Goal: Task Accomplishment & Management: Use online tool/utility

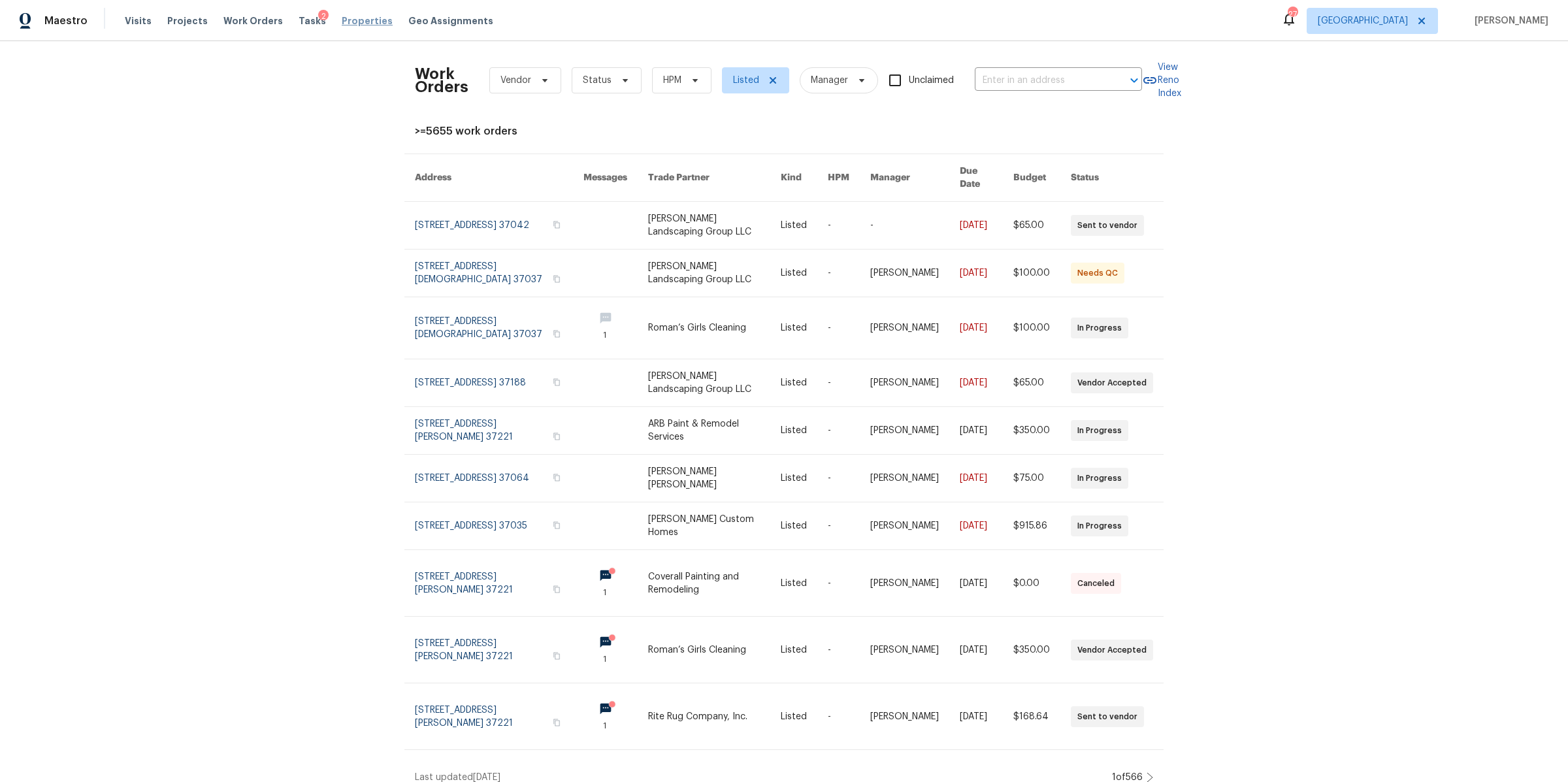
click at [354, 16] on span "Properties" at bounding box center [367, 21] width 51 height 13
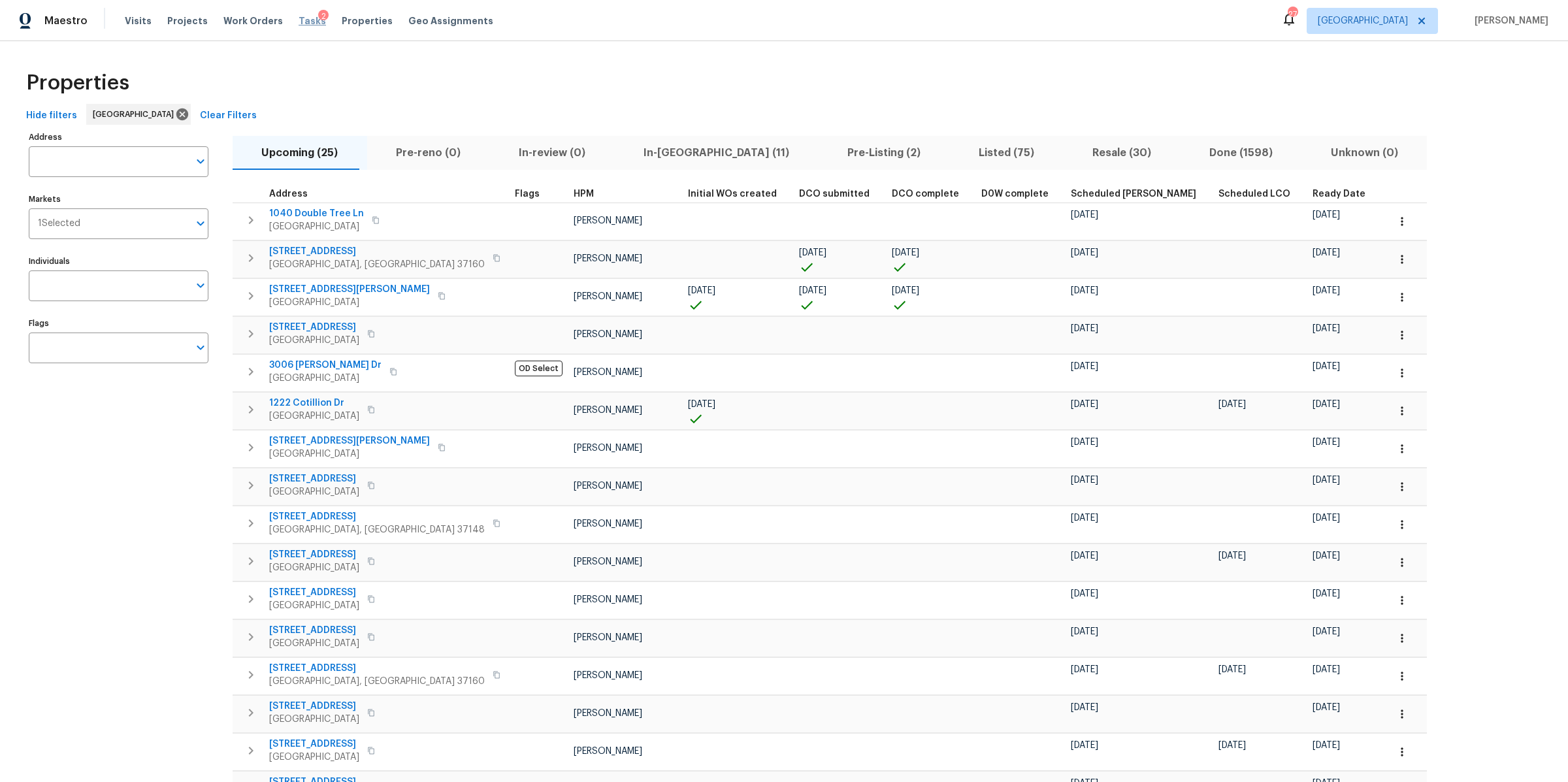
click at [299, 16] on span "Tasks" at bounding box center [312, 21] width 27 height 9
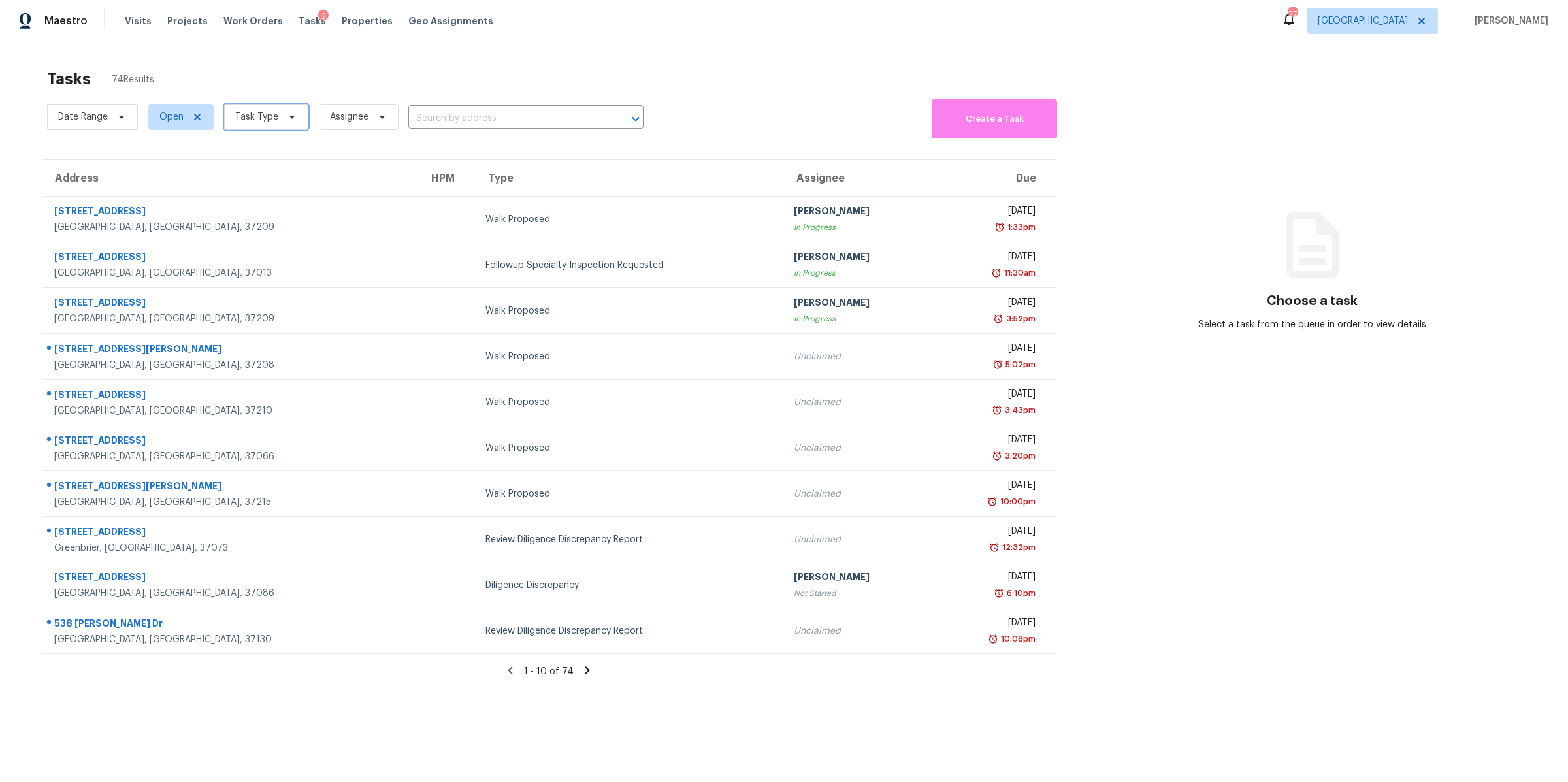
click at [255, 118] on span "Task Type" at bounding box center [257, 117] width 43 height 13
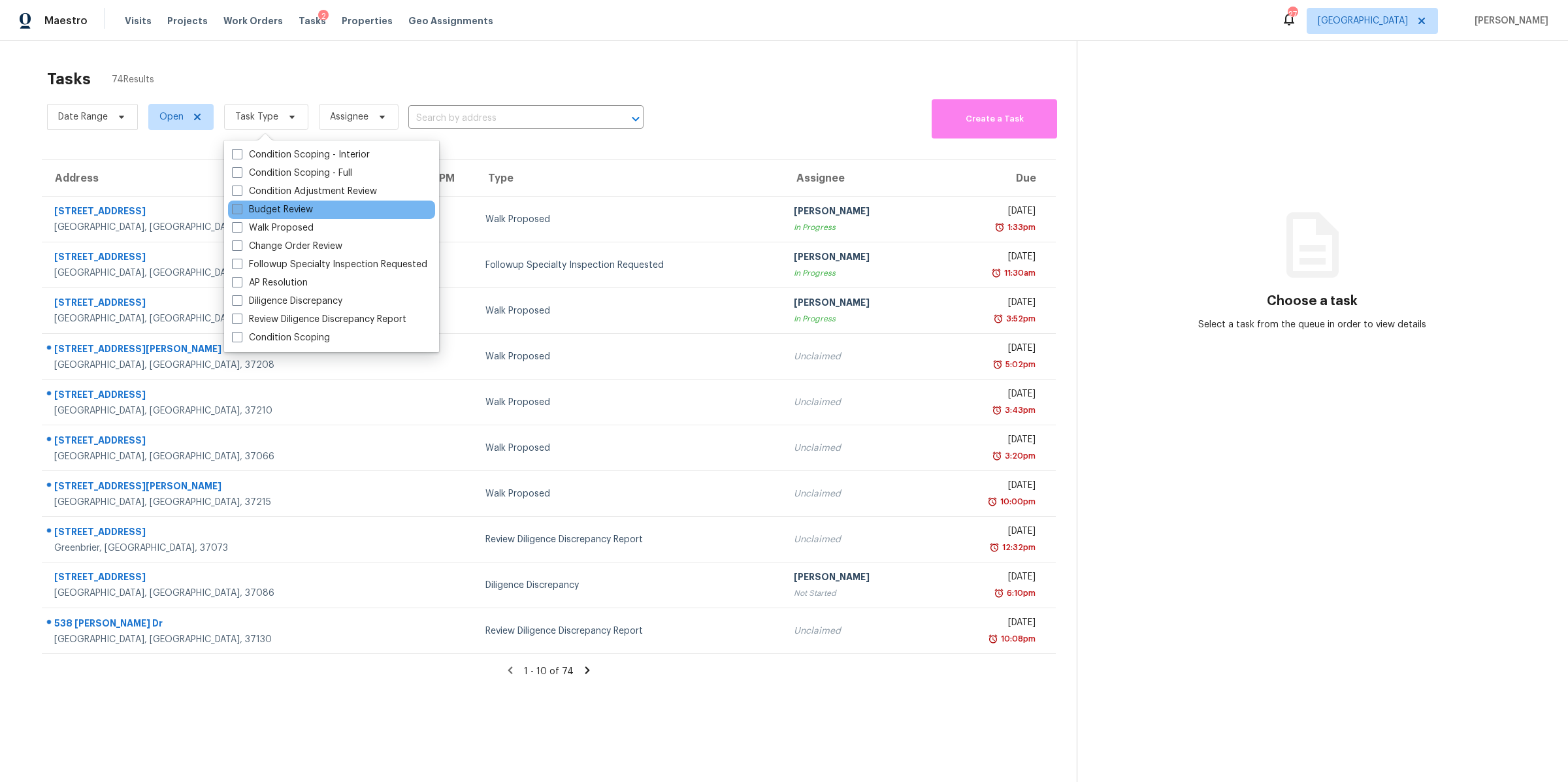
click at [289, 204] on label "Budget Review" at bounding box center [272, 210] width 81 height 13
click at [240, 204] on input "Budget Review" at bounding box center [236, 208] width 8 height 8
checkbox input "true"
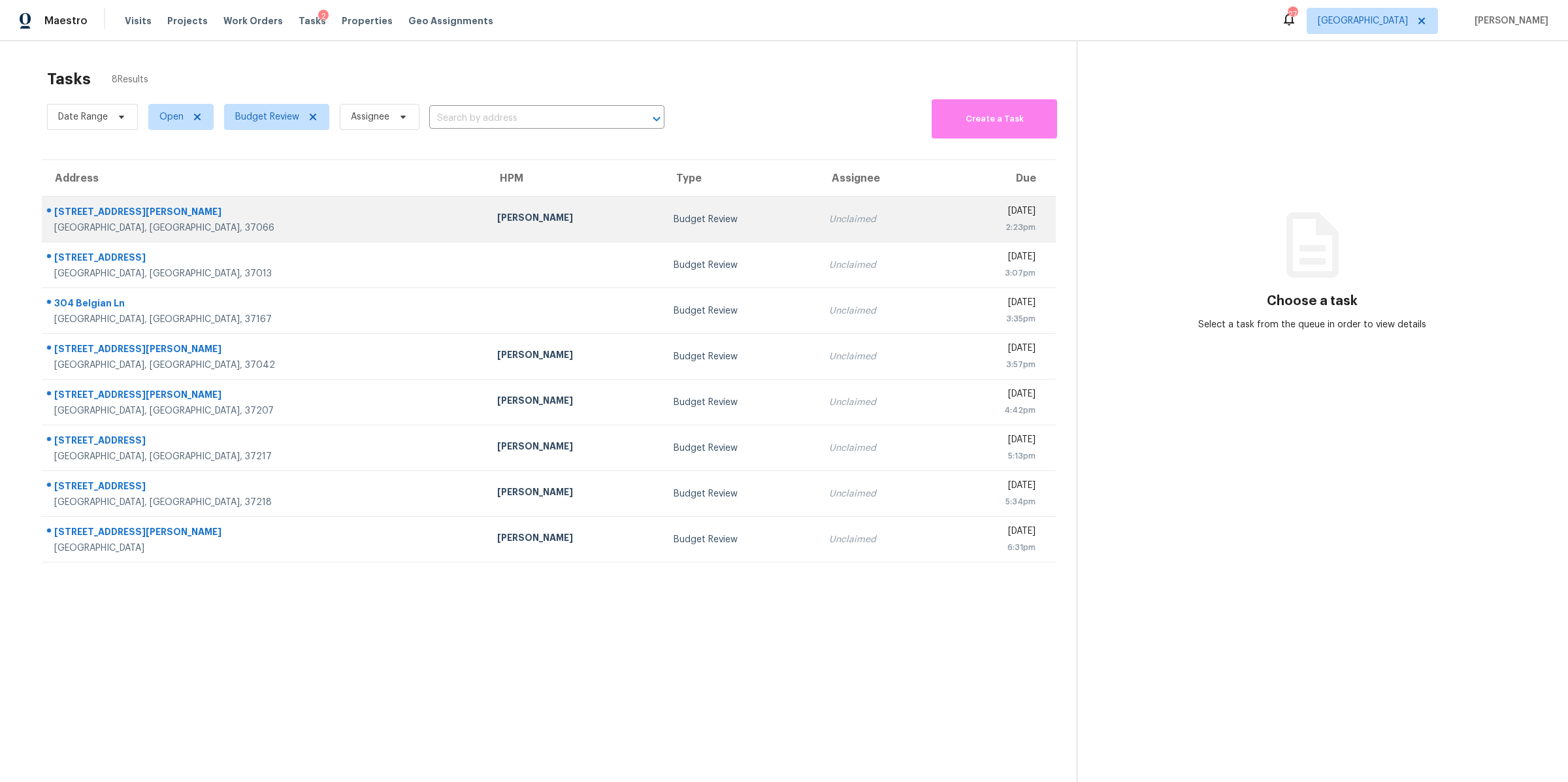
click at [79, 223] on div "Gallatin, TN, 37066" at bounding box center [265, 228] width 422 height 13
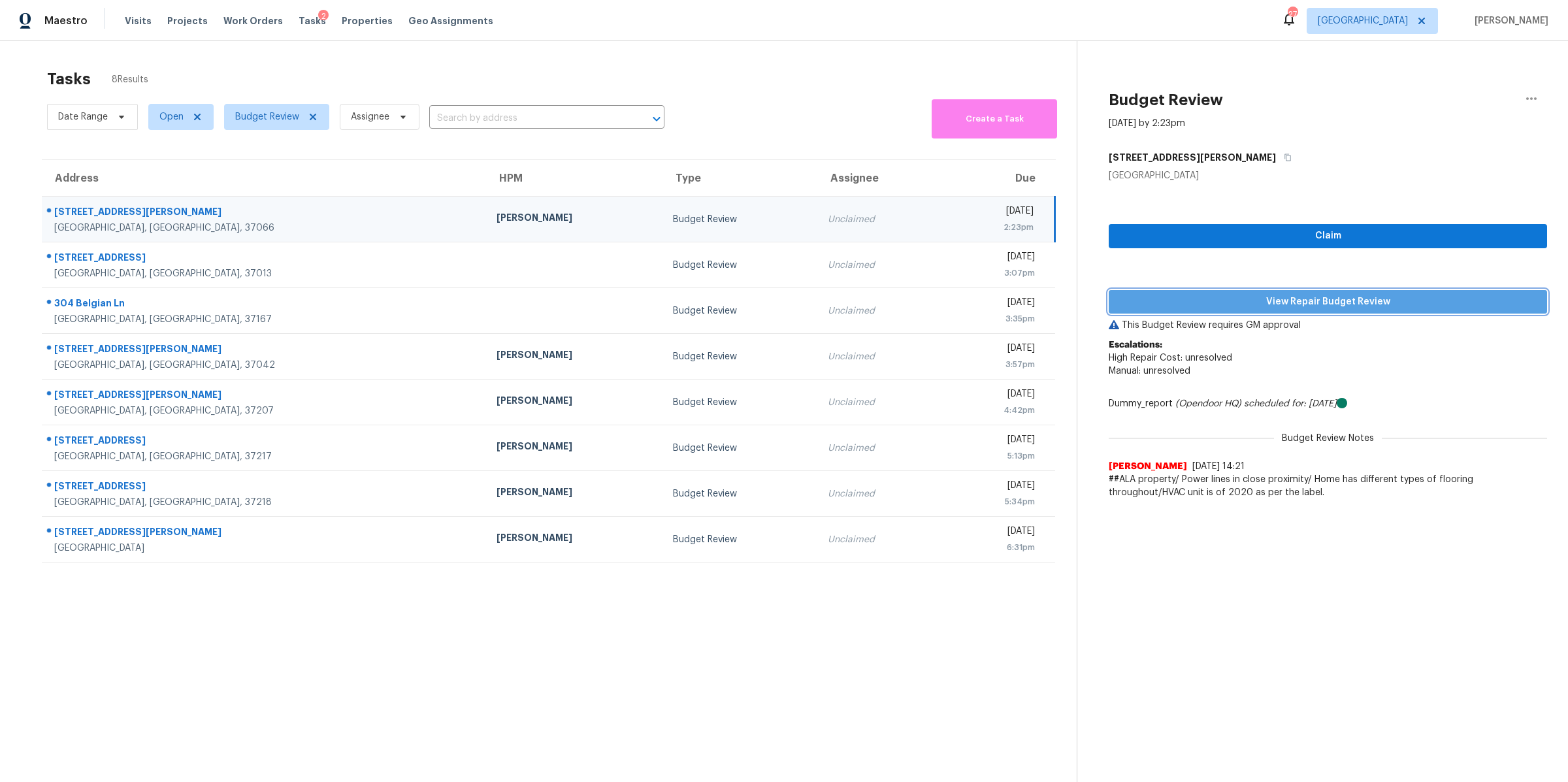
click at [1282, 301] on span "View Repair Budget Review" at bounding box center [1328, 302] width 418 height 16
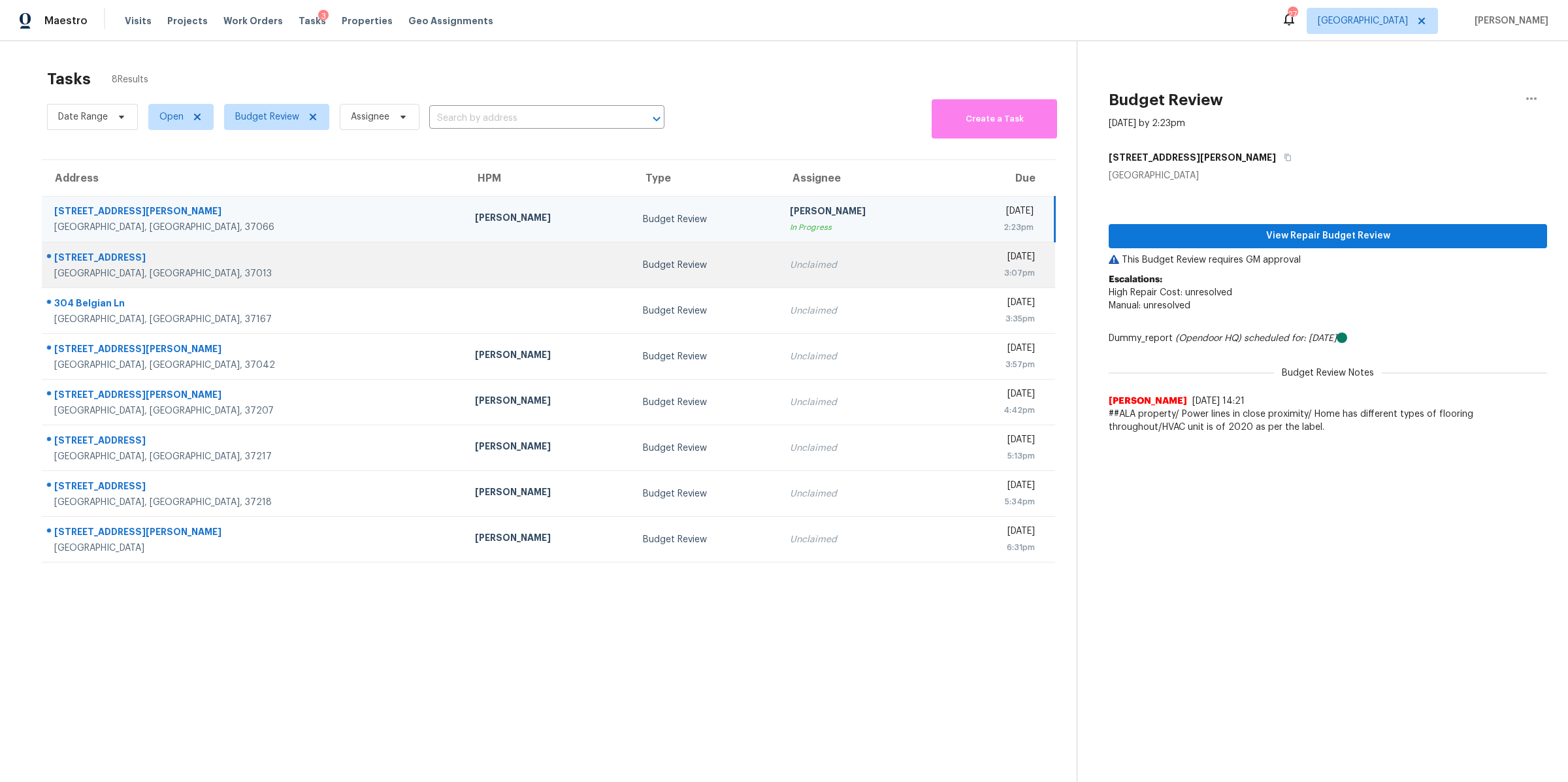
click at [103, 274] on div "Antioch, TN, 37013" at bounding box center [254, 274] width 400 height 13
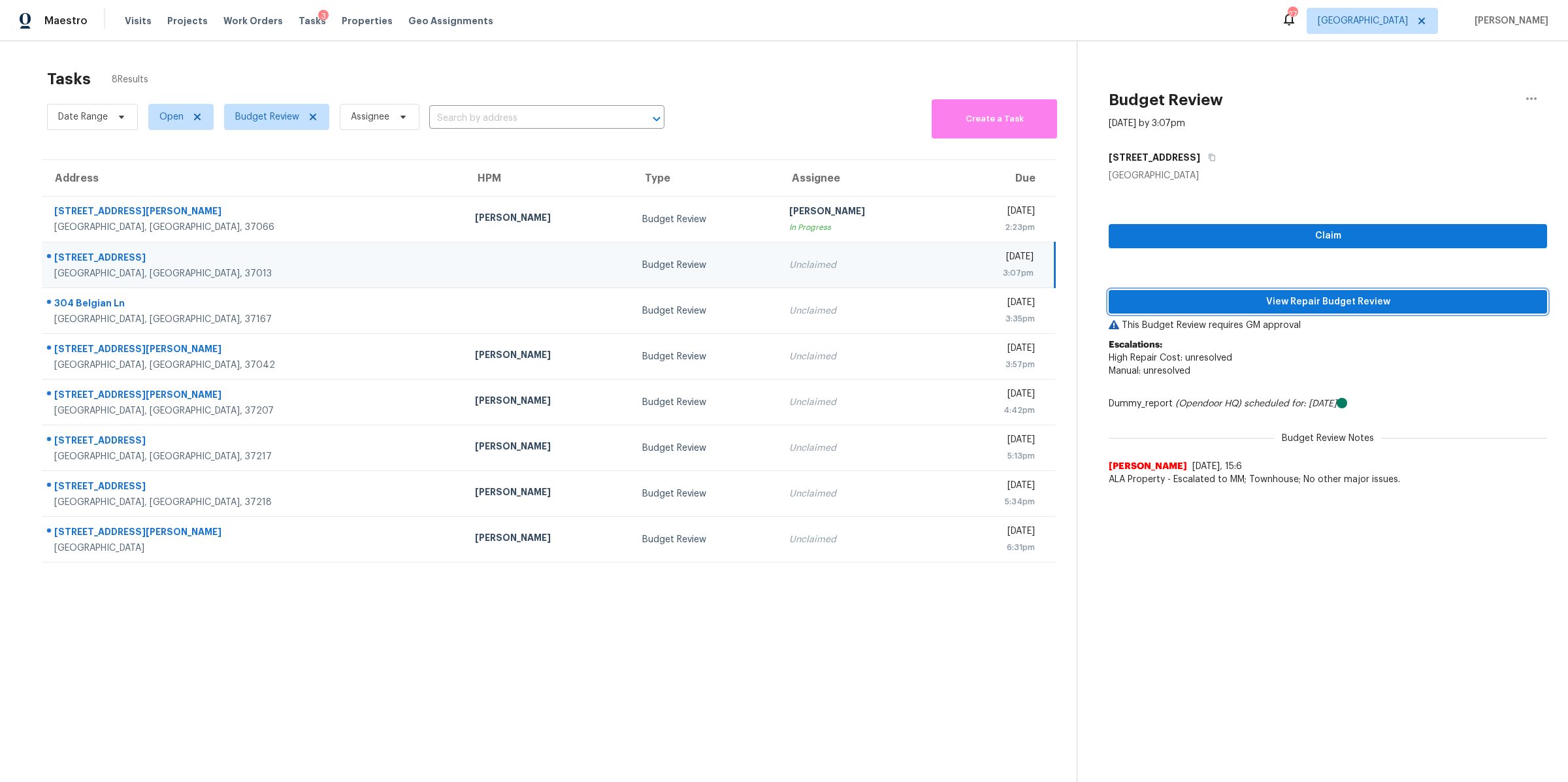
click at [1258, 305] on span "View Repair Budget Review" at bounding box center [1328, 302] width 418 height 16
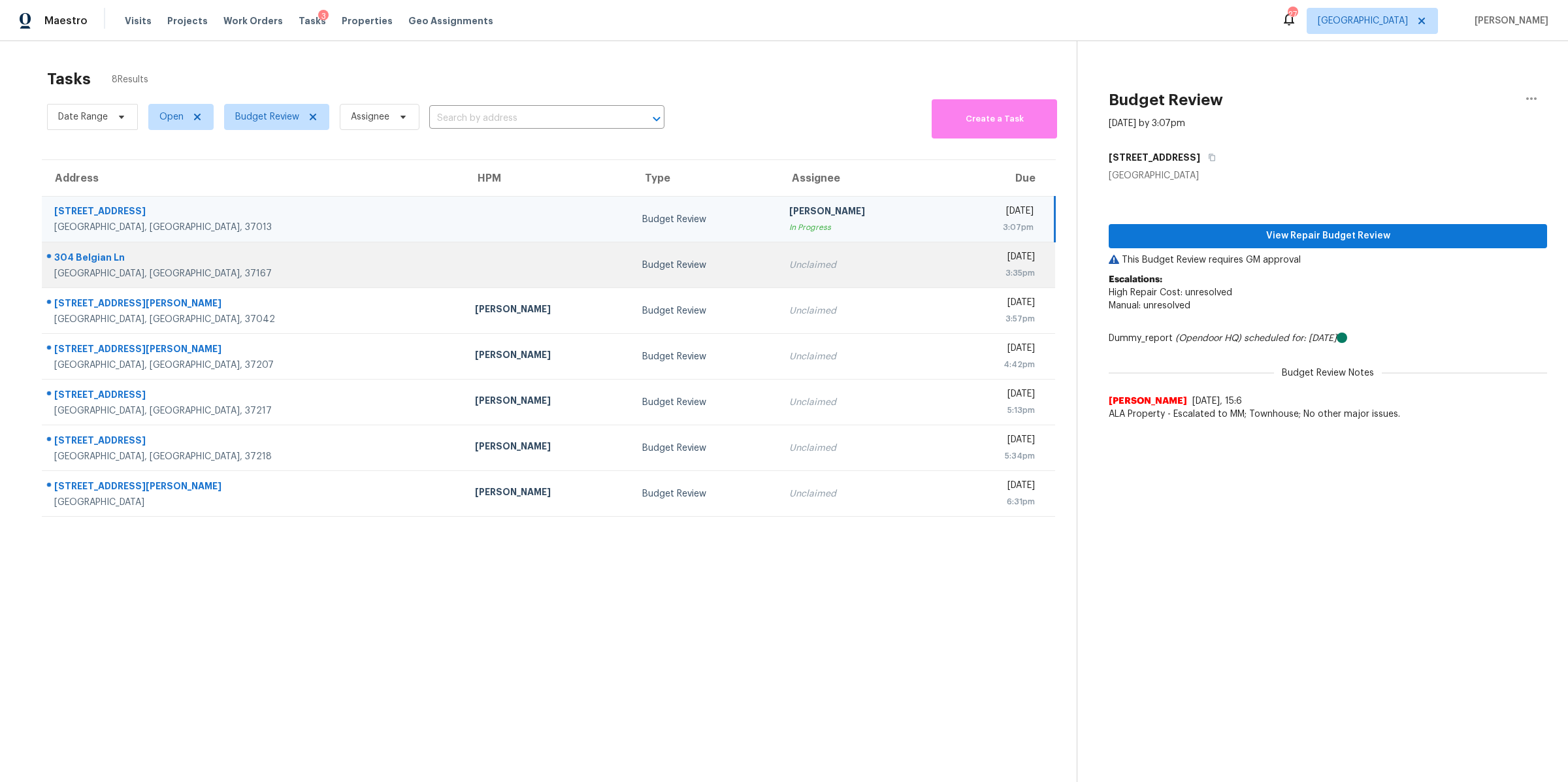
click at [64, 274] on div "Smyrna, TN, 37167" at bounding box center [254, 274] width 400 height 13
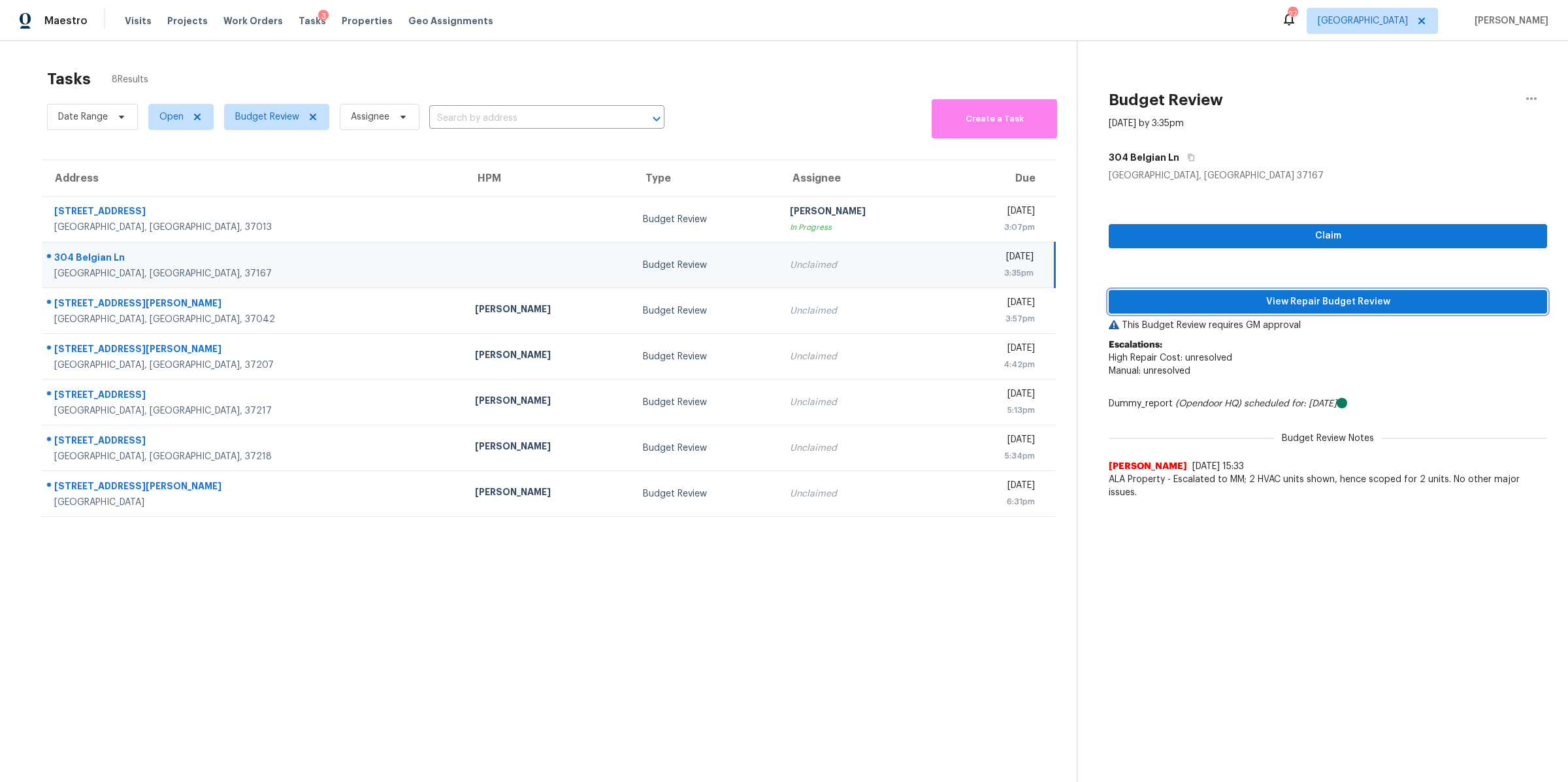
click at [1362, 309] on span "View Repair Budget Review" at bounding box center [1328, 302] width 418 height 16
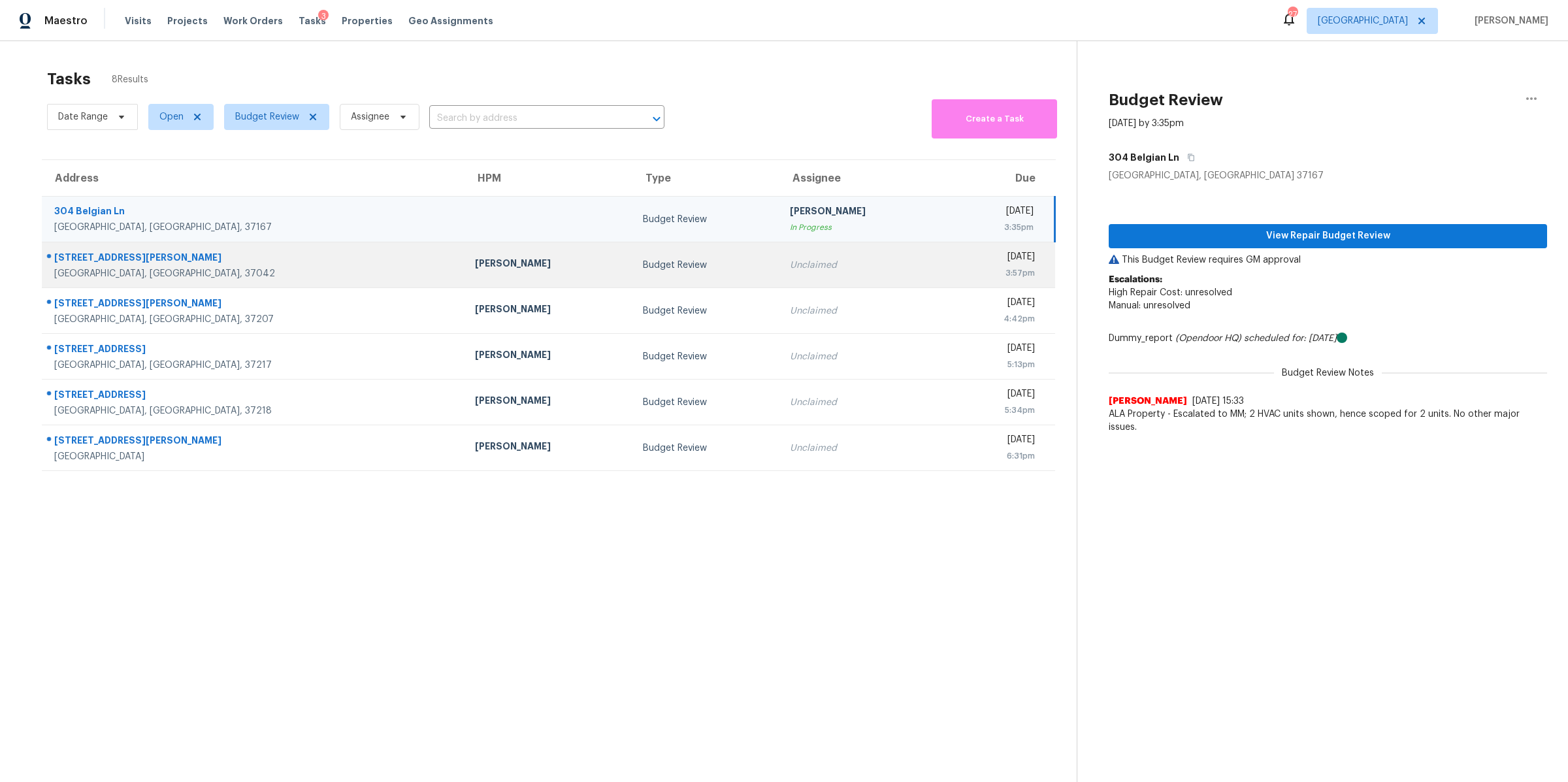
click at [85, 264] on div "310 Kelsey Dr" at bounding box center [254, 259] width 400 height 16
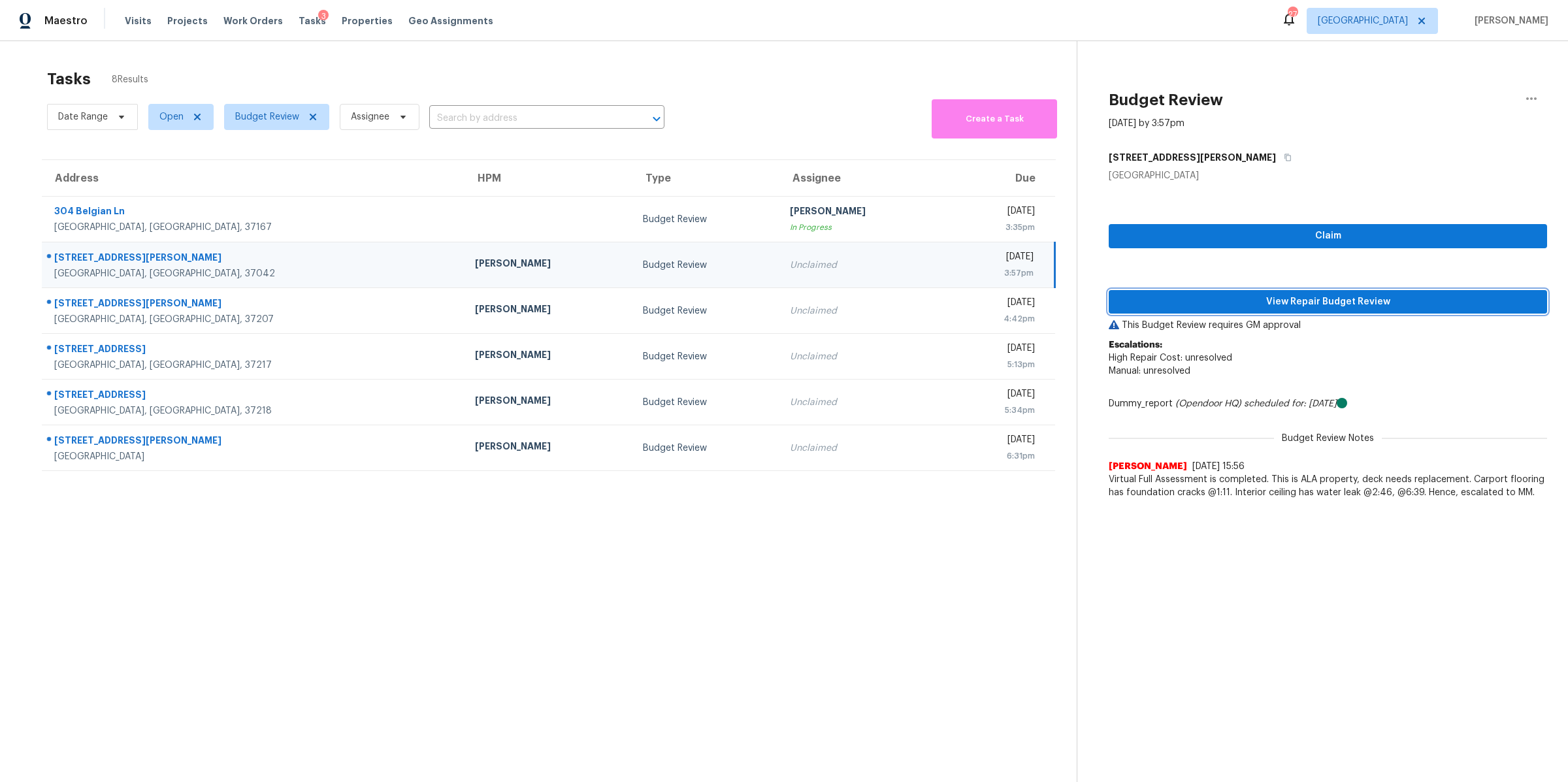
click at [1265, 298] on span "View Repair Budget Review" at bounding box center [1328, 302] width 418 height 16
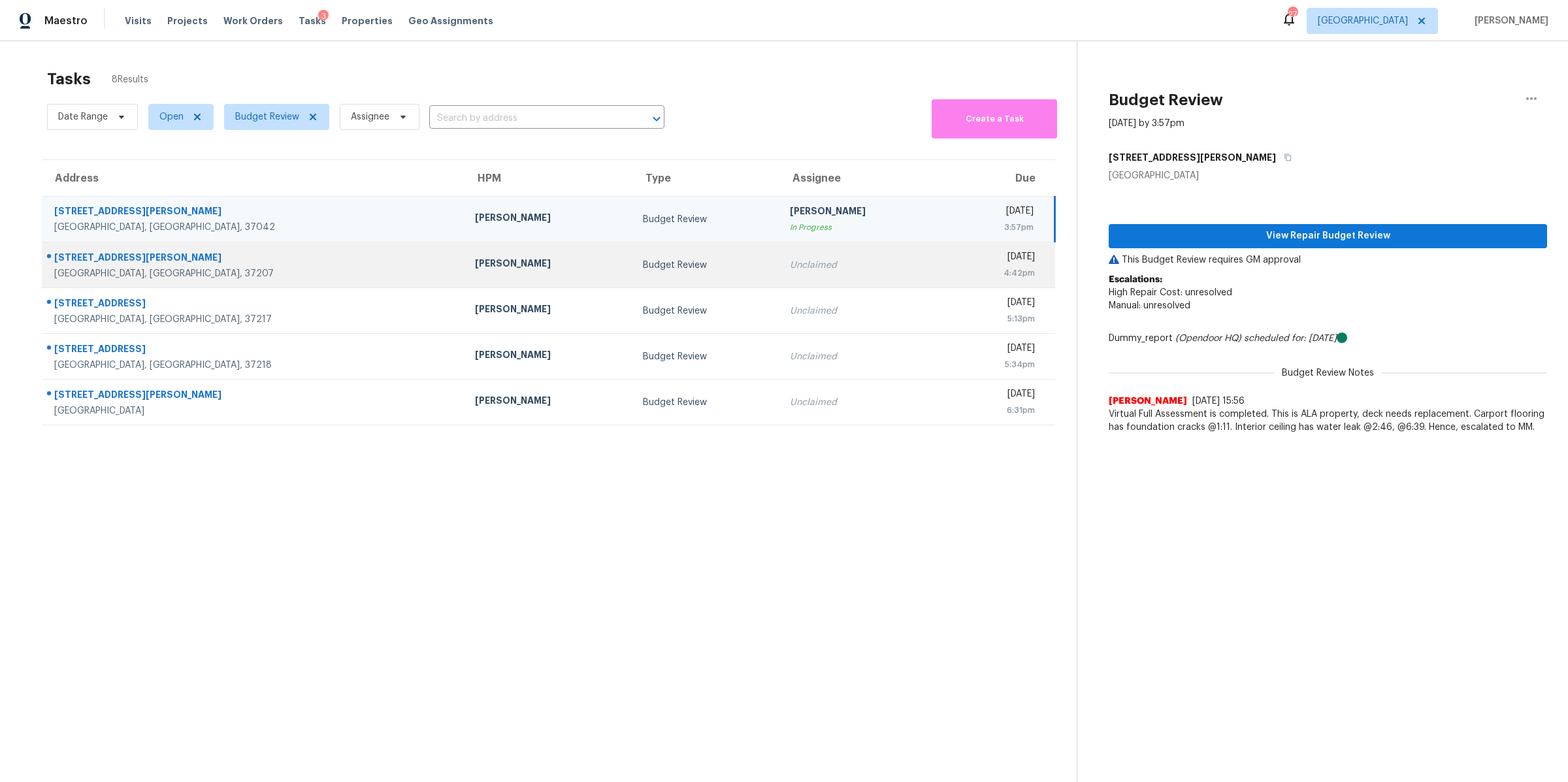
click at [112, 273] on div "Nashville, TN, 37207" at bounding box center [254, 274] width 400 height 13
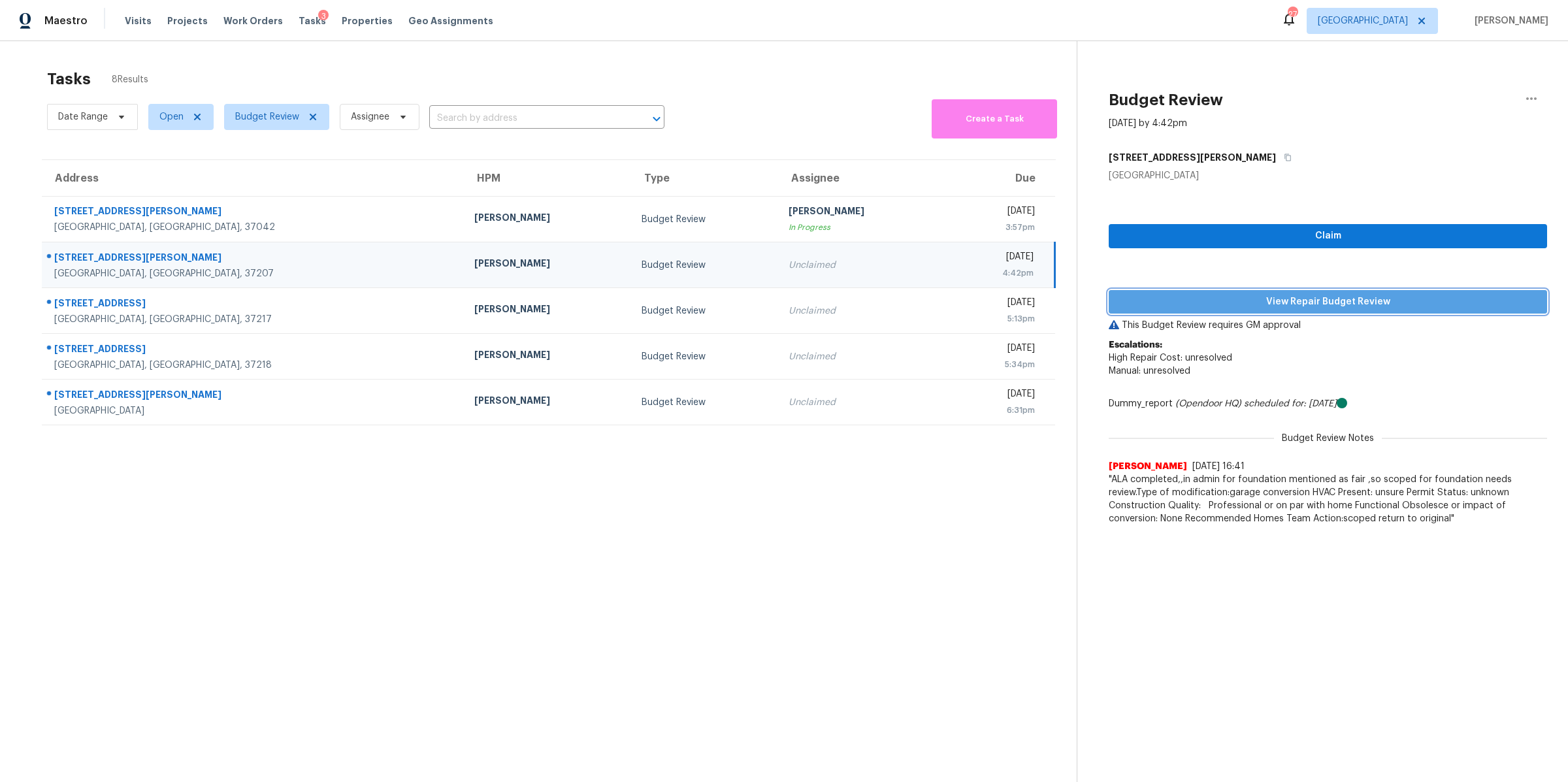
click at [1228, 303] on span "View Repair Budget Review" at bounding box center [1328, 302] width 418 height 16
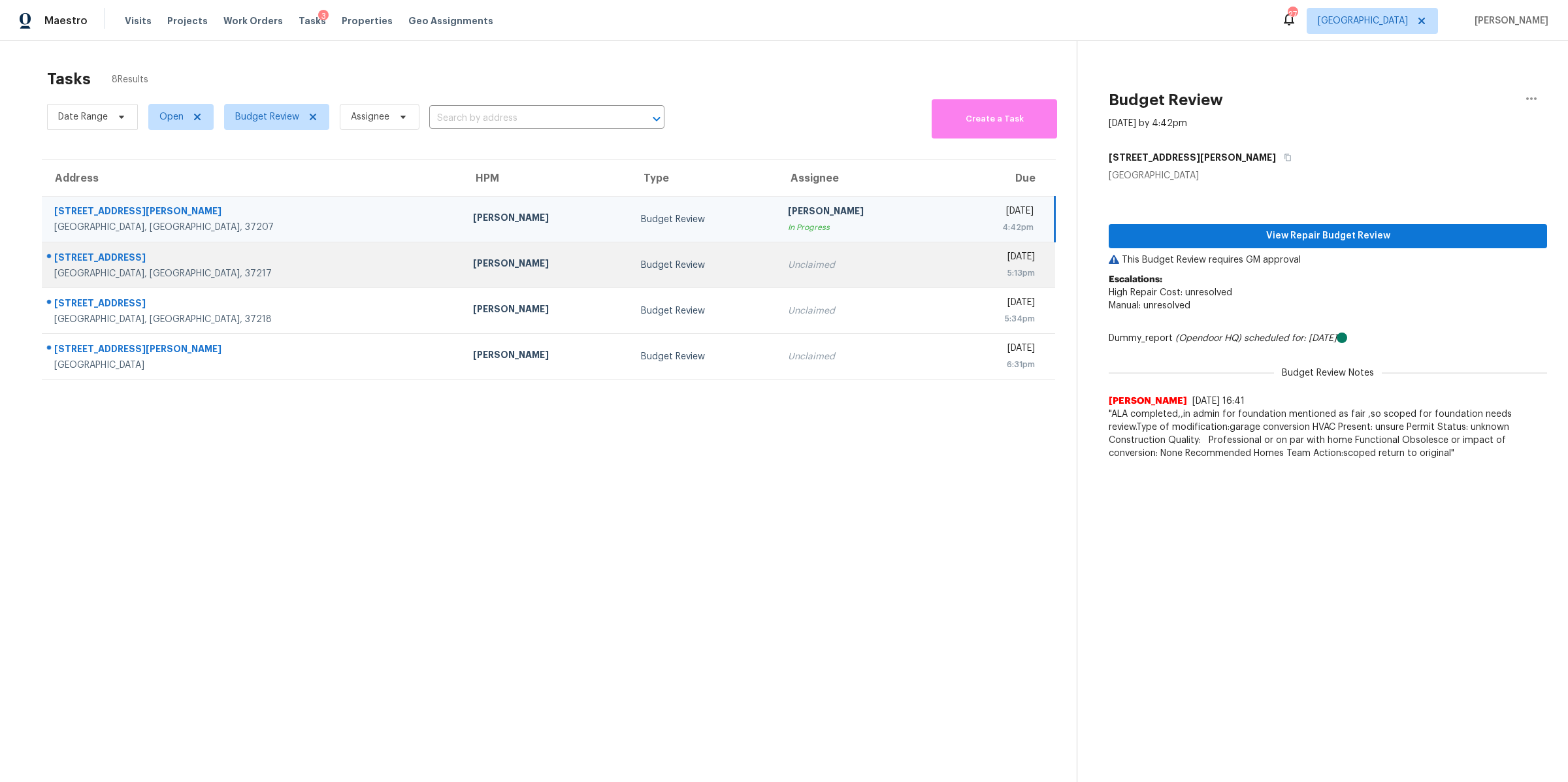
click at [99, 272] on div "Nashville, TN, 37217" at bounding box center [253, 274] width 398 height 13
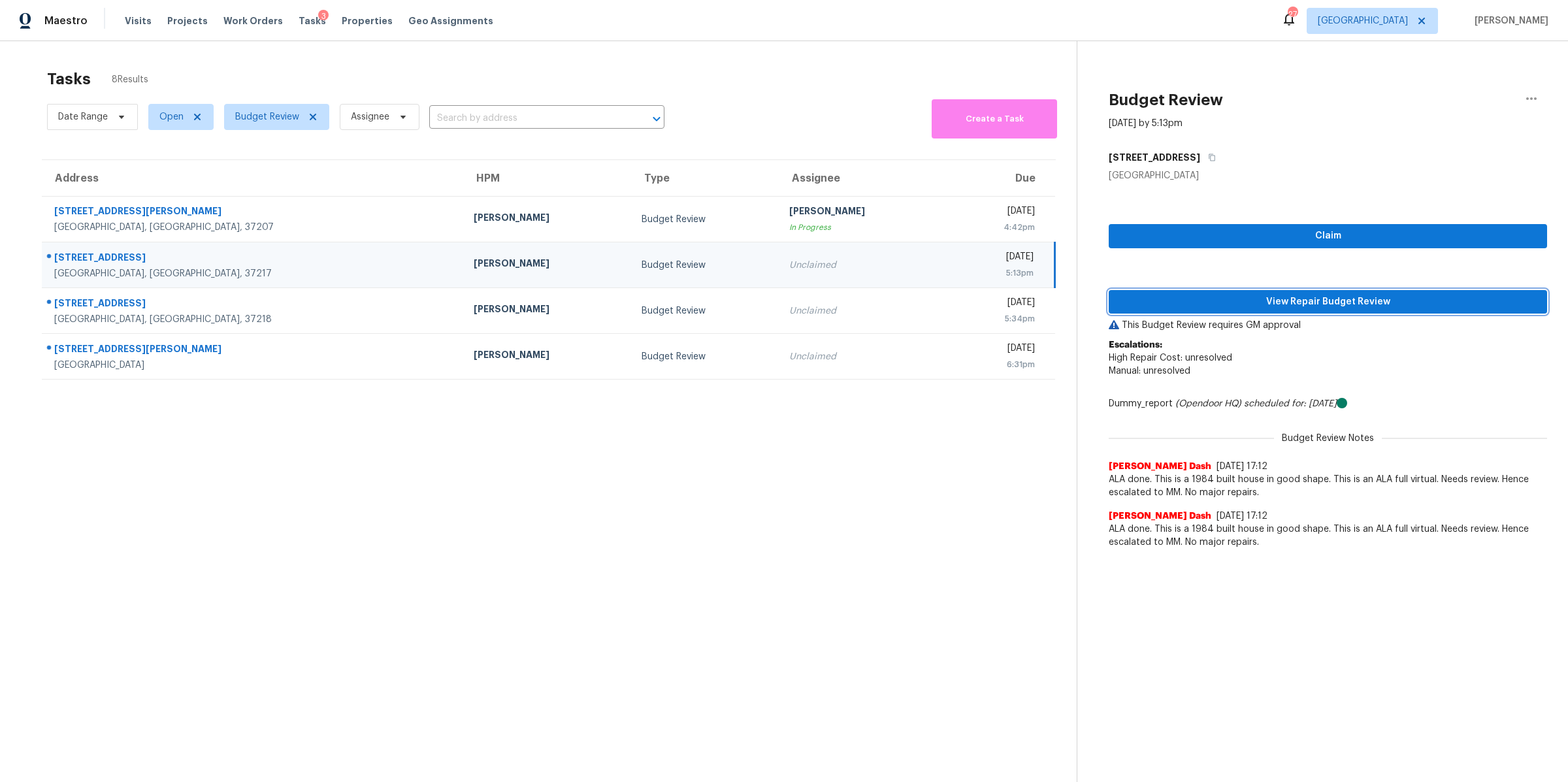
click at [1381, 304] on span "View Repair Budget Review" at bounding box center [1328, 302] width 418 height 16
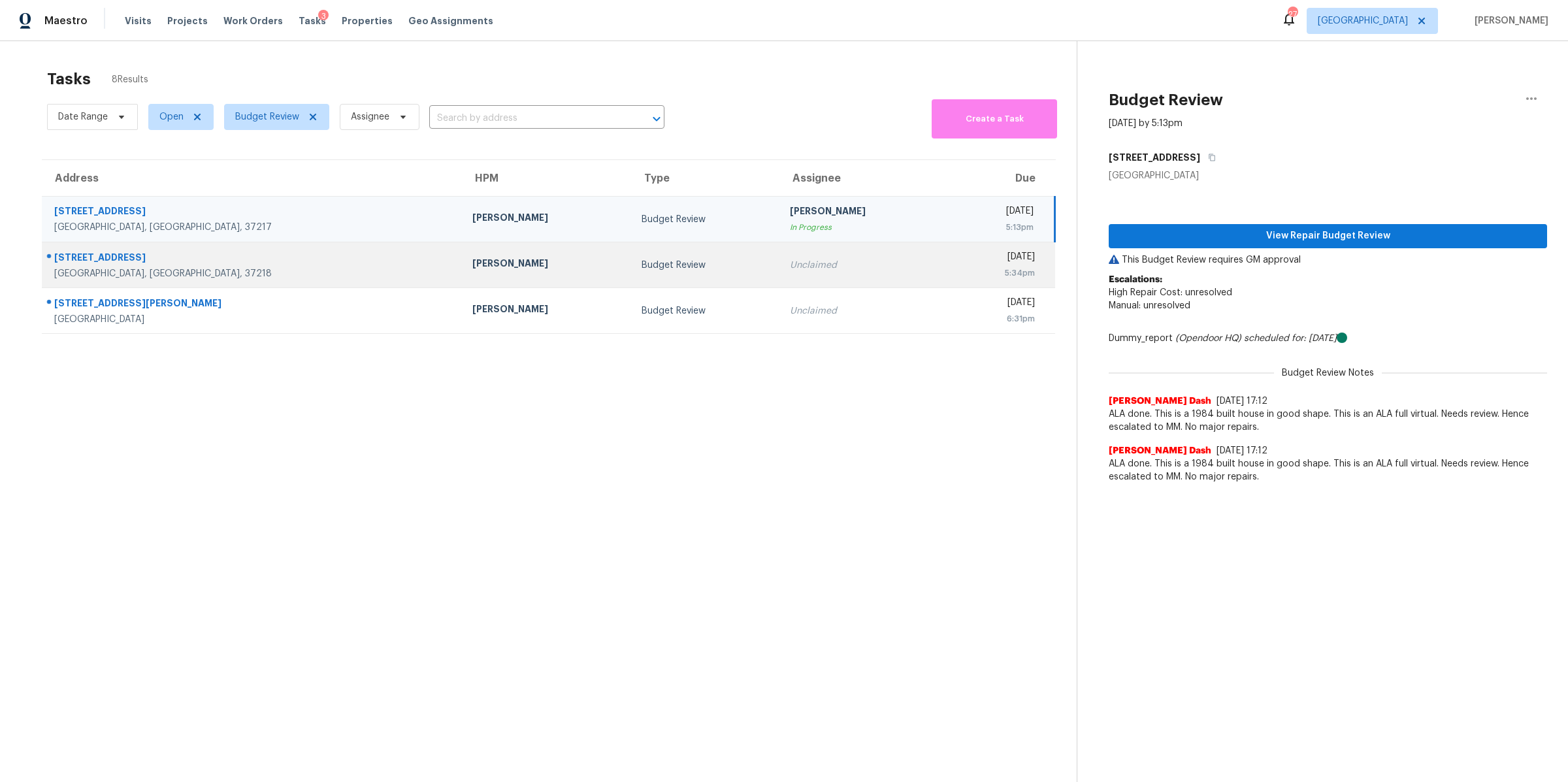
click at [69, 263] on div "3235 Panorama Dr" at bounding box center [253, 259] width 397 height 16
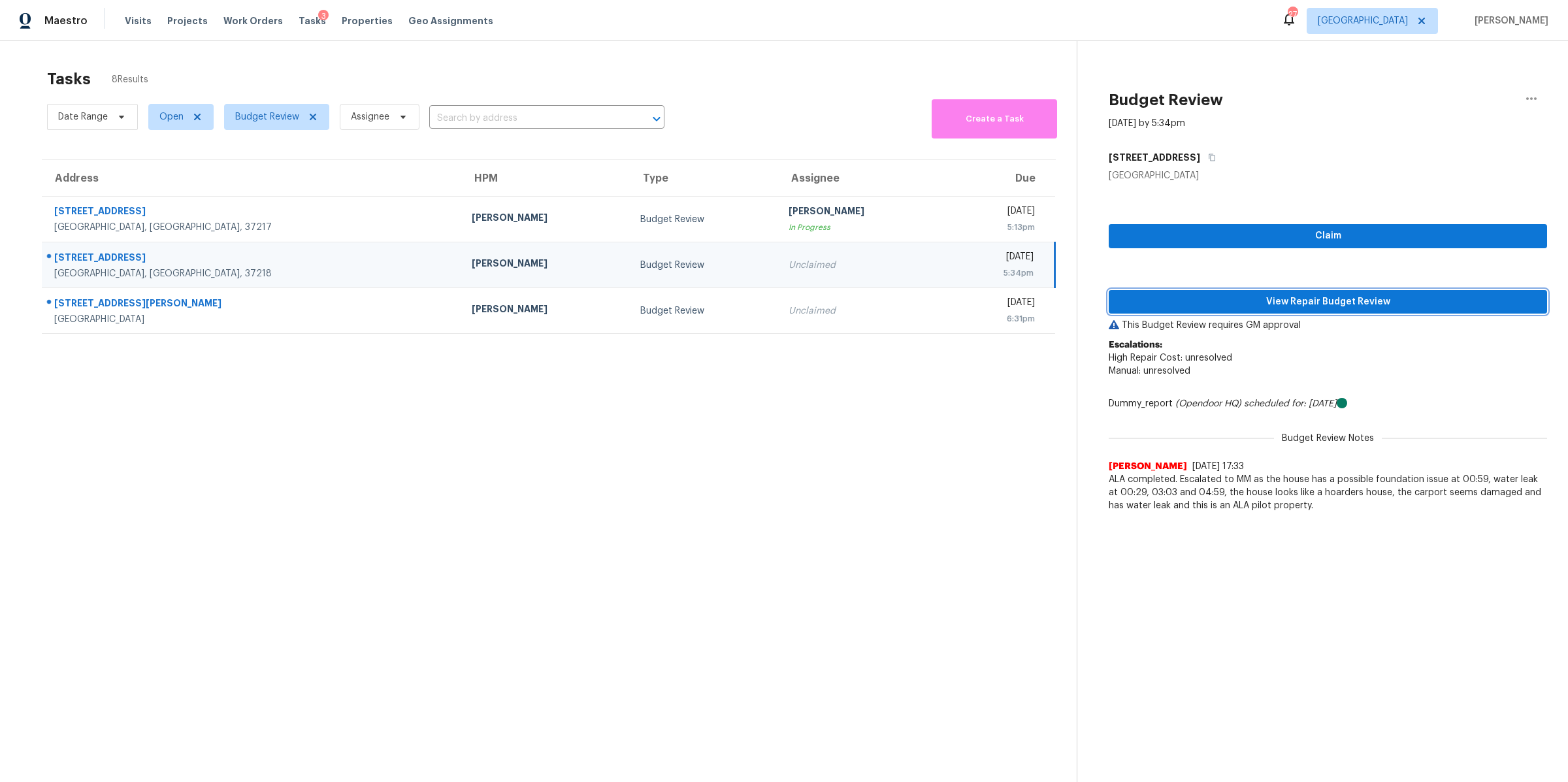
click at [1349, 300] on span "View Repair Budget Review" at bounding box center [1328, 302] width 418 height 16
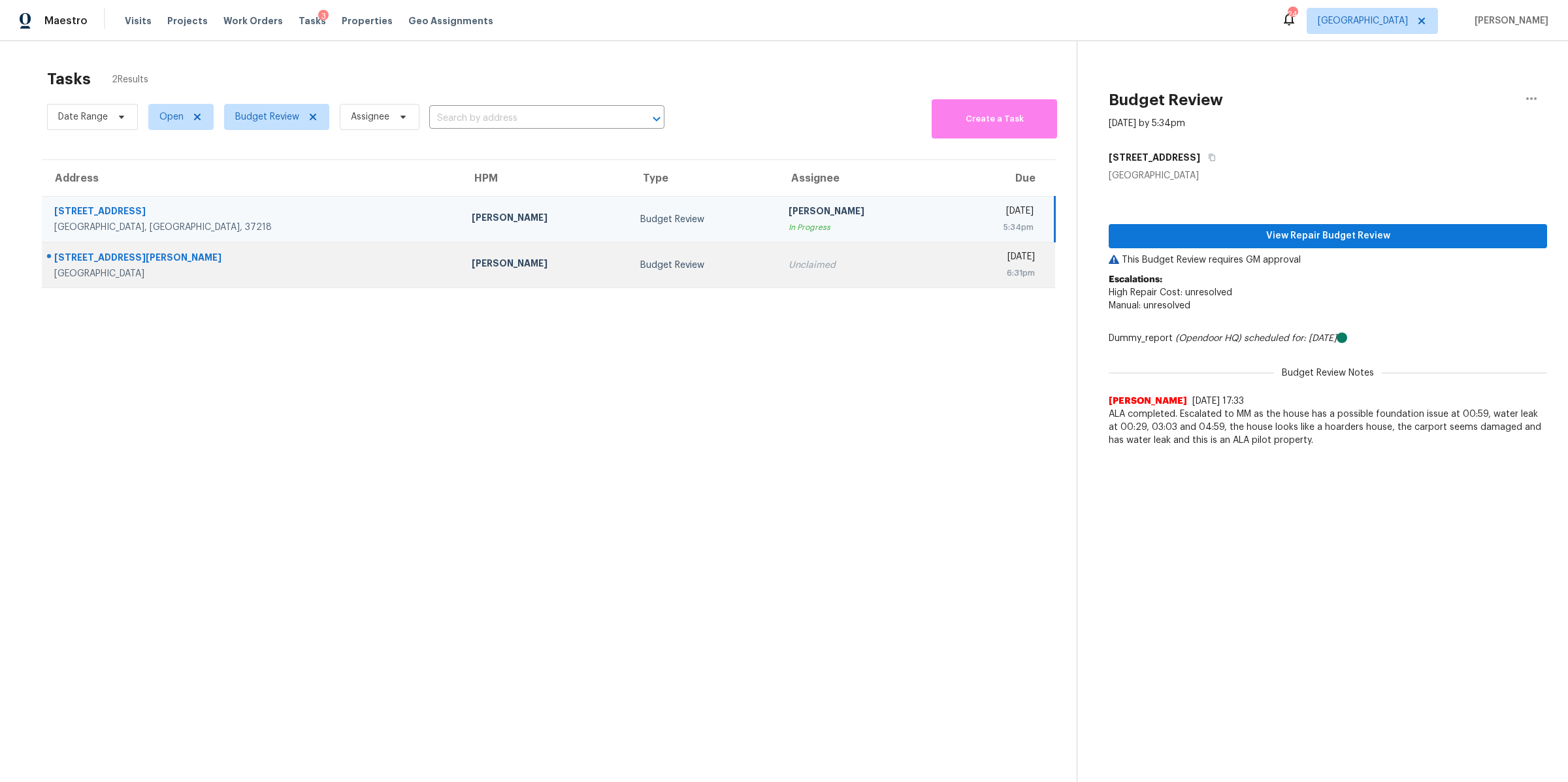
click at [107, 276] on div "Spring Hill, TN, 37174" at bounding box center [252, 274] width 396 height 13
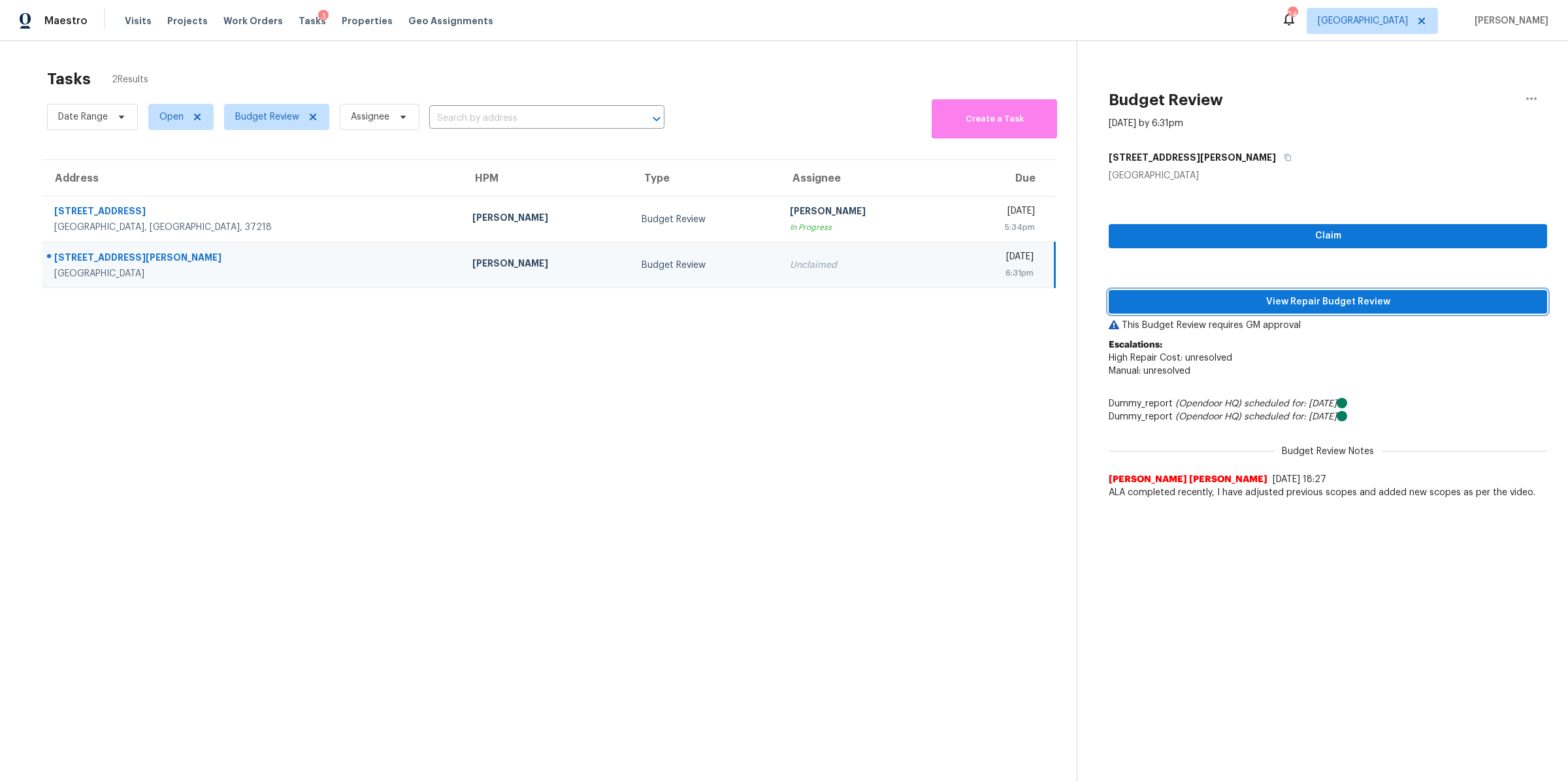
click at [1273, 300] on span "View Repair Budget Review" at bounding box center [1328, 302] width 418 height 16
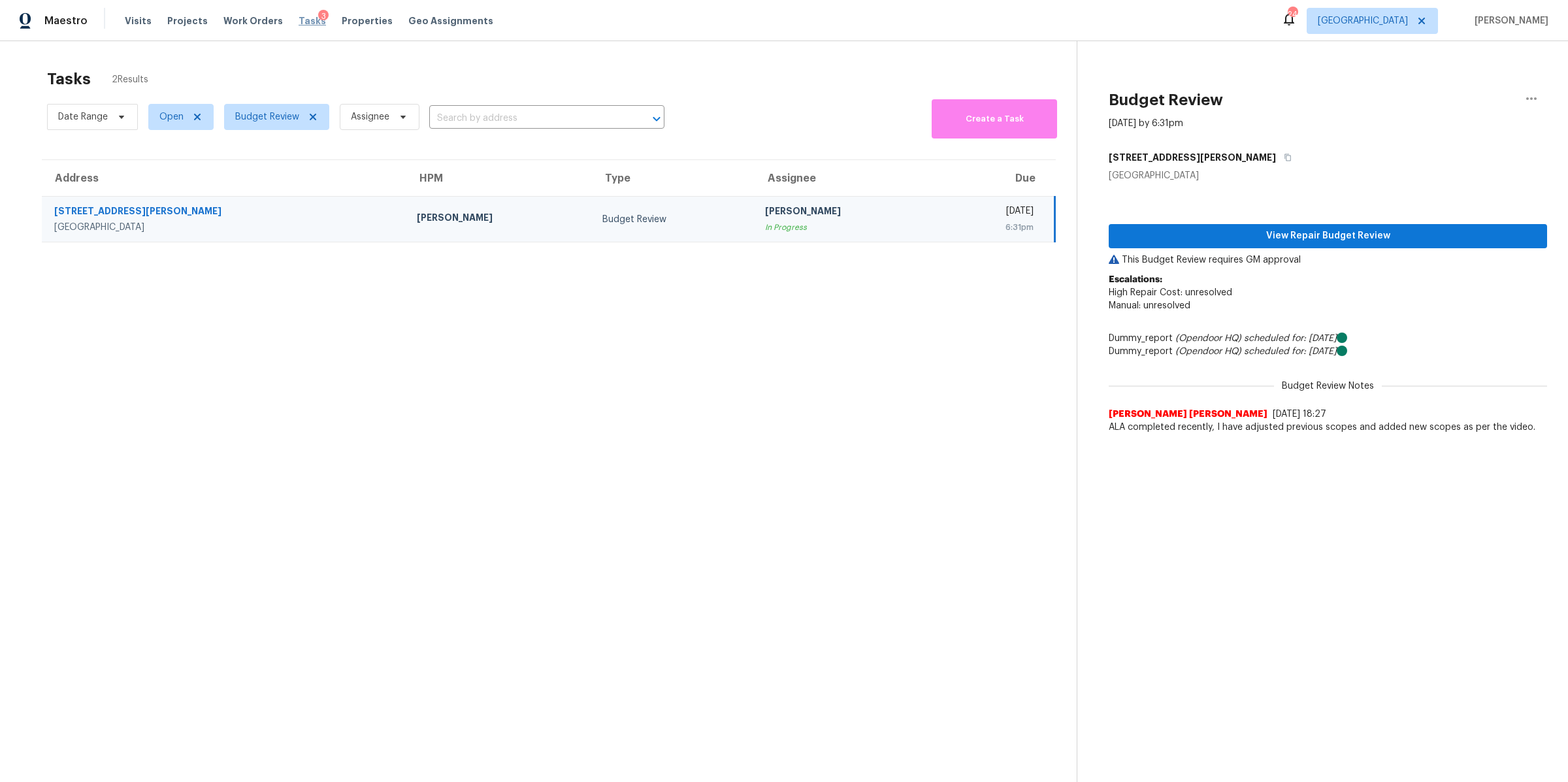
click at [299, 21] on span "Tasks" at bounding box center [312, 21] width 27 height 9
click at [299, 22] on span "Tasks" at bounding box center [312, 21] width 27 height 9
click at [268, 112] on span "Budget Review" at bounding box center [267, 117] width 64 height 13
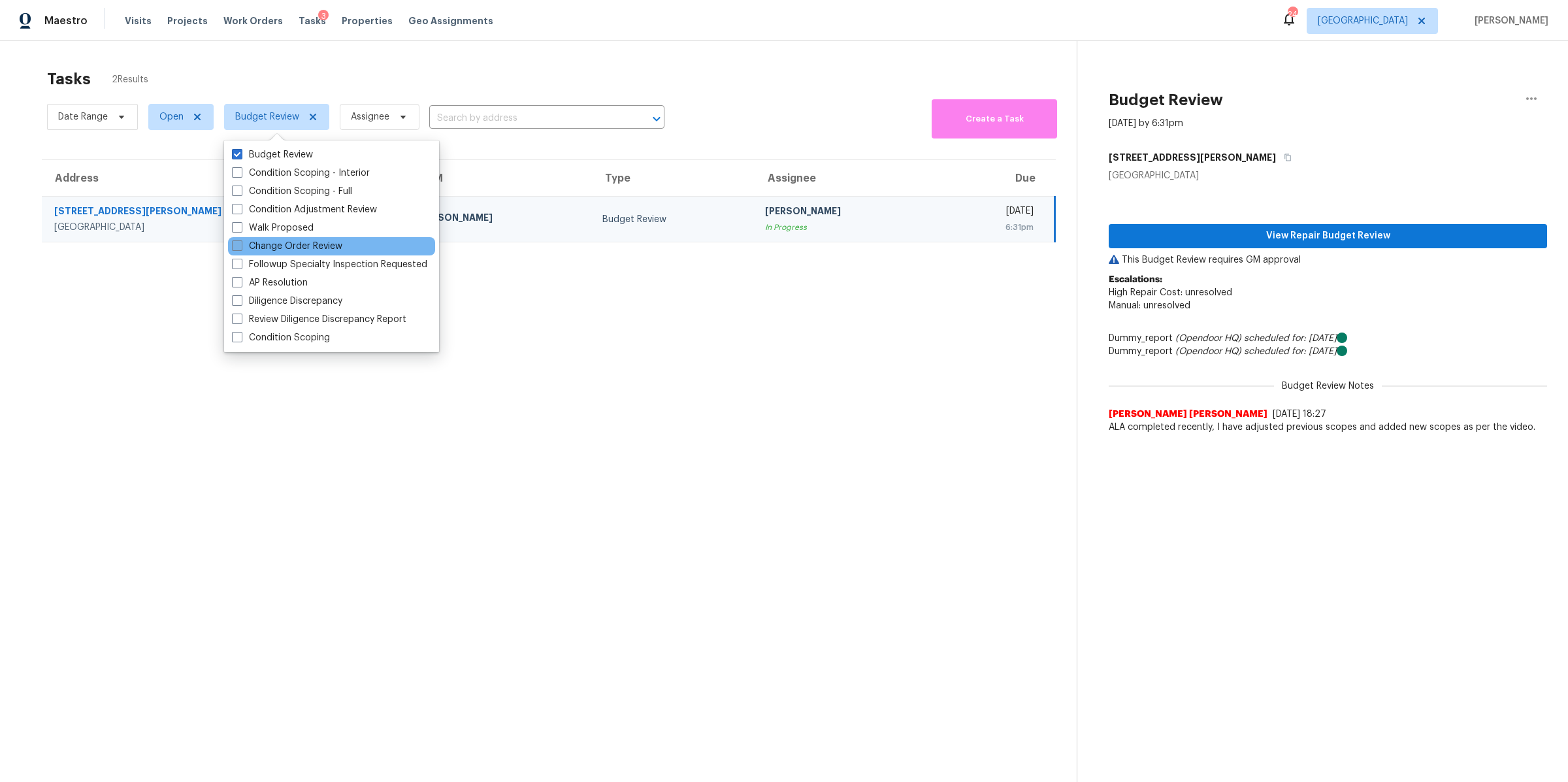
click at [280, 249] on label "Change Order Review" at bounding box center [287, 246] width 111 height 13
click at [240, 249] on input "Change Order Review" at bounding box center [236, 244] width 8 height 8
checkbox input "true"
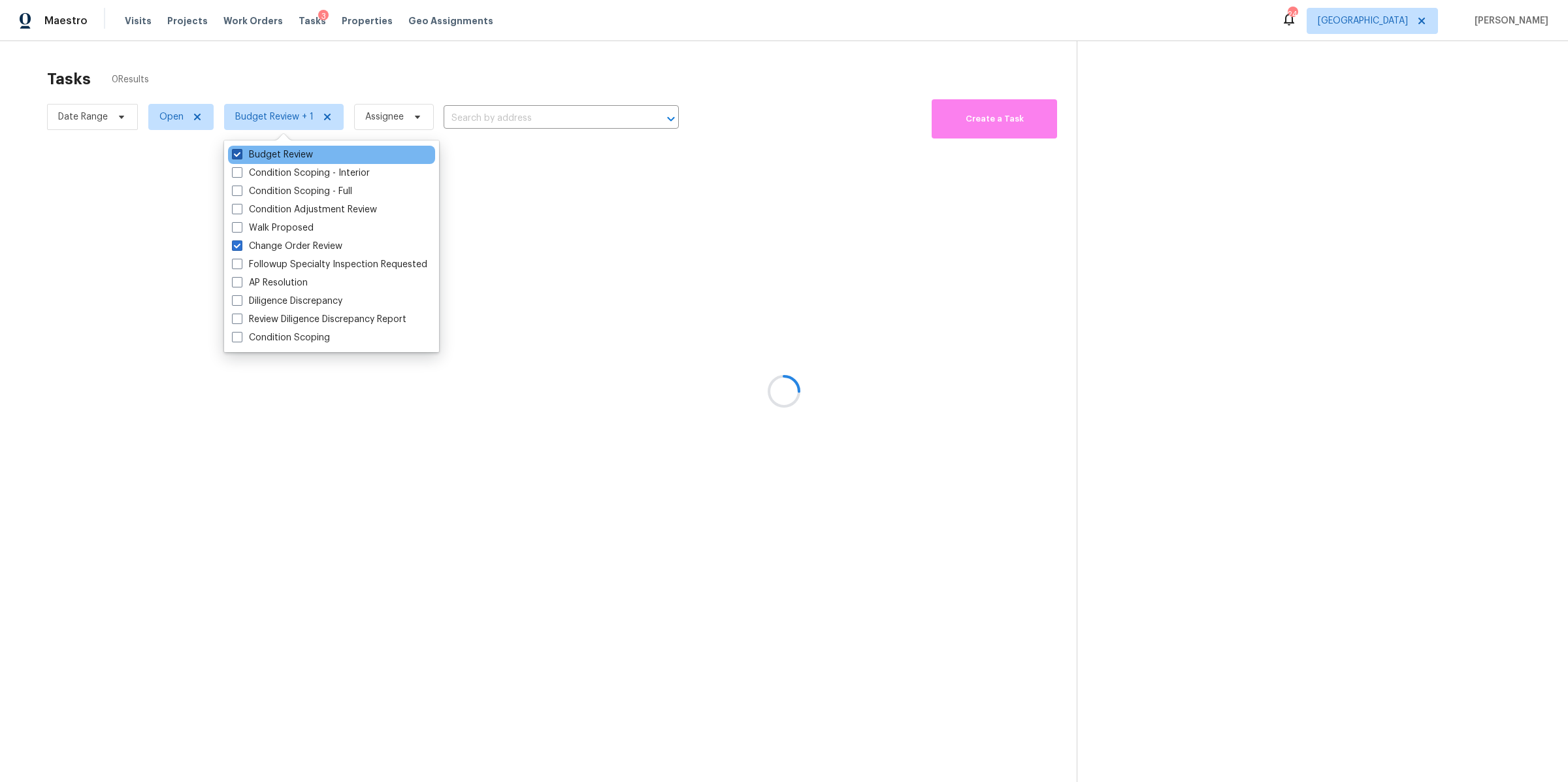
click at [284, 159] on label "Budget Review" at bounding box center [272, 155] width 81 height 13
click at [240, 157] on input "Budget Review" at bounding box center [236, 153] width 8 height 8
checkbox input "false"
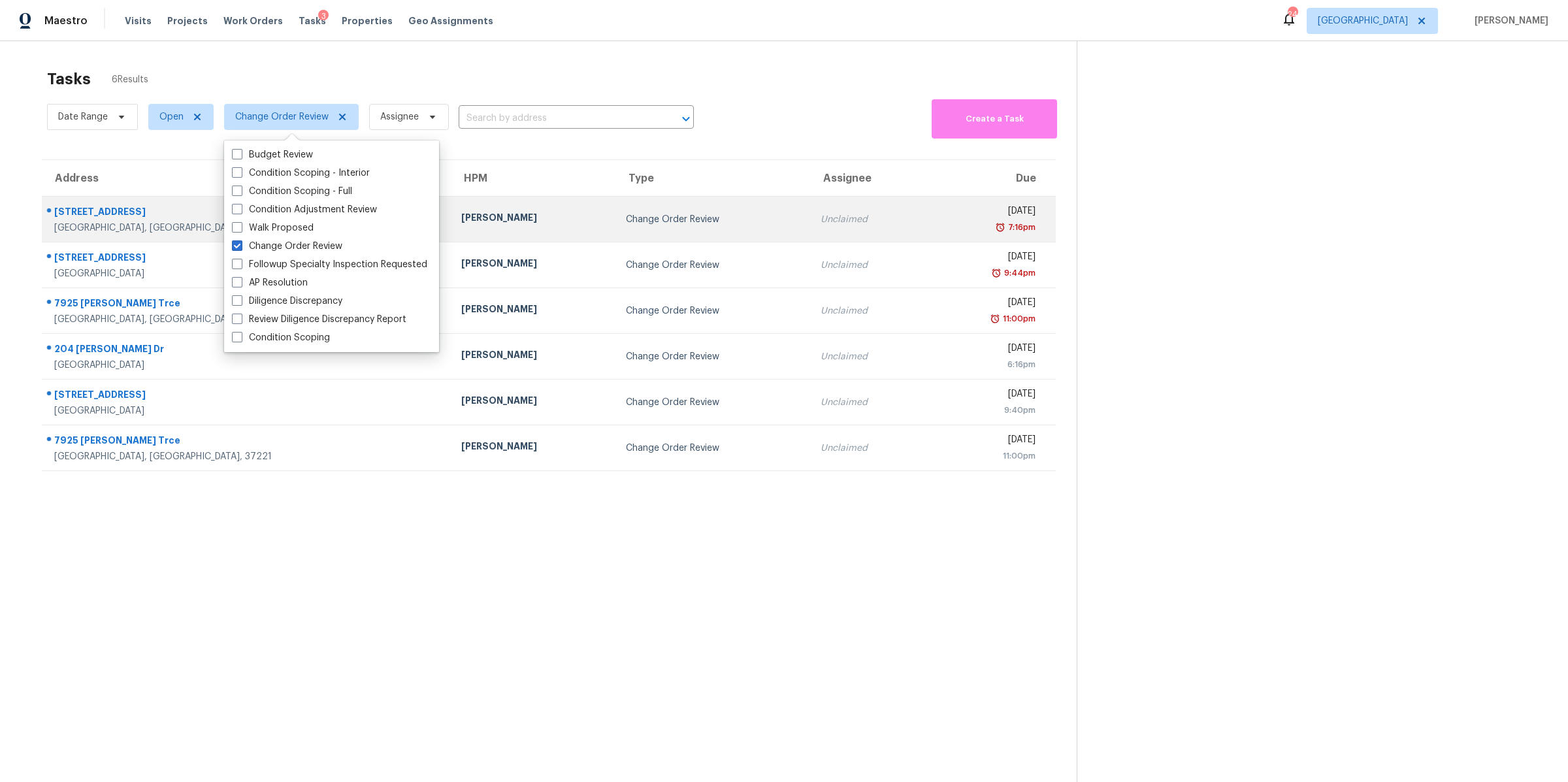
click at [110, 226] on div "Nashville, TN, 37215" at bounding box center [247, 228] width 386 height 13
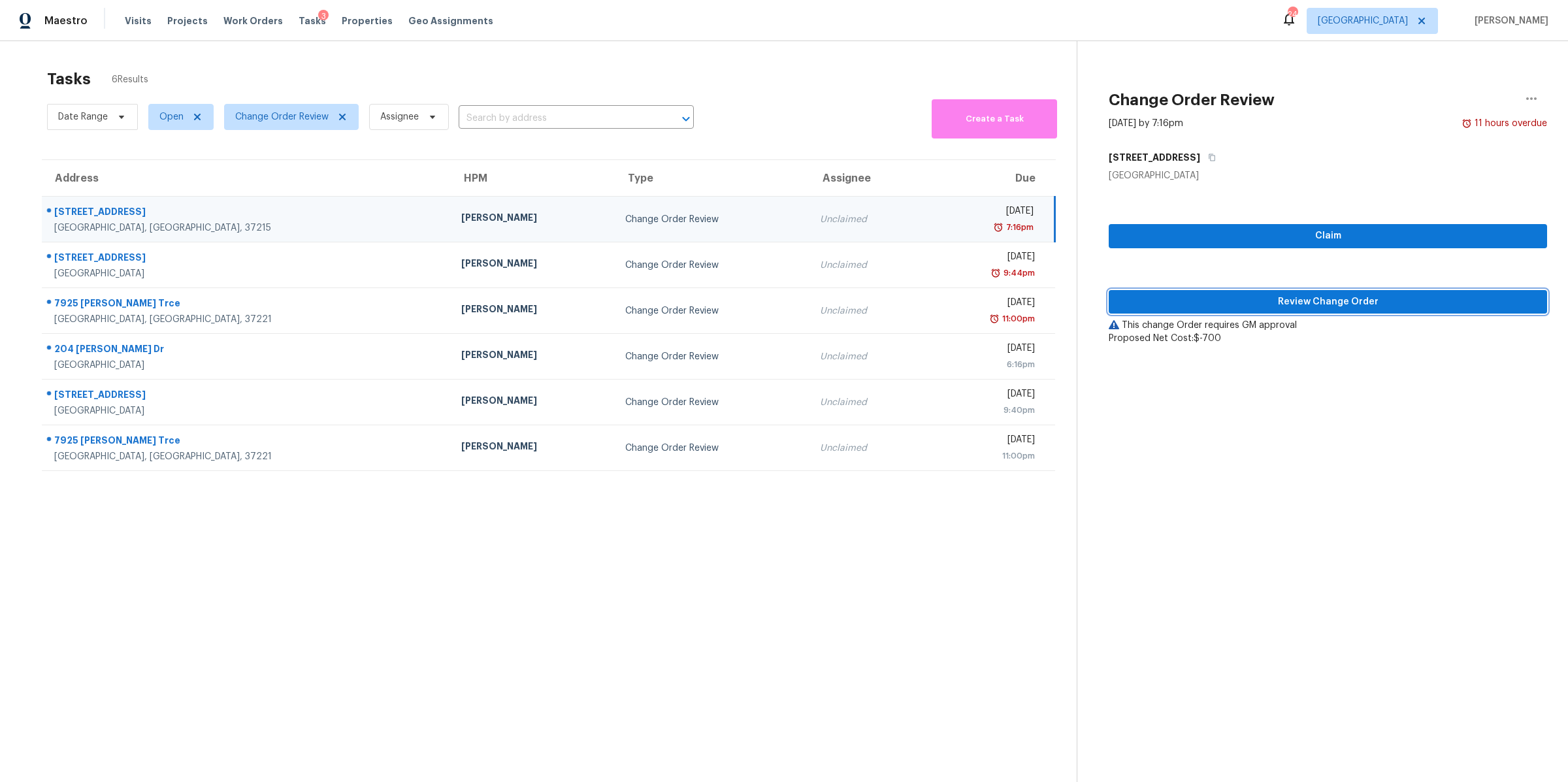
drag, startPoint x: 1395, startPoint y: 294, endPoint x: 1432, endPoint y: 296, distance: 37.1
click at [1396, 294] on span "Review Change Order" at bounding box center [1328, 302] width 418 height 16
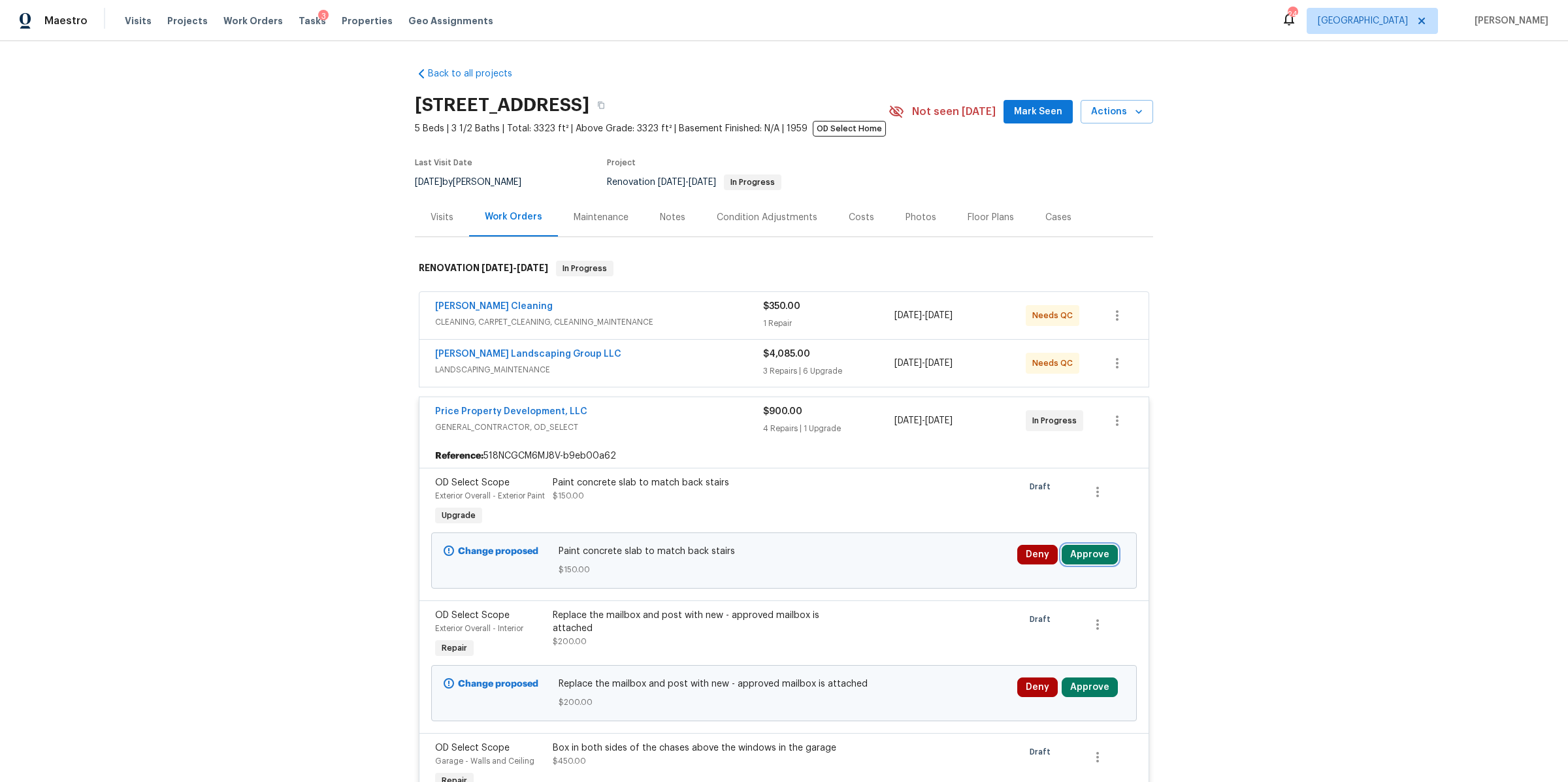
click at [1092, 565] on button "Approve" at bounding box center [1090, 555] width 56 height 20
click at [1019, 520] on button "Approve" at bounding box center [1046, 526] width 79 height 26
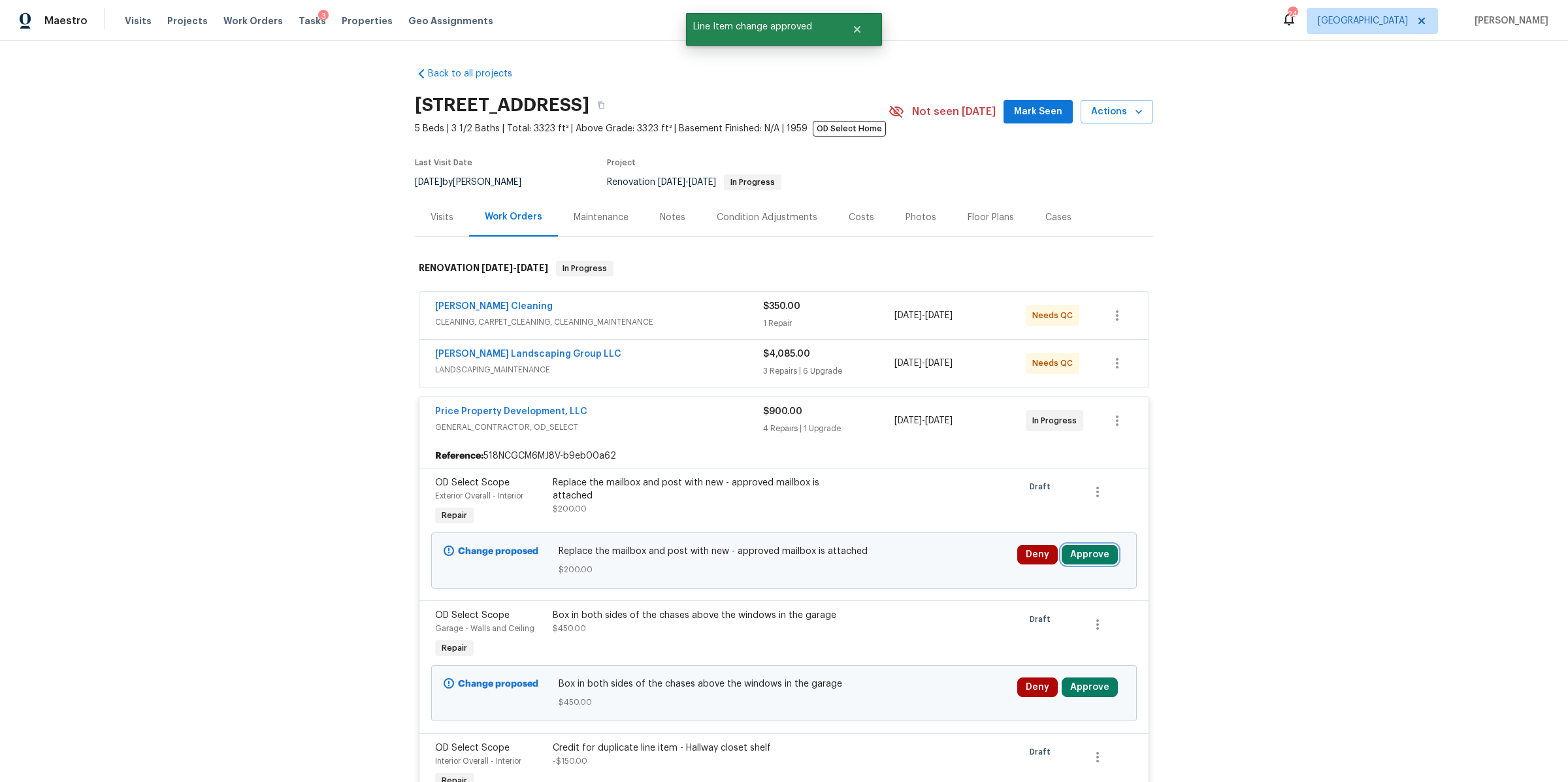
click at [1097, 551] on button "Approve" at bounding box center [1090, 555] width 56 height 20
click at [1031, 512] on span "Approve" at bounding box center [1046, 514] width 37 height 10
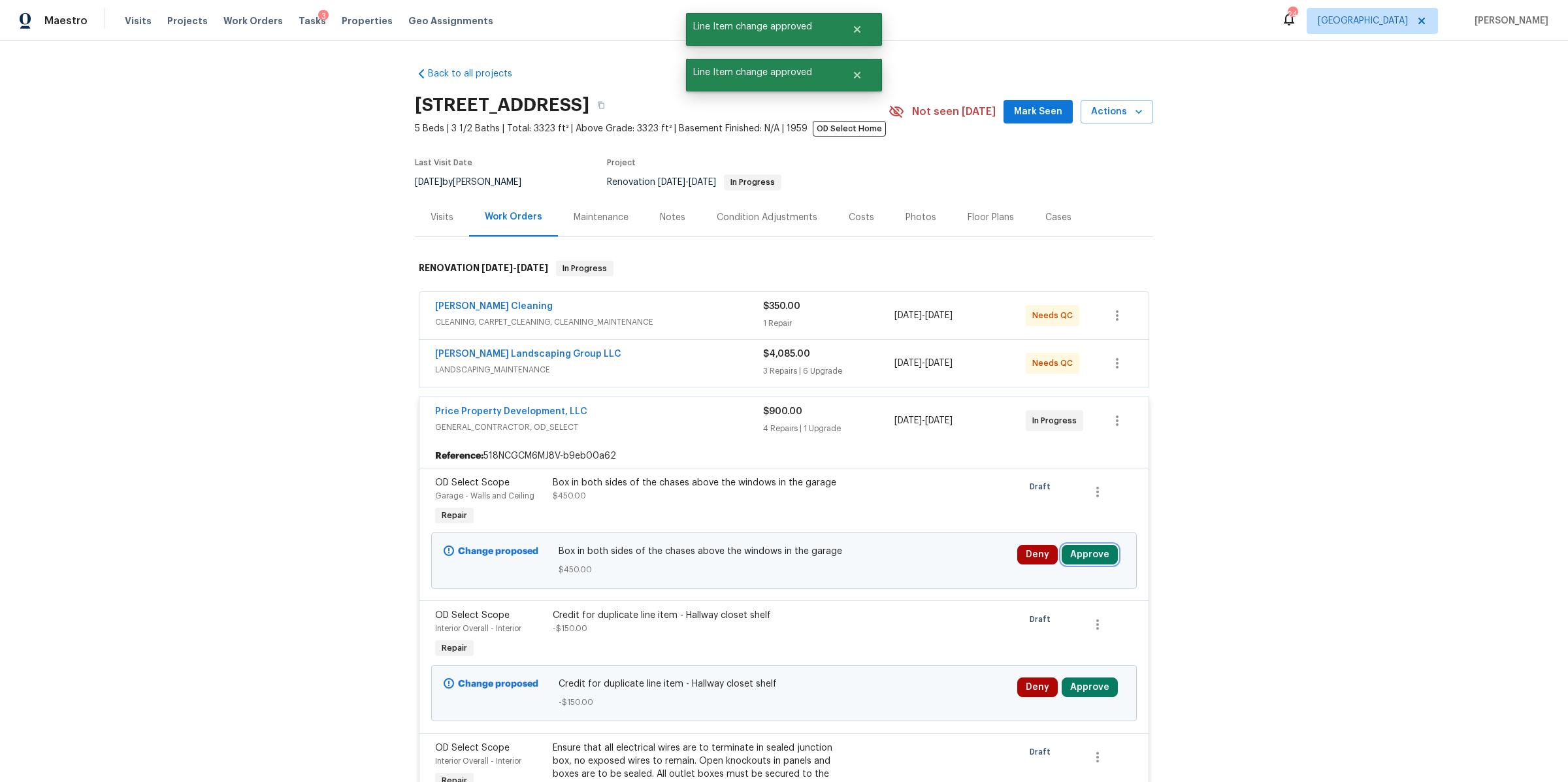
click at [1093, 556] on button "Approve" at bounding box center [1090, 555] width 56 height 20
click at [1042, 512] on span "Approve" at bounding box center [1046, 514] width 37 height 10
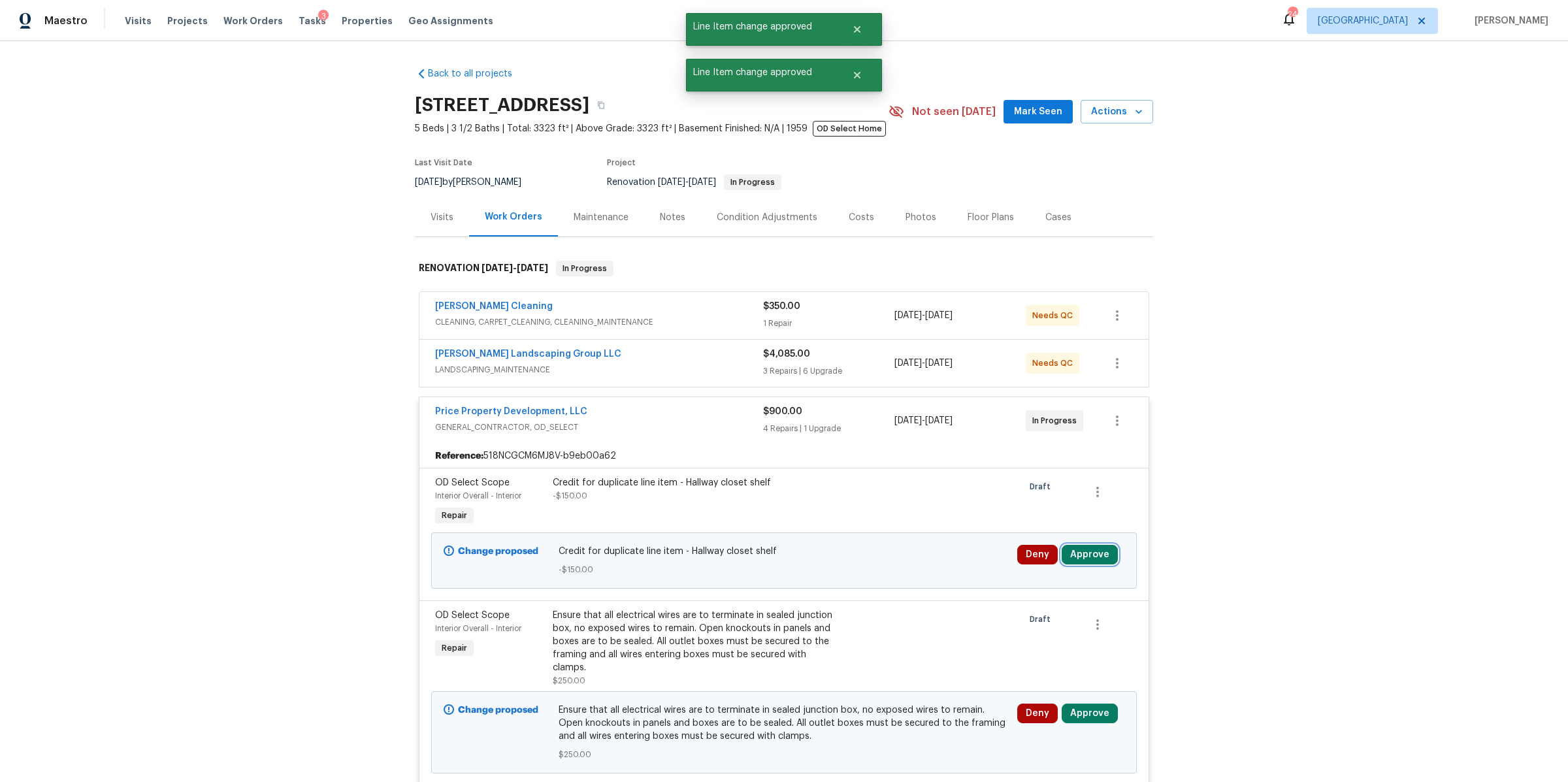
click at [1089, 553] on button "Approve" at bounding box center [1090, 555] width 56 height 20
click at [1050, 510] on span "Approve" at bounding box center [1046, 514] width 37 height 10
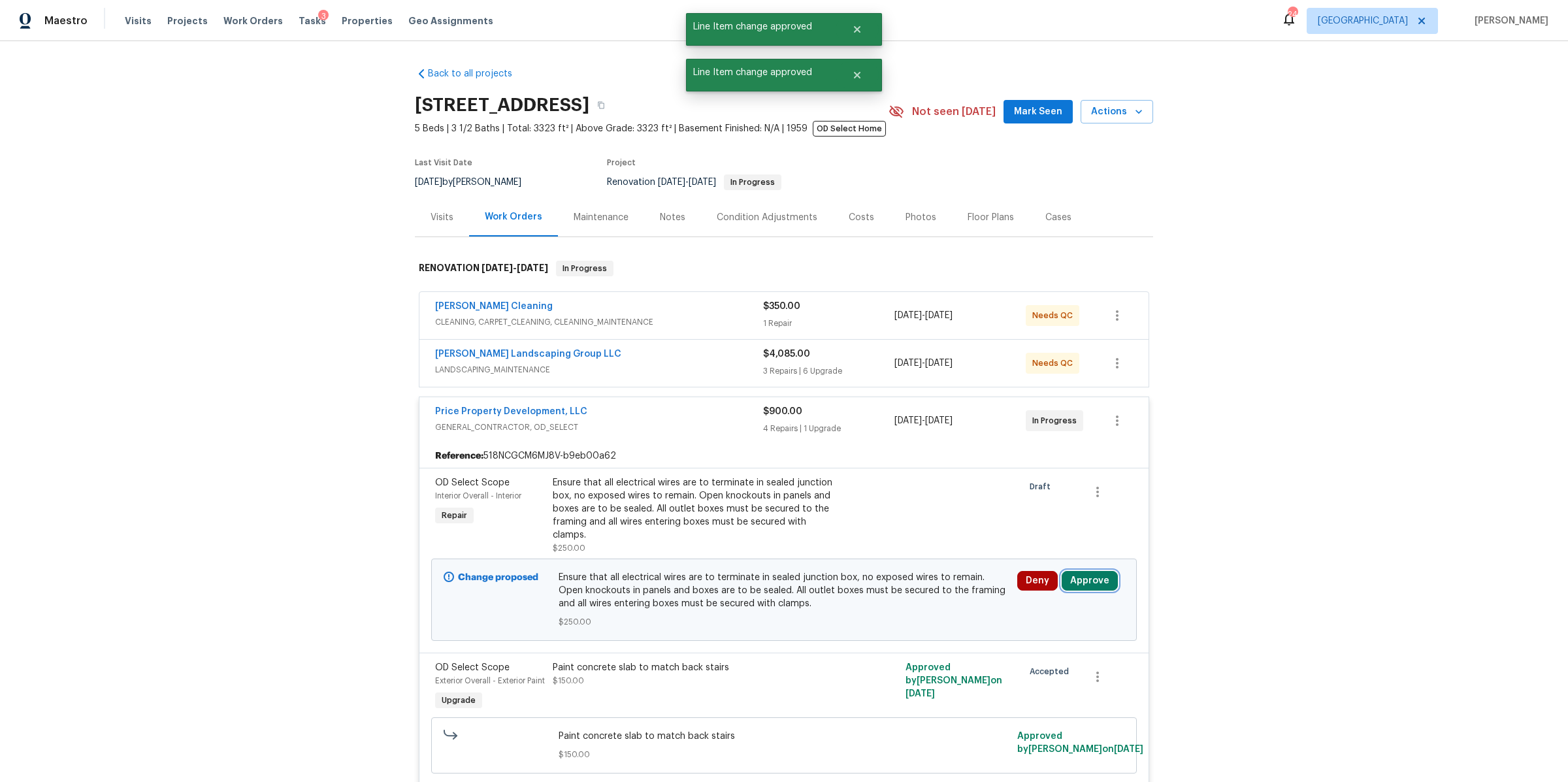
click at [1077, 572] on button "Approve" at bounding box center [1090, 581] width 56 height 20
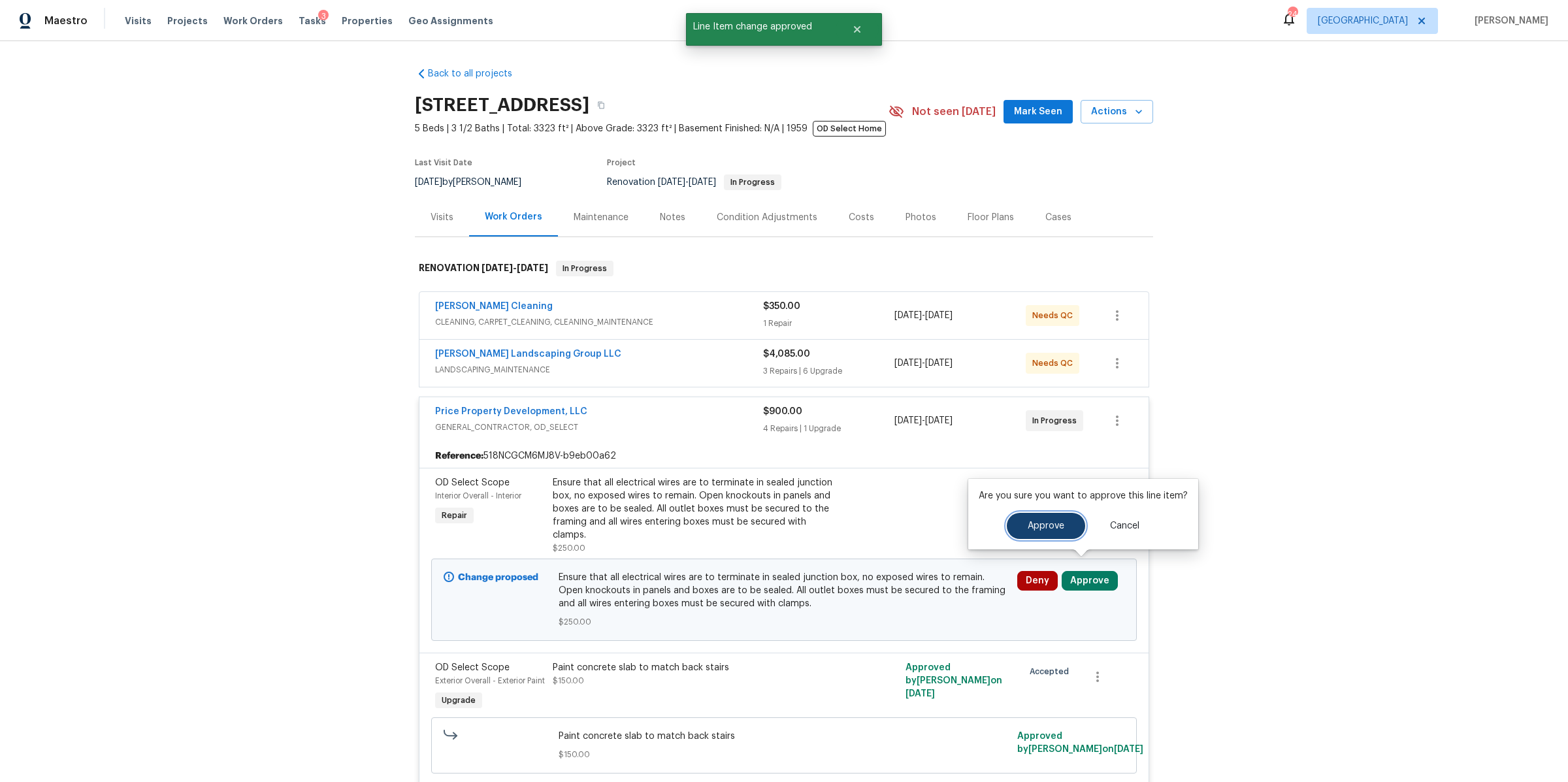
click at [1049, 528] on span "Approve" at bounding box center [1046, 526] width 37 height 10
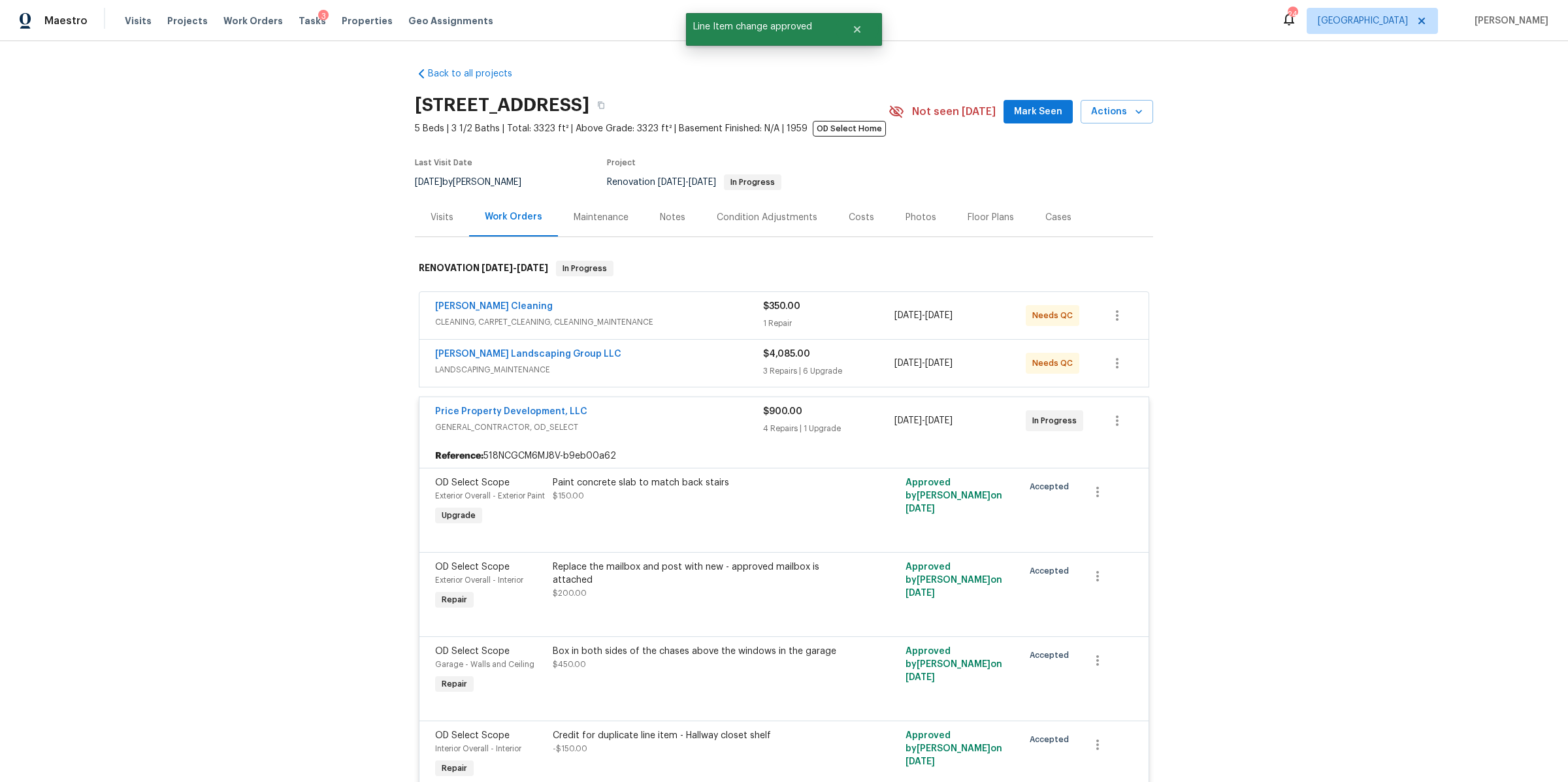
click at [871, 360] on div "$4,085.00" at bounding box center [829, 354] width 131 height 13
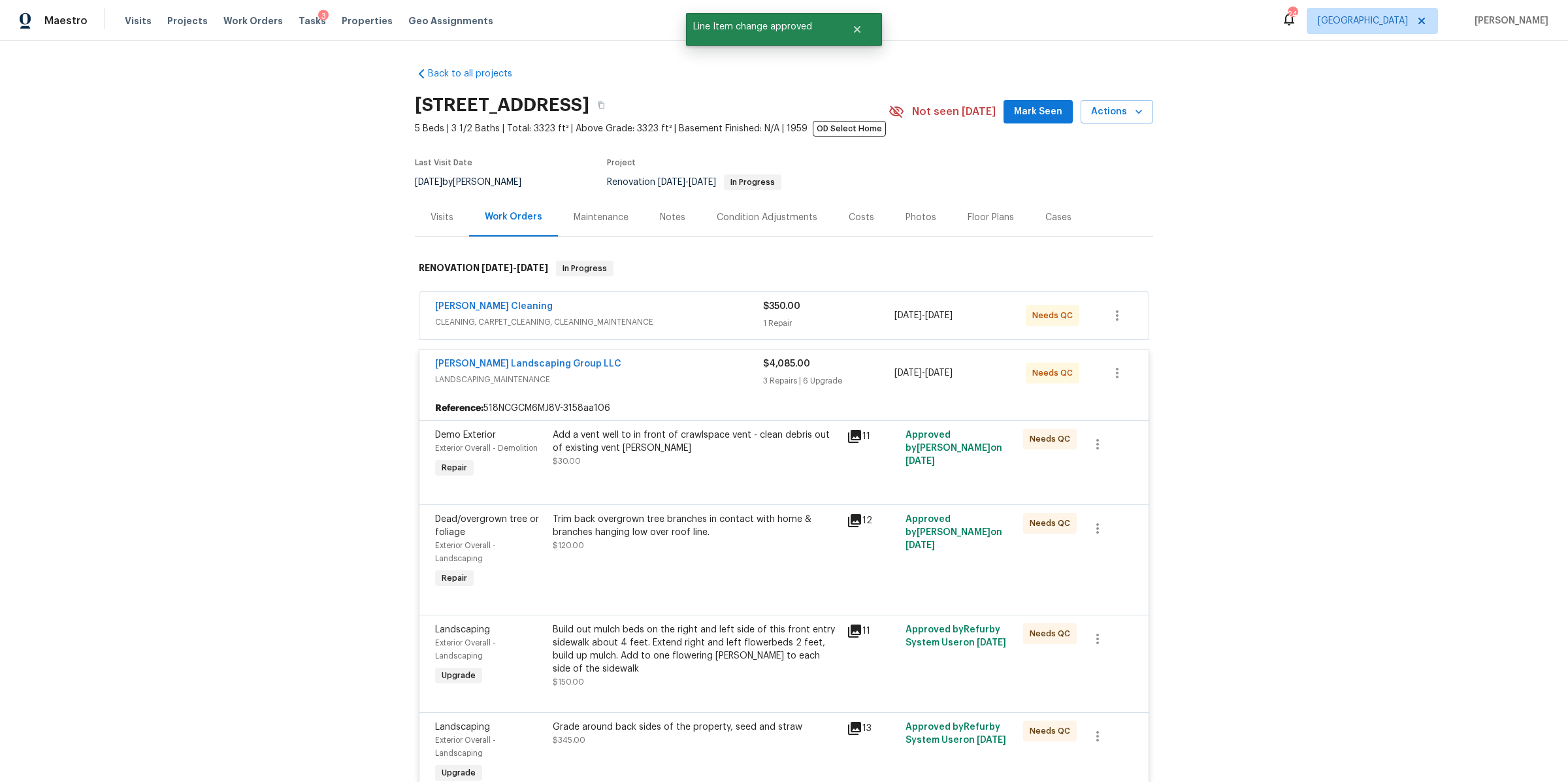
click at [862, 326] on div "1 Repair" at bounding box center [829, 323] width 131 height 13
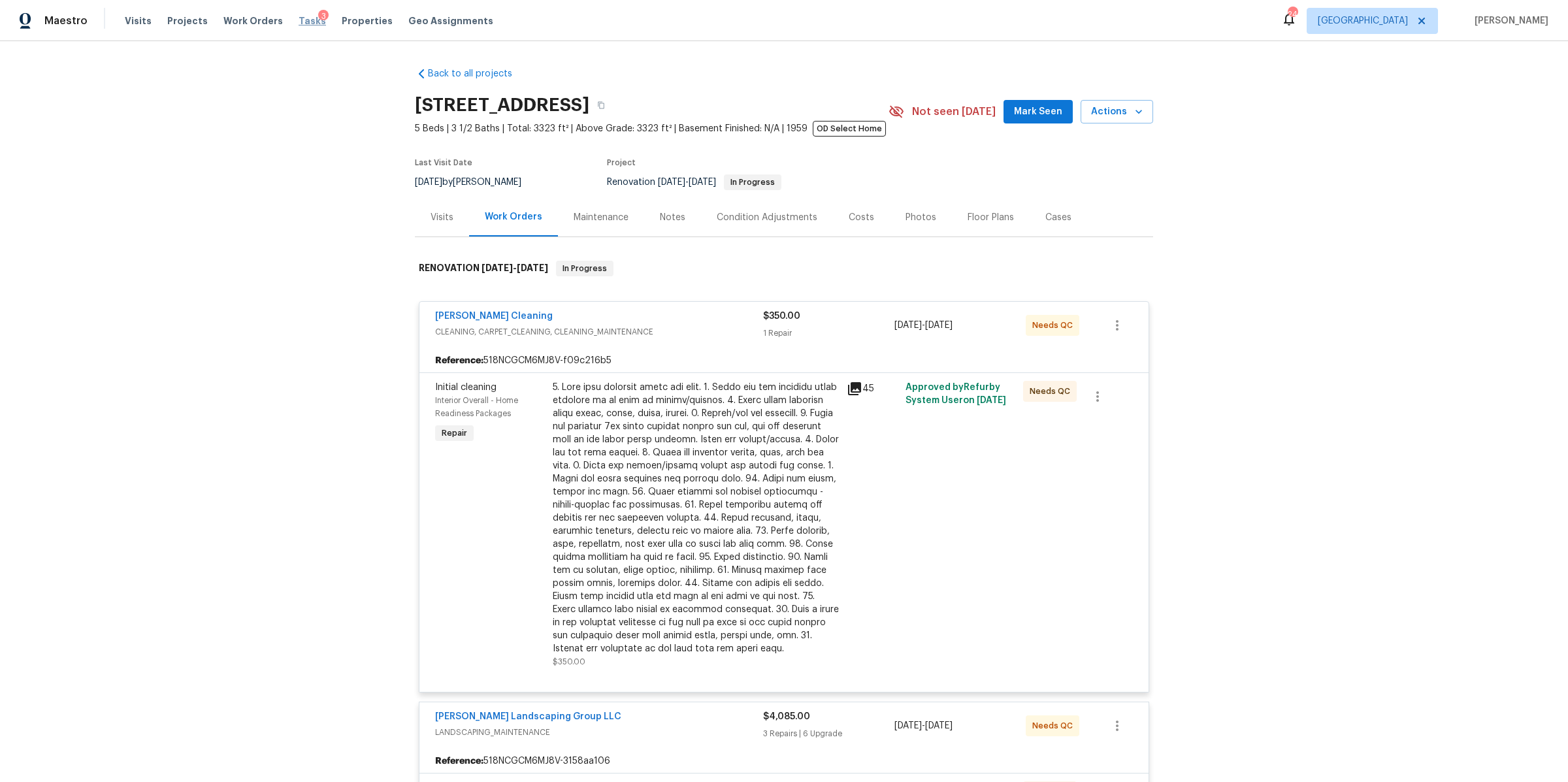
click at [300, 21] on span "Tasks" at bounding box center [312, 21] width 27 height 9
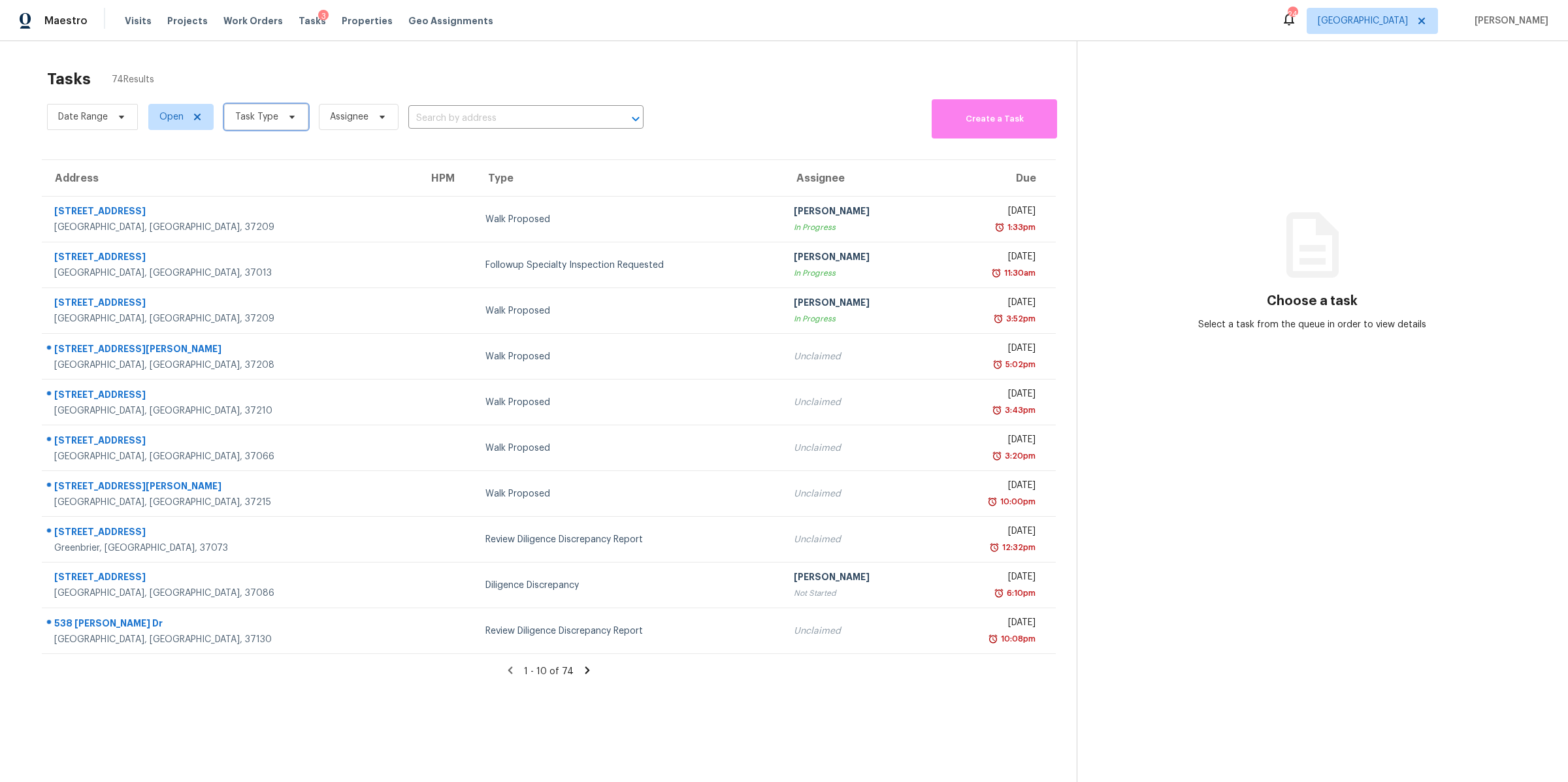
click at [277, 116] on span "Task Type" at bounding box center [266, 117] width 85 height 26
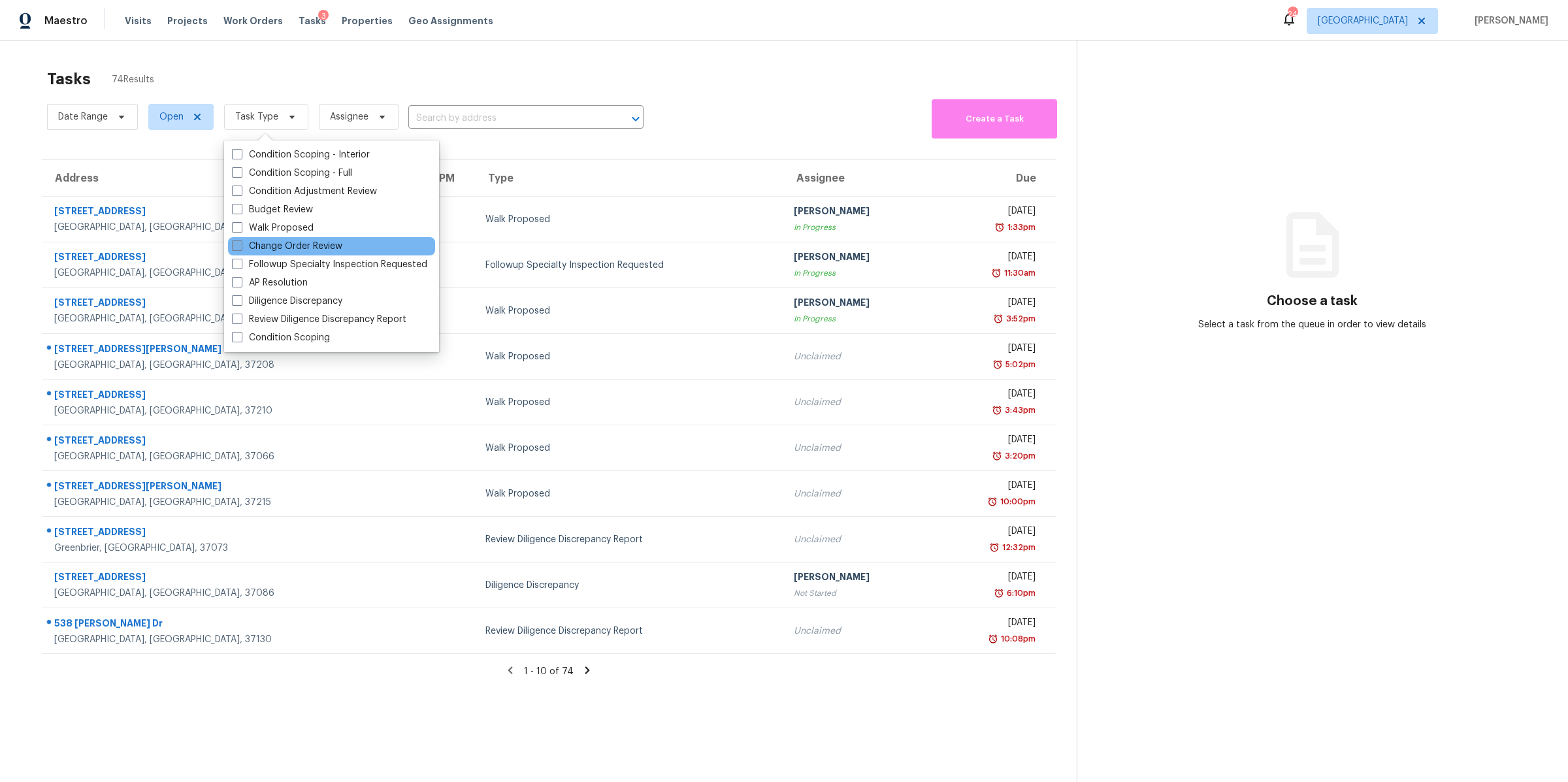
click at [321, 243] on label "Change Order Review" at bounding box center [287, 246] width 111 height 13
click at [240, 243] on input "Change Order Review" at bounding box center [236, 244] width 8 height 8
checkbox input "true"
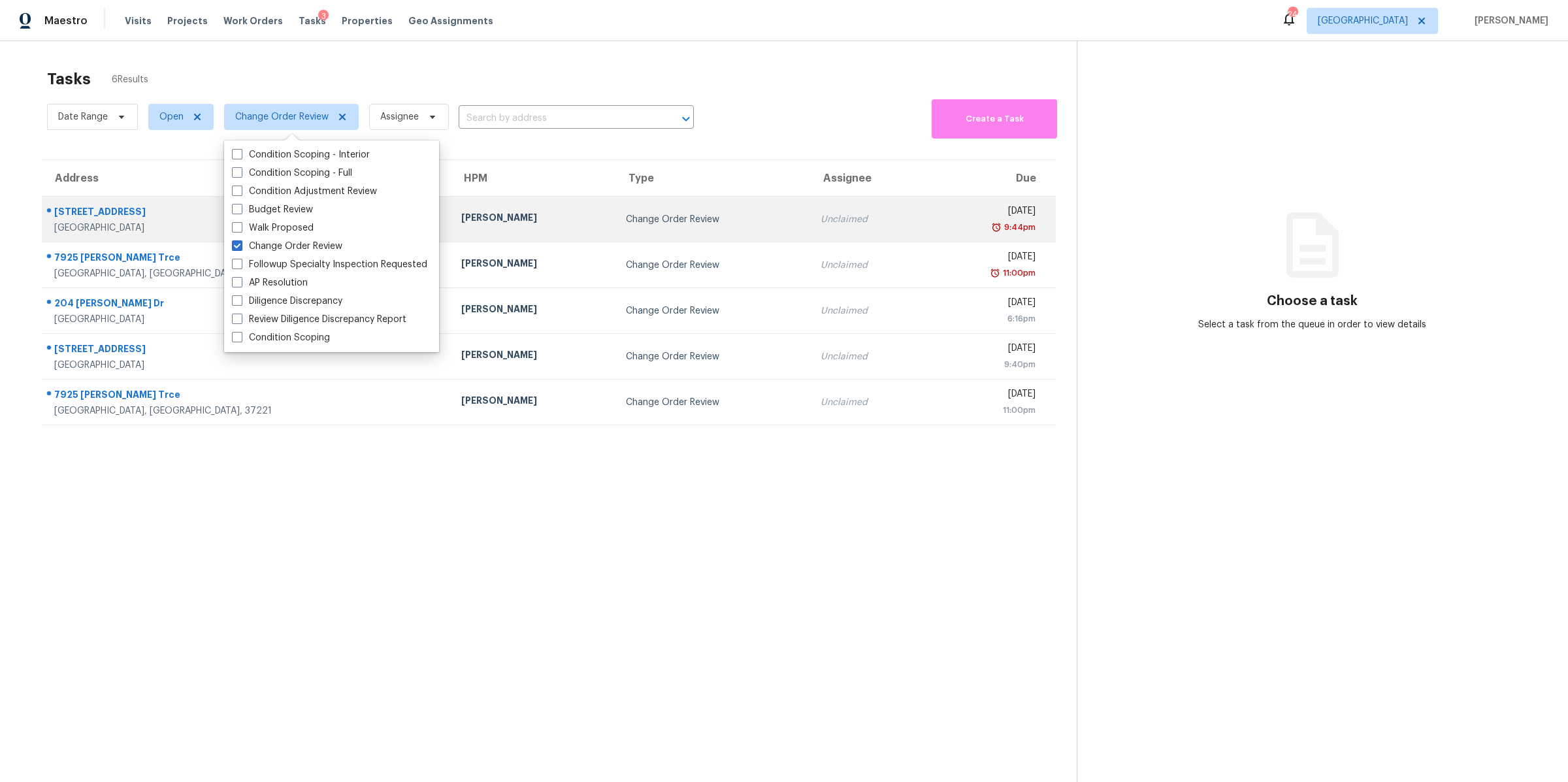
click at [101, 211] on div "4039 Caney Creek Ln" at bounding box center [247, 213] width 386 height 16
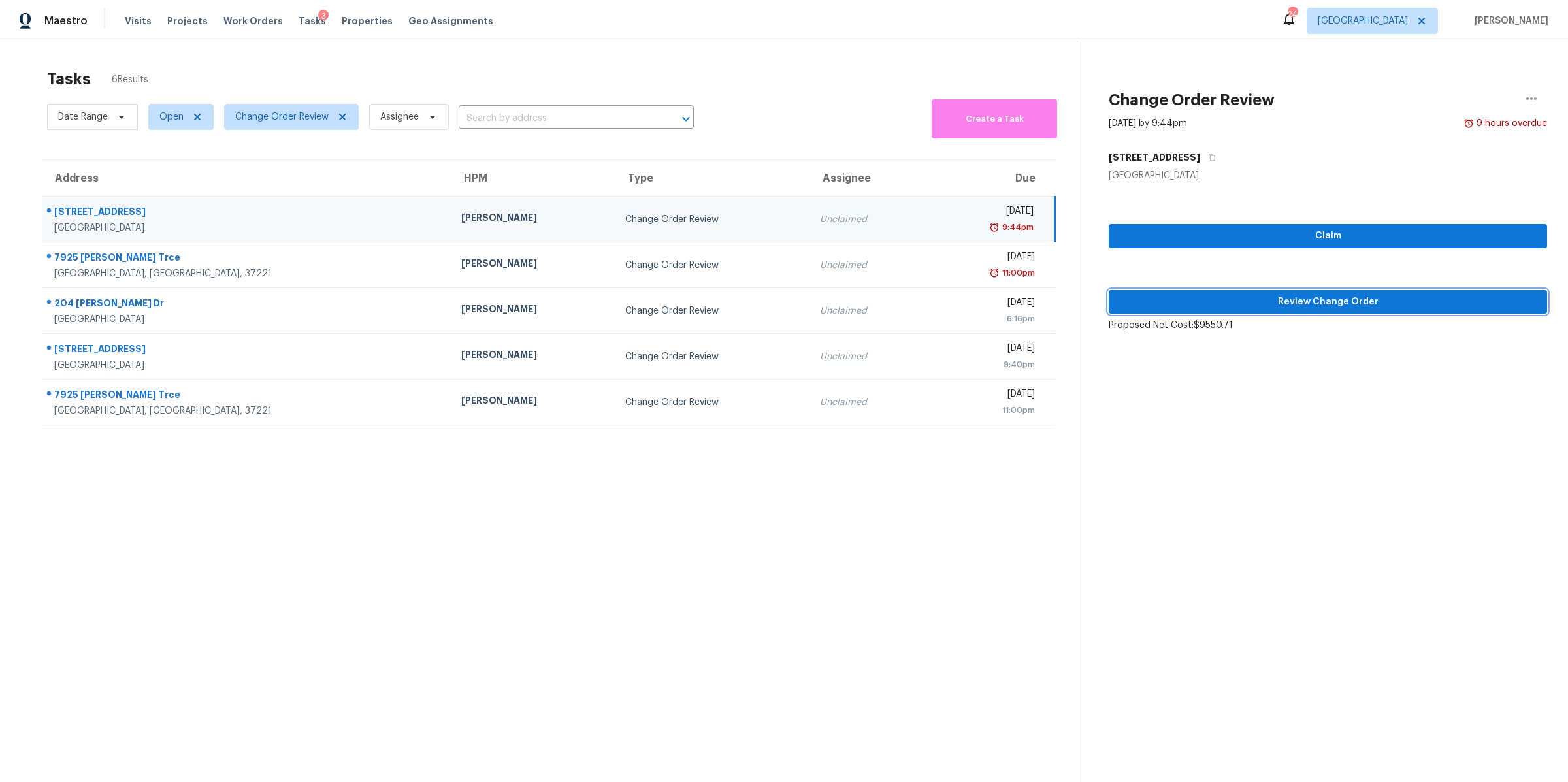
click at [1321, 298] on span "Review Change Order" at bounding box center [1328, 302] width 418 height 16
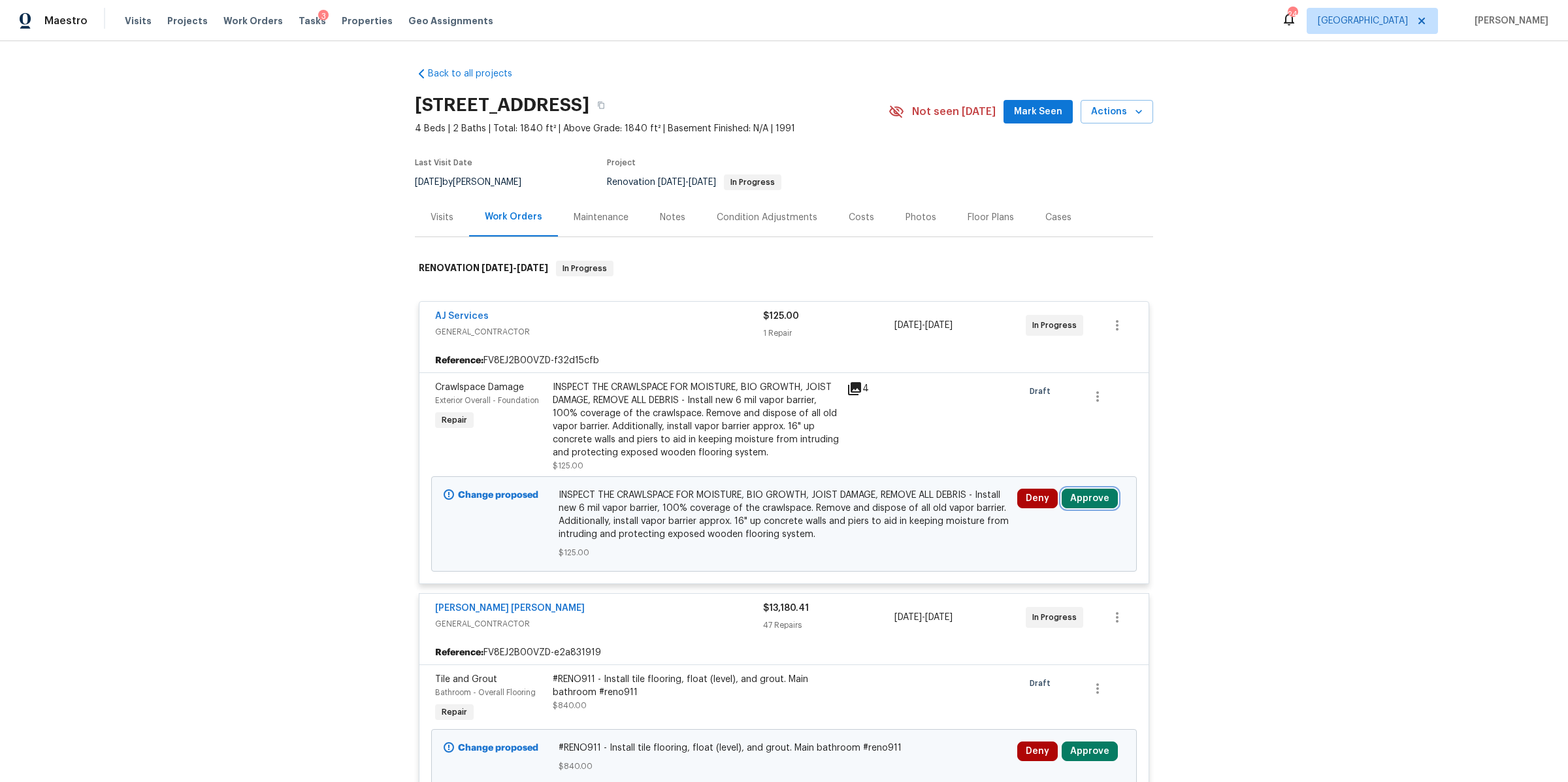
click at [1073, 501] on button "Approve" at bounding box center [1090, 499] width 56 height 20
click at [862, 509] on button "Approve" at bounding box center [897, 511] width 79 height 26
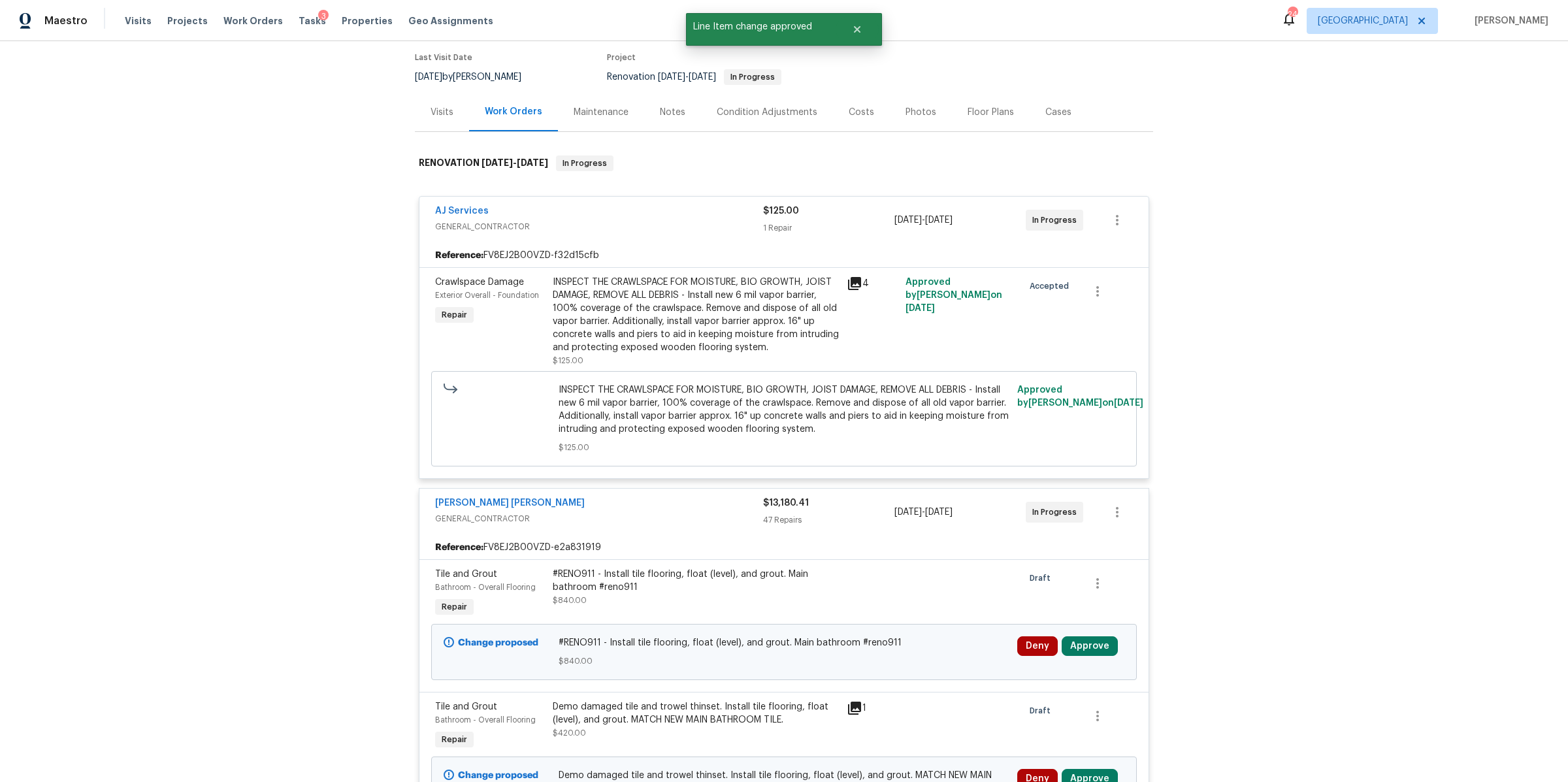
scroll to position [307, 0]
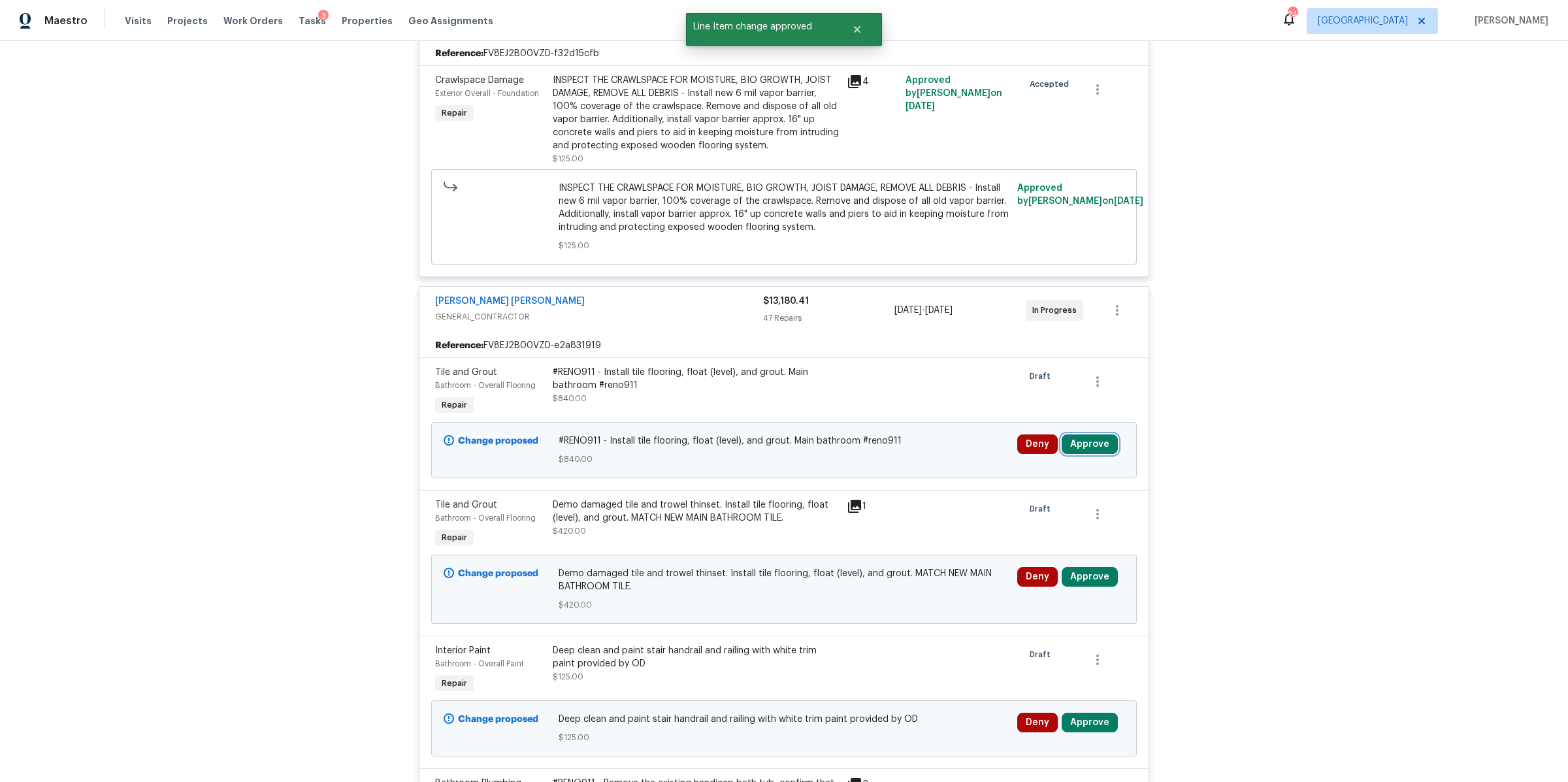
click at [1088, 442] on button "Approve" at bounding box center [1090, 445] width 56 height 20
click at [887, 457] on span "Approve" at bounding box center [896, 458] width 37 height 10
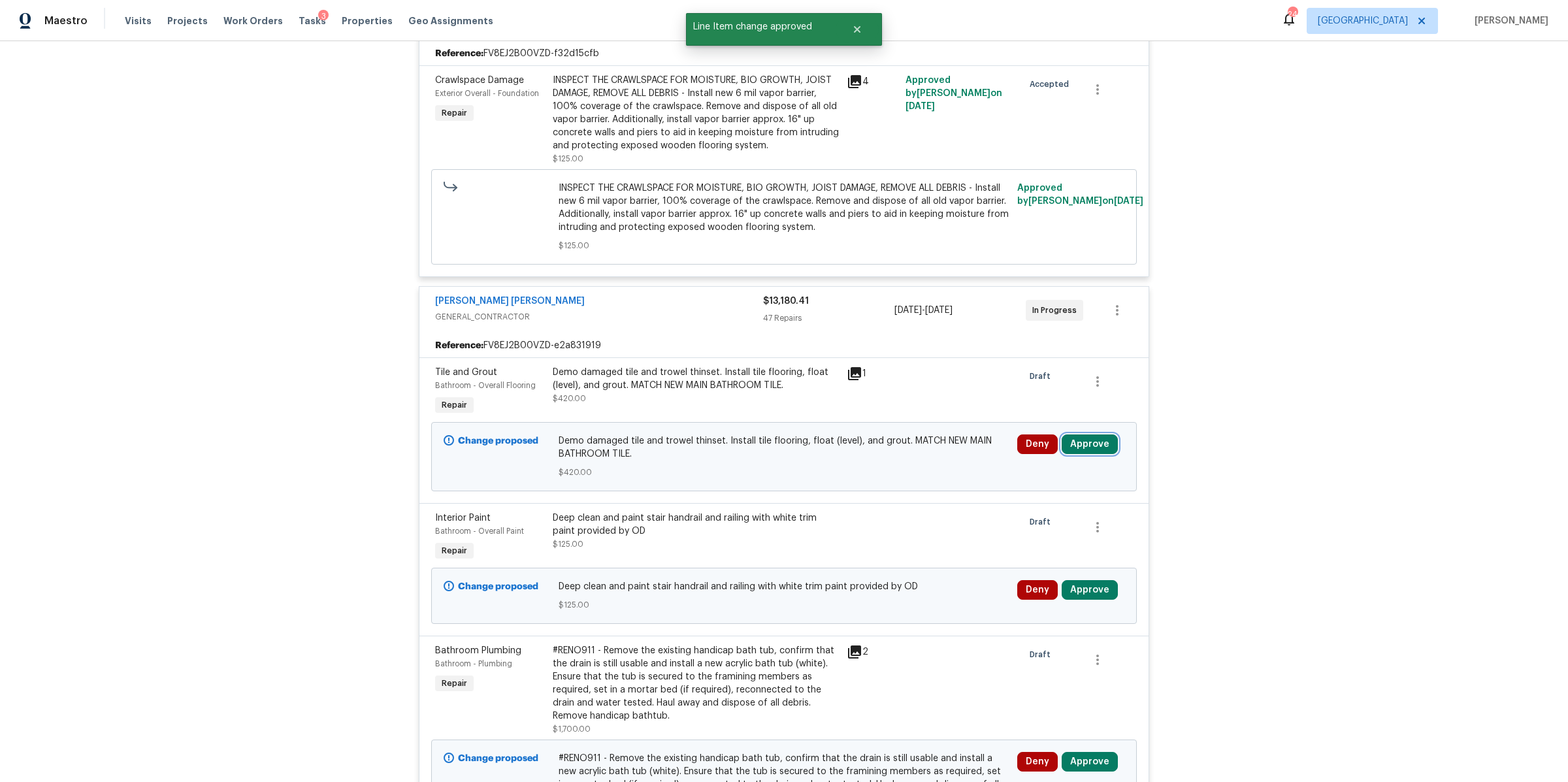
click at [1083, 447] on button "Approve" at bounding box center [1090, 445] width 56 height 20
click at [868, 466] on button "Approve" at bounding box center [897, 458] width 79 height 26
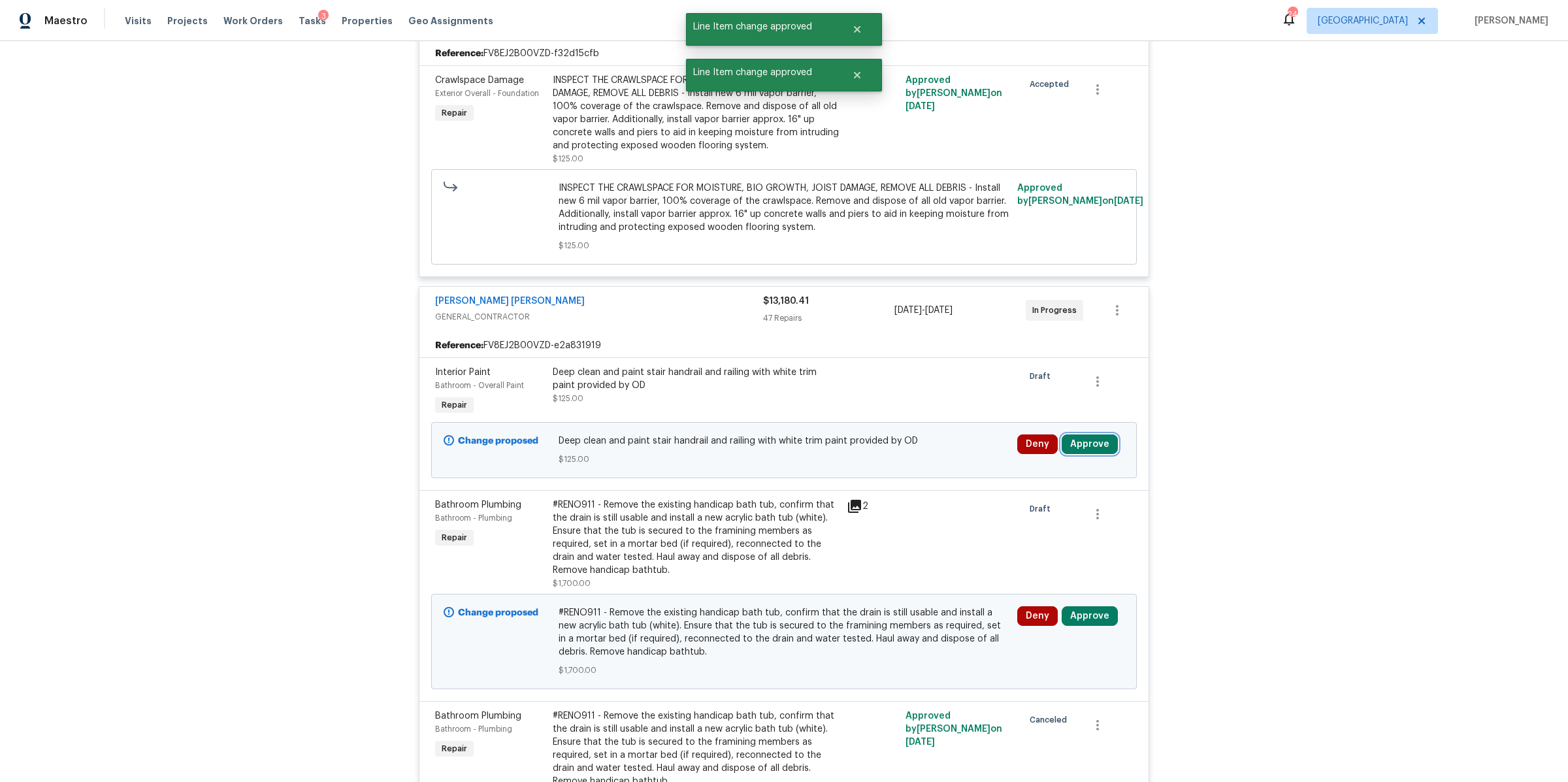
click at [1077, 452] on button "Approve" at bounding box center [1090, 445] width 56 height 20
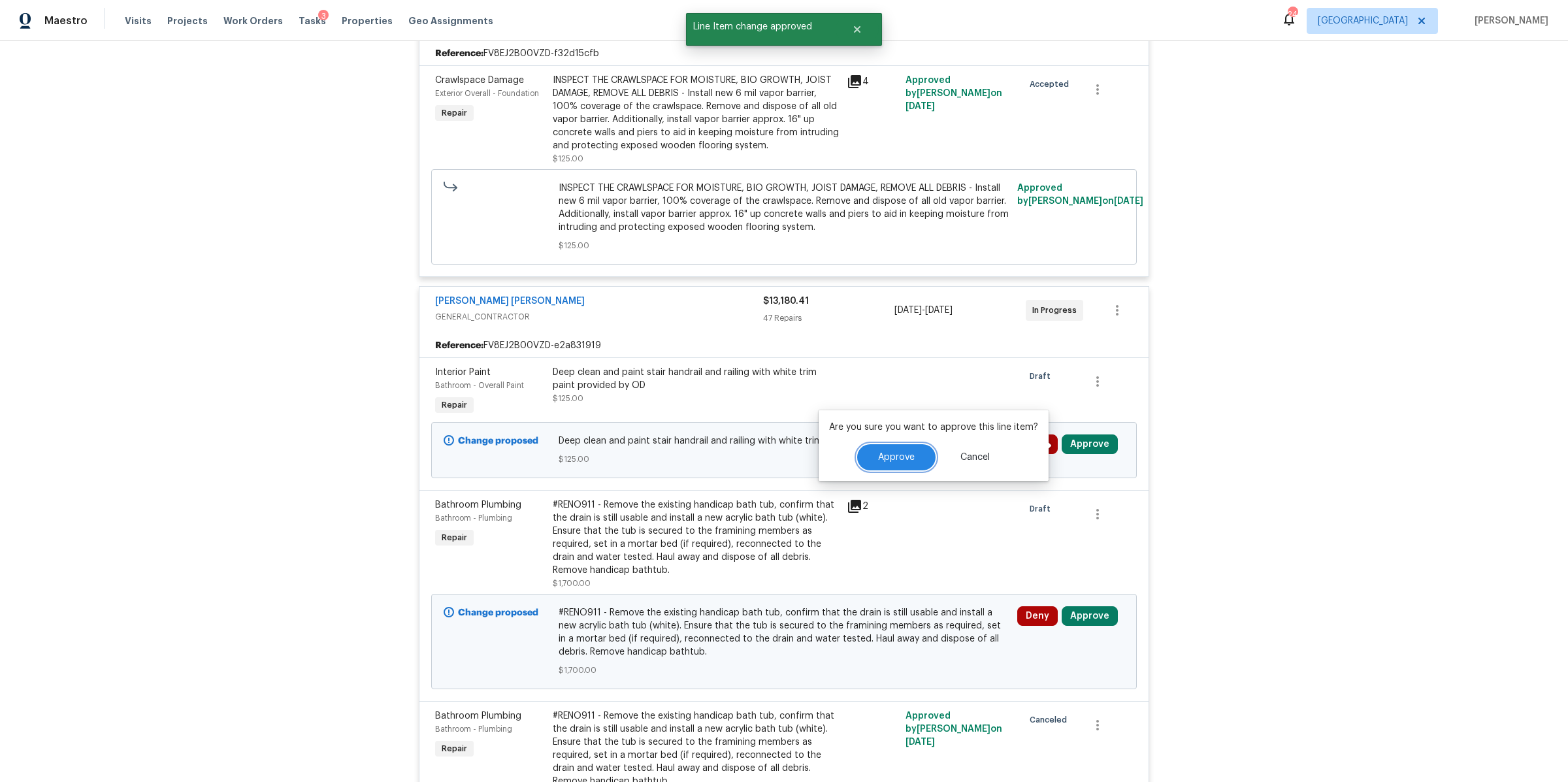
click at [894, 460] on span "Approve" at bounding box center [896, 458] width 37 height 10
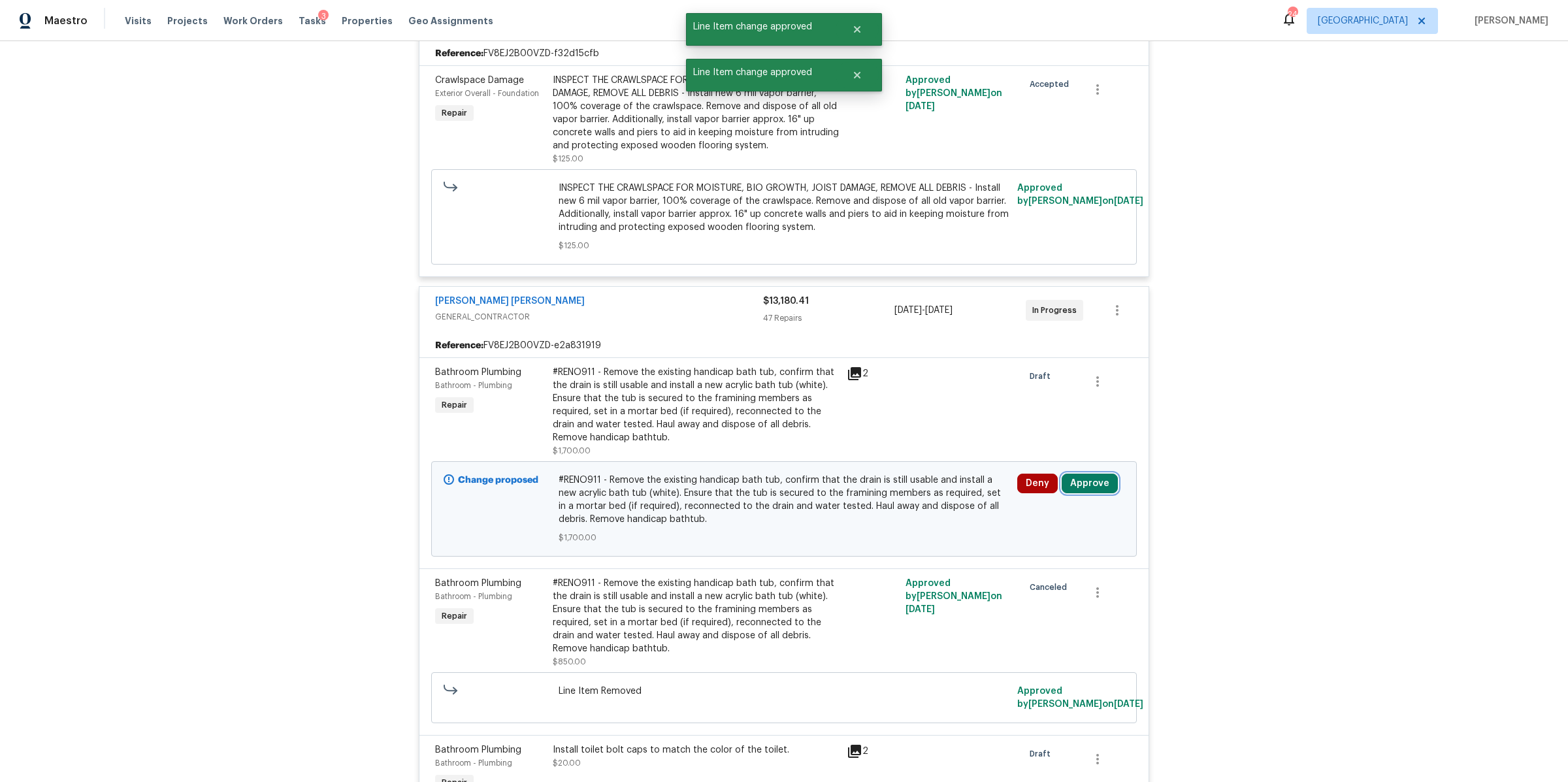
click at [1077, 486] on button "Approve" at bounding box center [1090, 483] width 56 height 20
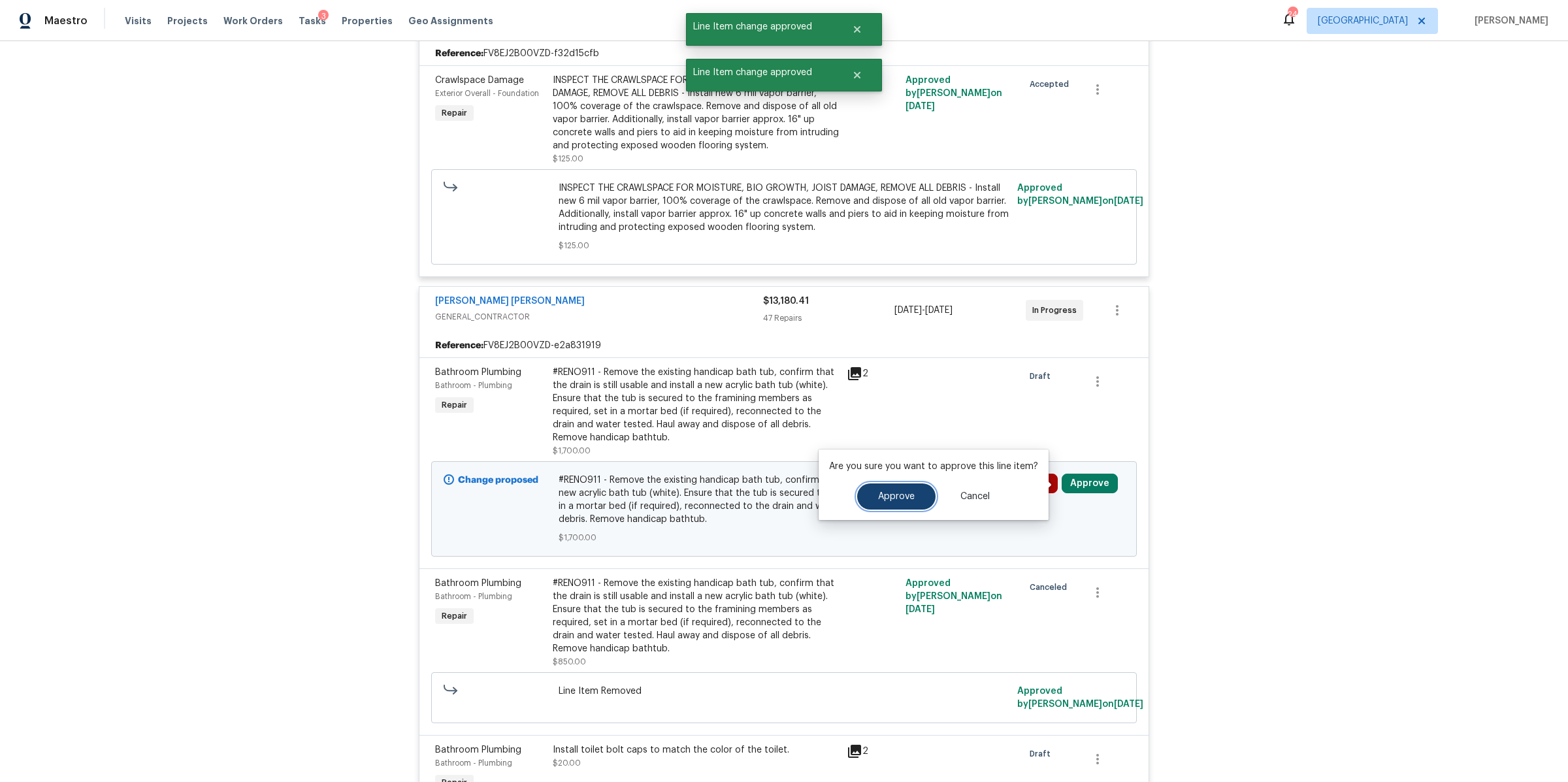
click at [903, 502] on button "Approve" at bounding box center [897, 496] width 79 height 26
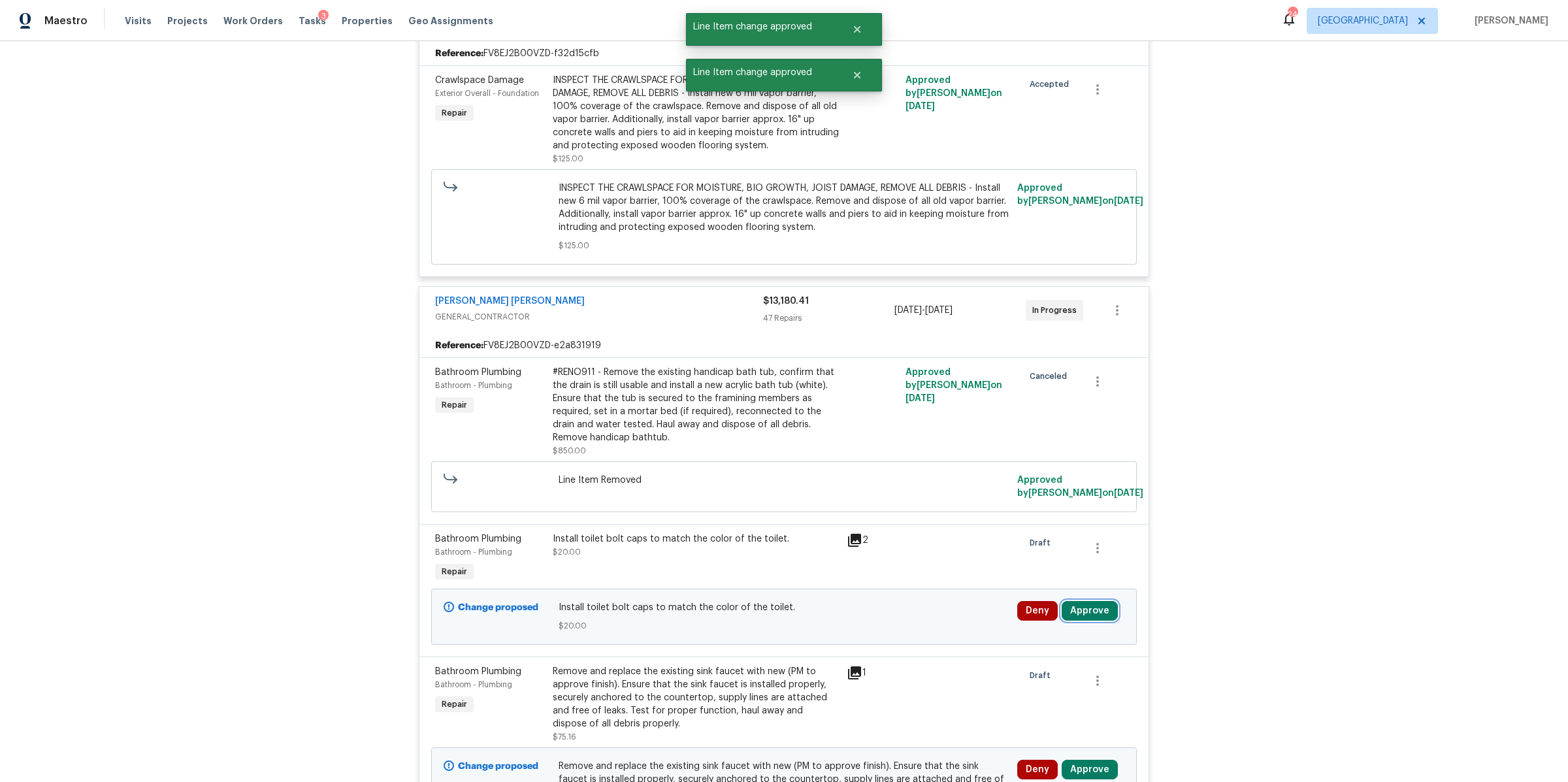
click at [1067, 611] on button "Approve" at bounding box center [1090, 611] width 56 height 20
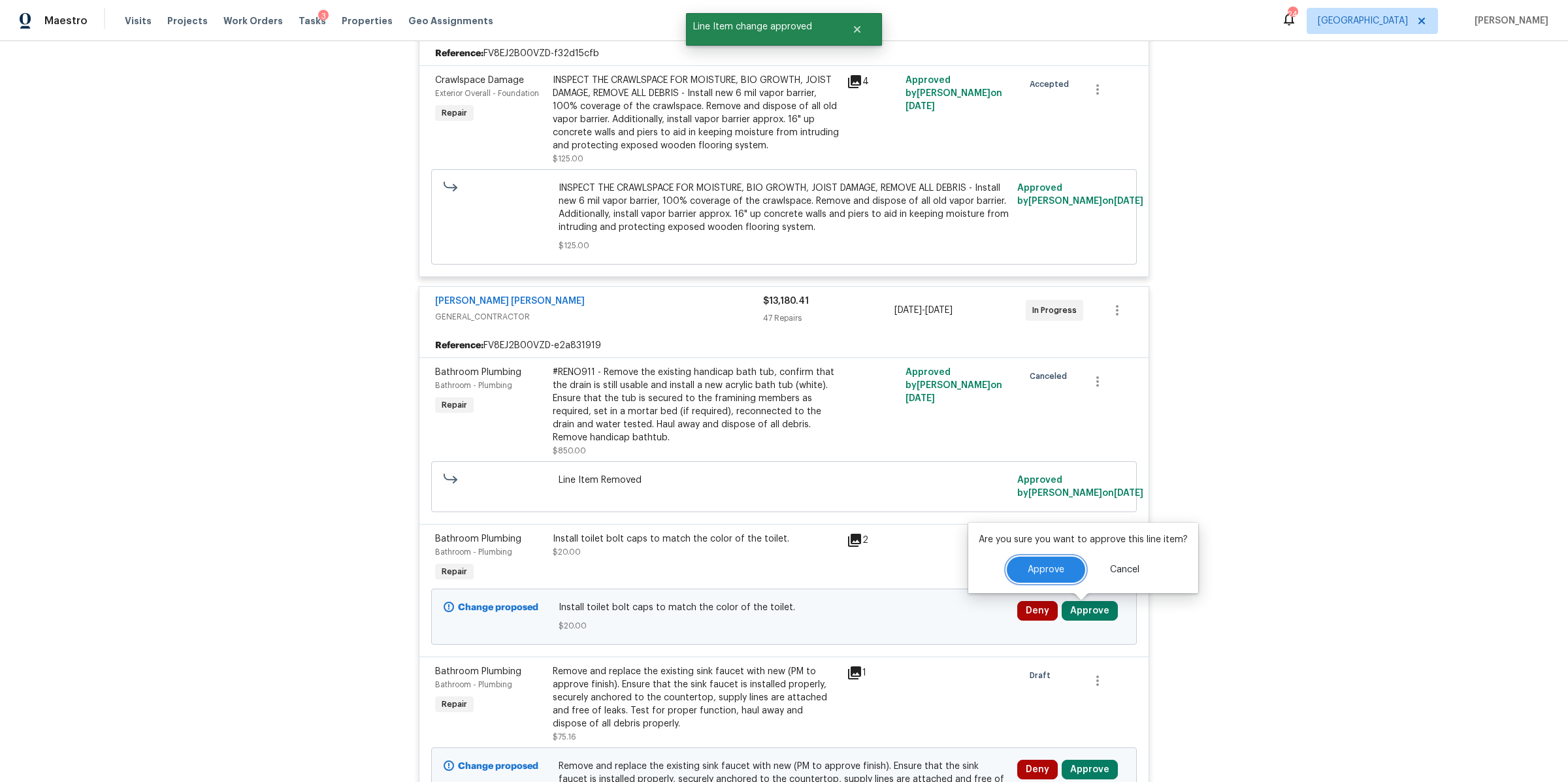
click at [1035, 576] on button "Approve" at bounding box center [1046, 569] width 79 height 26
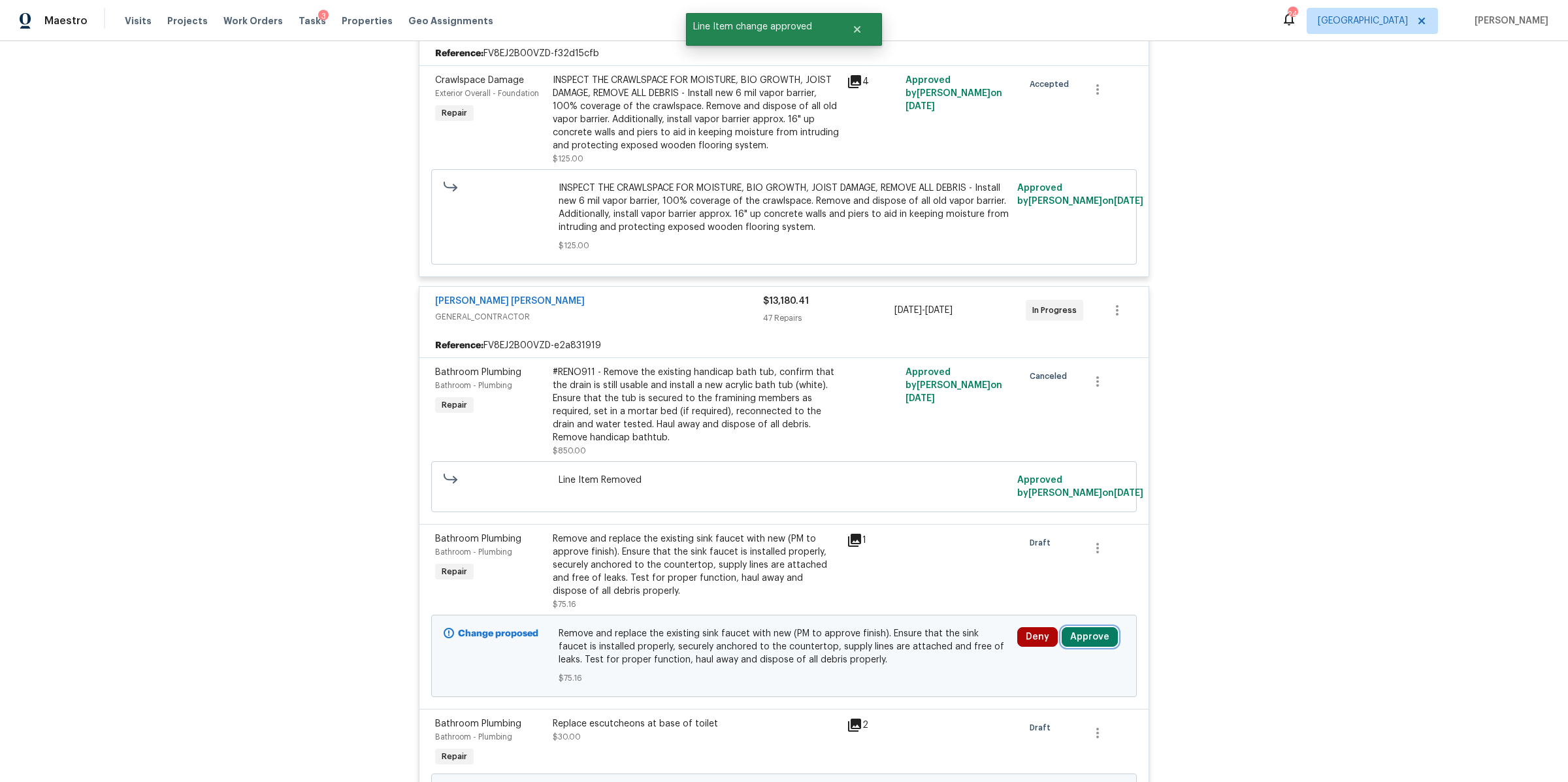
click at [1086, 635] on button "Approve" at bounding box center [1090, 637] width 56 height 20
click at [1033, 607] on button "Approve" at bounding box center [1046, 596] width 79 height 26
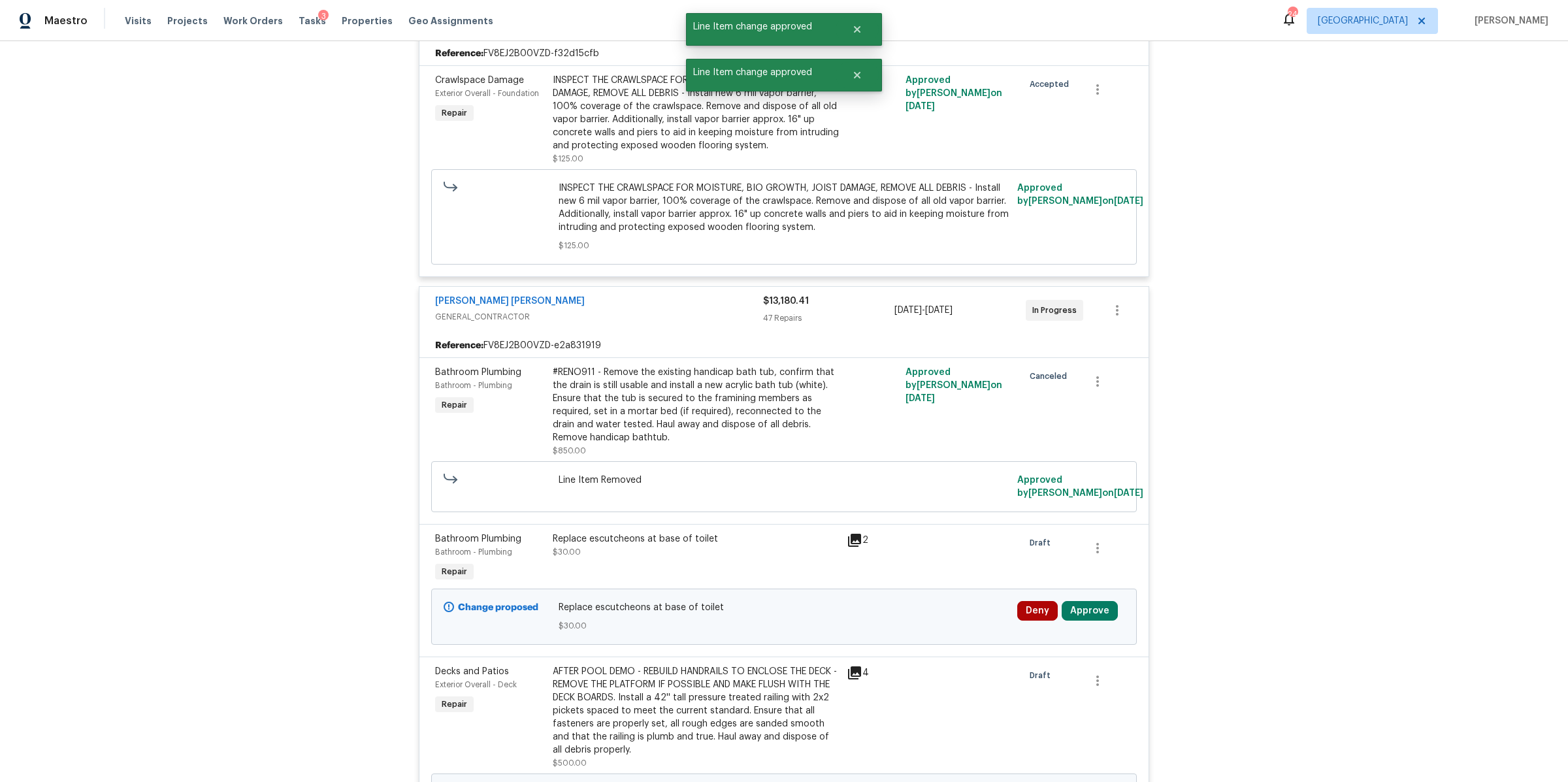
scroll to position [435, 0]
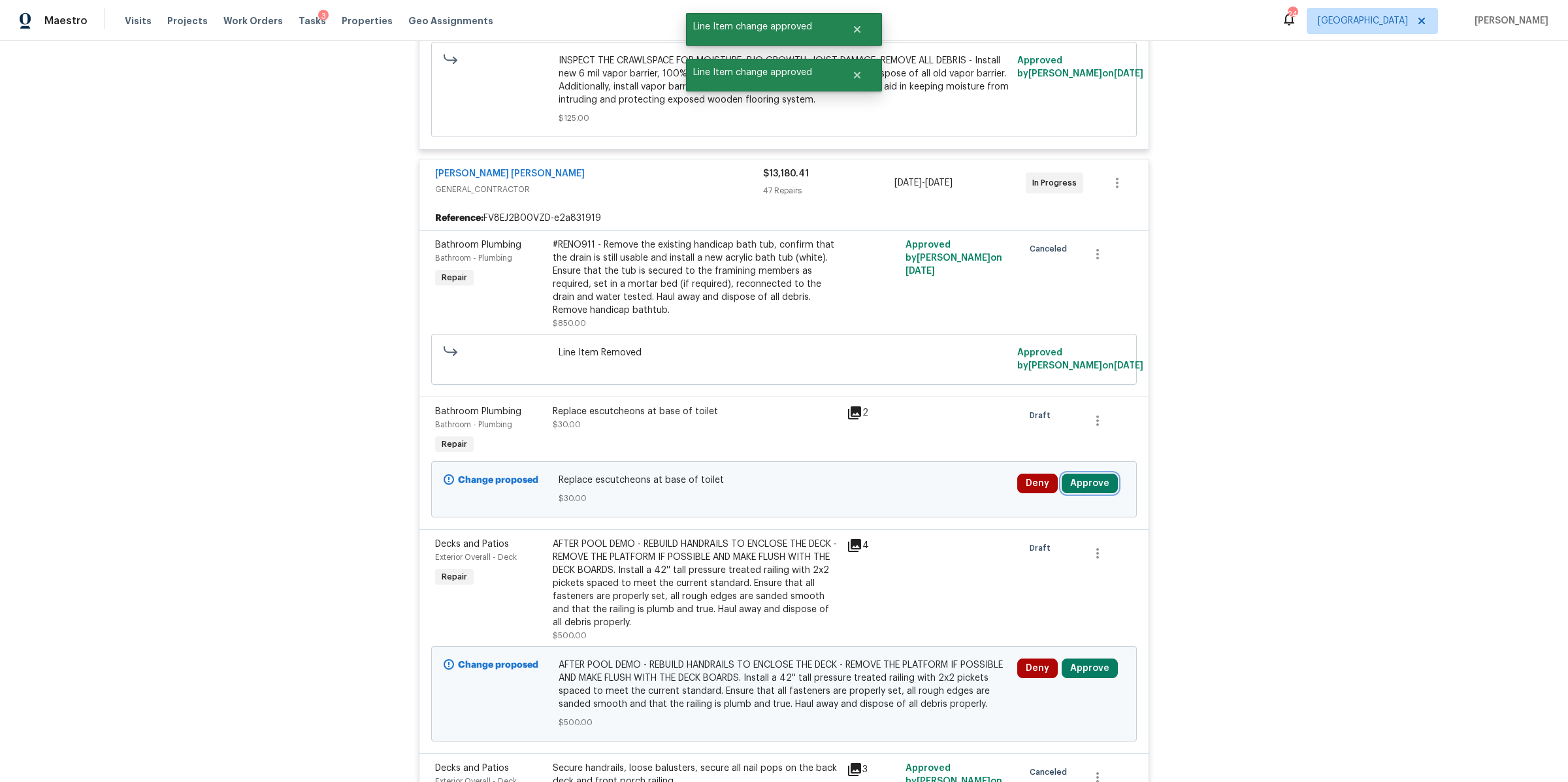
click at [1083, 484] on button "Approve" at bounding box center [1090, 483] width 56 height 20
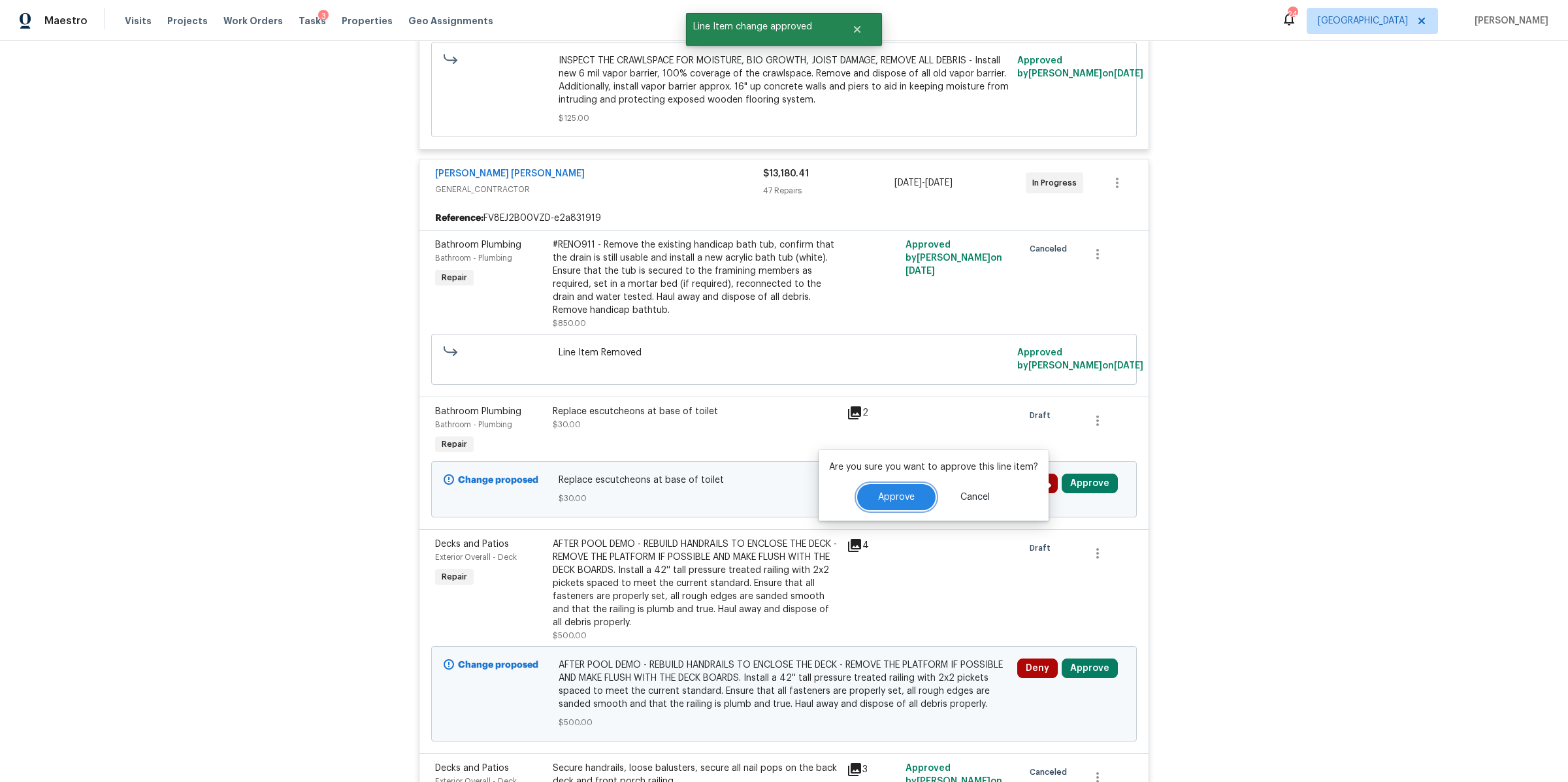
click at [902, 502] on span "Approve" at bounding box center [896, 497] width 37 height 10
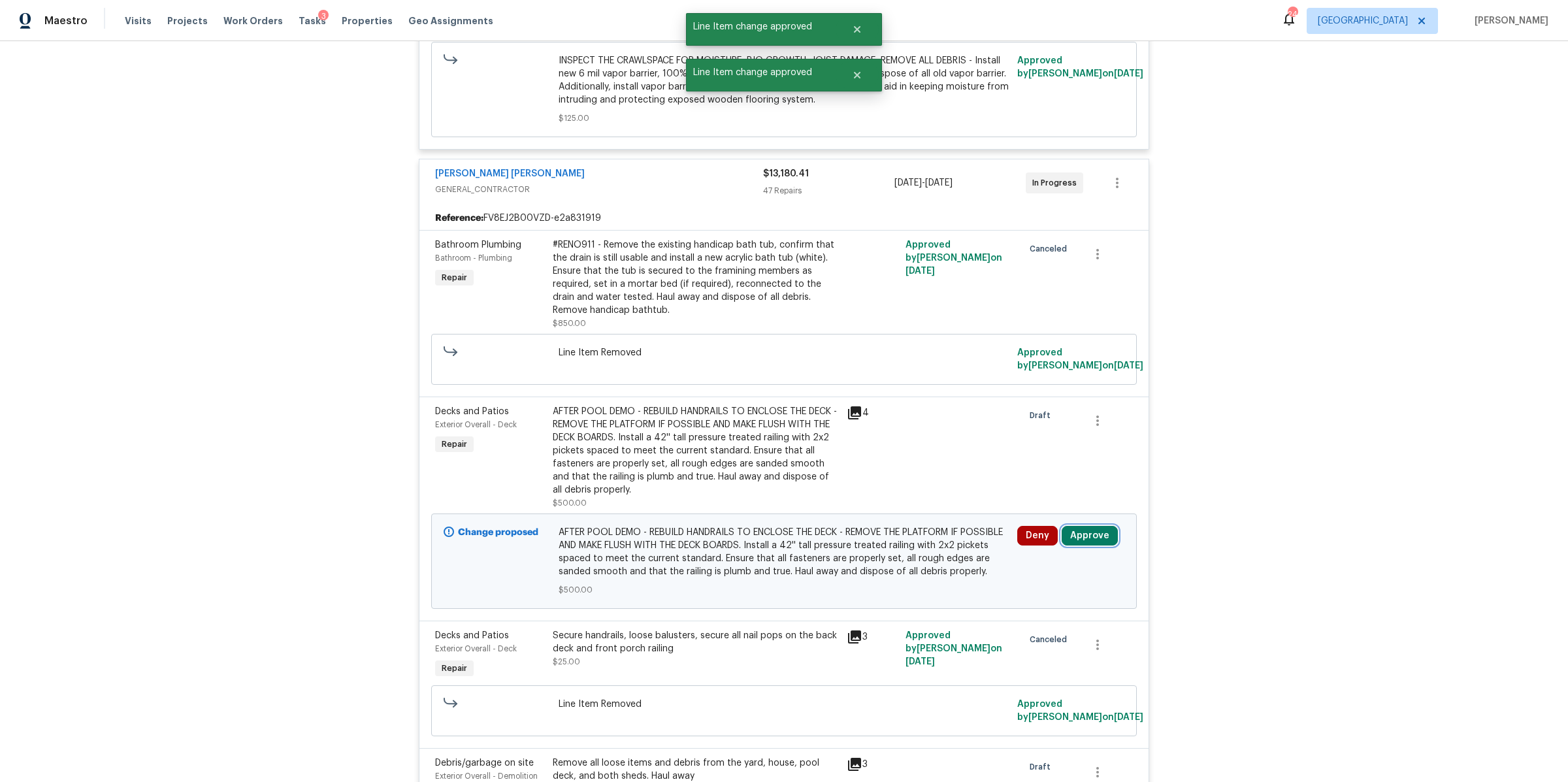
click at [1084, 532] on button "Approve" at bounding box center [1090, 536] width 56 height 20
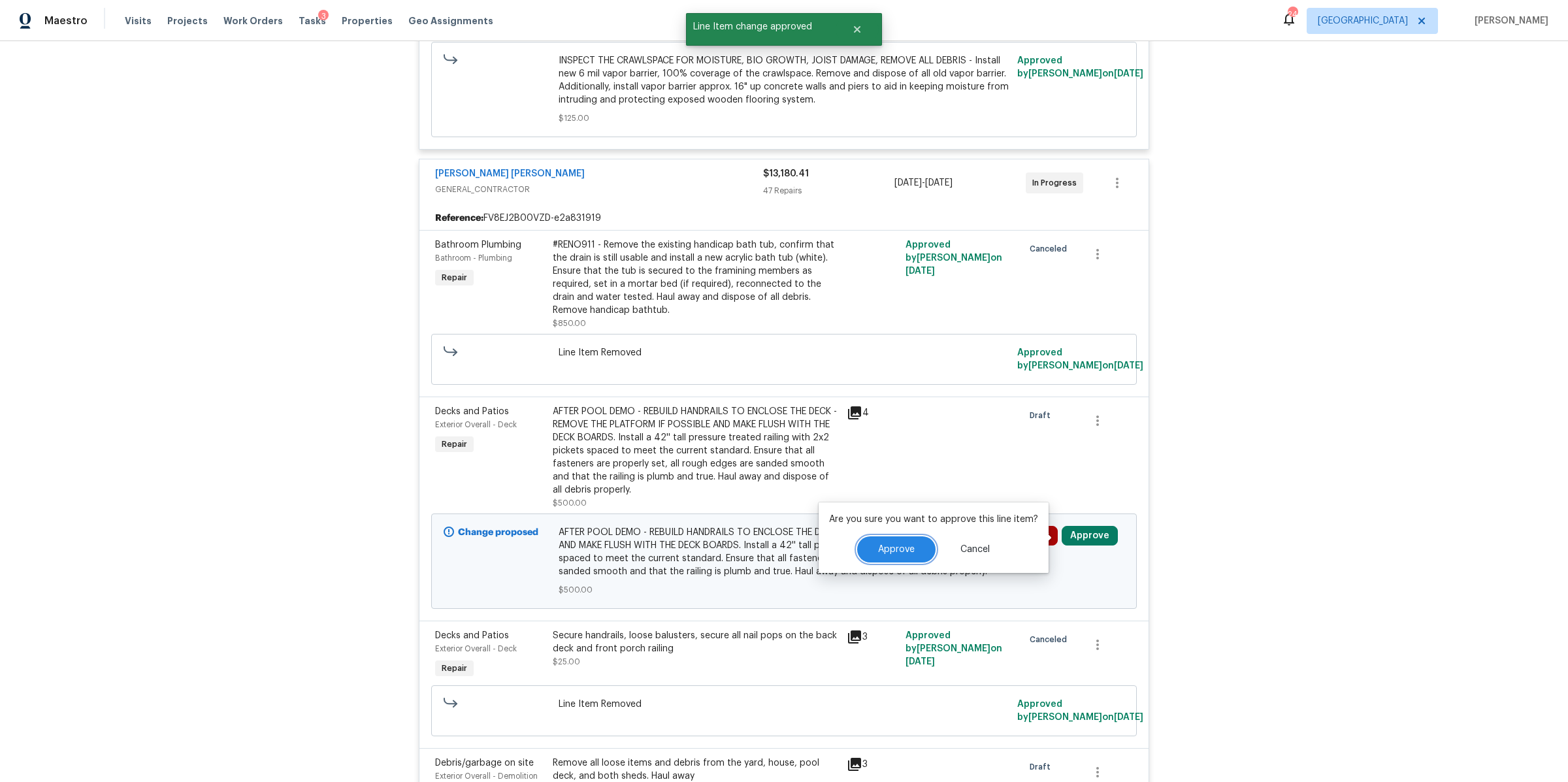
click at [894, 547] on span "Approve" at bounding box center [896, 550] width 37 height 10
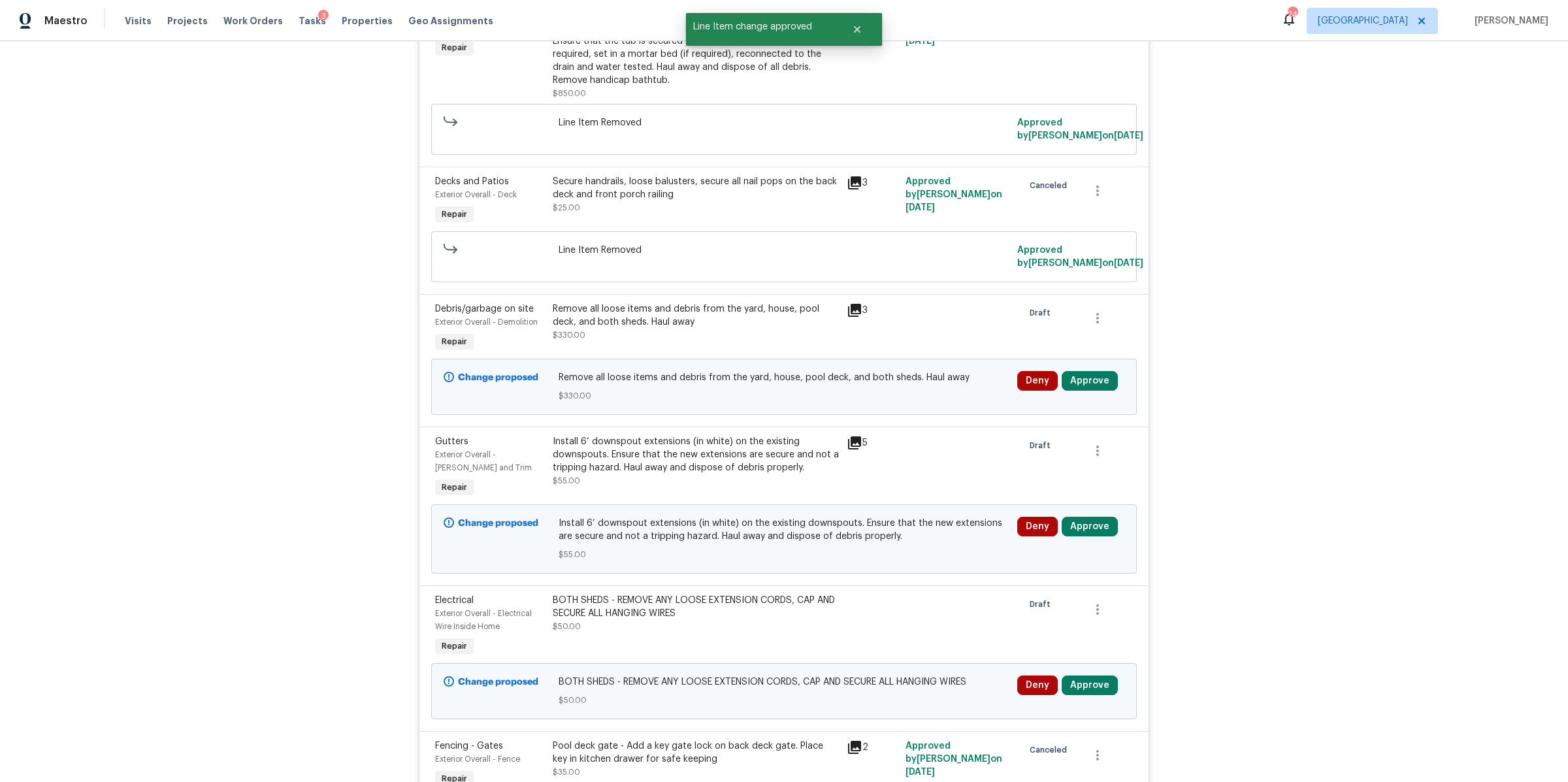
scroll to position [666, 0]
click at [1089, 377] on button "Approve" at bounding box center [1090, 379] width 56 height 20
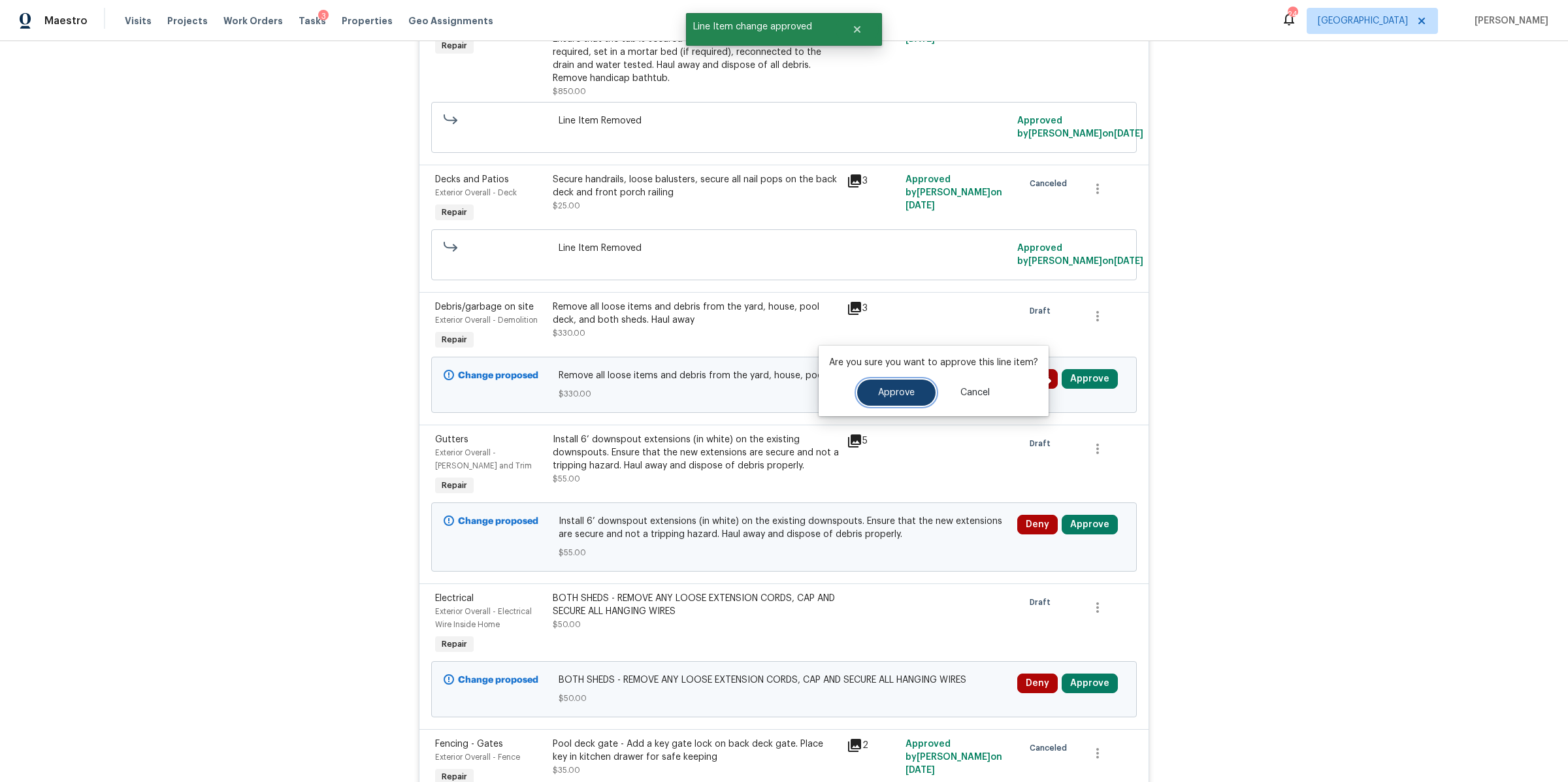
click at [859, 389] on button "Approve" at bounding box center [897, 393] width 79 height 26
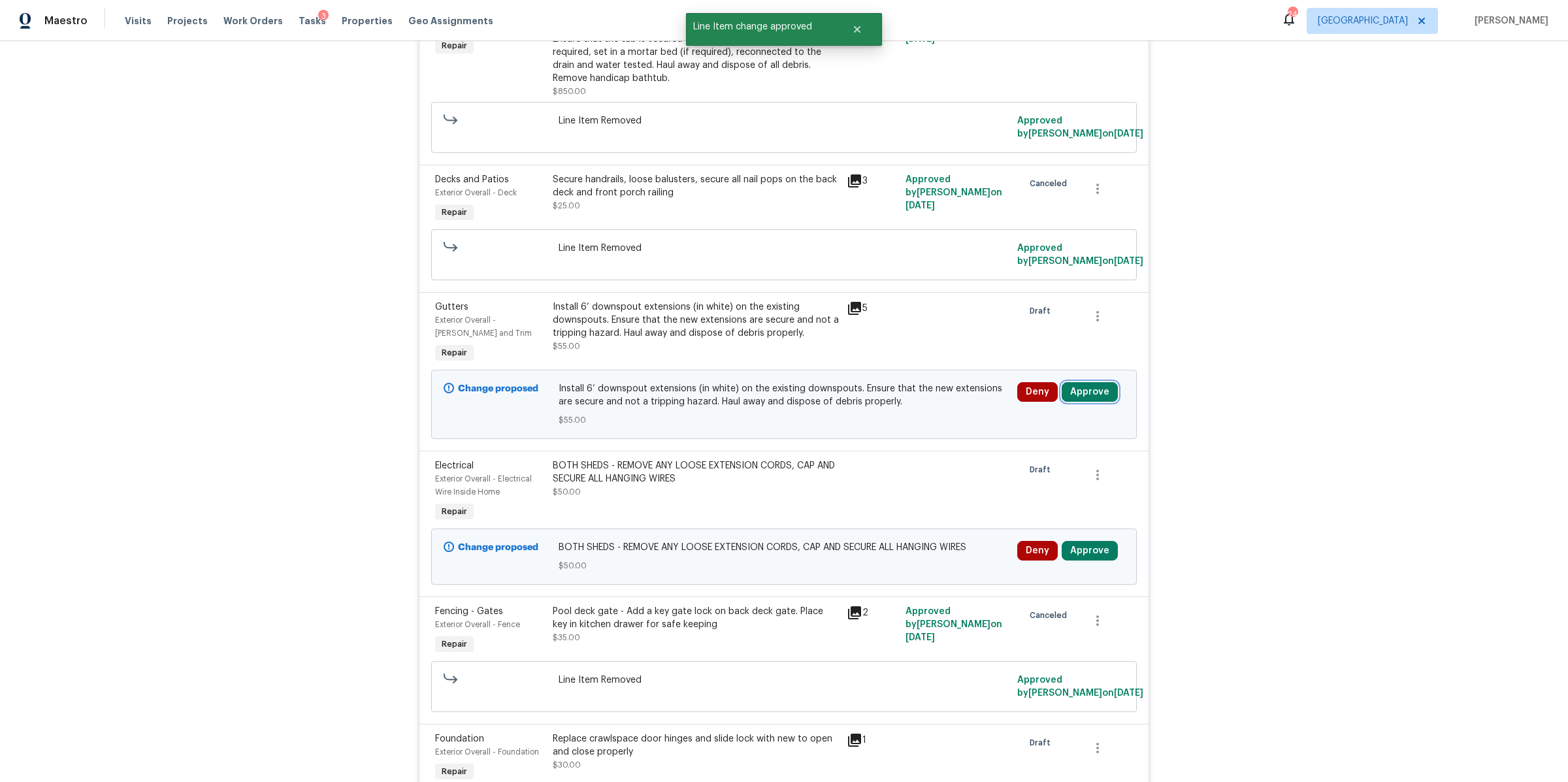
click at [1079, 386] on button "Approve" at bounding box center [1090, 392] width 56 height 20
click at [918, 412] on button "Approve" at bounding box center [897, 406] width 79 height 26
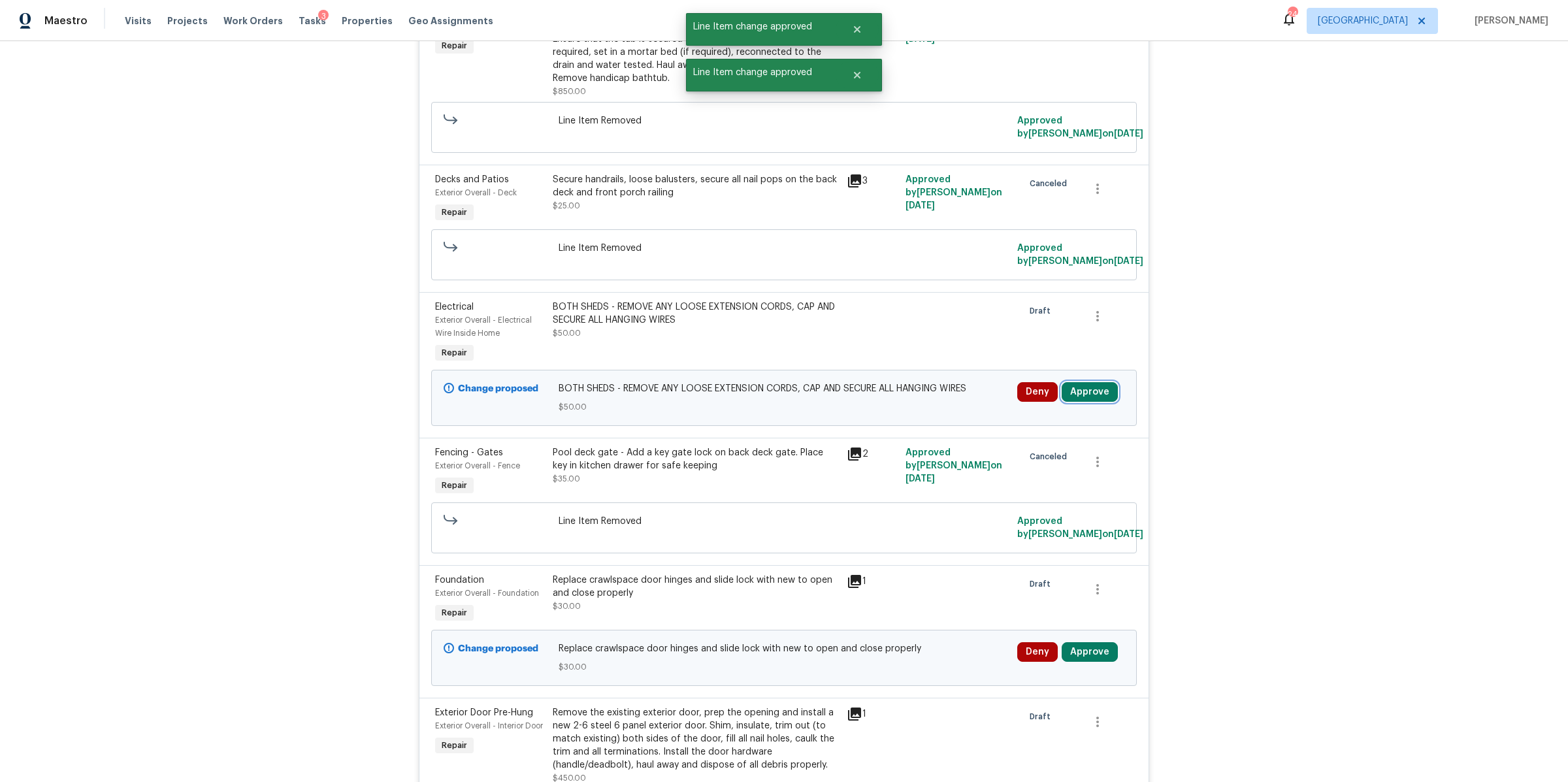
click at [1077, 395] on button "Approve" at bounding box center [1090, 392] width 56 height 20
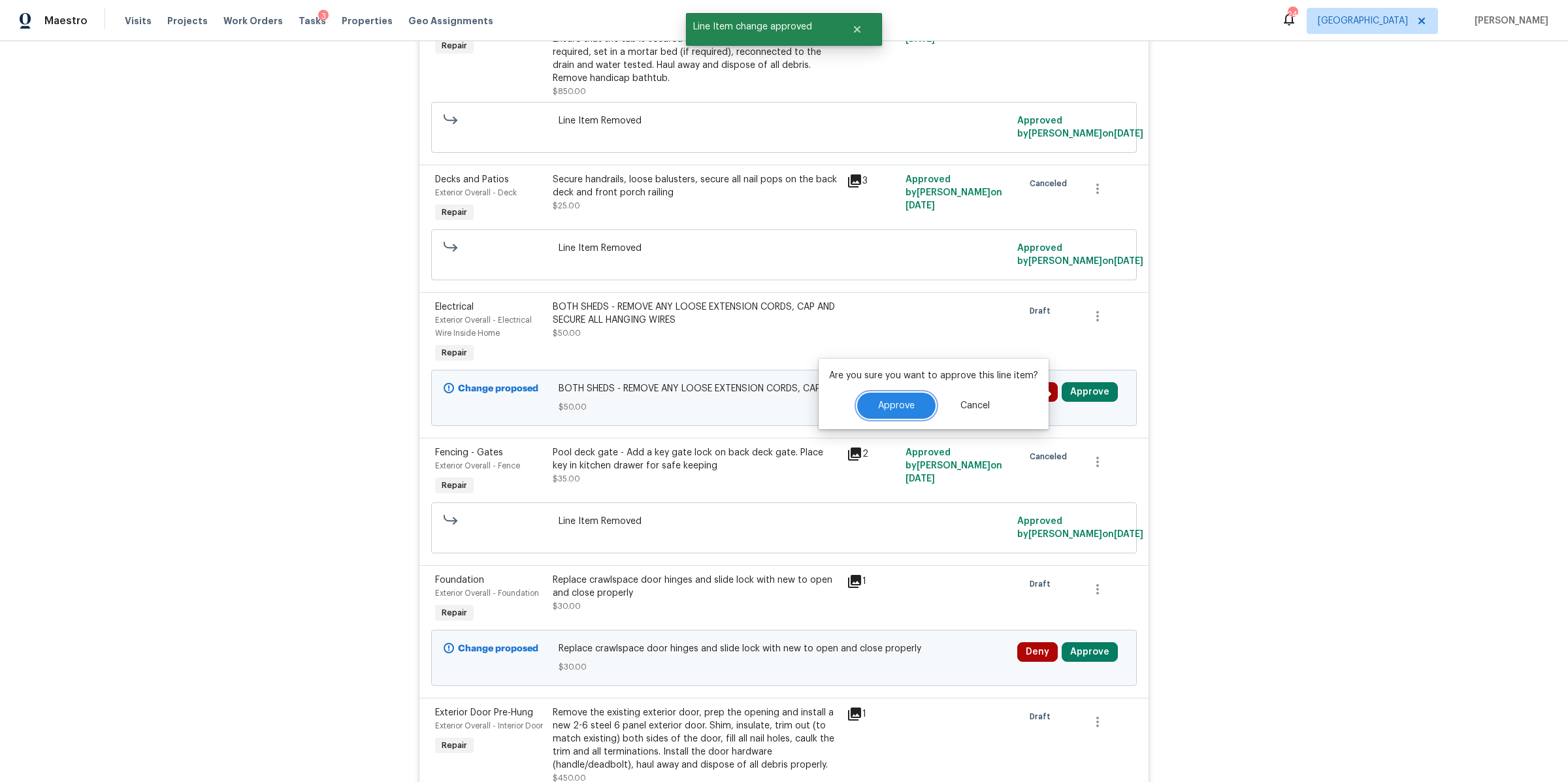
click at [884, 414] on button "Approve" at bounding box center [897, 406] width 79 height 26
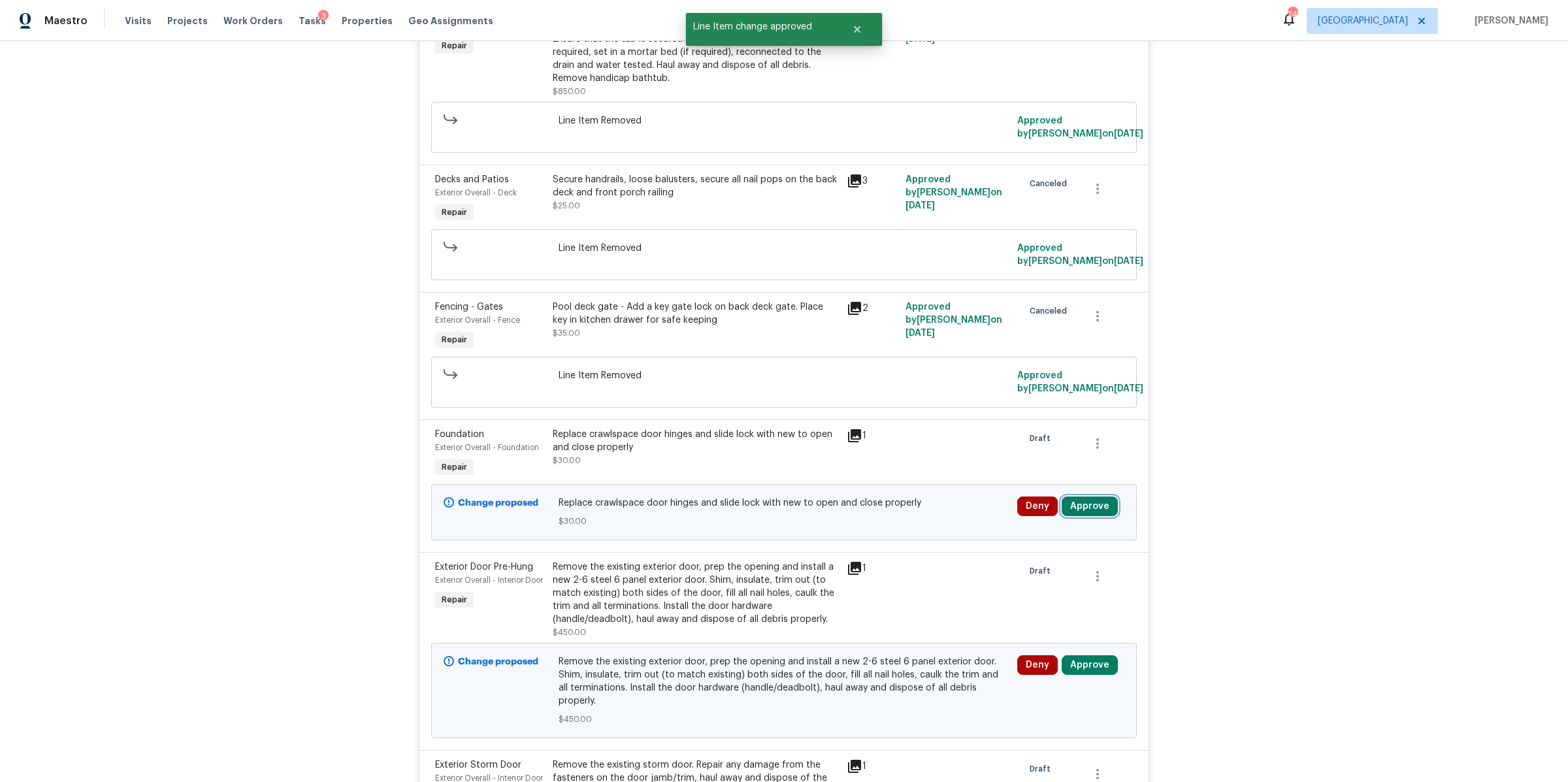
click at [1080, 504] on button "Approve" at bounding box center [1090, 506] width 56 height 20
click at [912, 519] on span "Approve" at bounding box center [896, 521] width 37 height 10
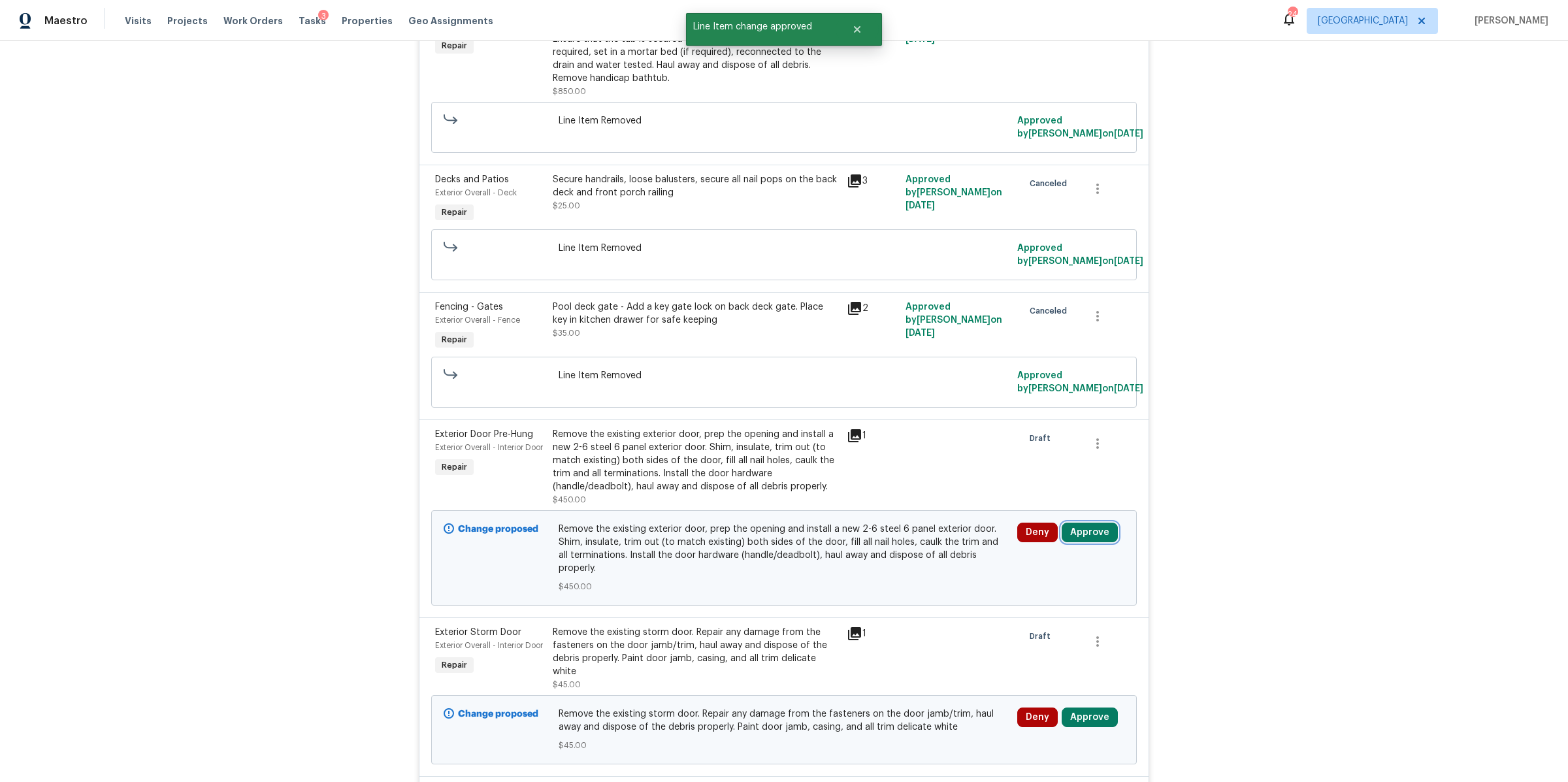
click at [1086, 542] on button "Approve" at bounding box center [1090, 533] width 56 height 20
click at [917, 553] on button "Approve" at bounding box center [897, 547] width 79 height 26
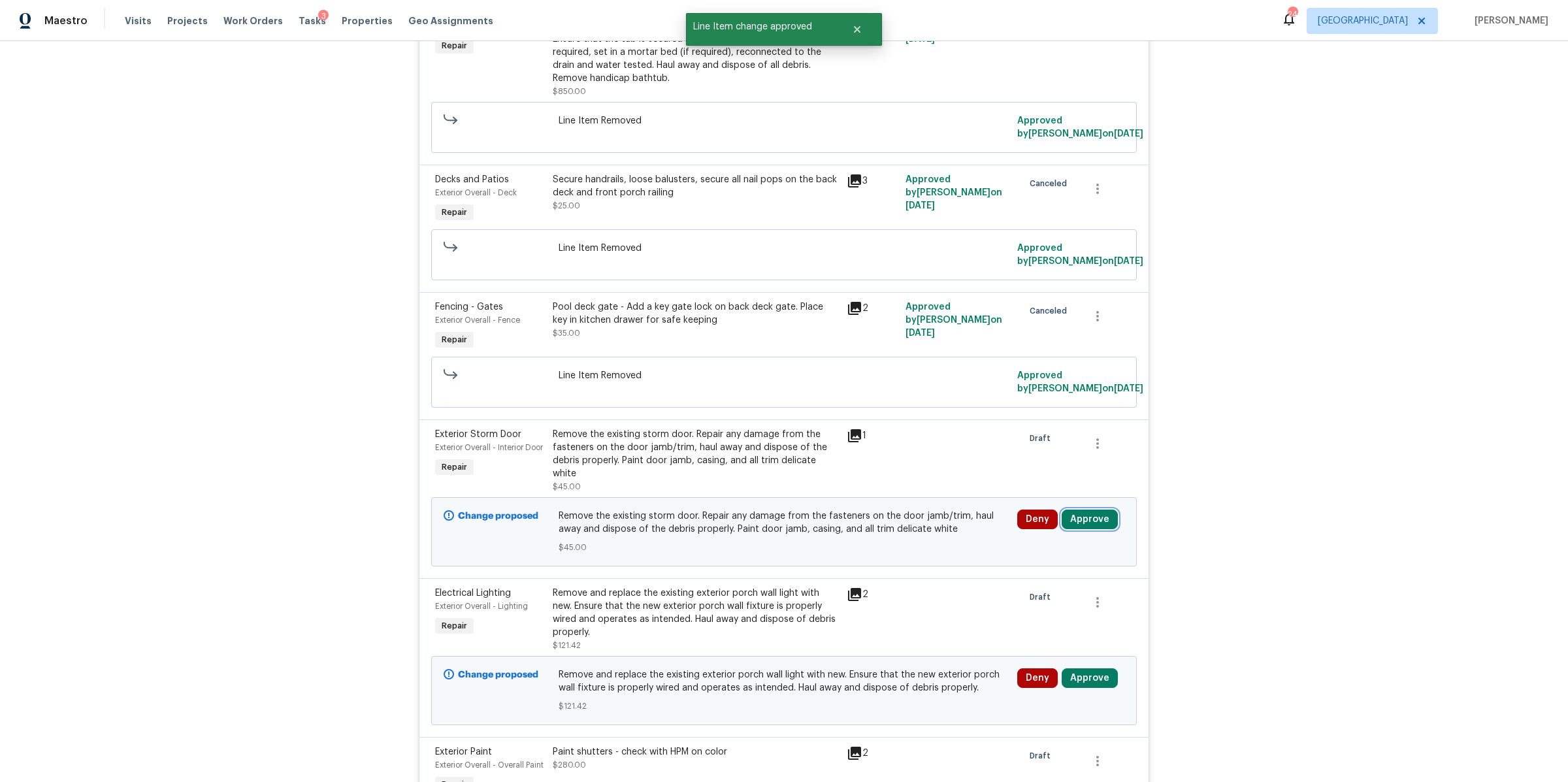
click at [1078, 518] on button "Approve" at bounding box center [1090, 519] width 56 height 20
click at [903, 528] on button "Approve" at bounding box center [897, 534] width 79 height 26
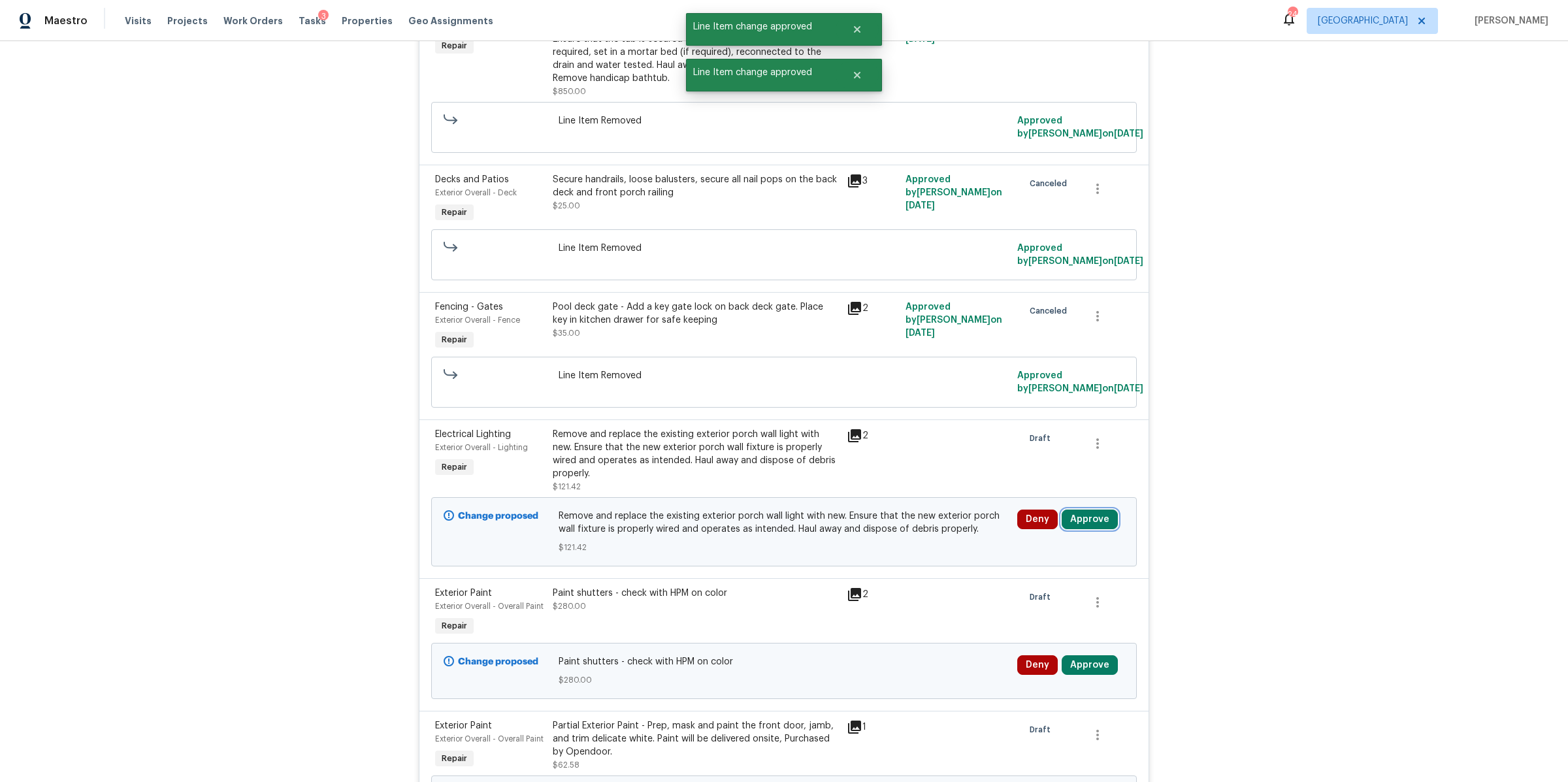
click at [1077, 518] on button "Approve" at bounding box center [1090, 519] width 56 height 20
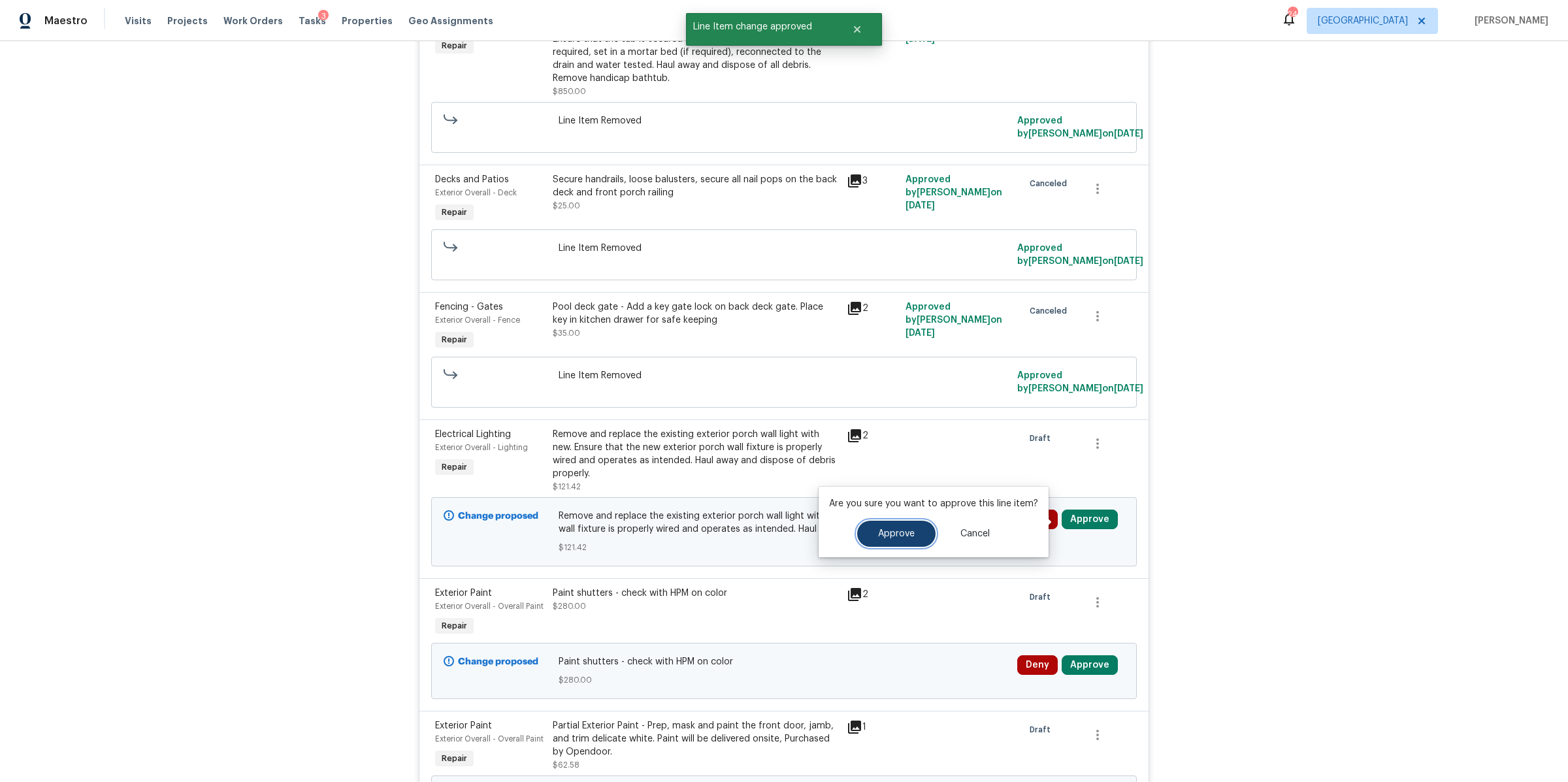
click at [902, 530] on span "Approve" at bounding box center [896, 534] width 37 height 10
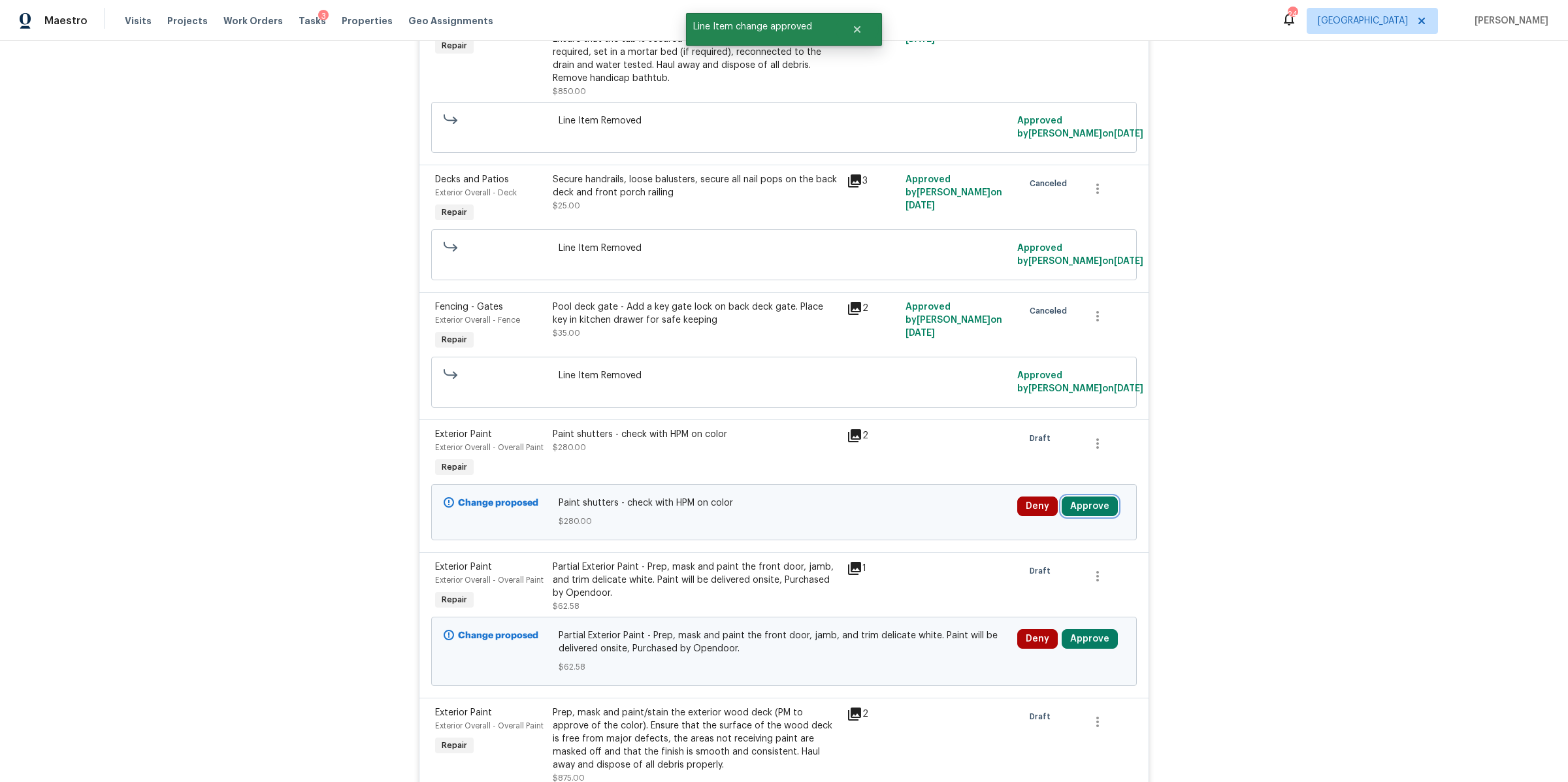
click at [1081, 509] on button "Approve" at bounding box center [1090, 506] width 56 height 20
click at [903, 527] on button "Approve" at bounding box center [897, 521] width 79 height 26
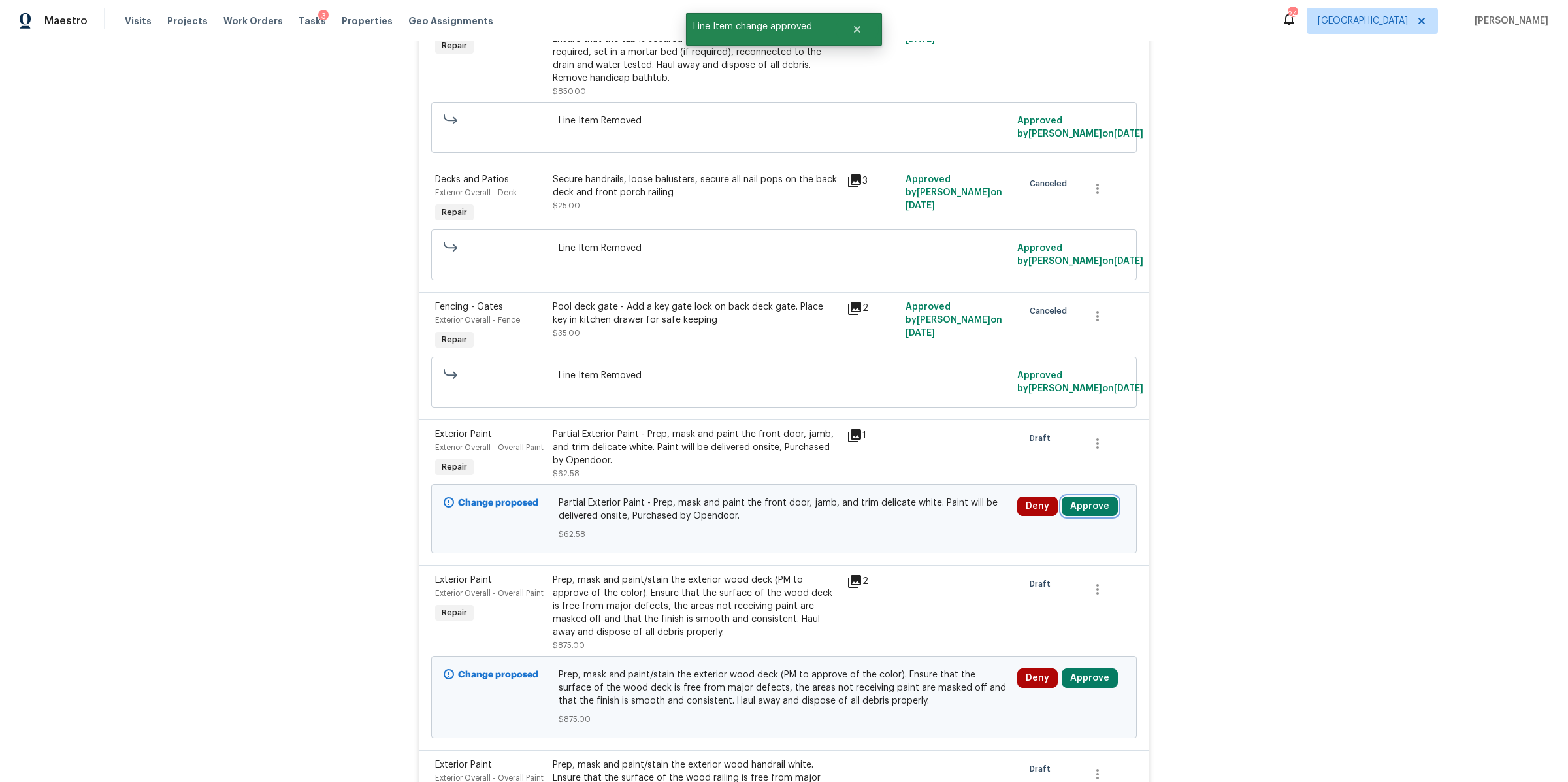
click at [1078, 507] on button "Approve" at bounding box center [1090, 506] width 56 height 20
click at [887, 516] on span "Approve" at bounding box center [896, 521] width 37 height 10
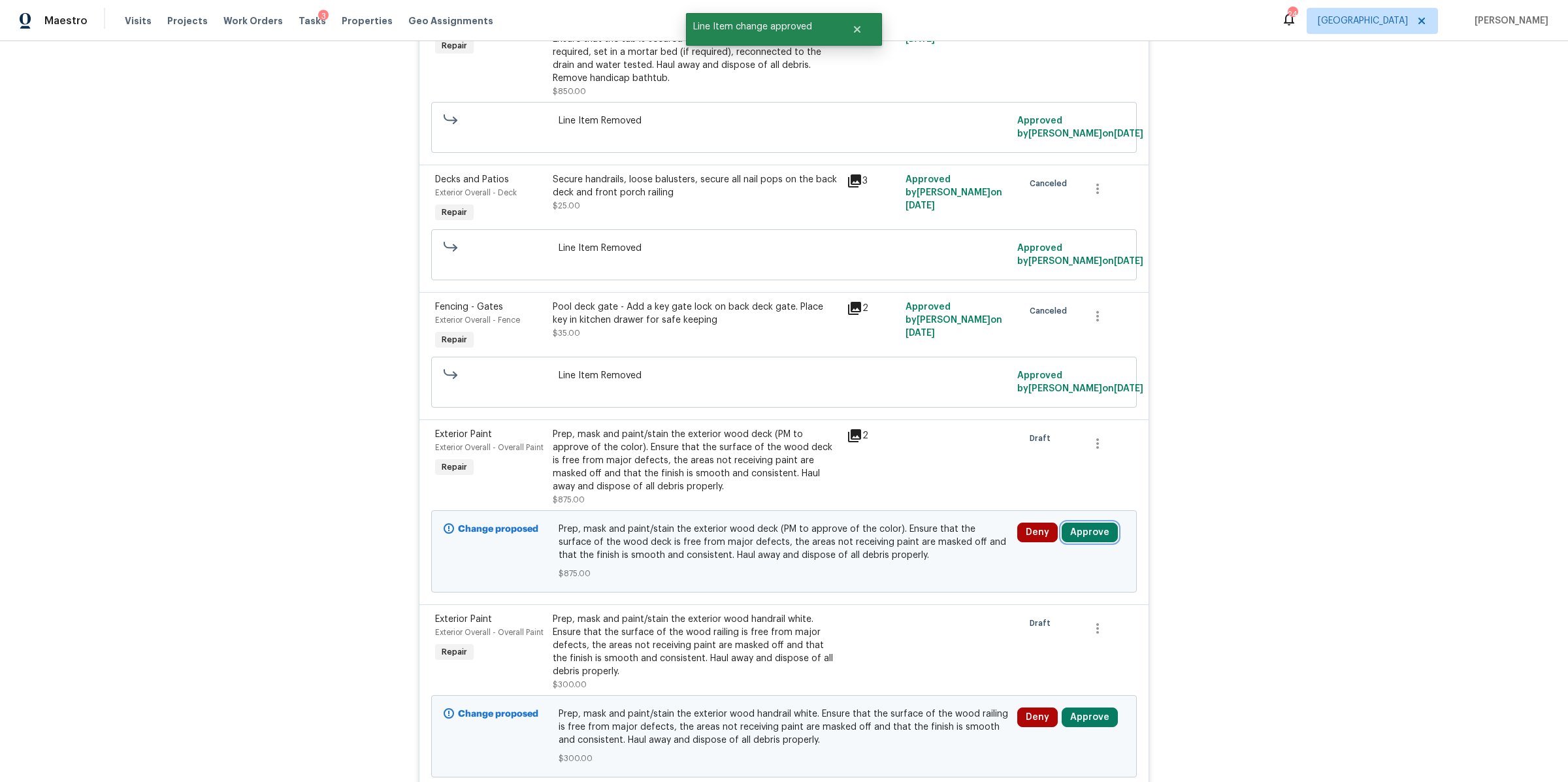
click at [1070, 537] on button "Approve" at bounding box center [1090, 533] width 56 height 20
click at [910, 553] on button "Approve" at bounding box center [897, 547] width 79 height 26
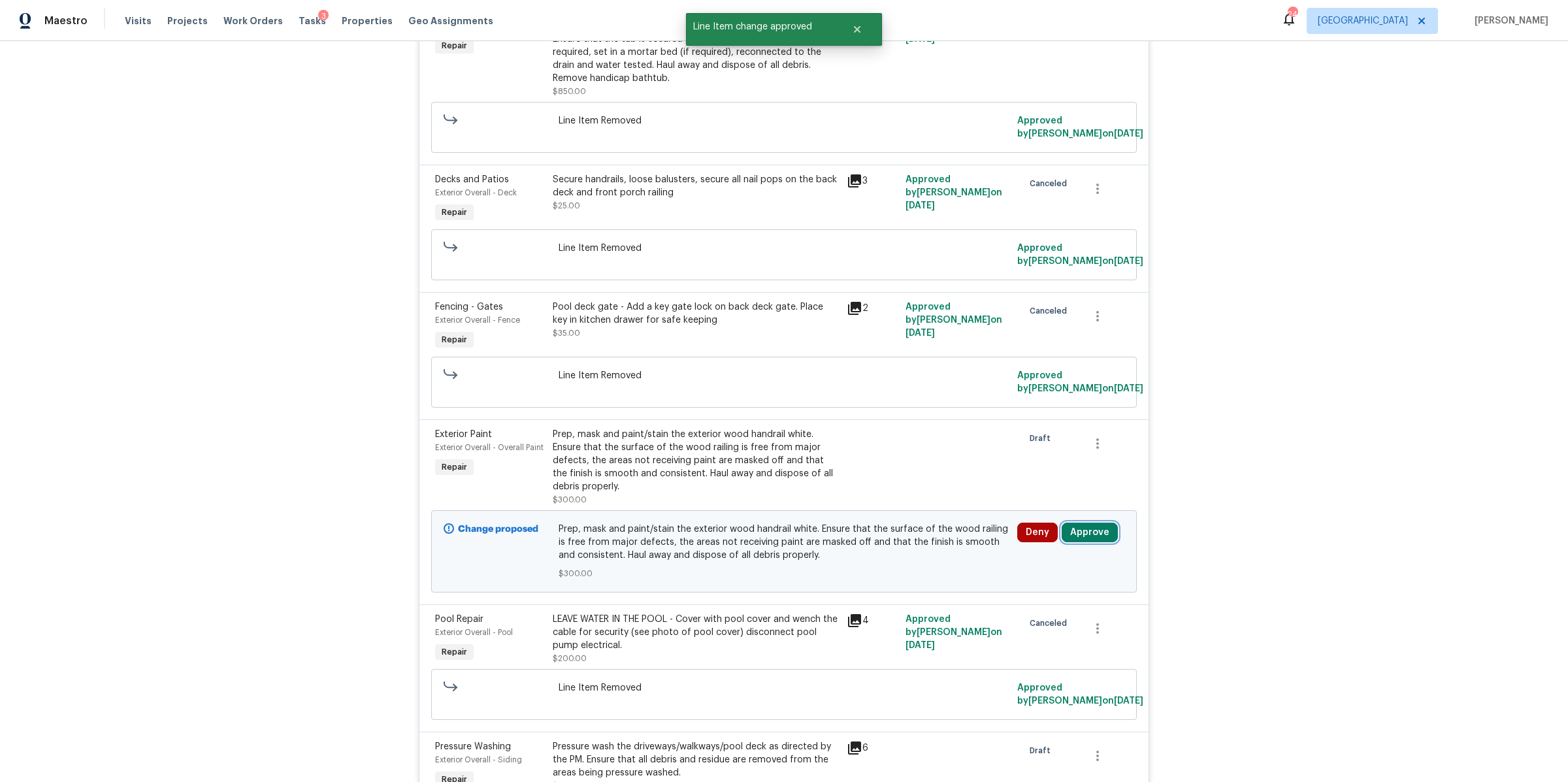
click at [1081, 539] on button "Approve" at bounding box center [1090, 533] width 56 height 20
click at [899, 557] on button "Approve" at bounding box center [897, 547] width 79 height 26
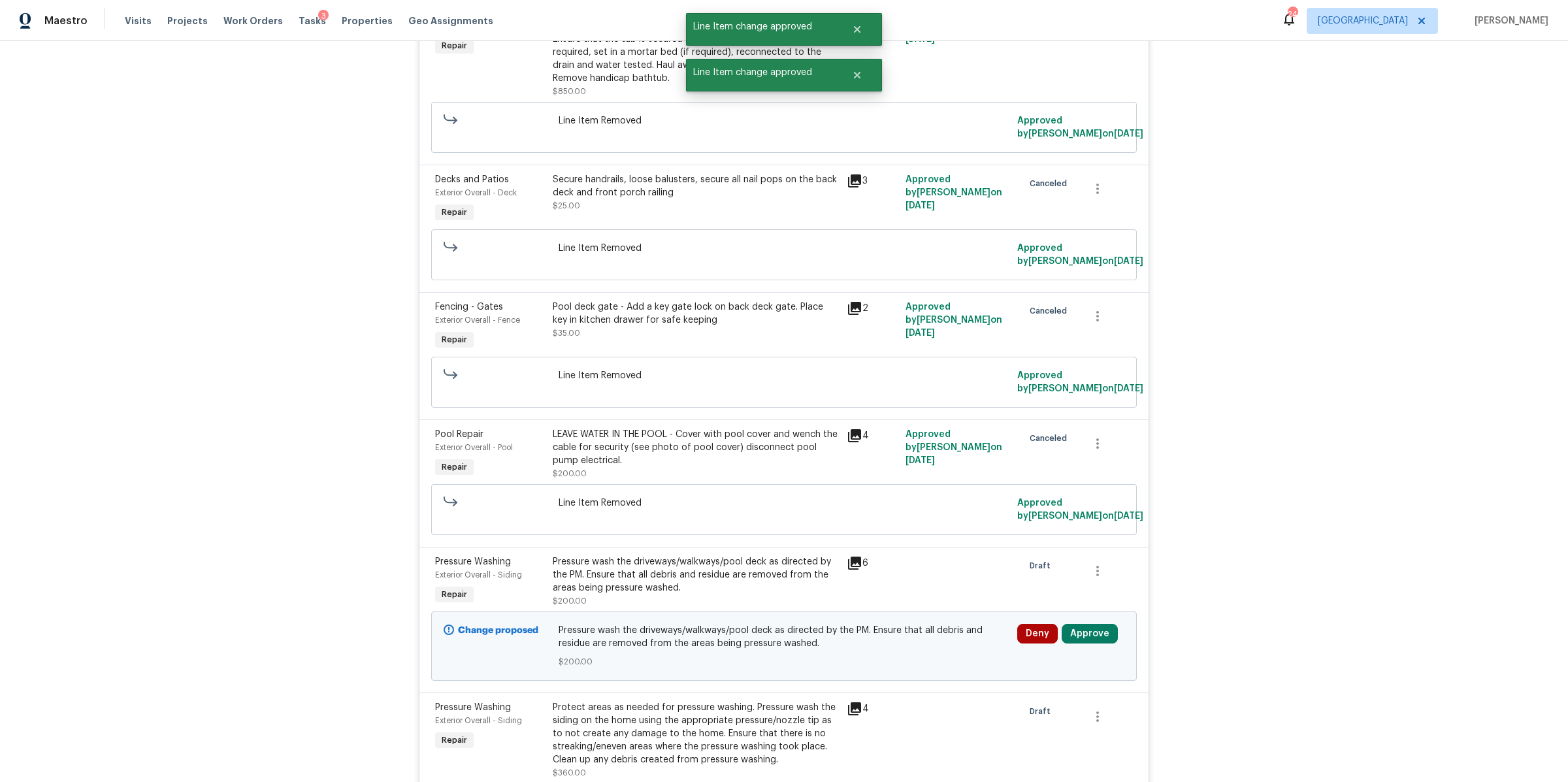
scroll to position [663, 0]
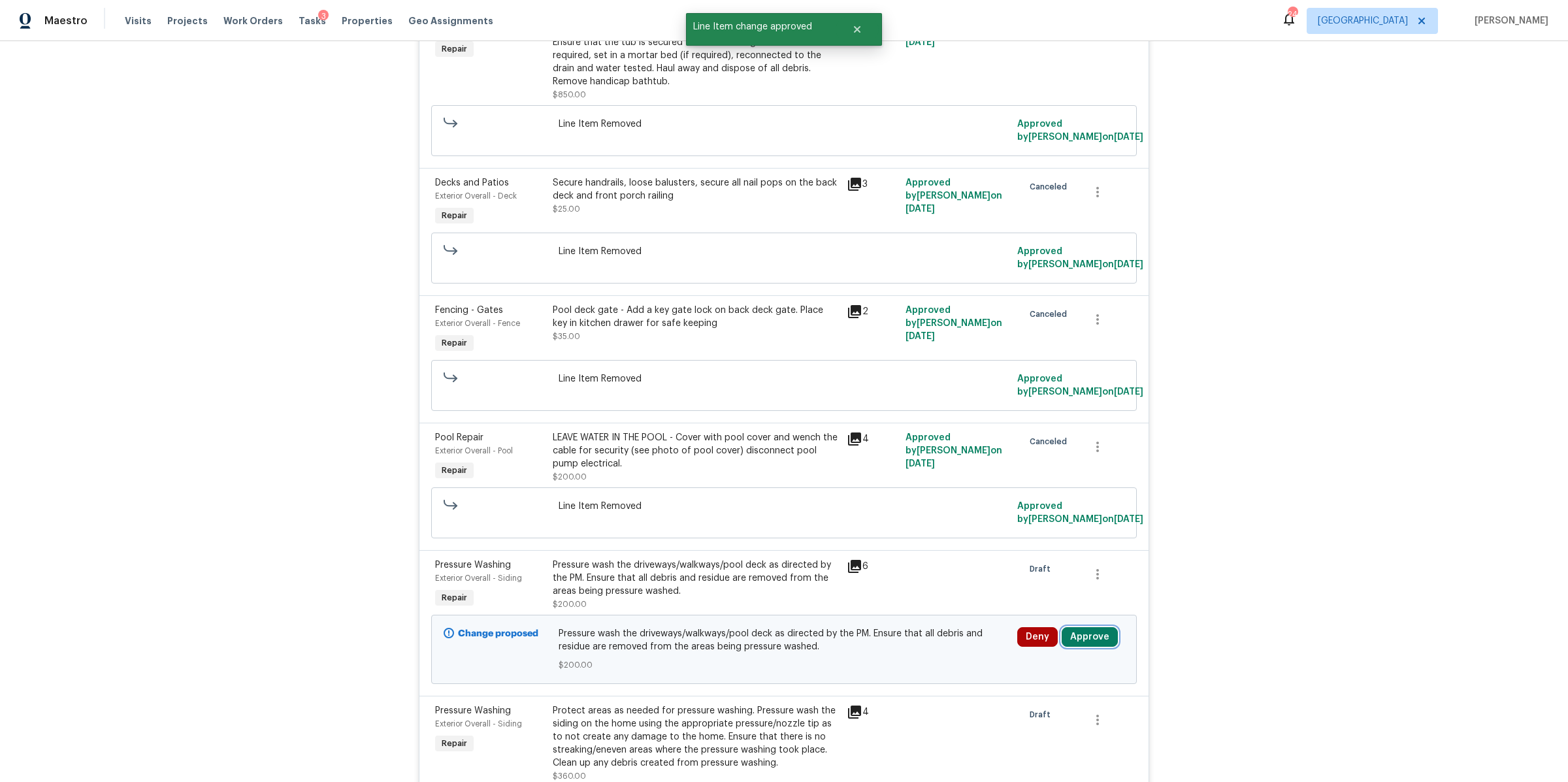
click at [1080, 640] on button "Approve" at bounding box center [1090, 637] width 56 height 20
click at [1045, 593] on span "Approve" at bounding box center [1046, 597] width 37 height 10
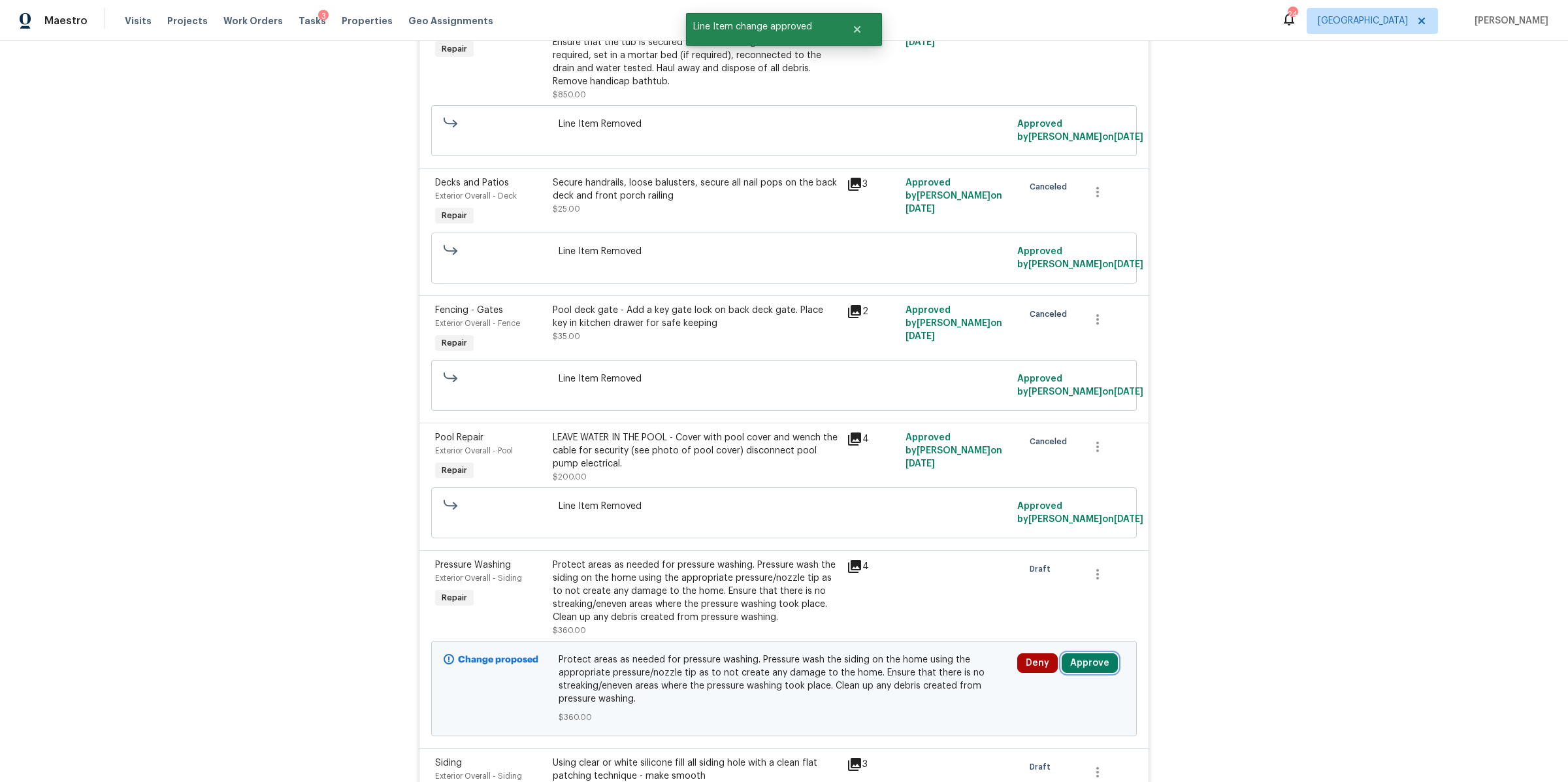
click at [1070, 665] on button "Approve" at bounding box center [1090, 663] width 56 height 20
click at [1026, 630] on button "Approve" at bounding box center [1046, 624] width 79 height 26
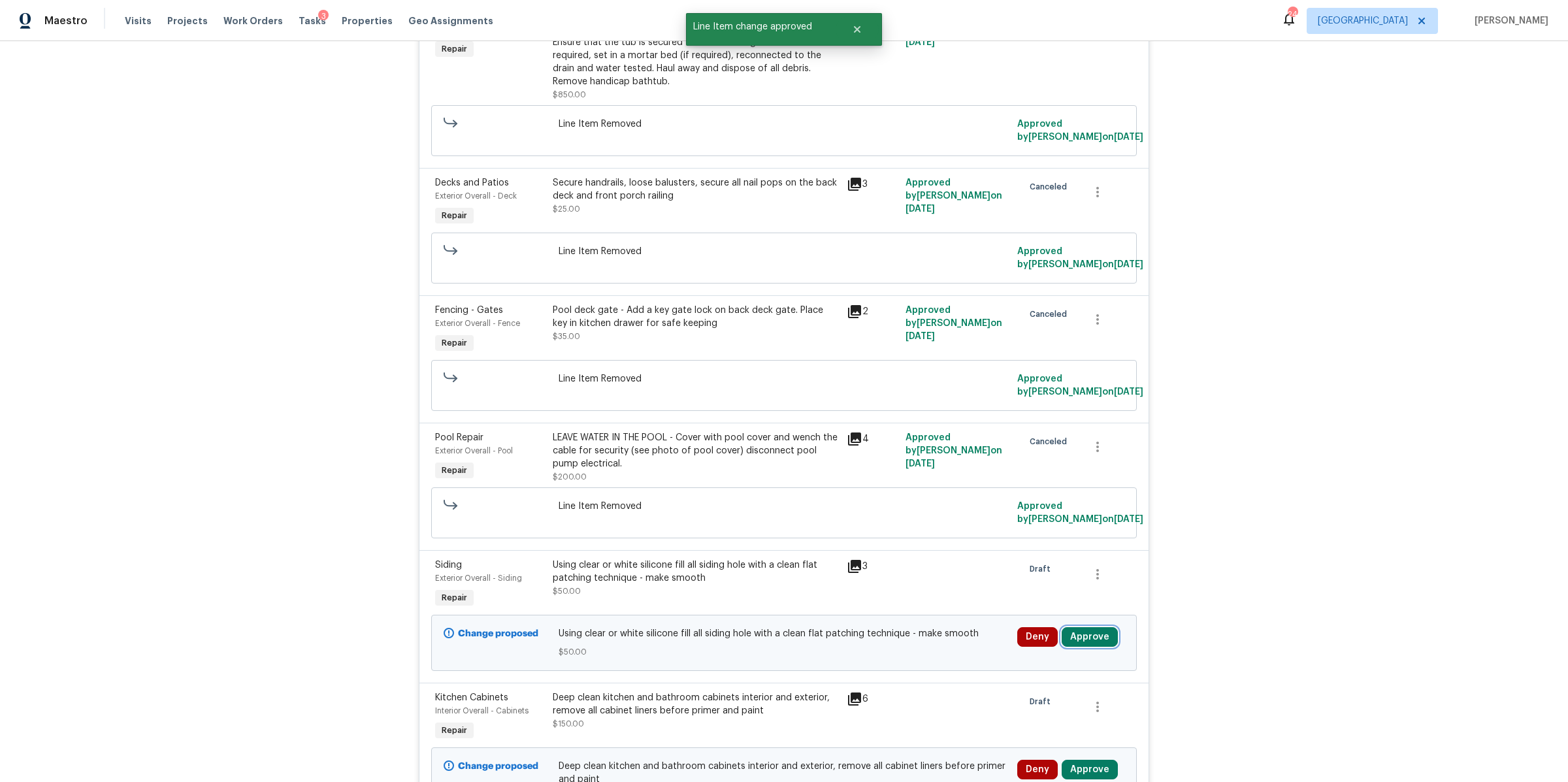
click at [1080, 638] on button "Approve" at bounding box center [1090, 637] width 56 height 20
click at [1031, 605] on button "Approve" at bounding box center [1046, 597] width 79 height 26
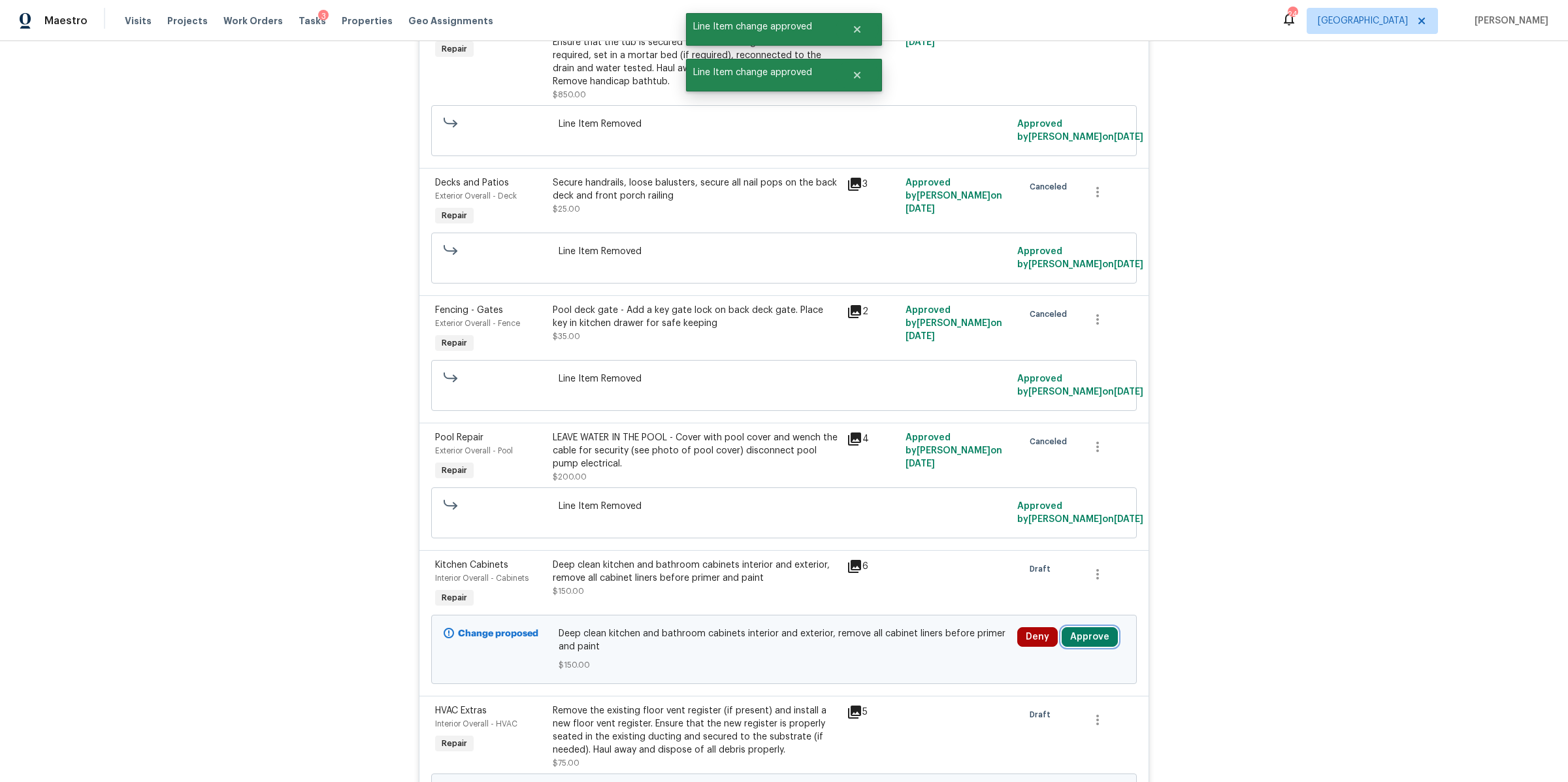
click at [1077, 637] on button "Approve" at bounding box center [1090, 637] width 56 height 20
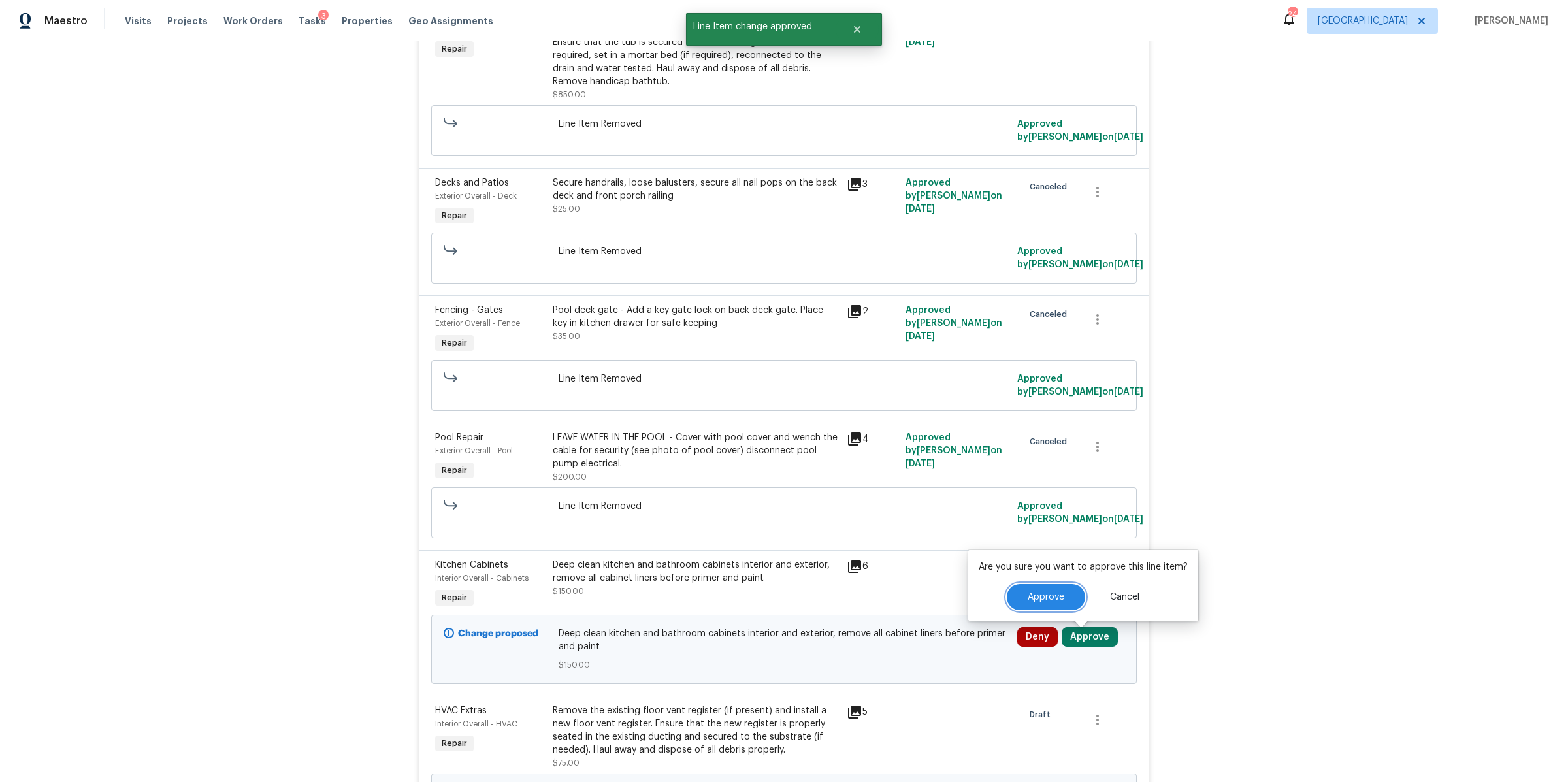
drag, startPoint x: 1036, startPoint y: 595, endPoint x: 1081, endPoint y: 590, distance: 45.3
click at [1035, 595] on span "Approve" at bounding box center [1046, 597] width 37 height 10
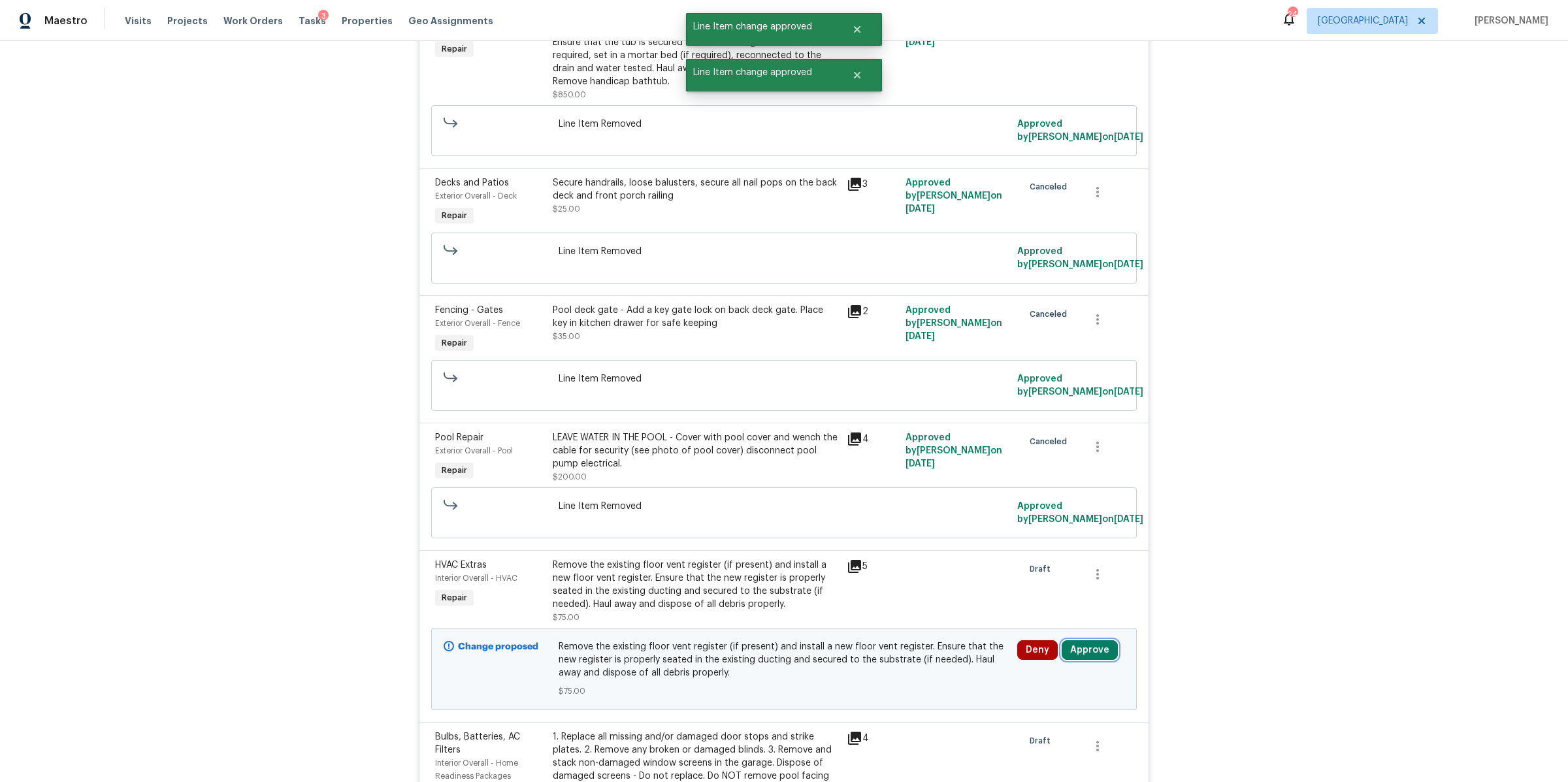
click at [1086, 652] on button "Approve" at bounding box center [1090, 650] width 56 height 20
click at [1035, 608] on span "Approve" at bounding box center [1046, 611] width 37 height 10
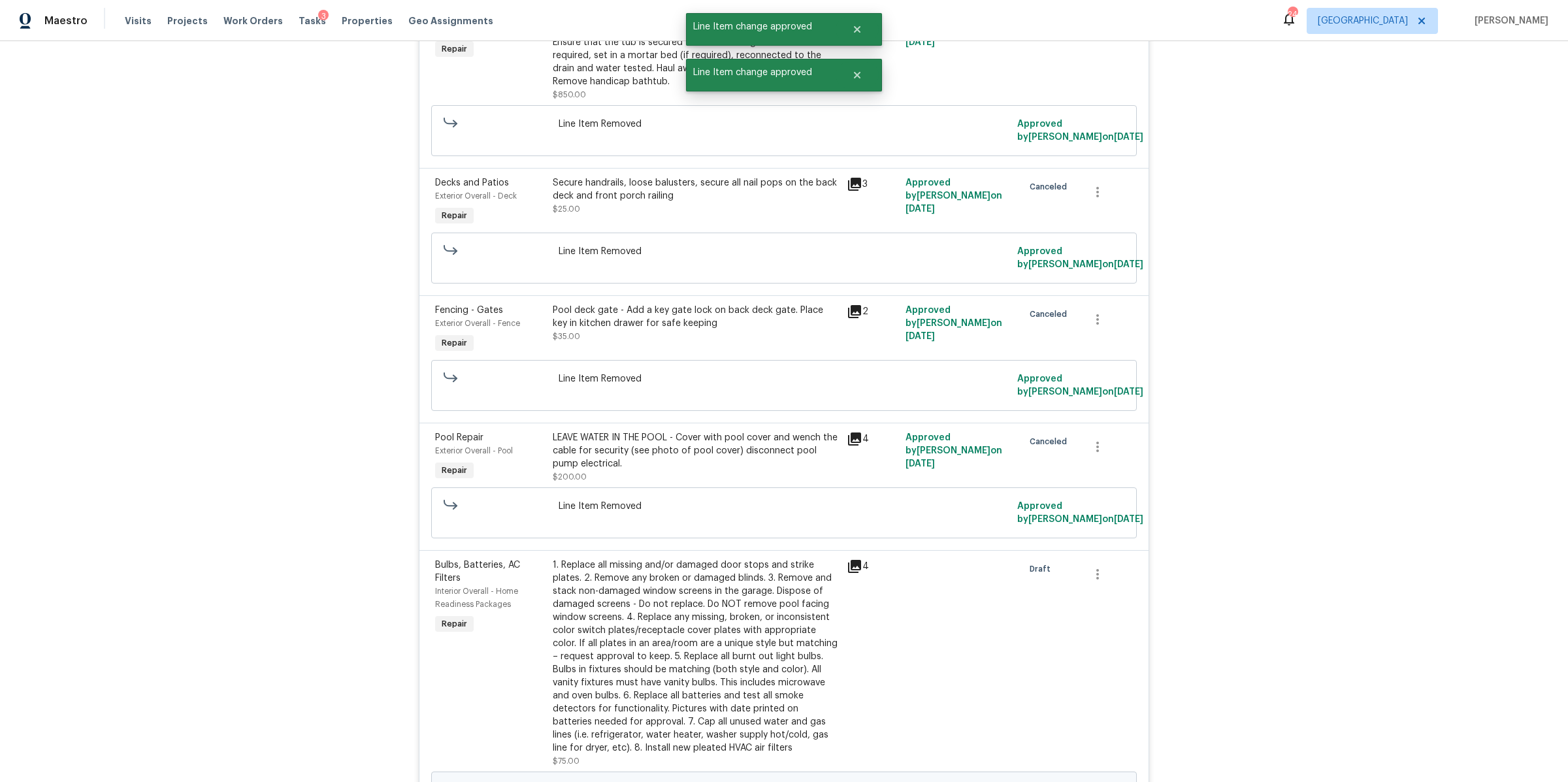
scroll to position [972, 0]
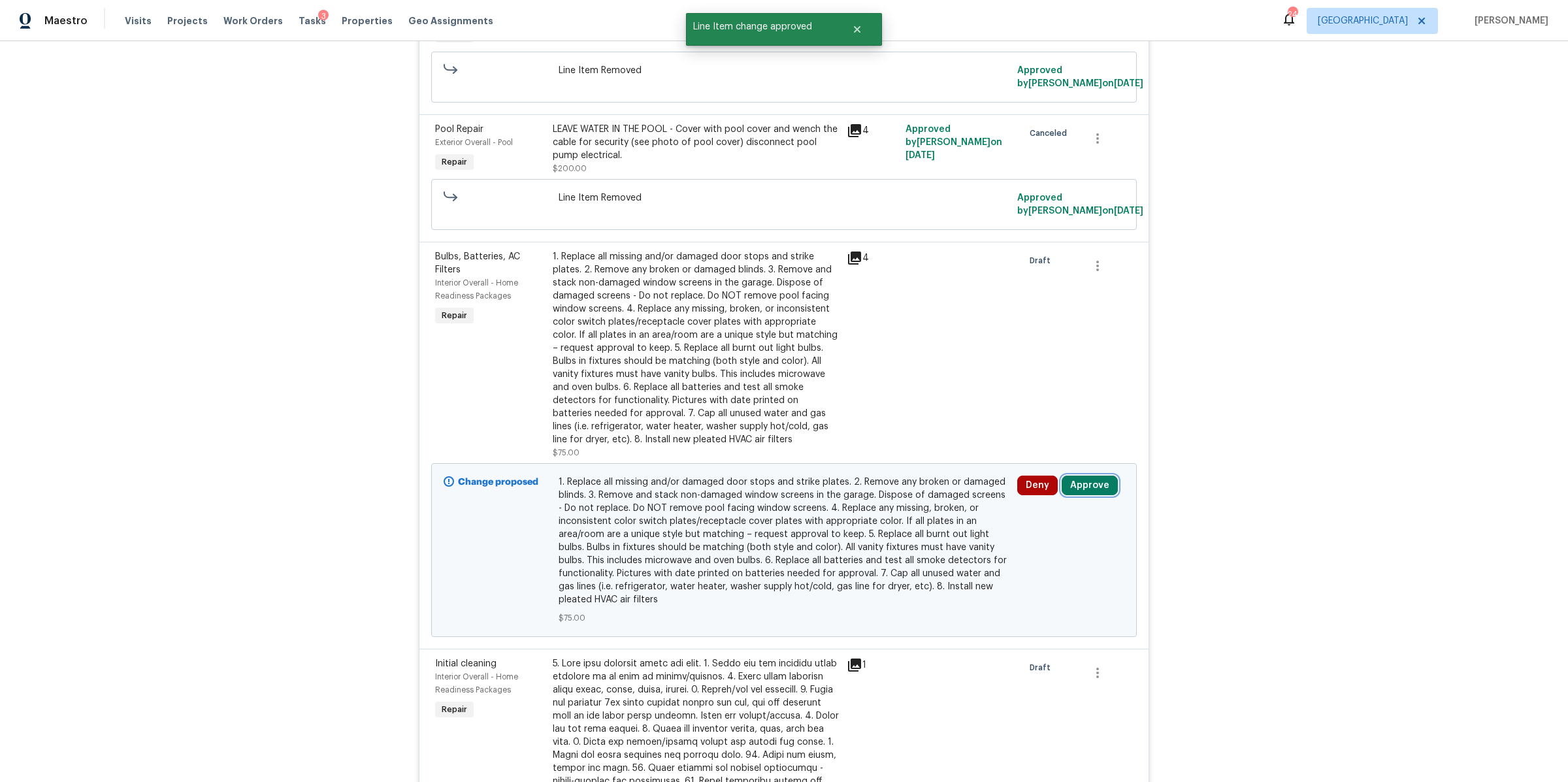
click at [1089, 486] on button "Approve" at bounding box center [1090, 486] width 56 height 20
click at [894, 501] on span "Approve" at bounding box center [896, 501] width 37 height 10
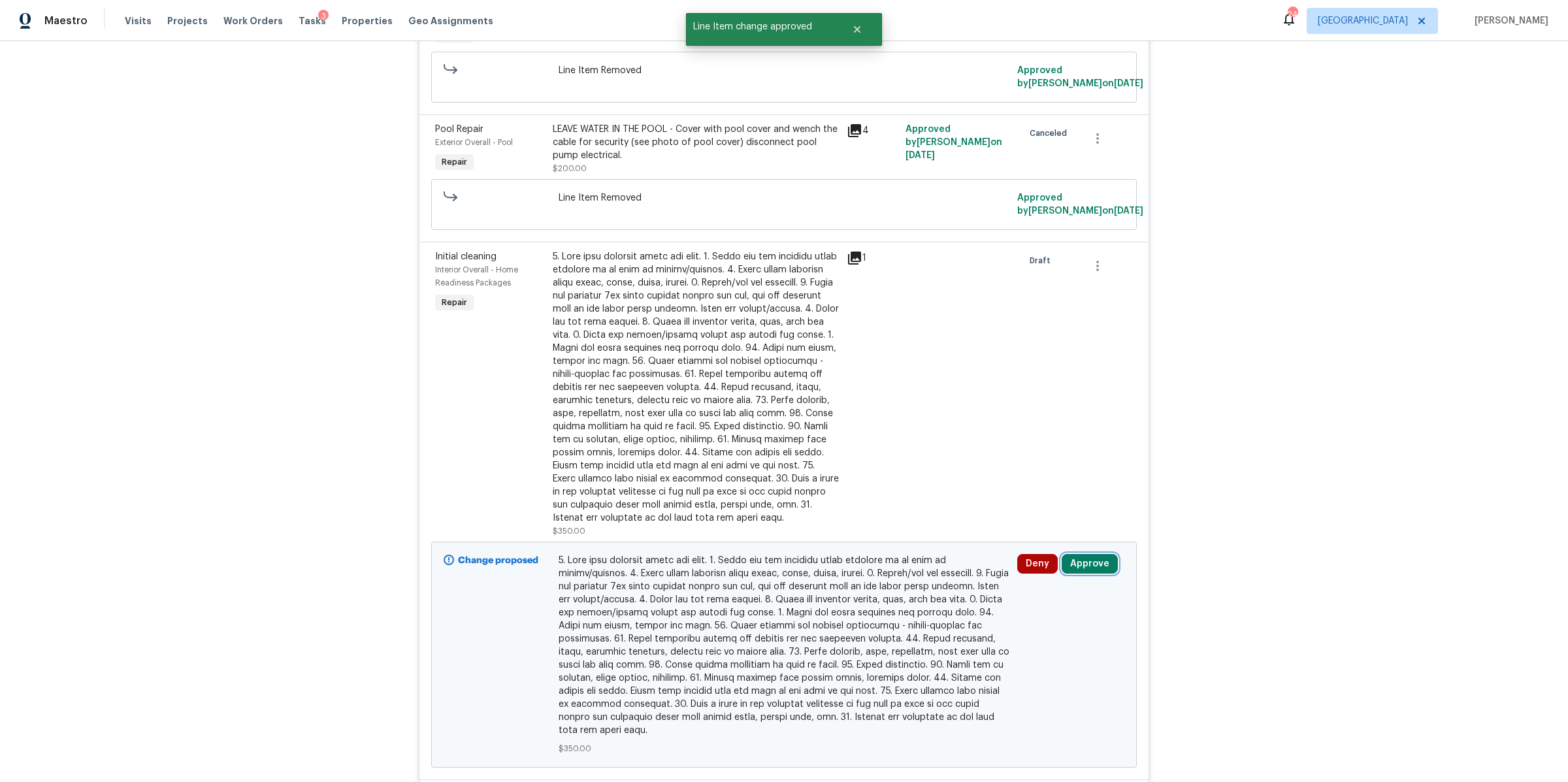
click at [1067, 559] on button "Approve" at bounding box center [1090, 564] width 56 height 20
click at [1034, 524] on span "Approve" at bounding box center [1046, 524] width 37 height 10
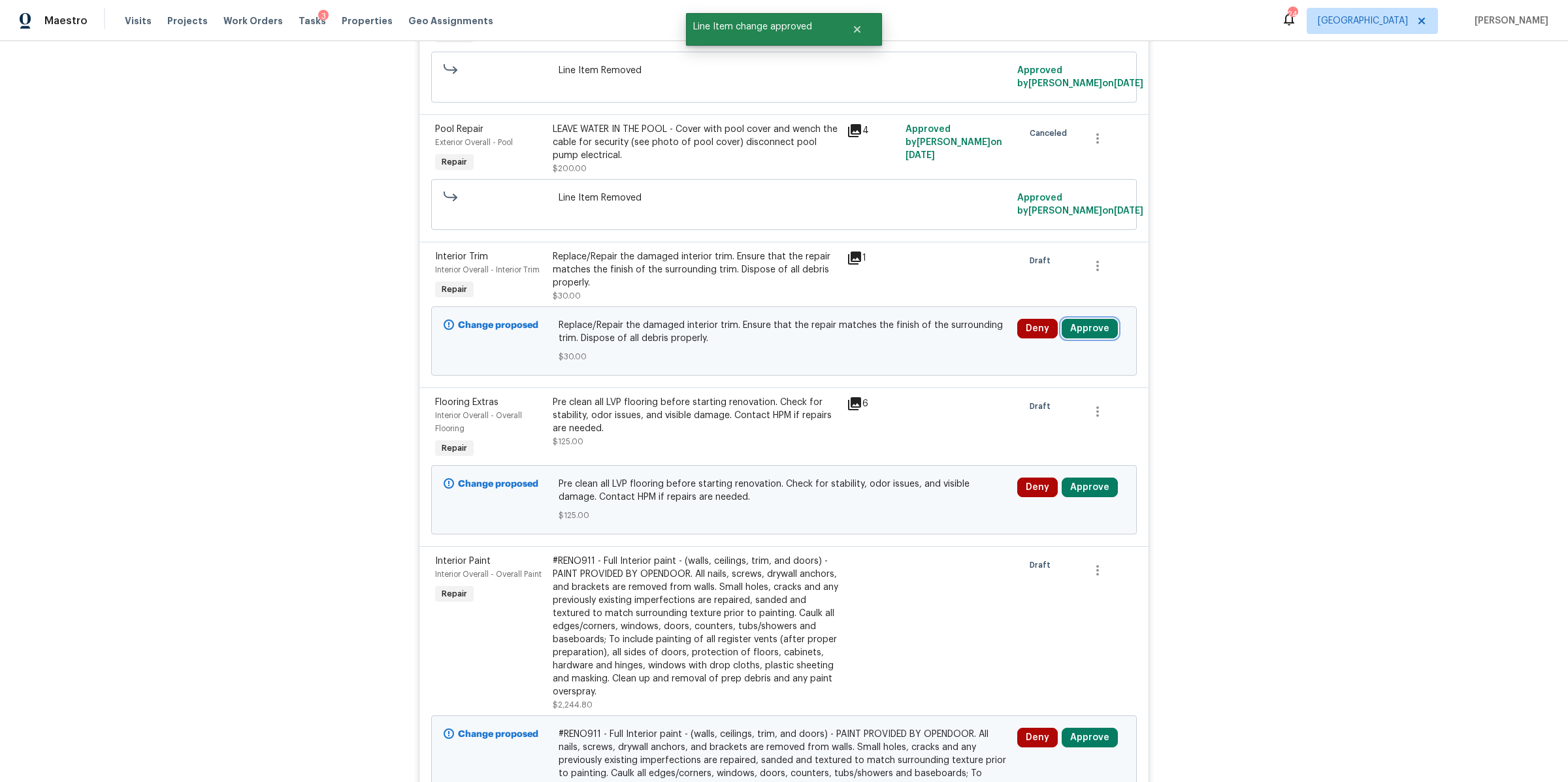
click at [1080, 327] on button "Approve" at bounding box center [1090, 329] width 56 height 20
click at [883, 349] on button "Approve" at bounding box center [897, 343] width 79 height 26
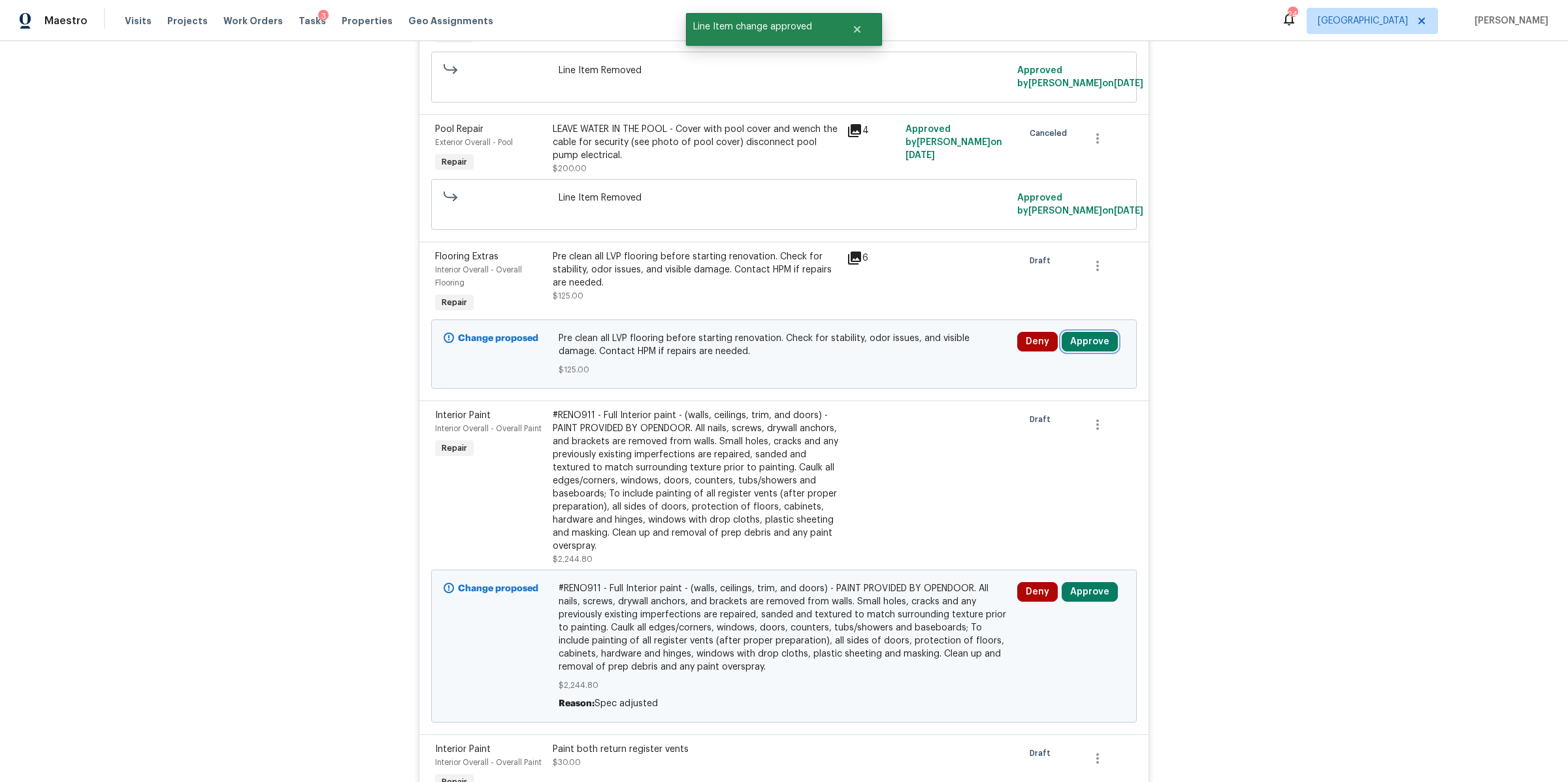
click at [1077, 342] on button "Approve" at bounding box center [1090, 342] width 56 height 20
click at [911, 352] on span "Approve" at bounding box center [896, 356] width 37 height 10
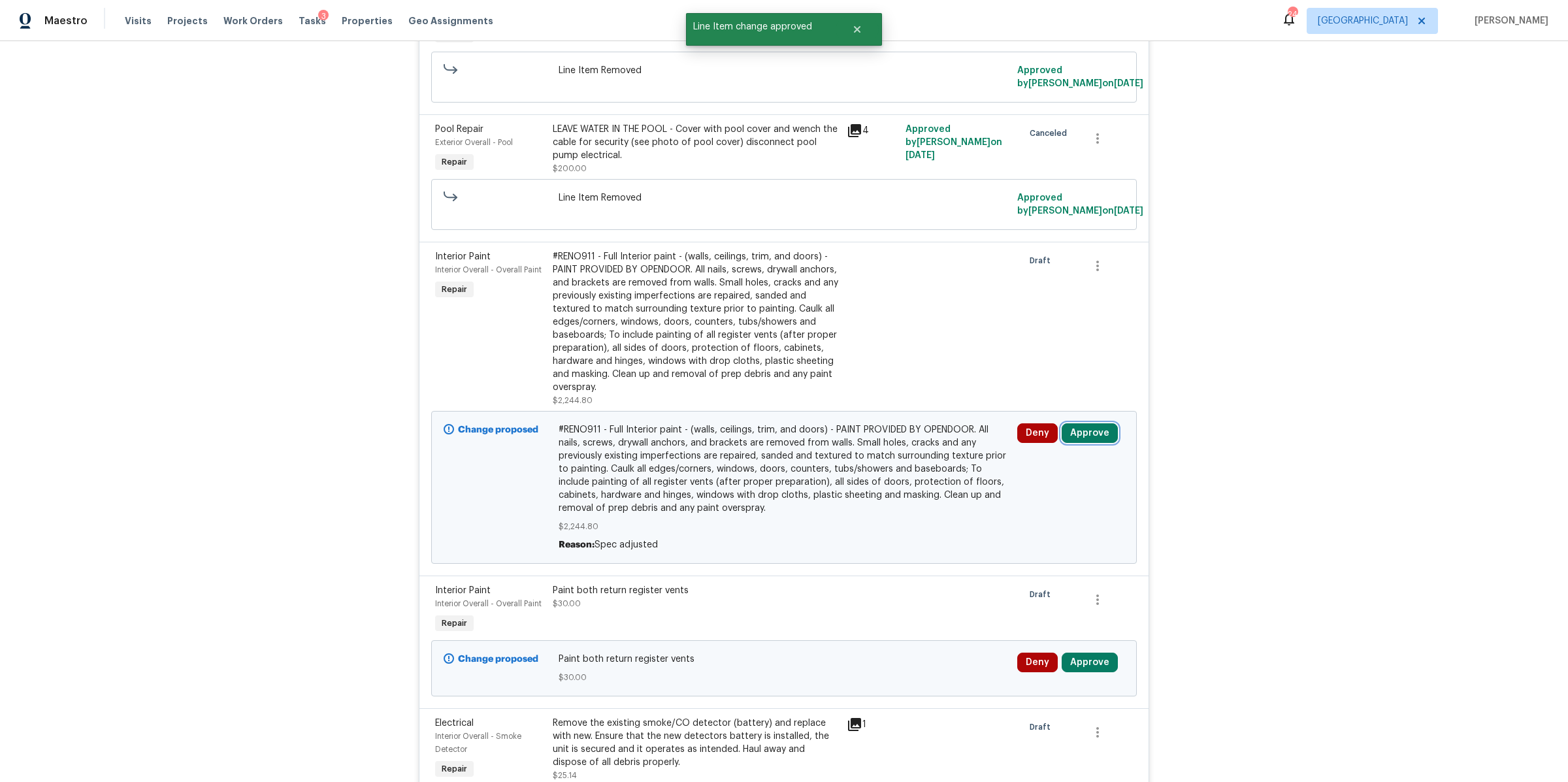
click at [1082, 437] on button "Approve" at bounding box center [1090, 433] width 56 height 20
click at [921, 455] on button "Approve" at bounding box center [897, 448] width 79 height 26
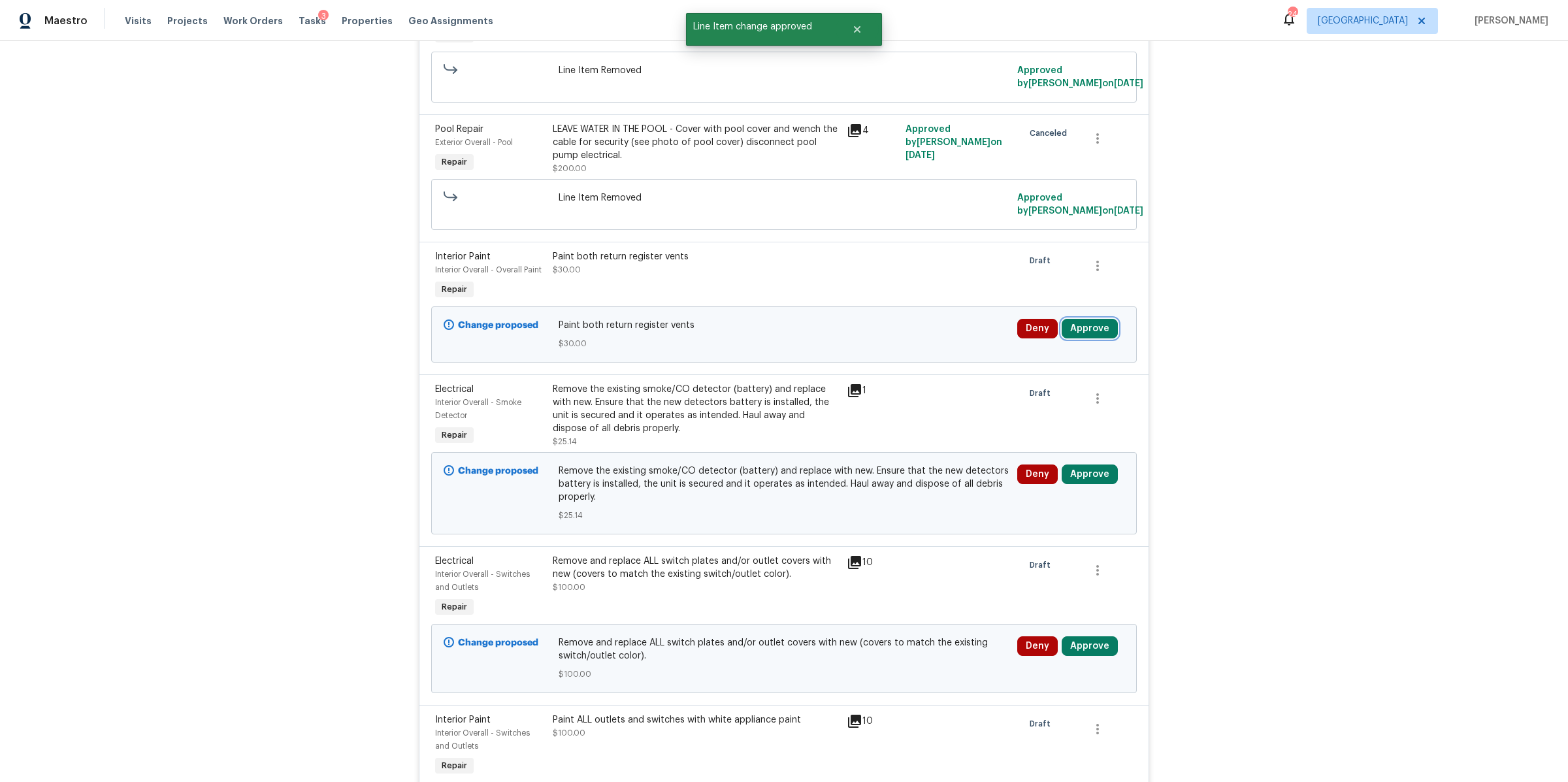
click at [1086, 323] on button "Approve" at bounding box center [1090, 329] width 56 height 20
click at [878, 343] on span "Approve" at bounding box center [896, 344] width 37 height 10
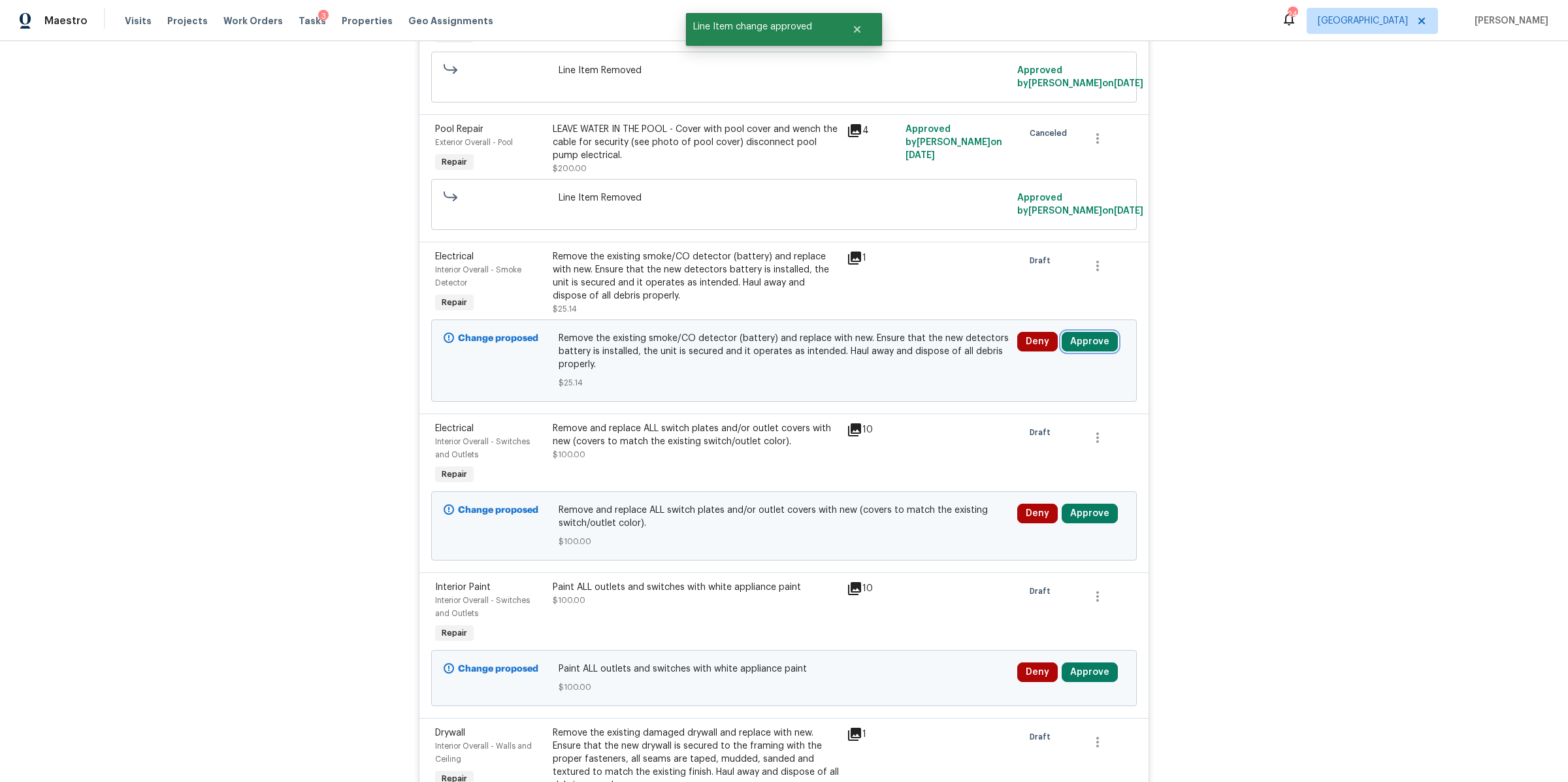
click at [1084, 341] on button "Approve" at bounding box center [1090, 342] width 56 height 20
click at [911, 361] on span "Approve" at bounding box center [896, 356] width 37 height 10
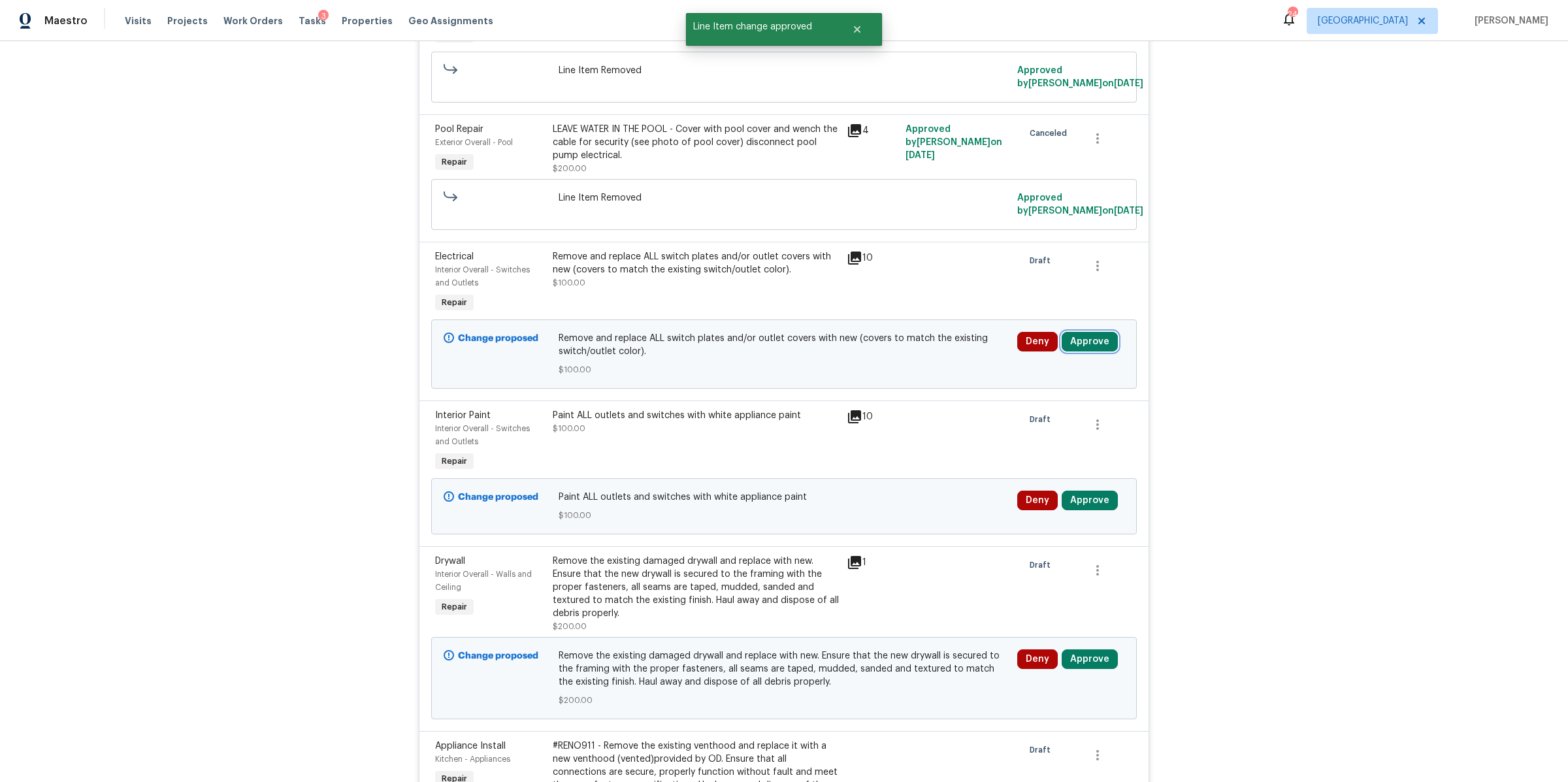
click at [1082, 345] on button "Approve" at bounding box center [1090, 342] width 56 height 20
click at [867, 354] on button "Approve" at bounding box center [897, 356] width 79 height 26
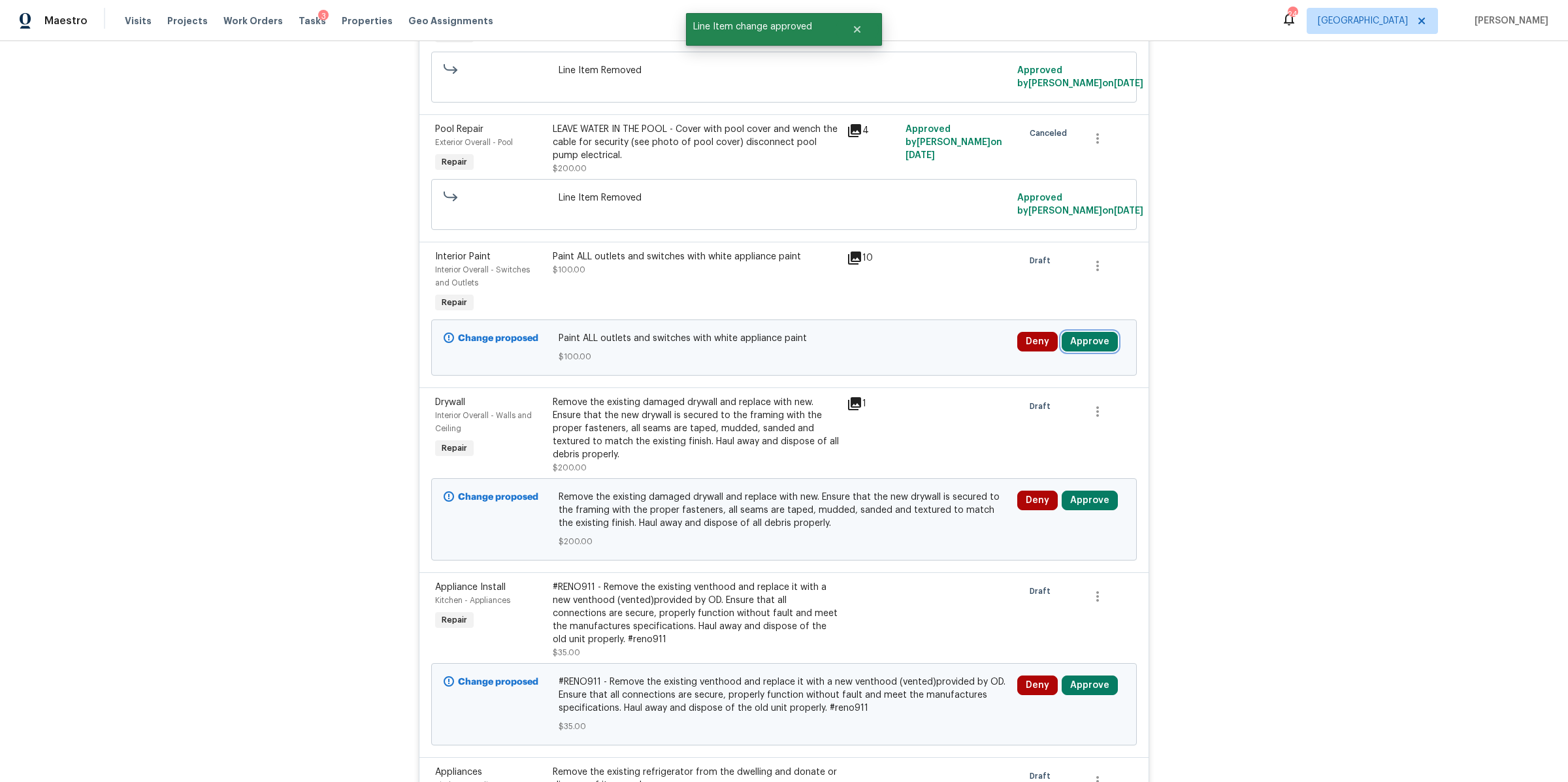
click at [1079, 339] on button "Approve" at bounding box center [1090, 342] width 56 height 20
click at [908, 355] on span "Approve" at bounding box center [896, 356] width 37 height 10
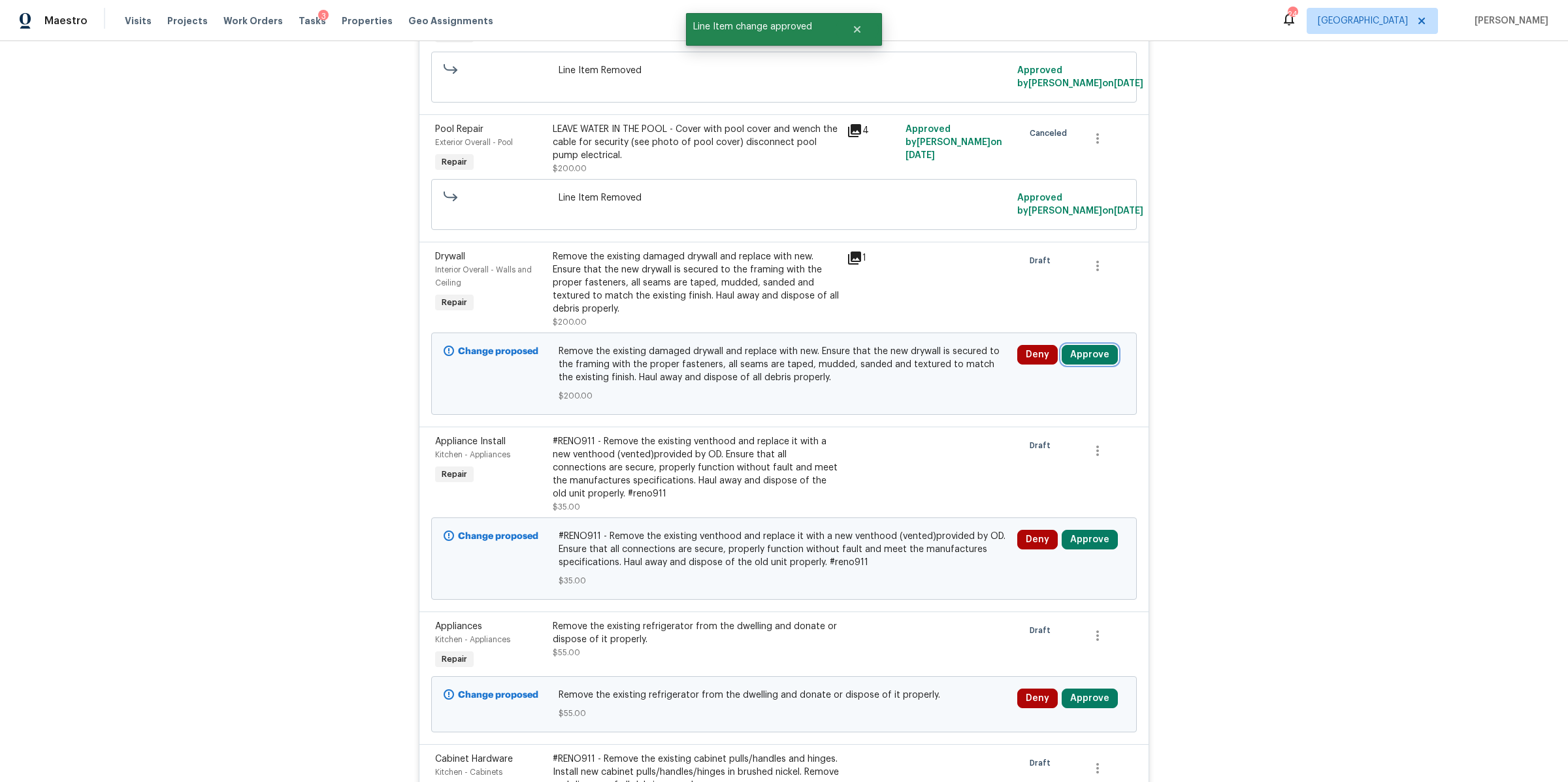
click at [1077, 358] on button "Approve" at bounding box center [1090, 354] width 56 height 20
click at [903, 364] on span "Approve" at bounding box center [896, 369] width 37 height 10
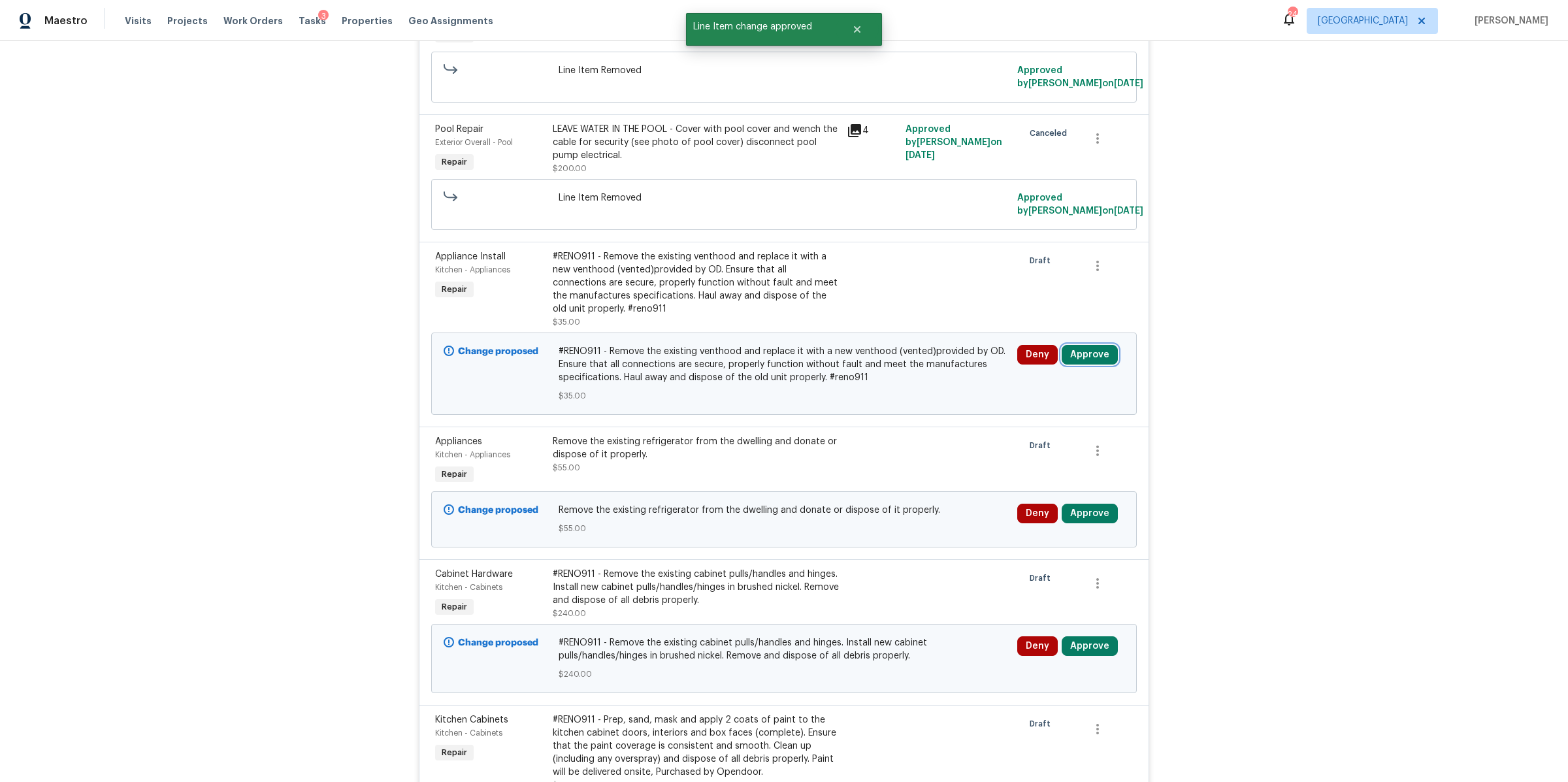
click at [1077, 358] on button "Approve" at bounding box center [1090, 354] width 56 height 20
click at [907, 377] on button "Approve" at bounding box center [897, 369] width 79 height 26
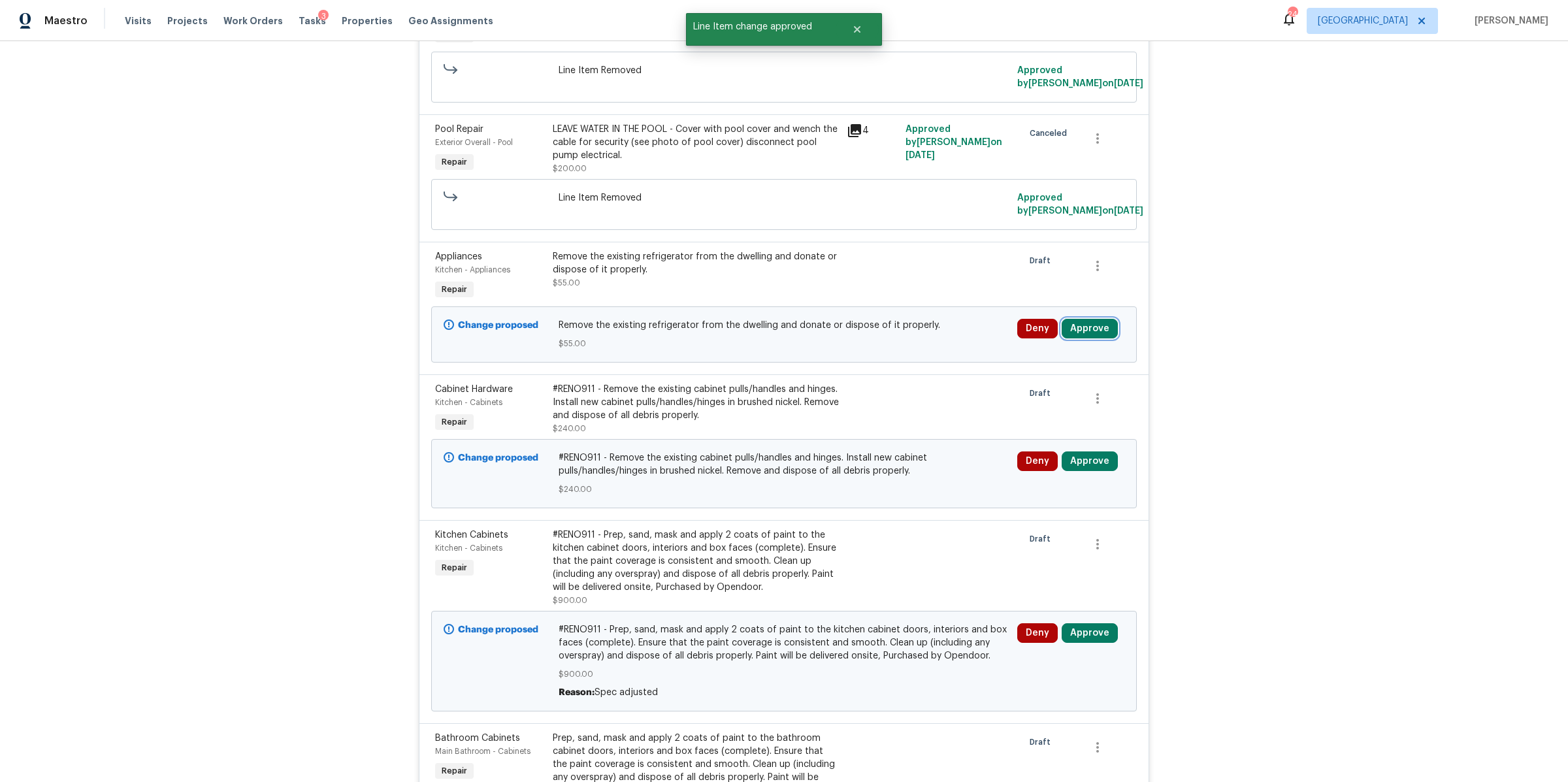
click at [1081, 337] on button "Approve" at bounding box center [1090, 329] width 56 height 20
click at [894, 346] on span "Approve" at bounding box center [896, 344] width 37 height 10
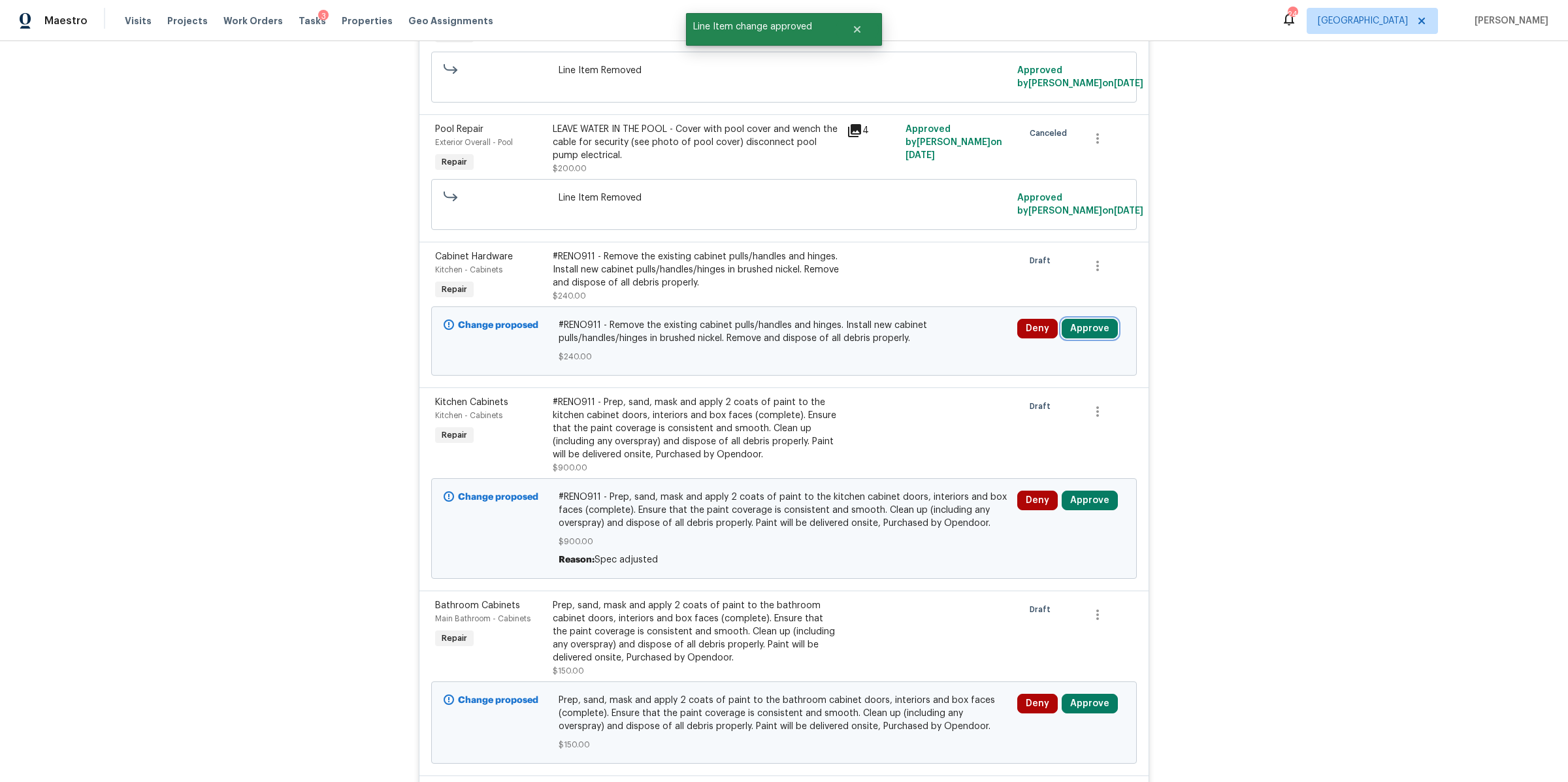
click at [1085, 335] on button "Approve" at bounding box center [1090, 329] width 56 height 20
click at [902, 352] on button "Approve" at bounding box center [897, 343] width 79 height 26
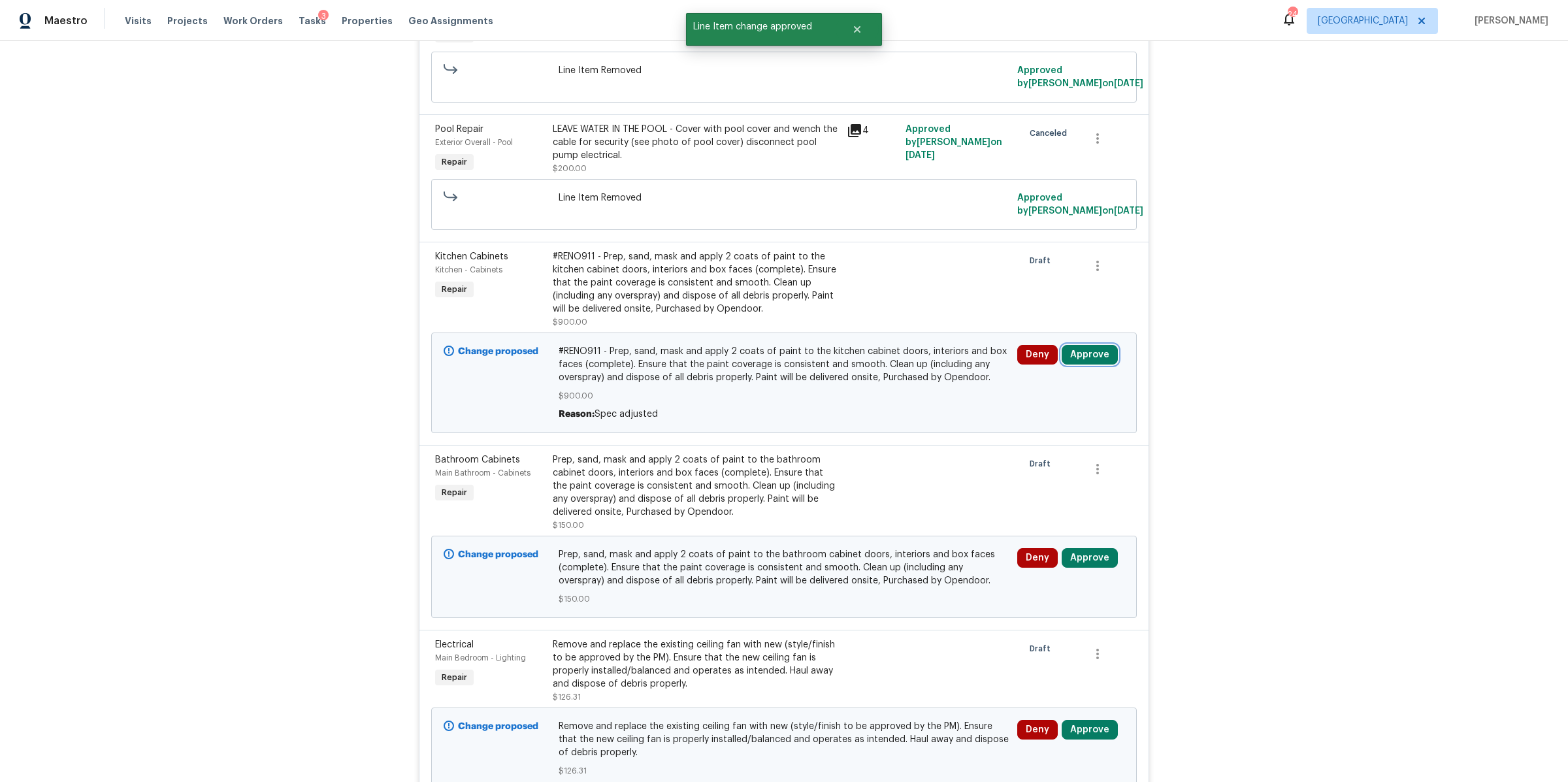
click at [1092, 354] on button "Approve" at bounding box center [1090, 354] width 56 height 20
click at [904, 367] on span "Approve" at bounding box center [896, 369] width 37 height 10
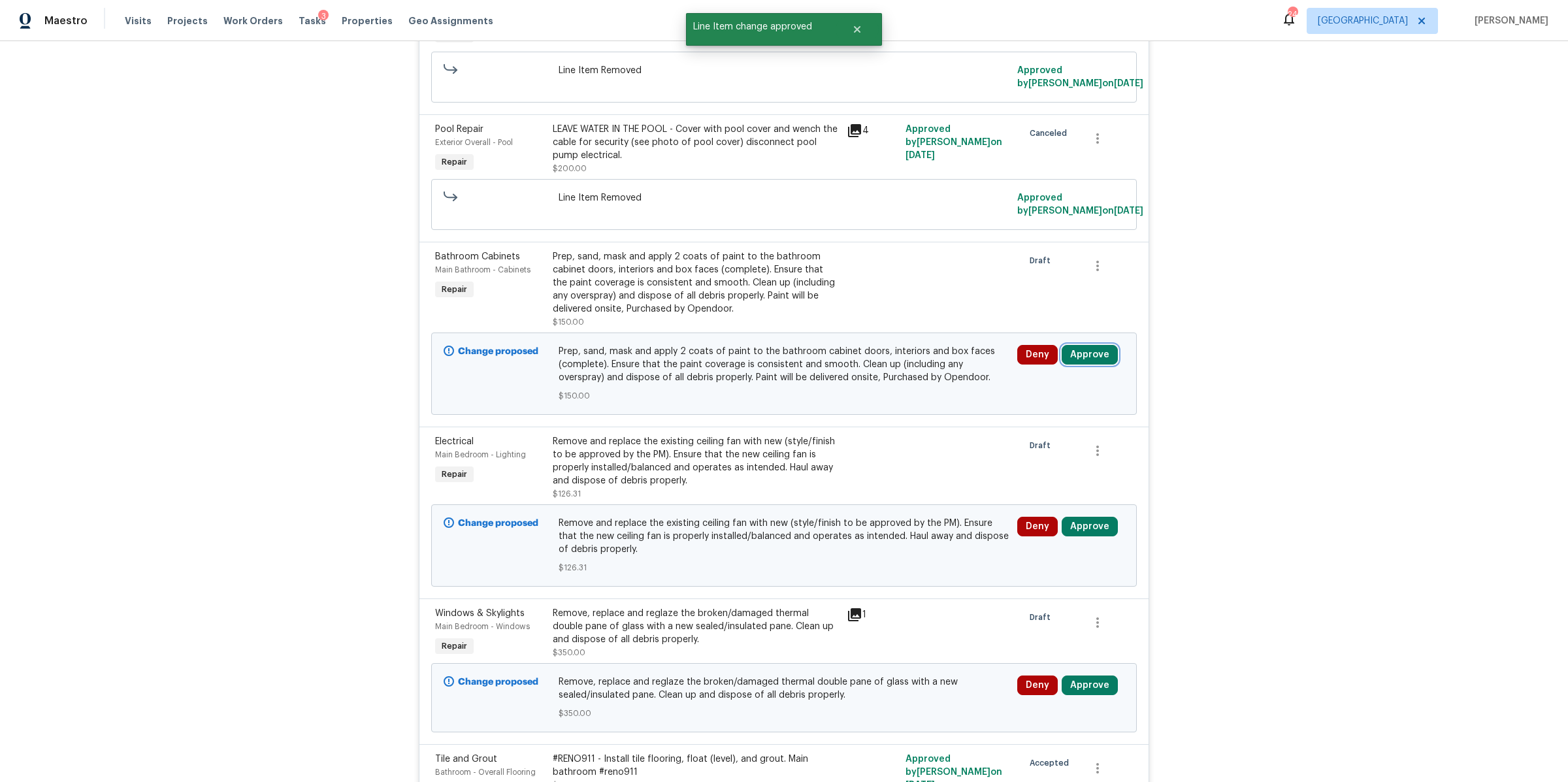
click at [1067, 354] on button "Approve" at bounding box center [1090, 354] width 56 height 20
click at [900, 363] on button "Approve" at bounding box center [897, 369] width 79 height 26
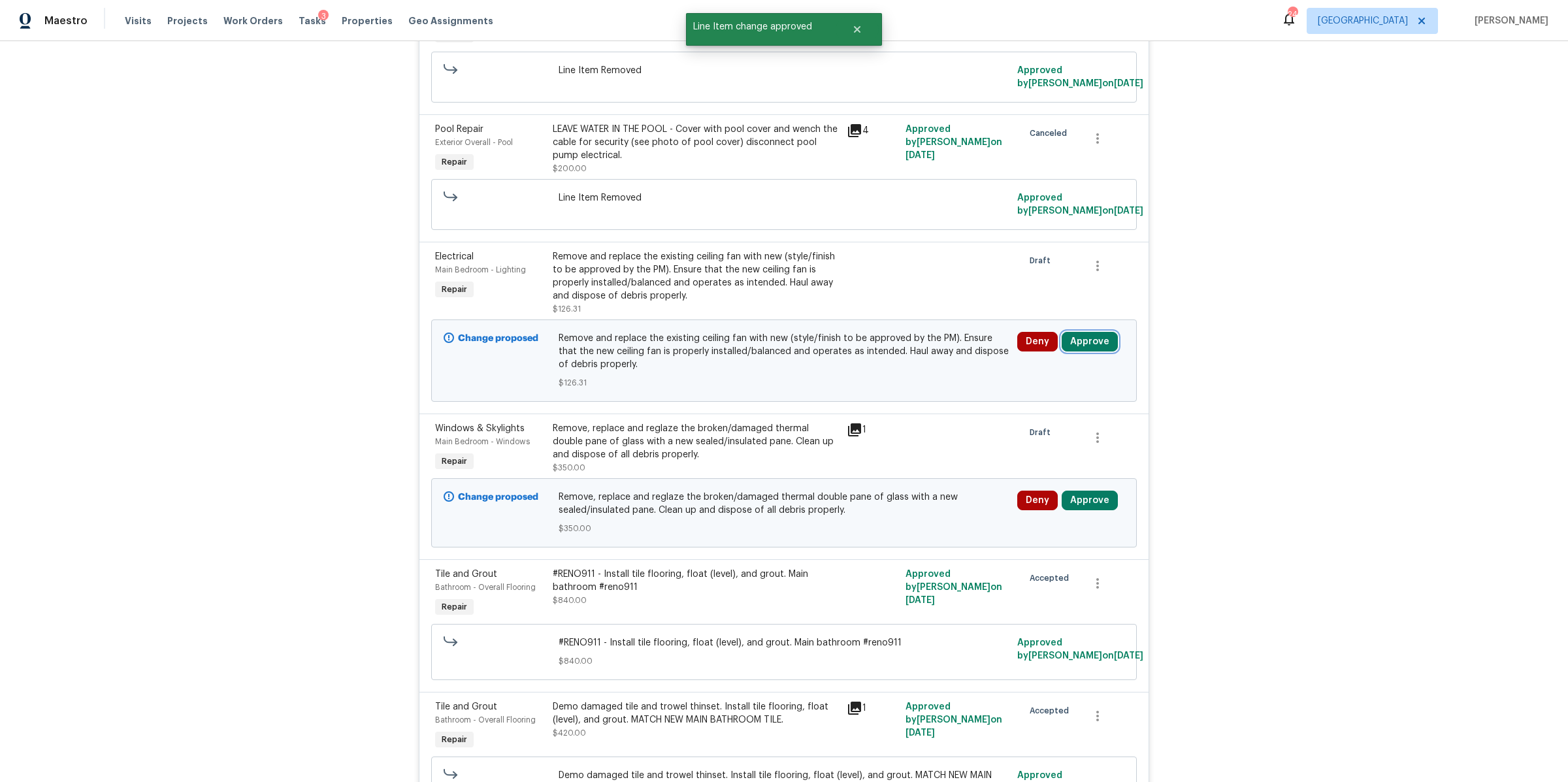
click at [1084, 345] on button "Approve" at bounding box center [1090, 342] width 56 height 20
click at [894, 347] on button "Approve" at bounding box center [897, 356] width 79 height 26
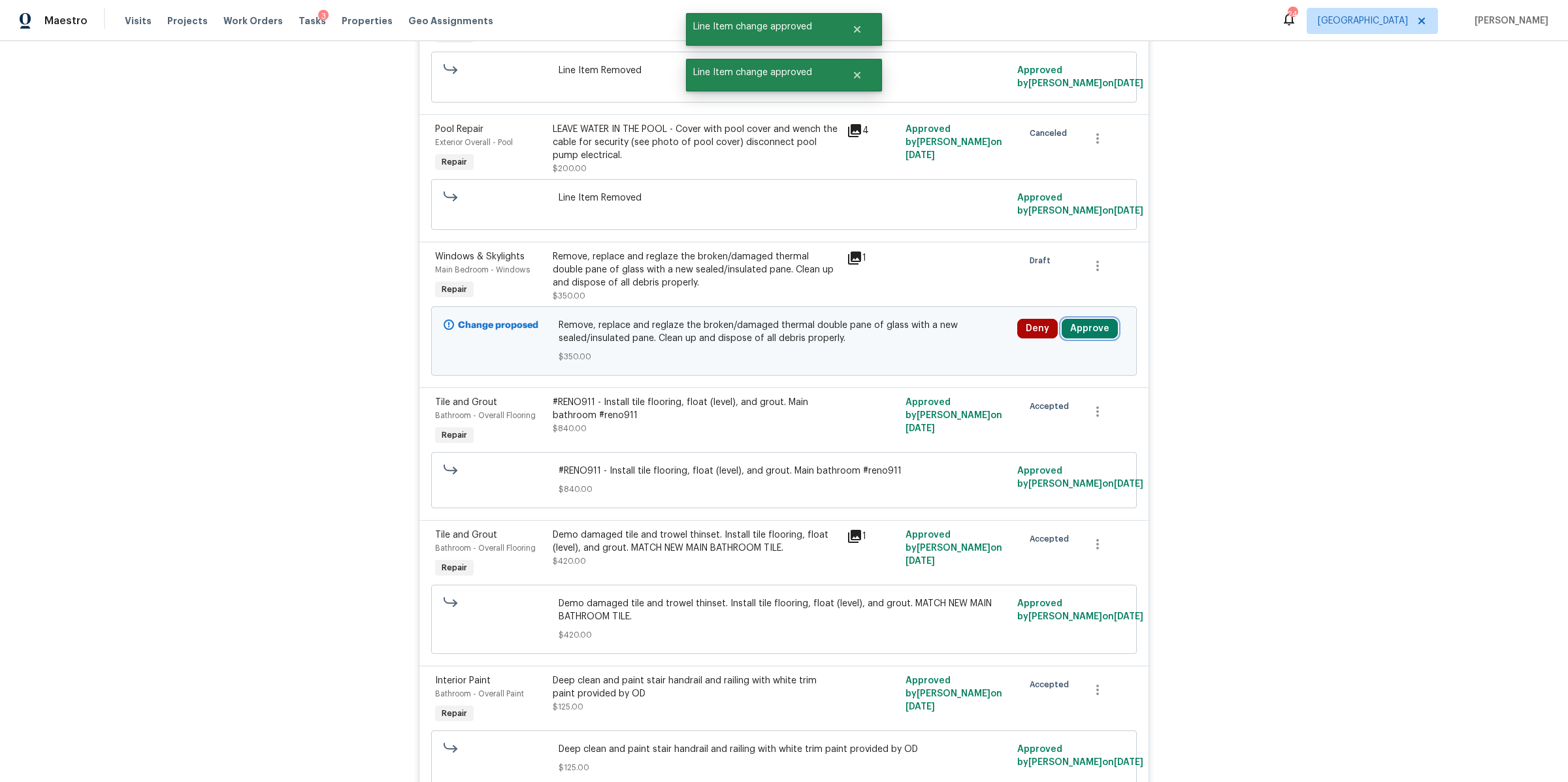
click at [1080, 335] on button "Approve" at bounding box center [1090, 329] width 56 height 20
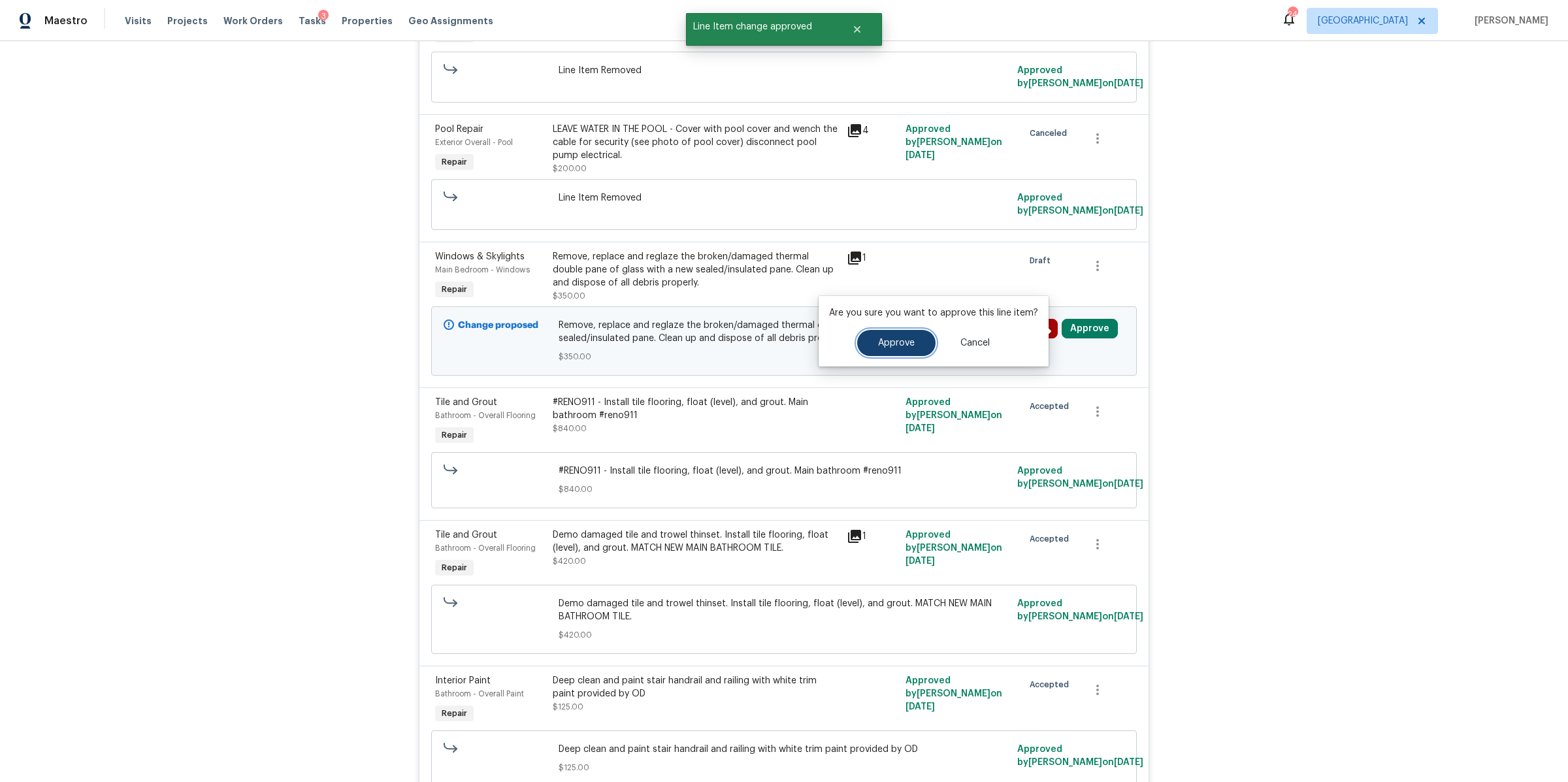
click at [878, 336] on button "Approve" at bounding box center [897, 343] width 79 height 26
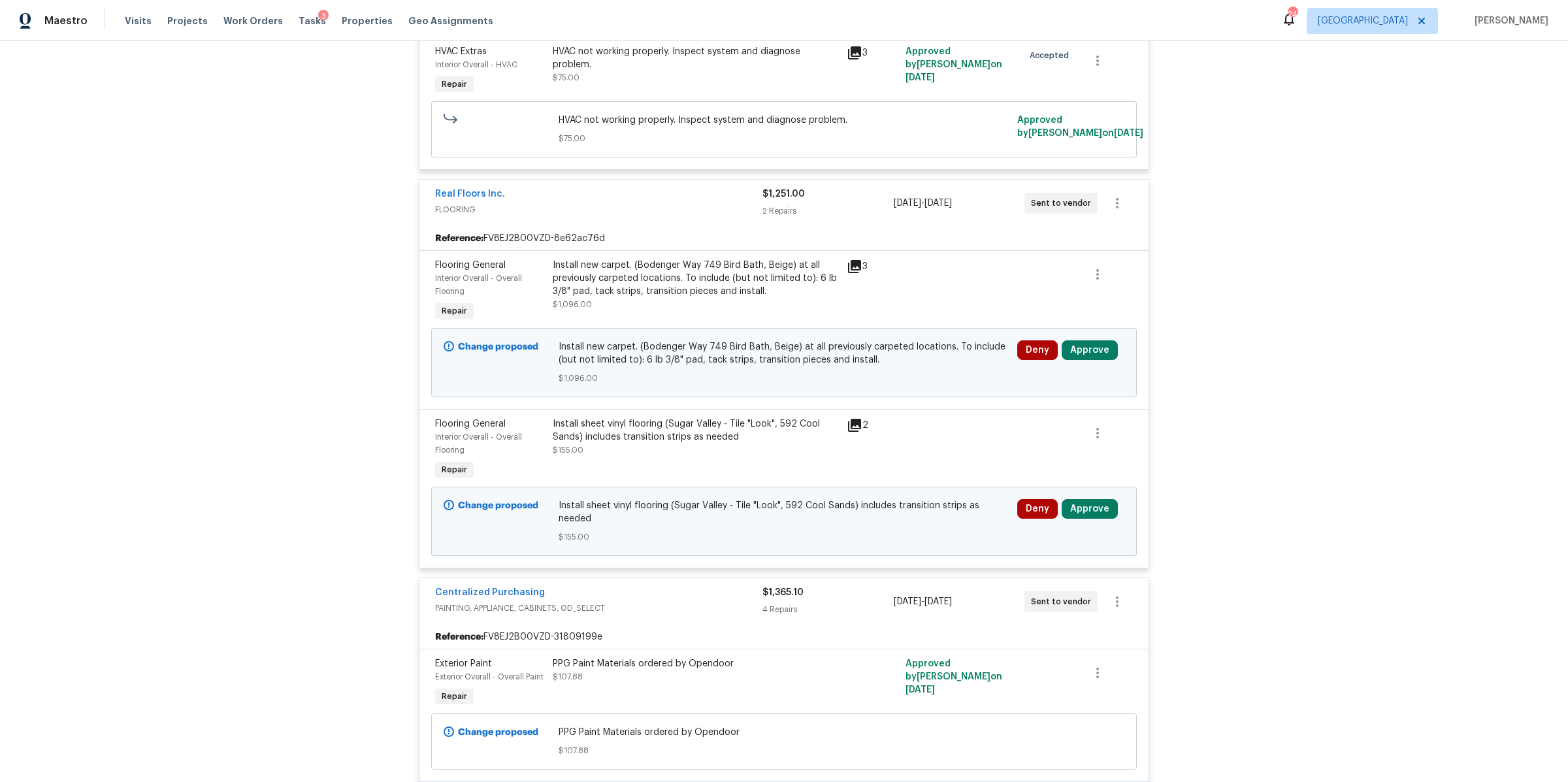
scroll to position [8694, 0]
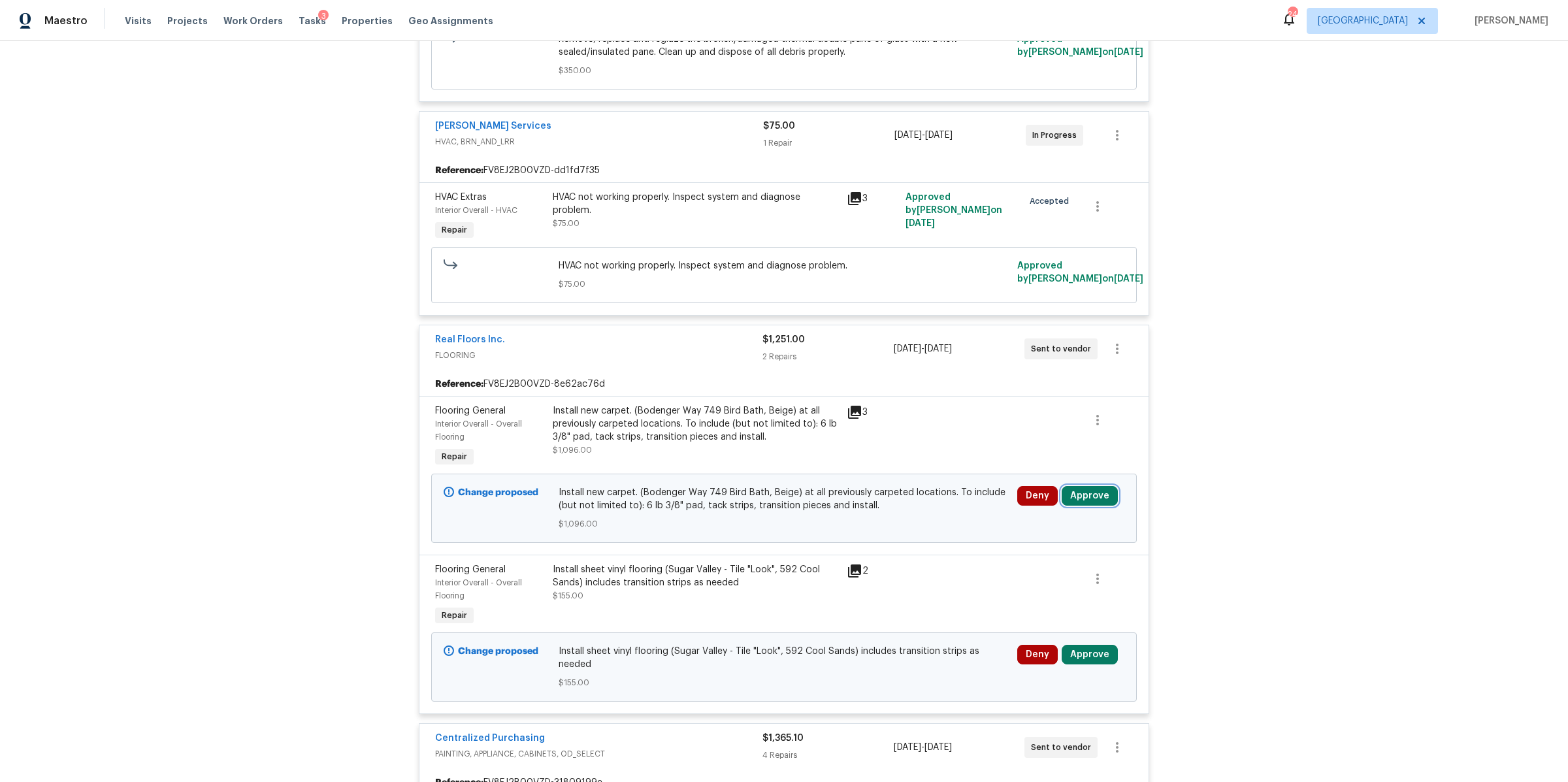
click at [1074, 502] on button "Approve" at bounding box center [1090, 496] width 56 height 20
click at [895, 509] on button "Approve" at bounding box center [897, 519] width 79 height 26
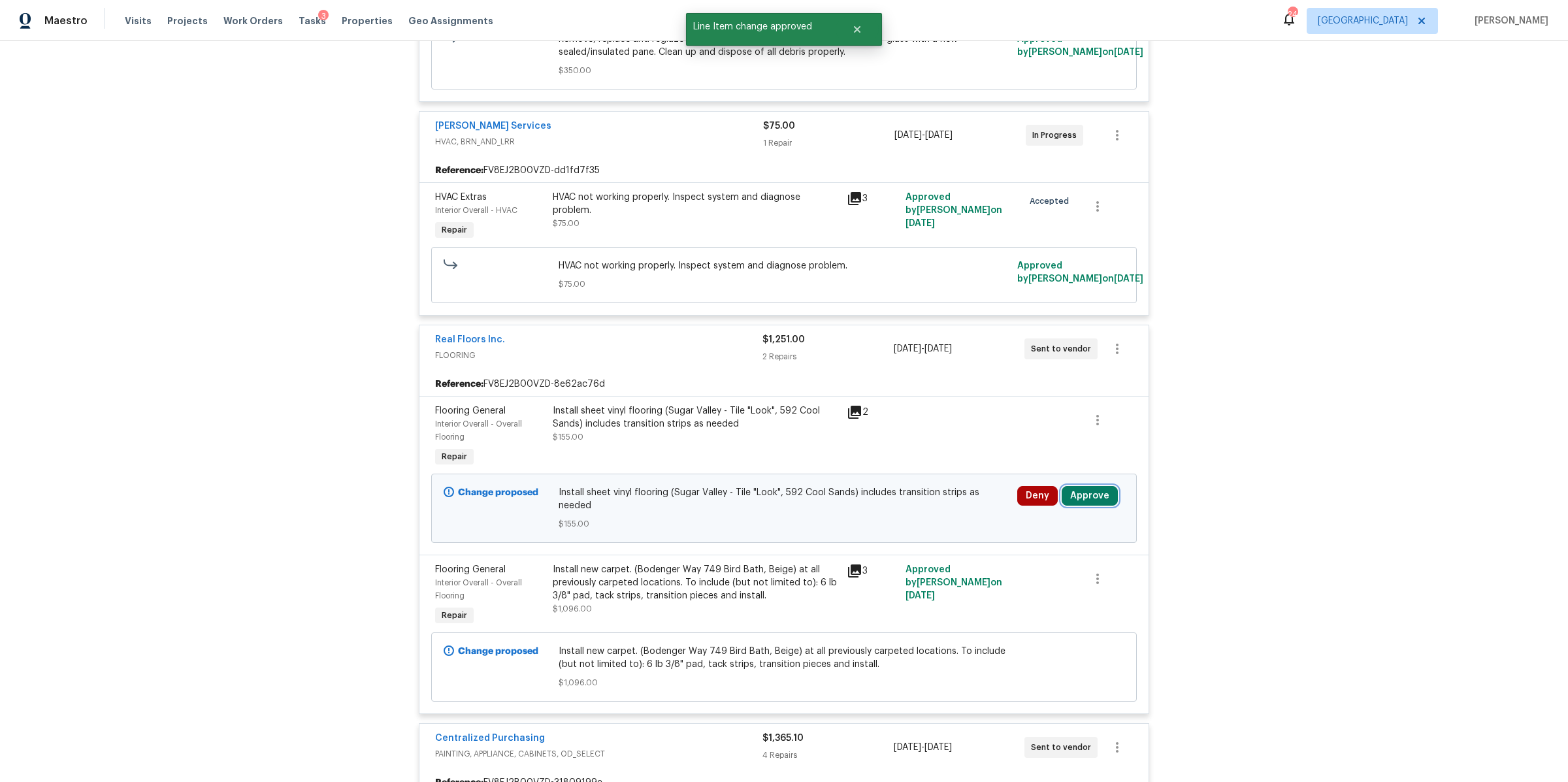
click at [1098, 505] on button "Approve" at bounding box center [1090, 496] width 56 height 20
click at [878, 515] on span "Approve" at bounding box center [896, 519] width 37 height 10
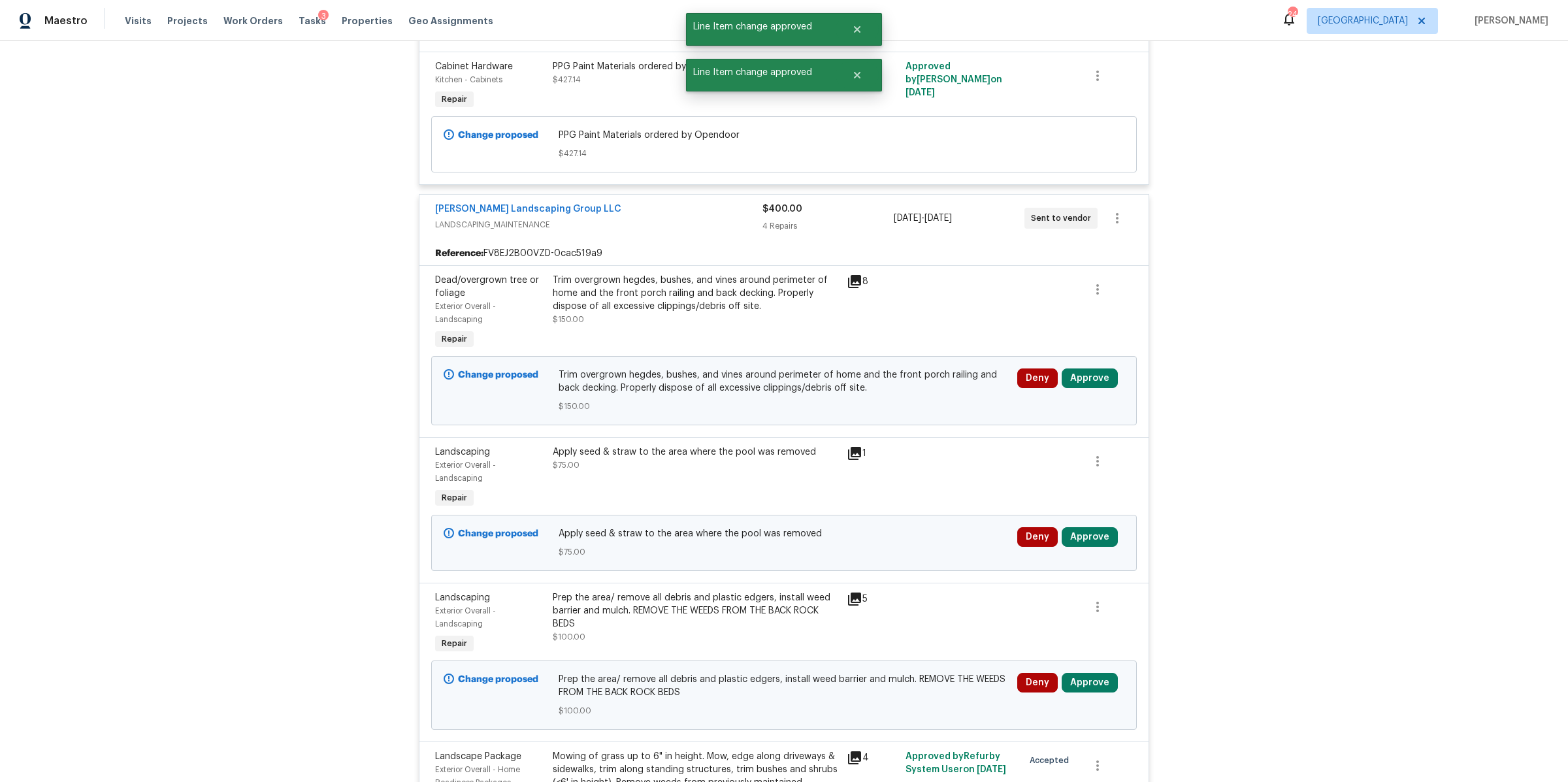
scroll to position [10094, 0]
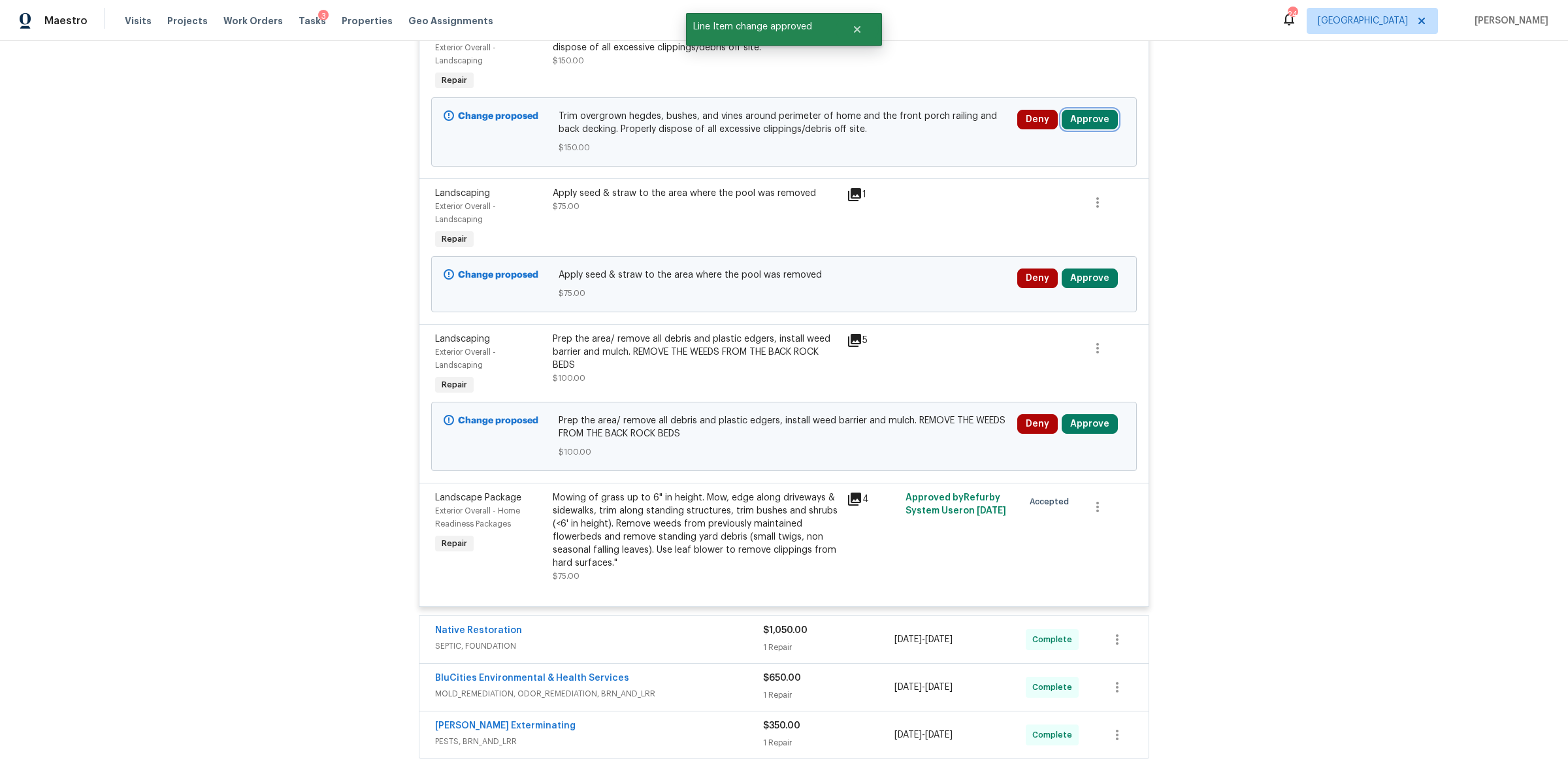
click at [1083, 123] on button "Approve" at bounding box center [1090, 120] width 56 height 20
click at [1028, 188] on span "Approve" at bounding box center [1046, 188] width 37 height 10
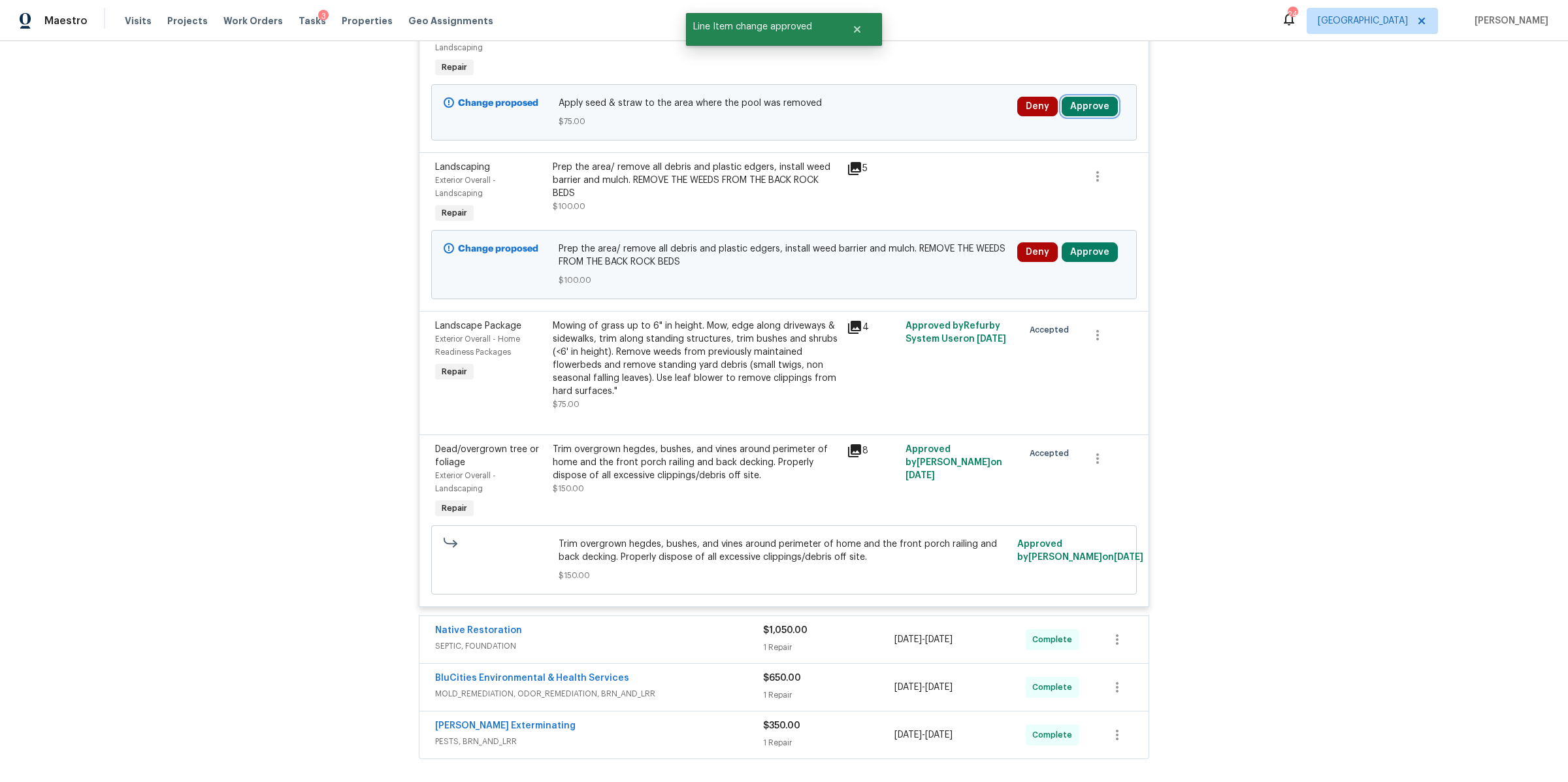
click at [1071, 119] on div "Deny Approve" at bounding box center [1071, 112] width 115 height 39
click at [1072, 107] on button "Approve" at bounding box center [1090, 107] width 56 height 20
click at [1024, 185] on button "Approve" at bounding box center [1046, 175] width 79 height 26
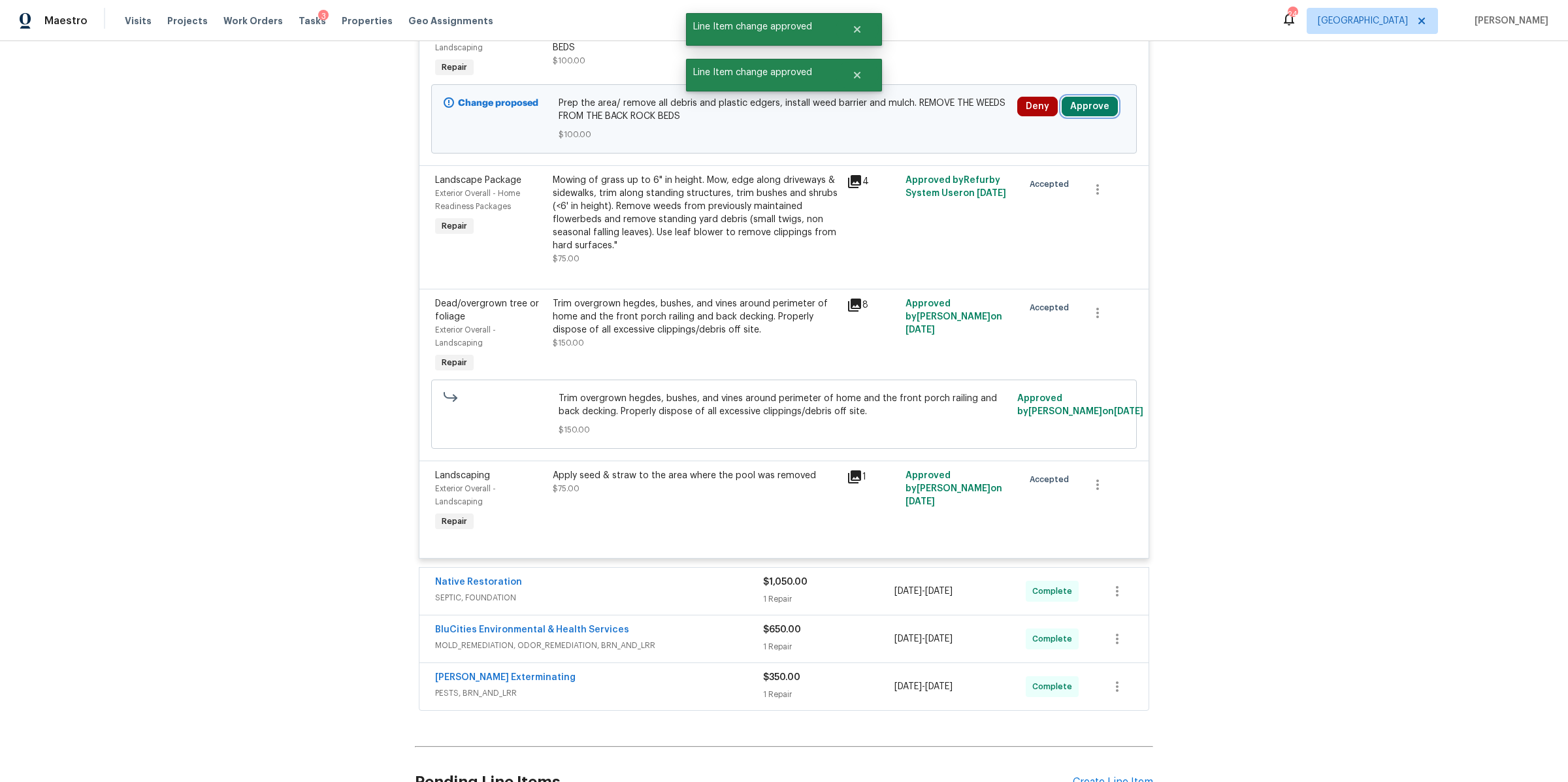
click at [1092, 107] on button "Approve" at bounding box center [1090, 107] width 56 height 20
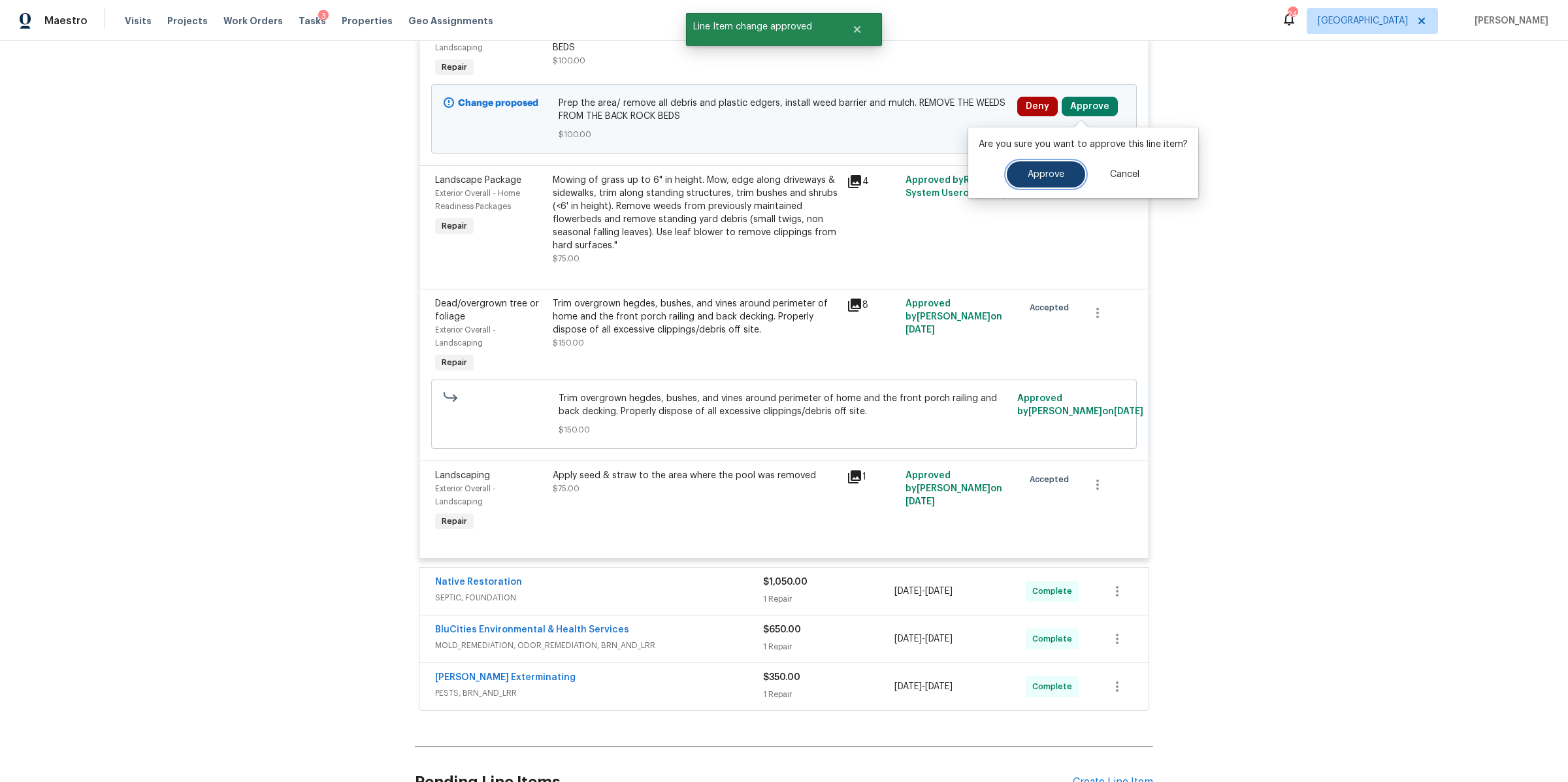
click at [1044, 171] on span "Approve" at bounding box center [1046, 175] width 37 height 10
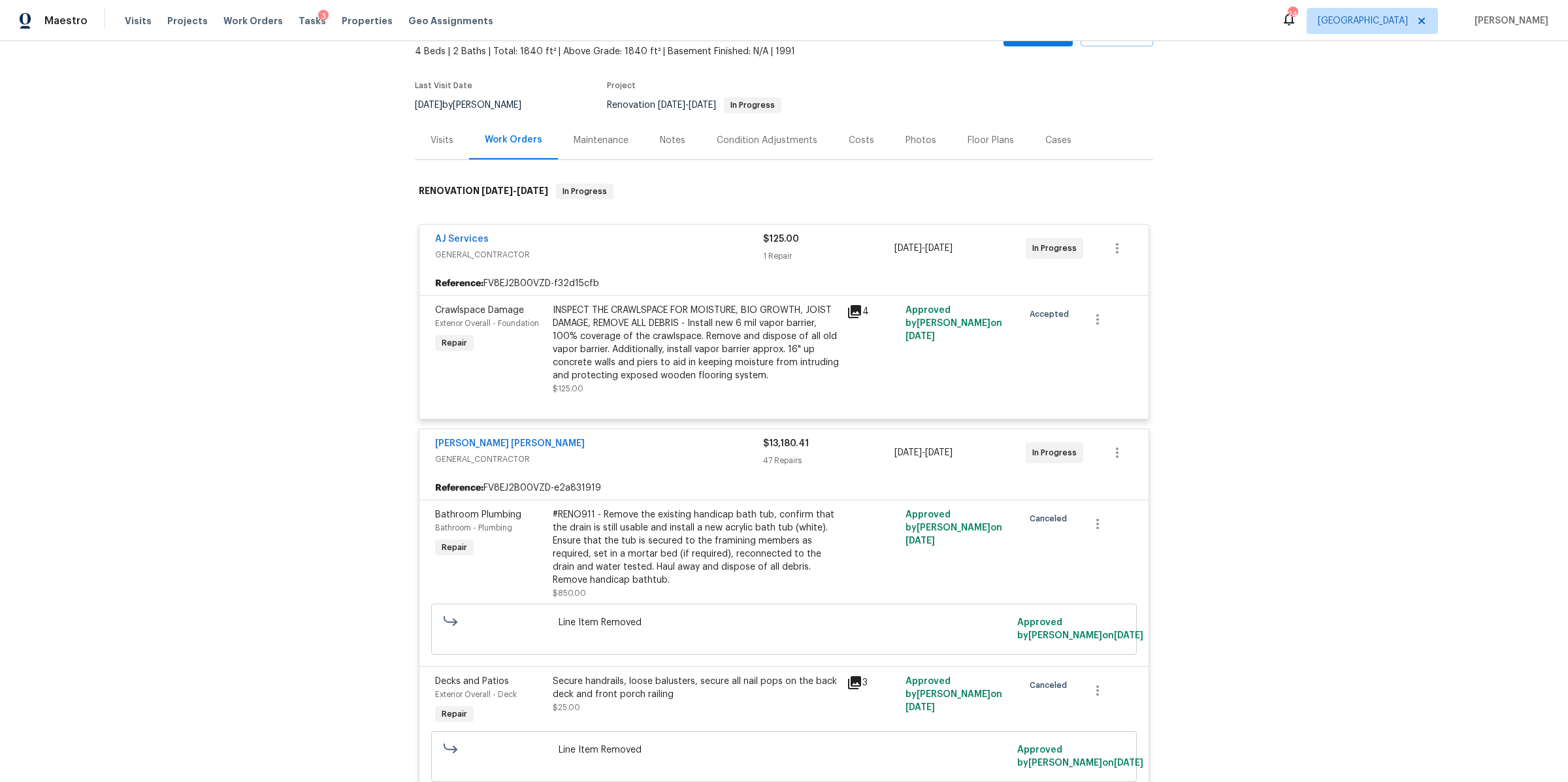
scroll to position [0, 0]
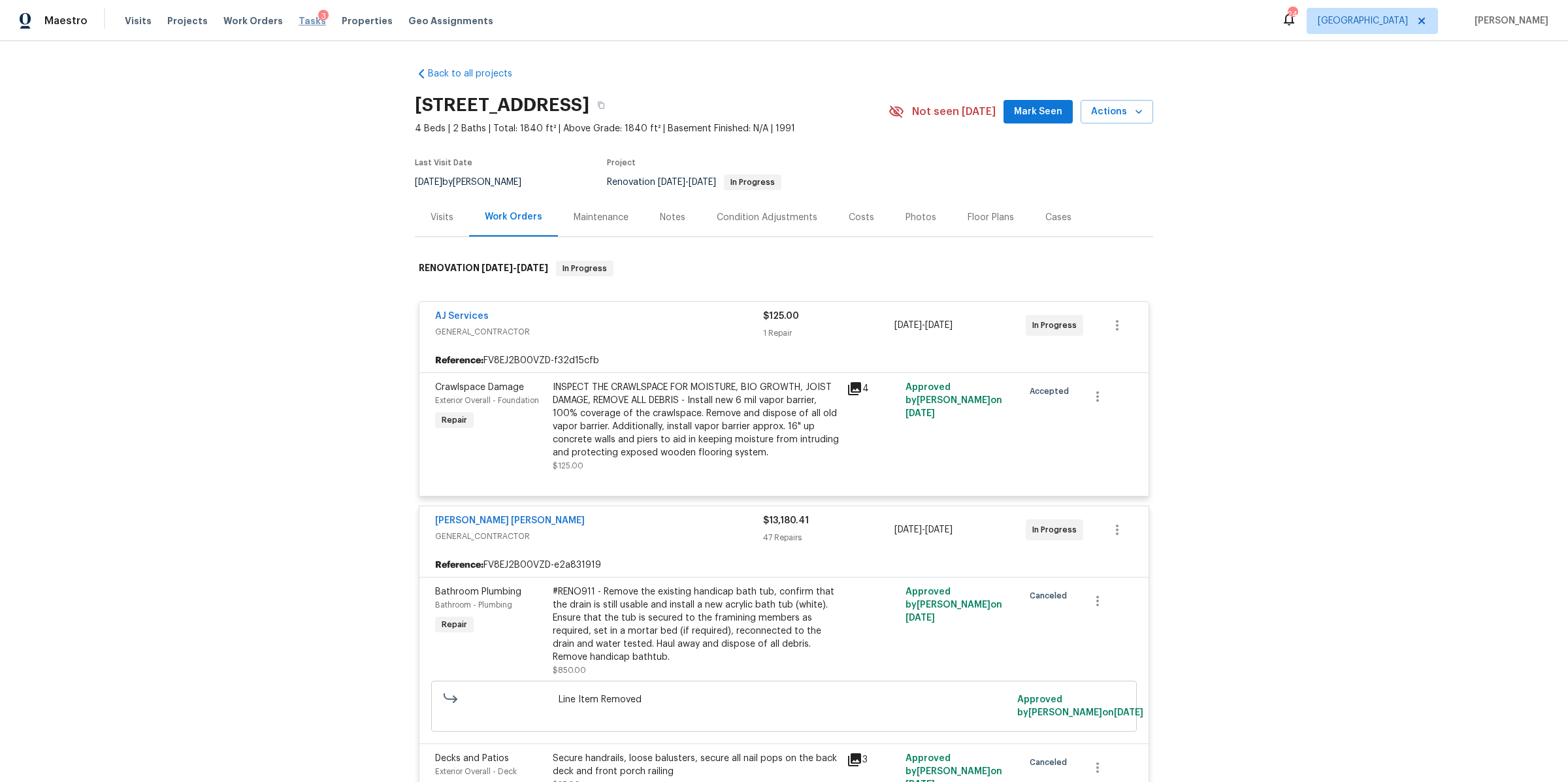
click at [299, 24] on span "Tasks" at bounding box center [312, 21] width 27 height 9
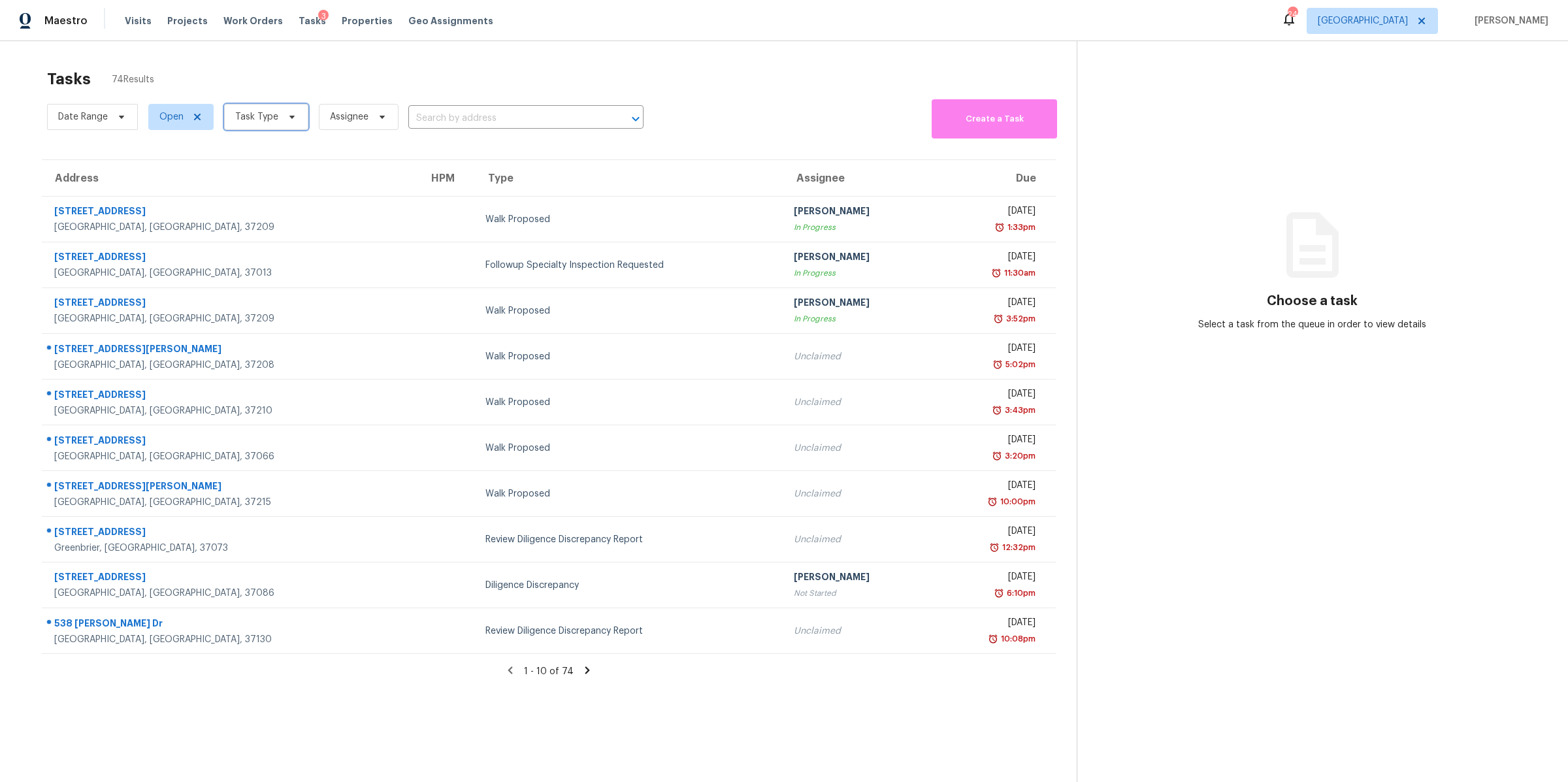
click at [277, 116] on span "Task Type" at bounding box center [266, 117] width 85 height 26
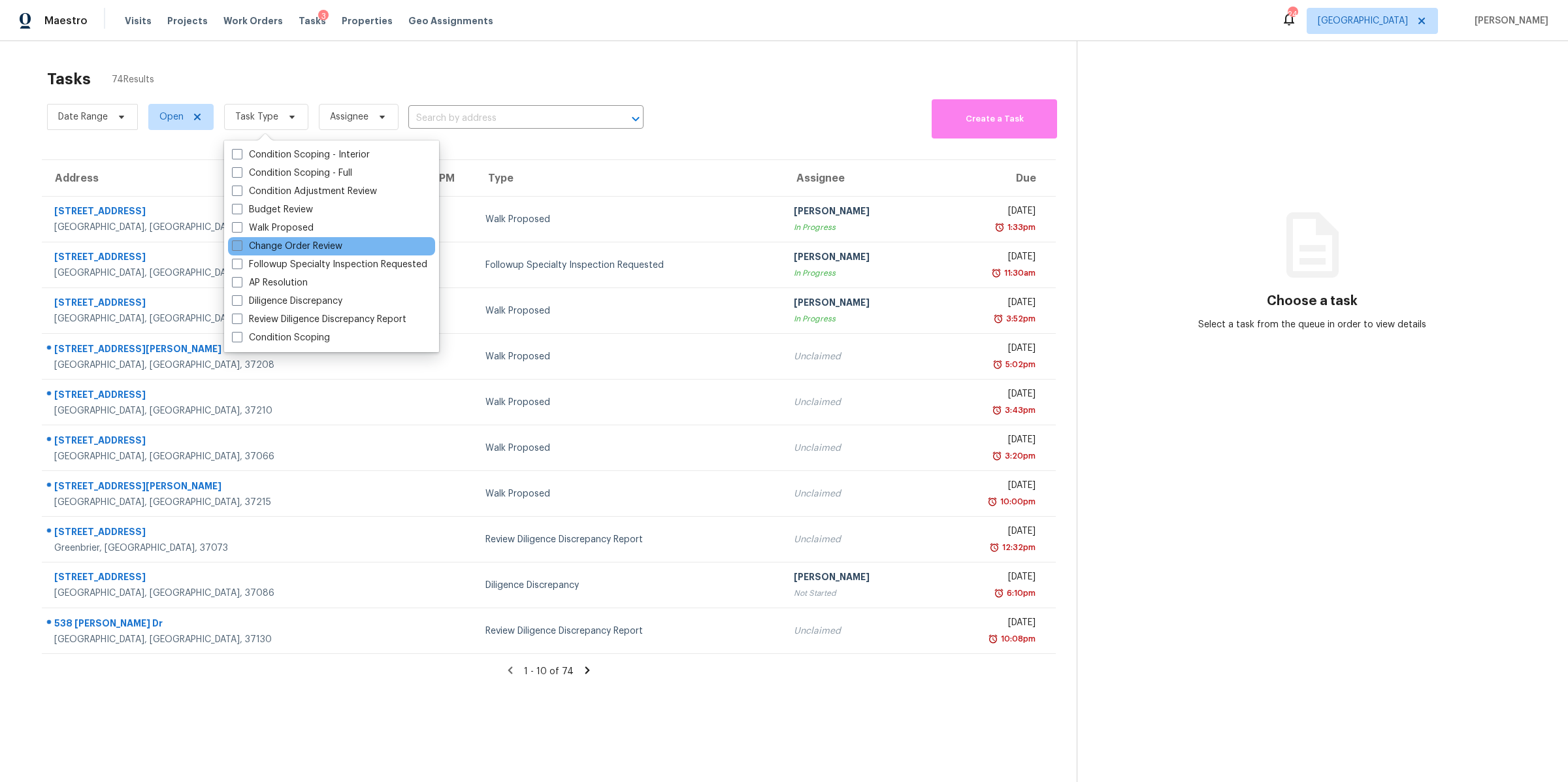
click at [281, 243] on label "Change Order Review" at bounding box center [287, 246] width 111 height 13
click at [240, 243] on input "Change Order Review" at bounding box center [236, 244] width 8 height 8
checkbox input "true"
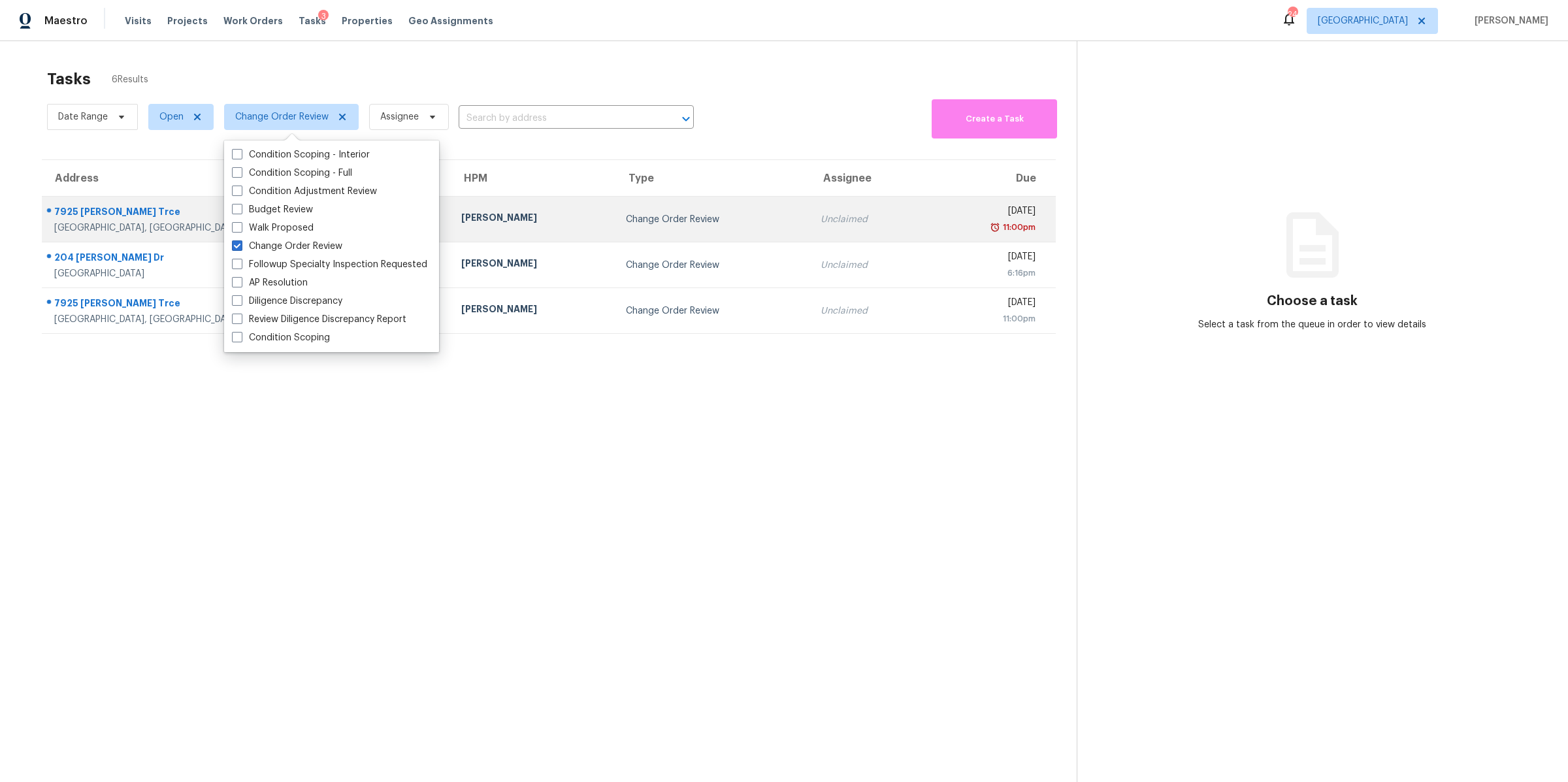
click at [77, 220] on div "7925 Boone Trce" at bounding box center [247, 213] width 386 height 16
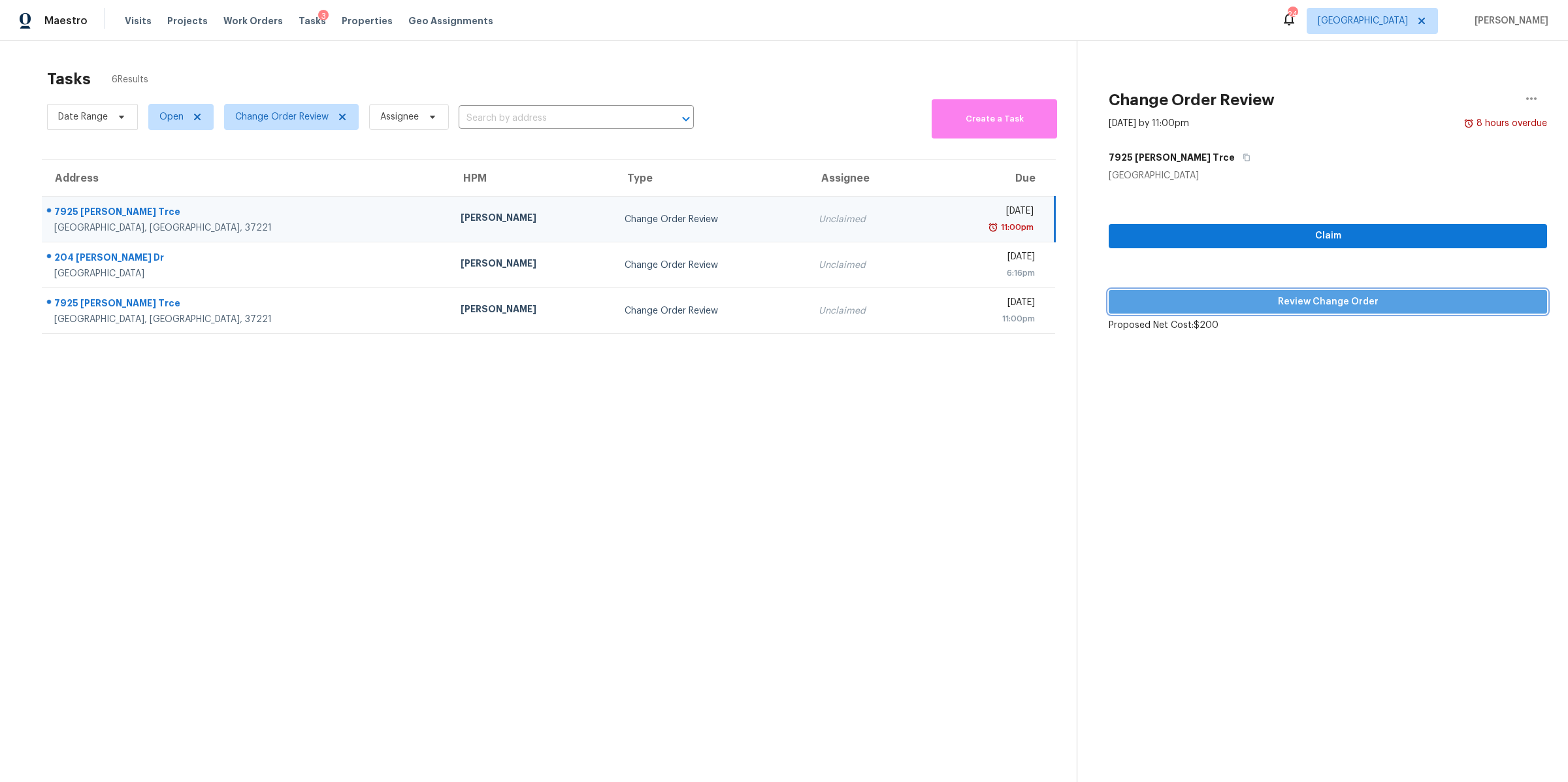
click at [1320, 300] on span "Review Change Order" at bounding box center [1328, 302] width 418 height 16
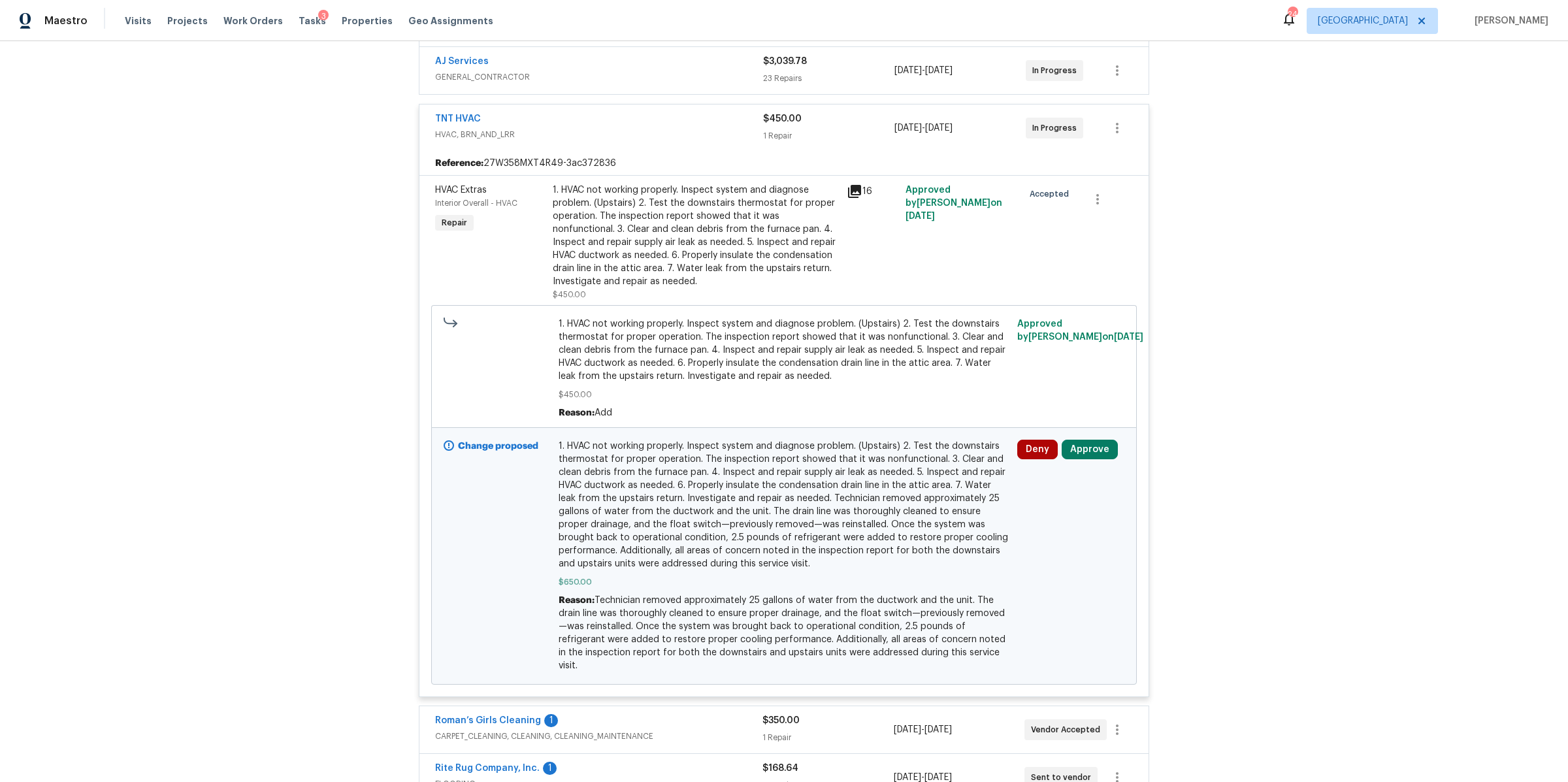
scroll to position [300, 0]
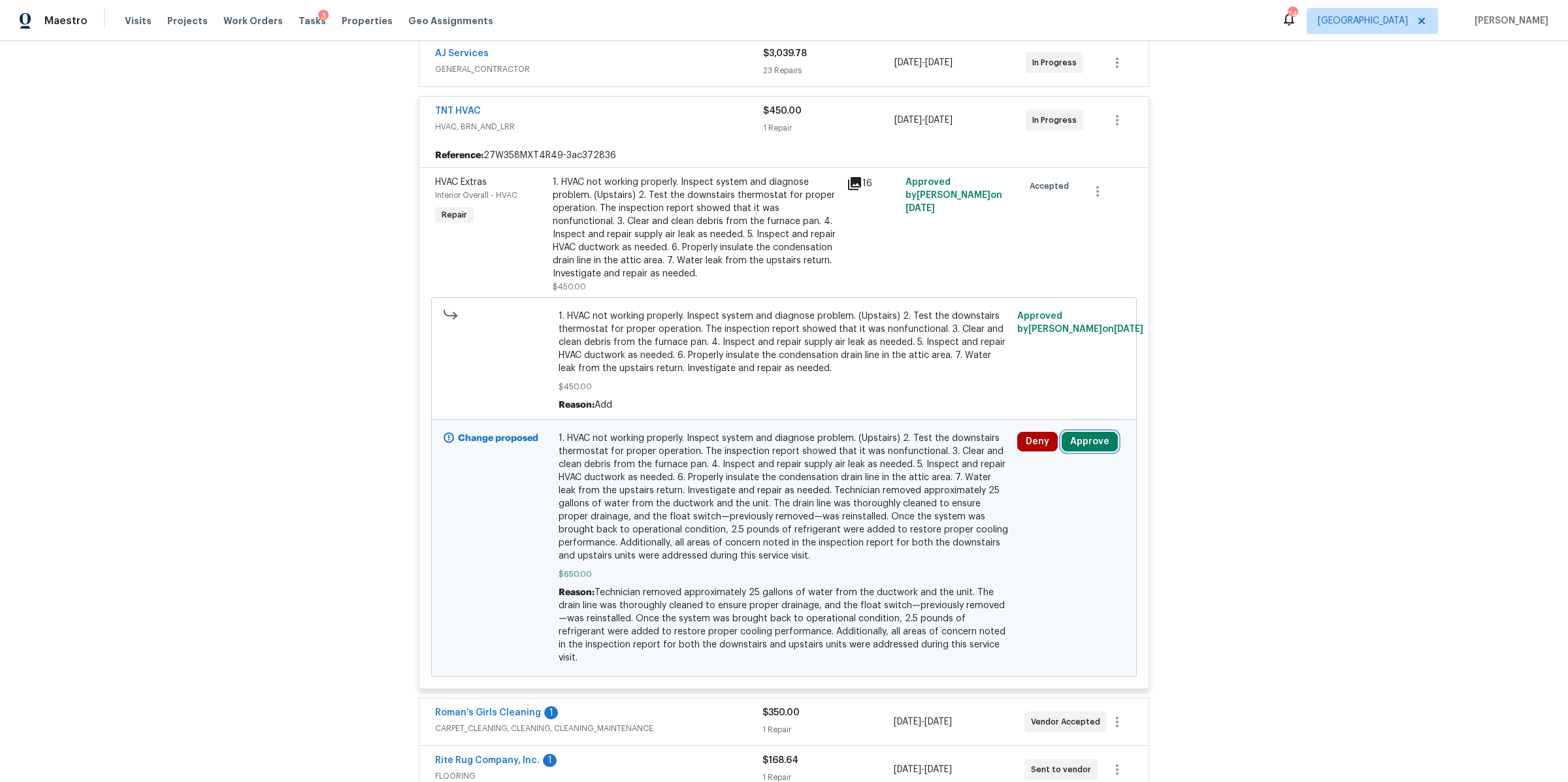
click at [1085, 444] on button "Approve" at bounding box center [1090, 441] width 56 height 20
click at [891, 457] on span "Approve" at bounding box center [896, 455] width 37 height 10
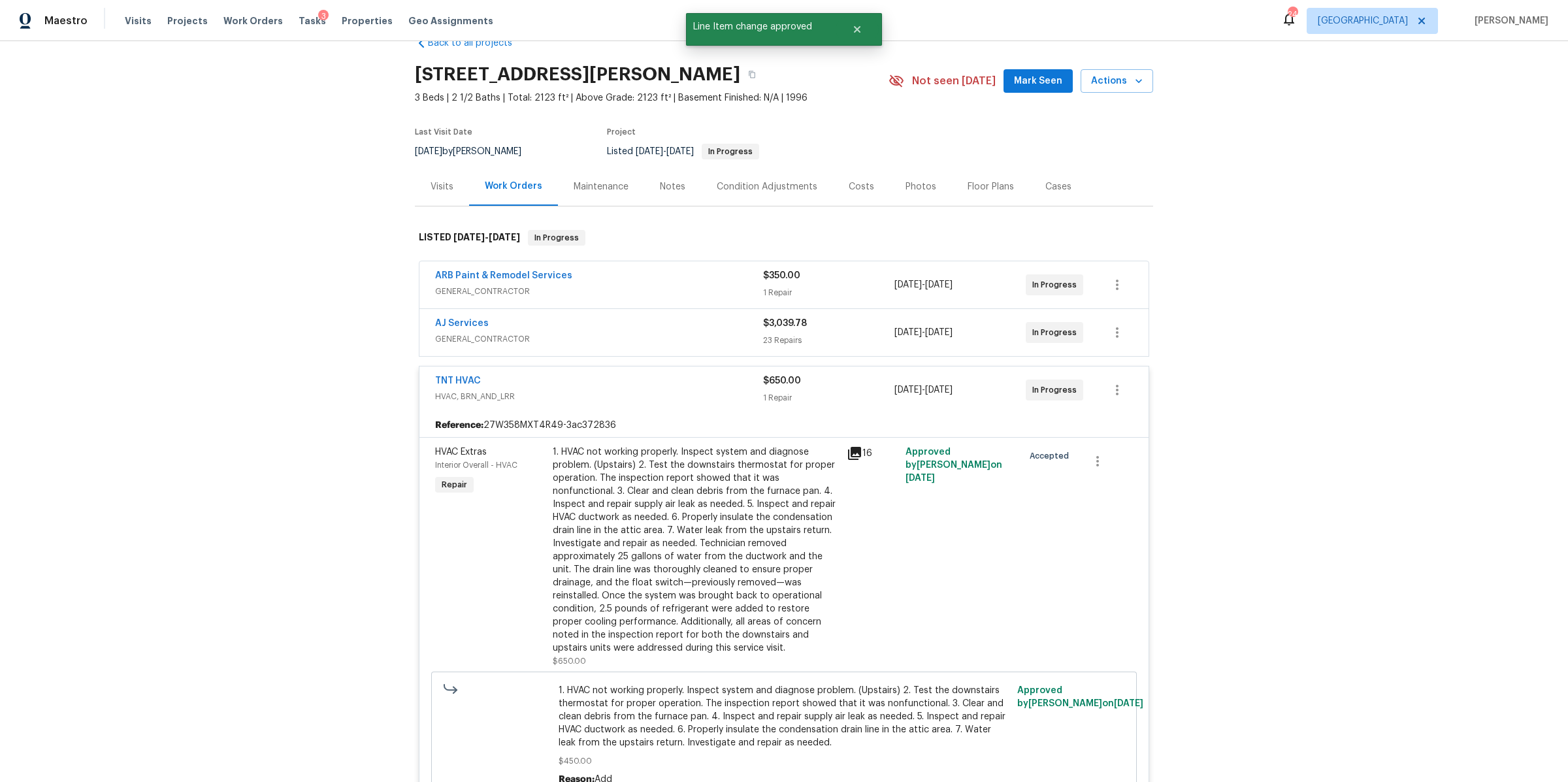
scroll to position [0, 0]
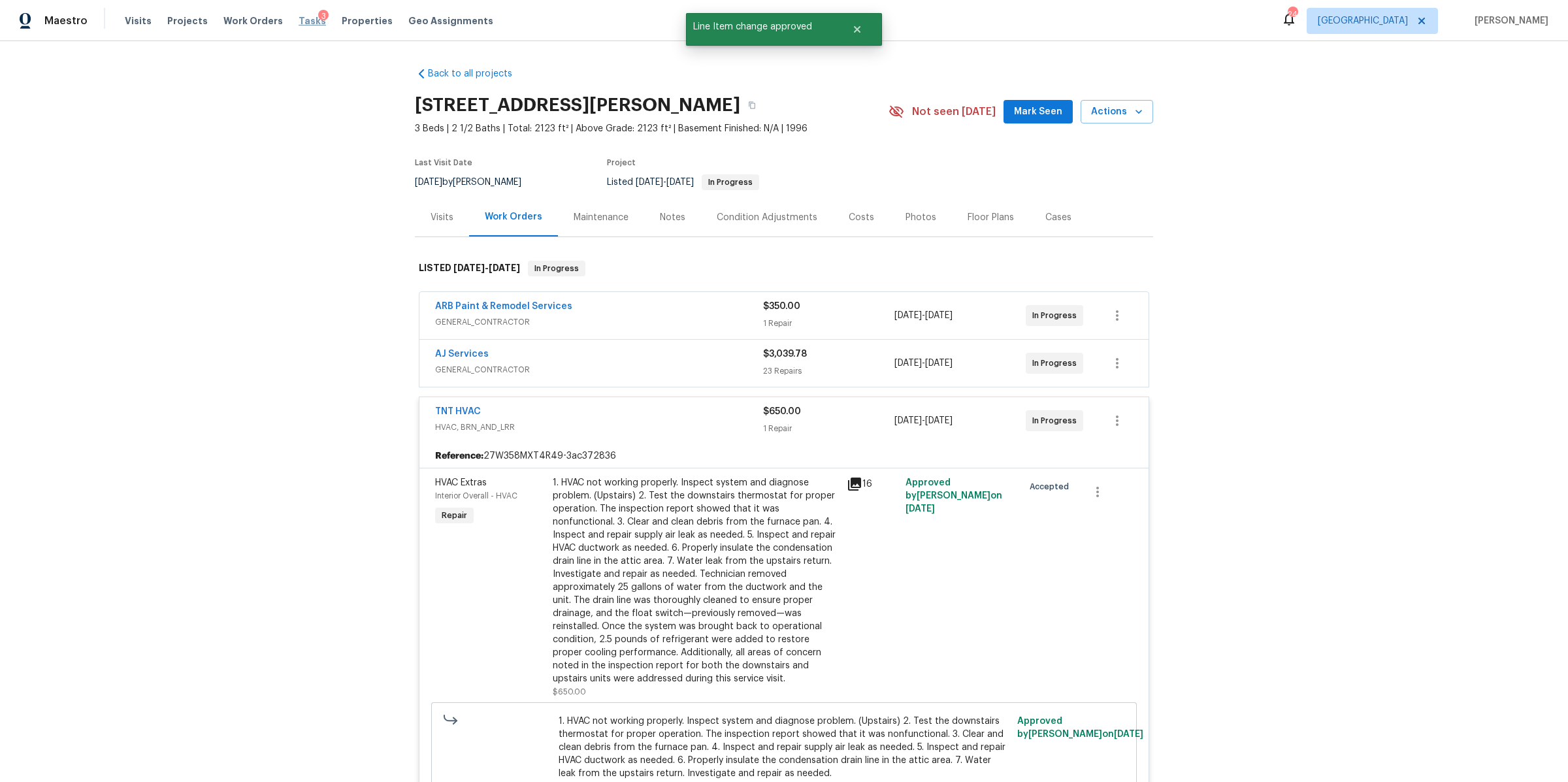
click at [299, 24] on span "Tasks" at bounding box center [312, 21] width 27 height 9
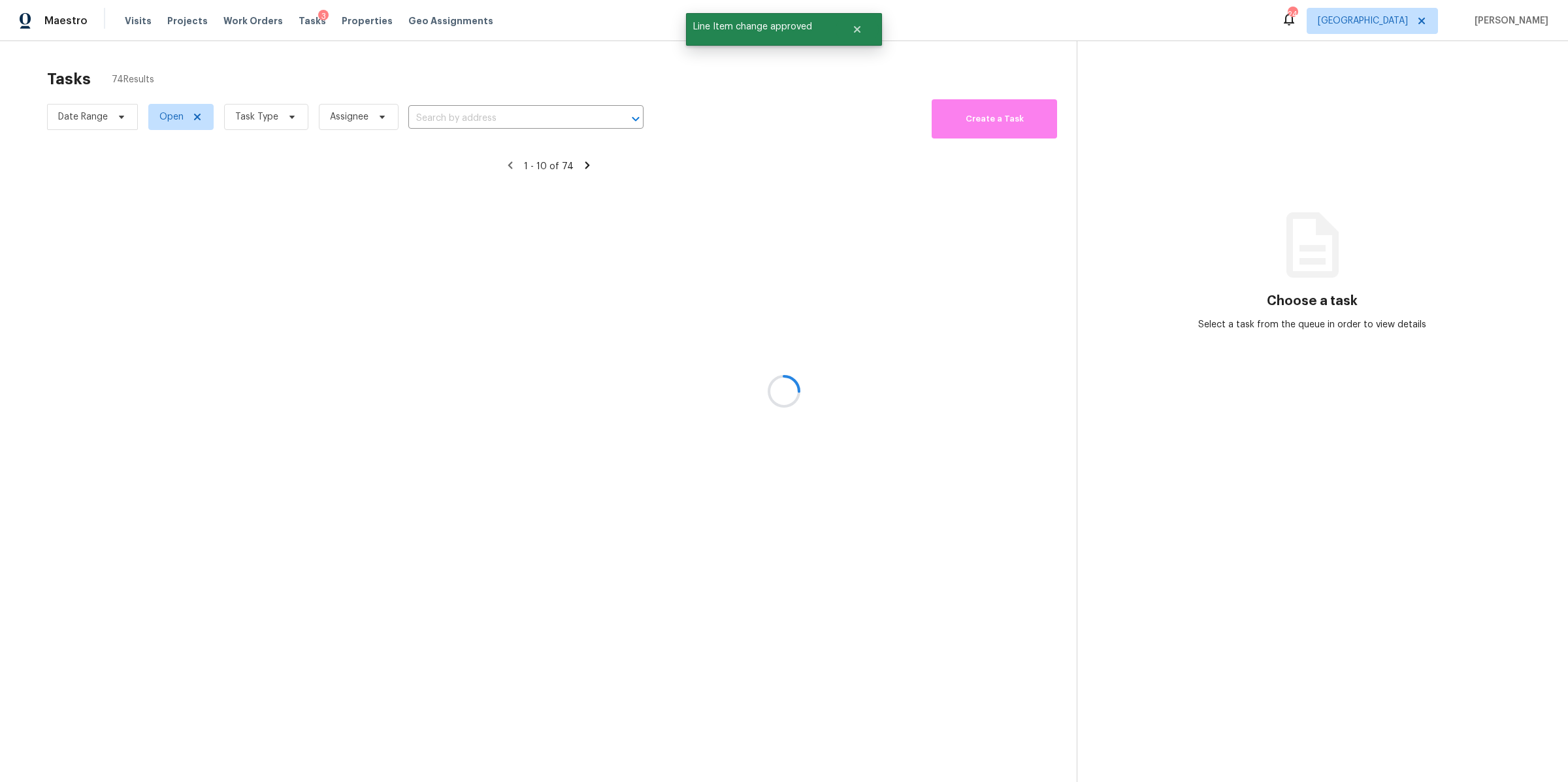
click at [260, 107] on div at bounding box center [784, 391] width 1568 height 782
click at [263, 114] on div at bounding box center [784, 391] width 1568 height 782
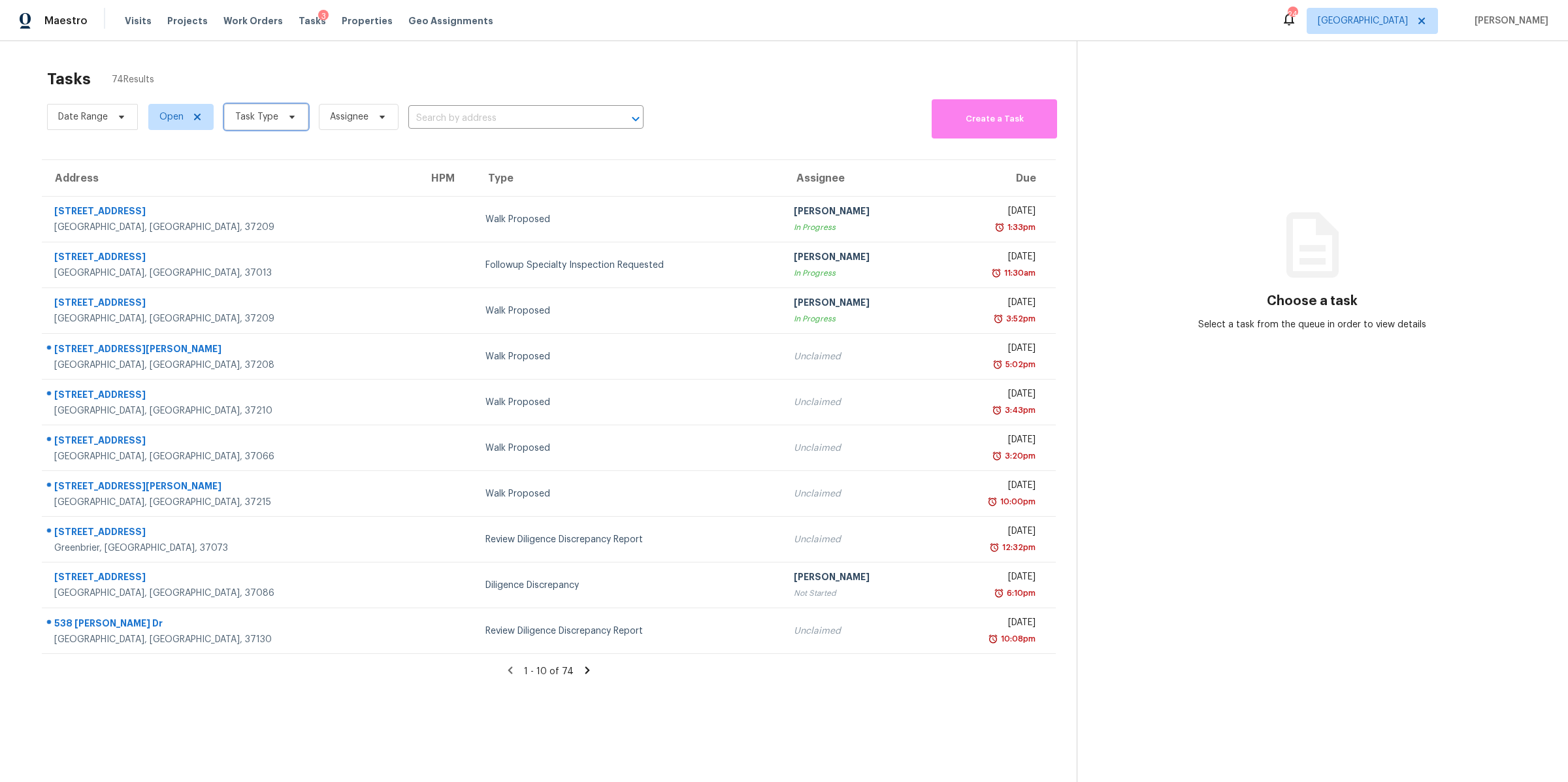
click at [259, 121] on span "Task Type" at bounding box center [257, 117] width 43 height 13
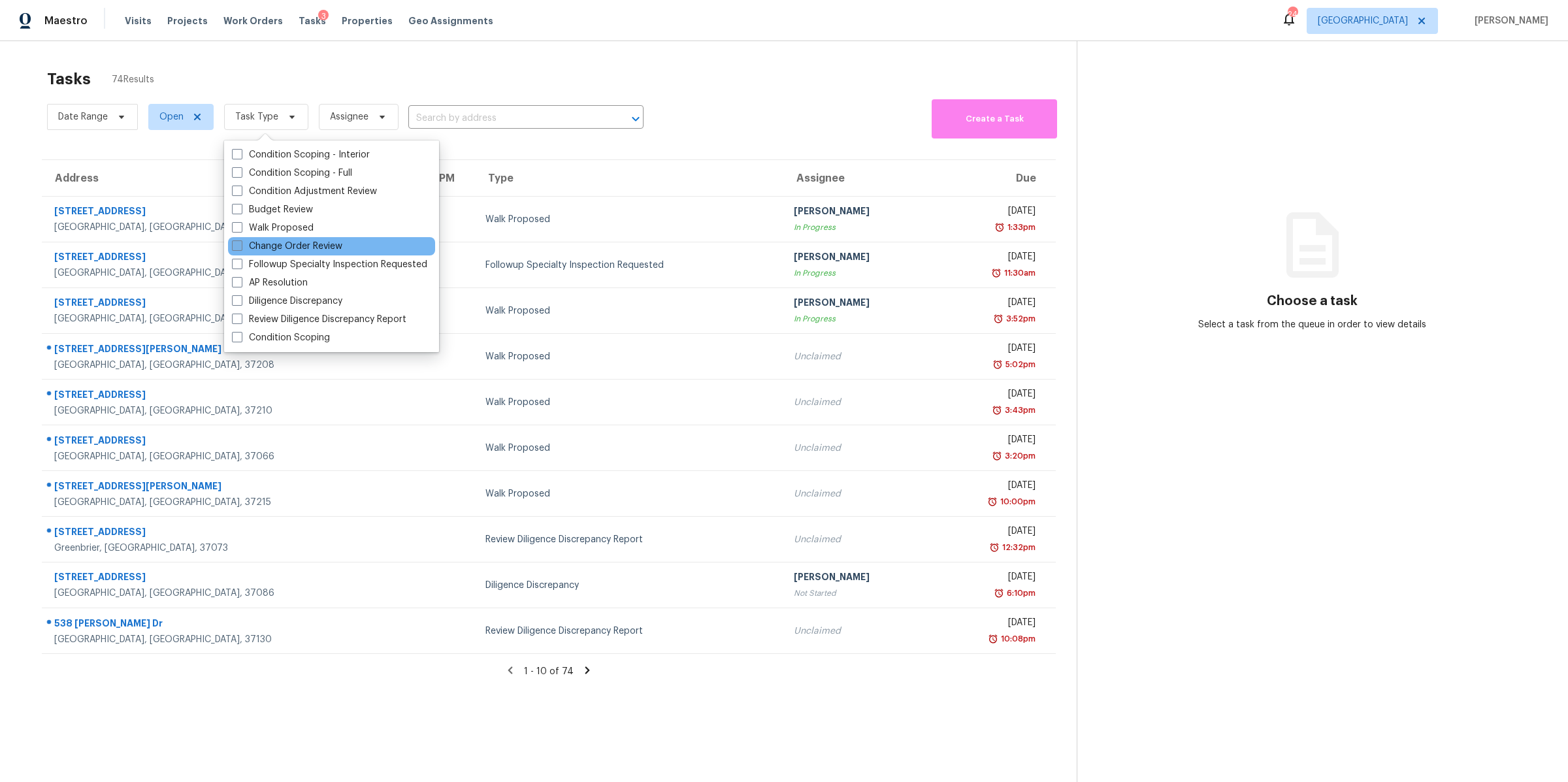
click at [266, 244] on label "Change Order Review" at bounding box center [287, 246] width 111 height 13
click at [240, 244] on input "Change Order Review" at bounding box center [236, 244] width 8 height 8
checkbox input "true"
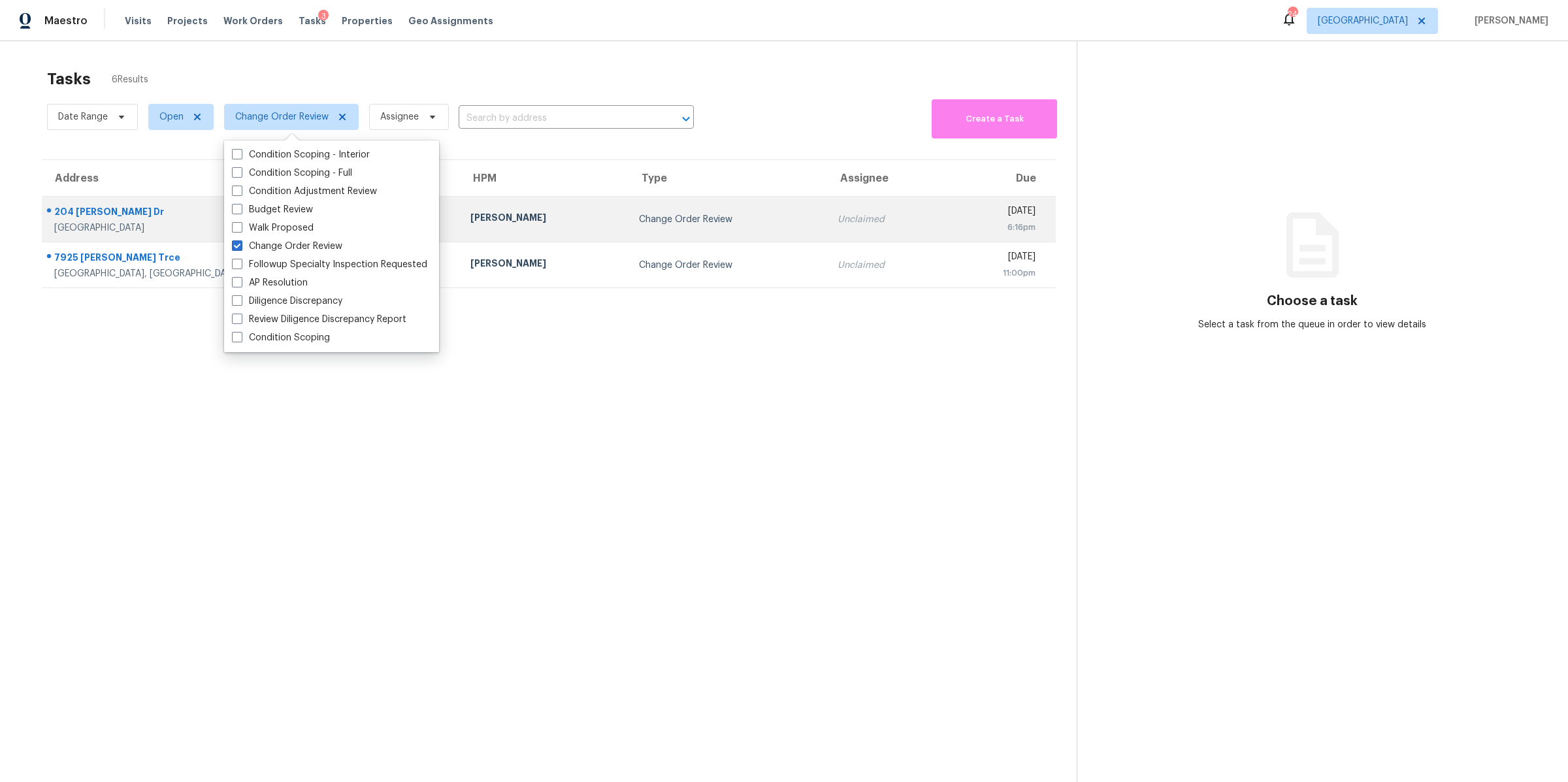
click at [79, 218] on div "204 Melodie Dr" at bounding box center [252, 213] width 395 height 16
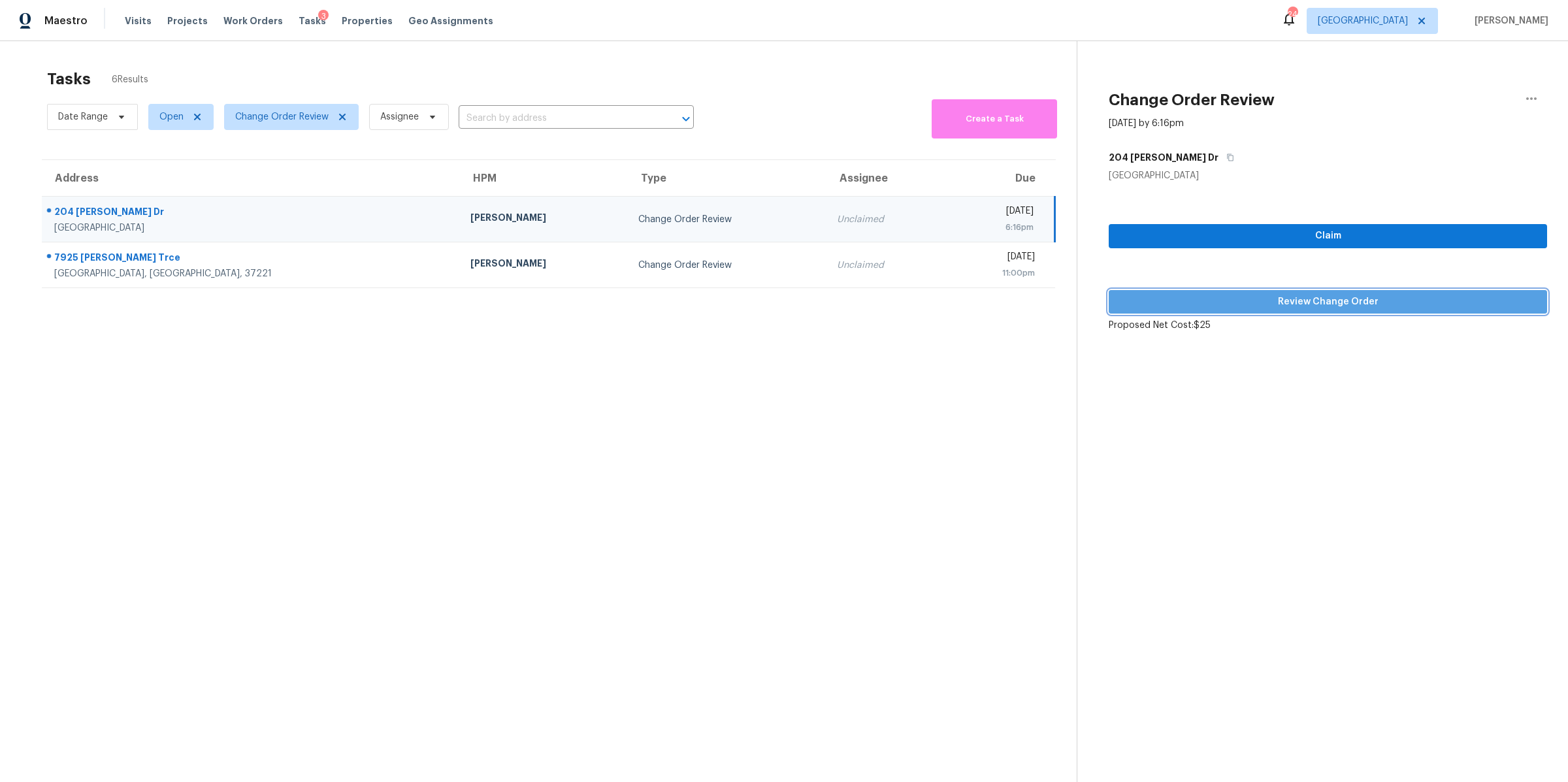
click at [1364, 299] on span "Review Change Order" at bounding box center [1328, 302] width 418 height 16
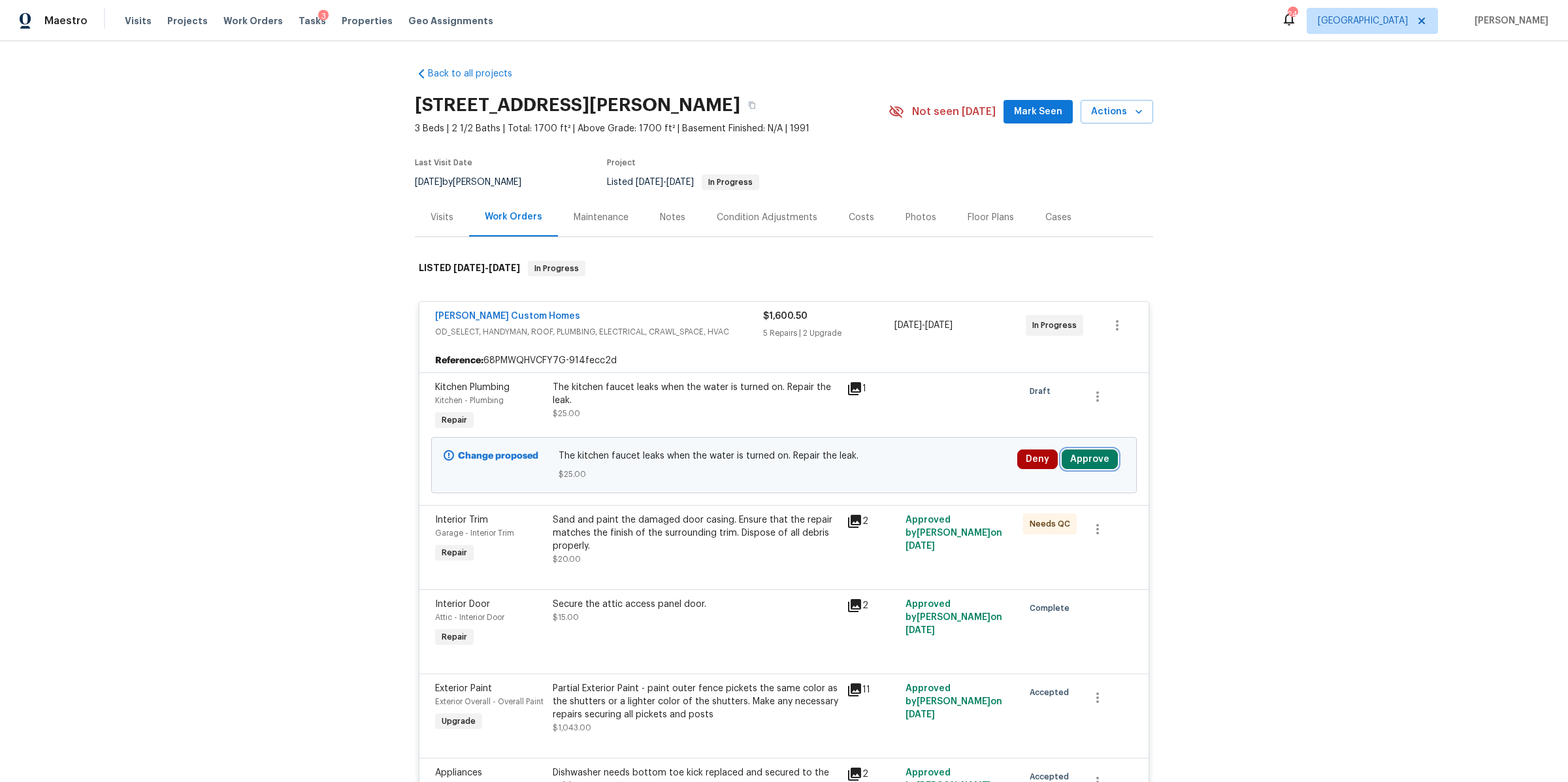
click at [1079, 462] on button "Approve" at bounding box center [1090, 460] width 56 height 20
click at [883, 473] on span "Approve" at bounding box center [896, 472] width 37 height 10
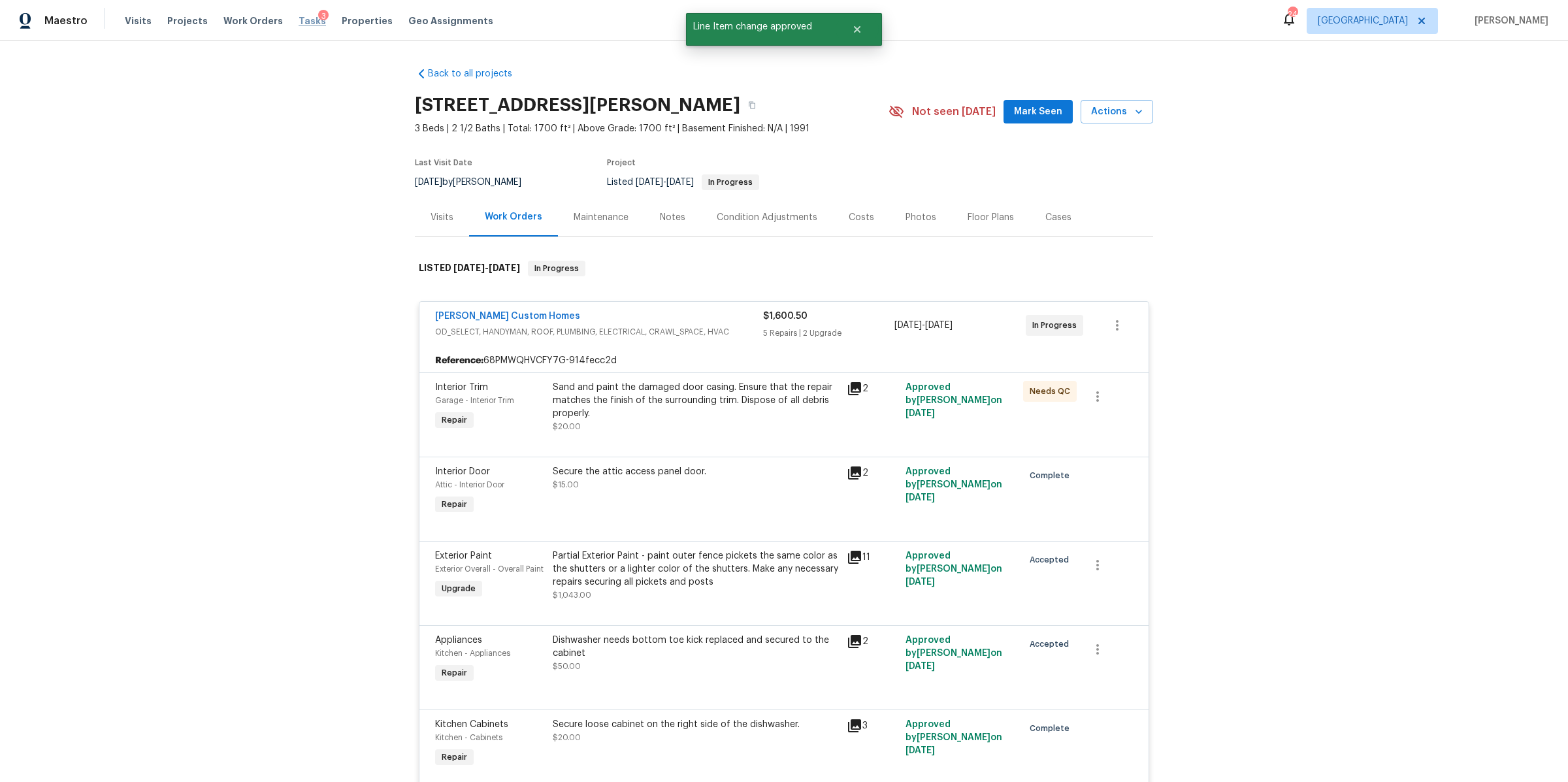
click at [299, 18] on span "Tasks" at bounding box center [312, 21] width 27 height 9
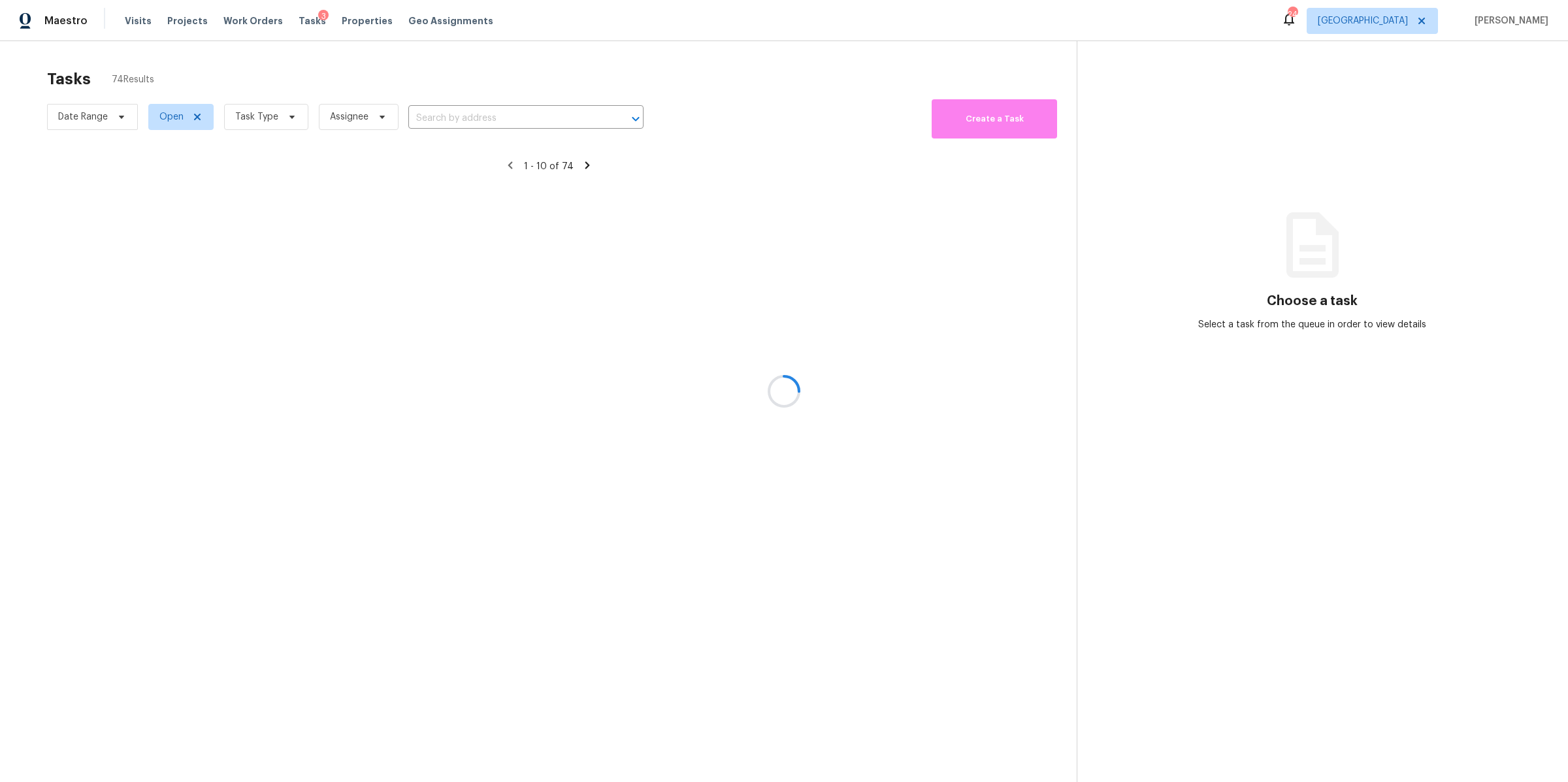
click at [278, 118] on div at bounding box center [784, 391] width 1568 height 782
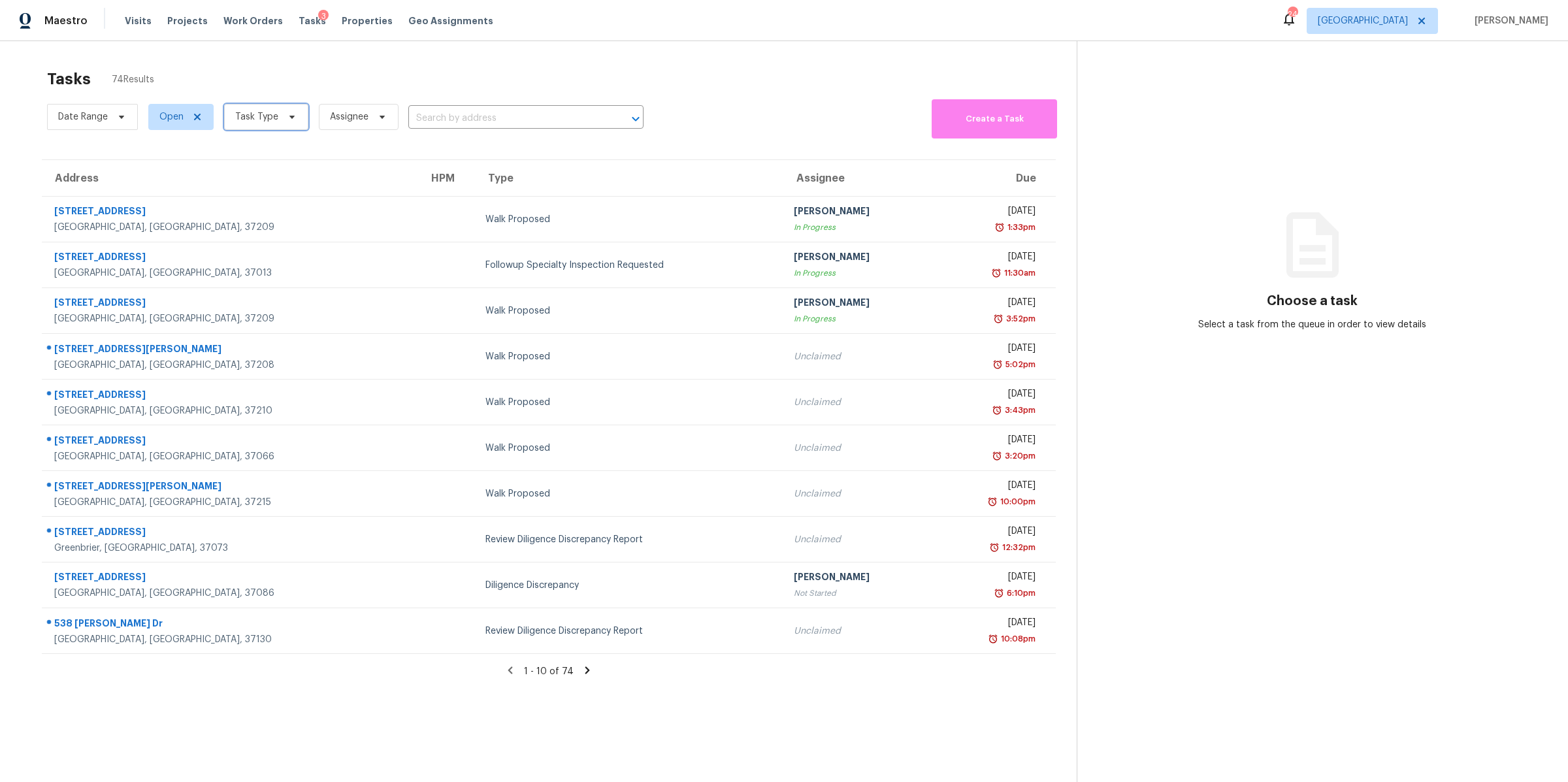
click at [278, 118] on span "Task Type" at bounding box center [266, 117] width 85 height 26
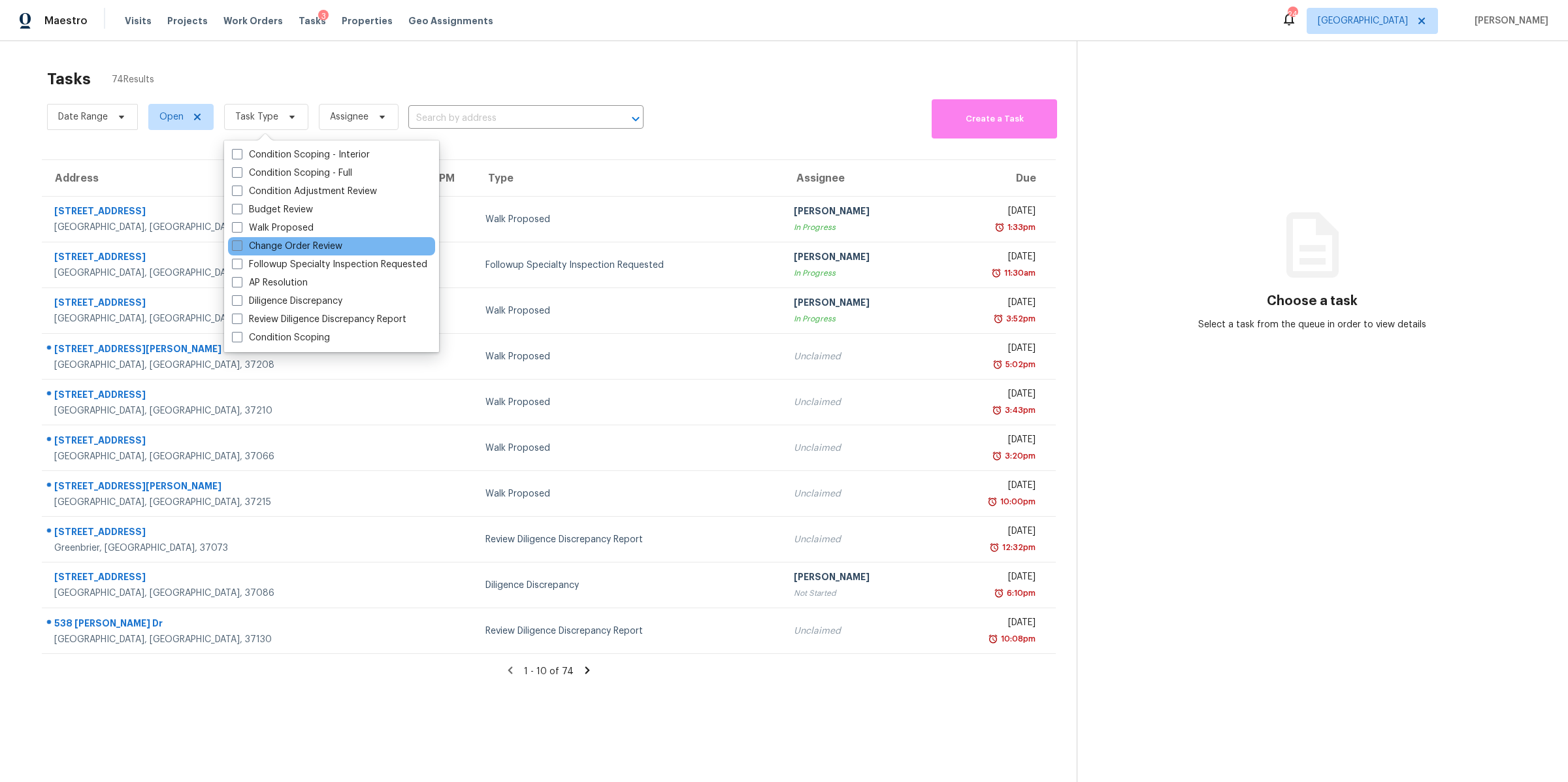
click at [279, 245] on label "Change Order Review" at bounding box center [287, 246] width 111 height 13
click at [240, 245] on input "Change Order Review" at bounding box center [236, 244] width 8 height 8
checkbox input "true"
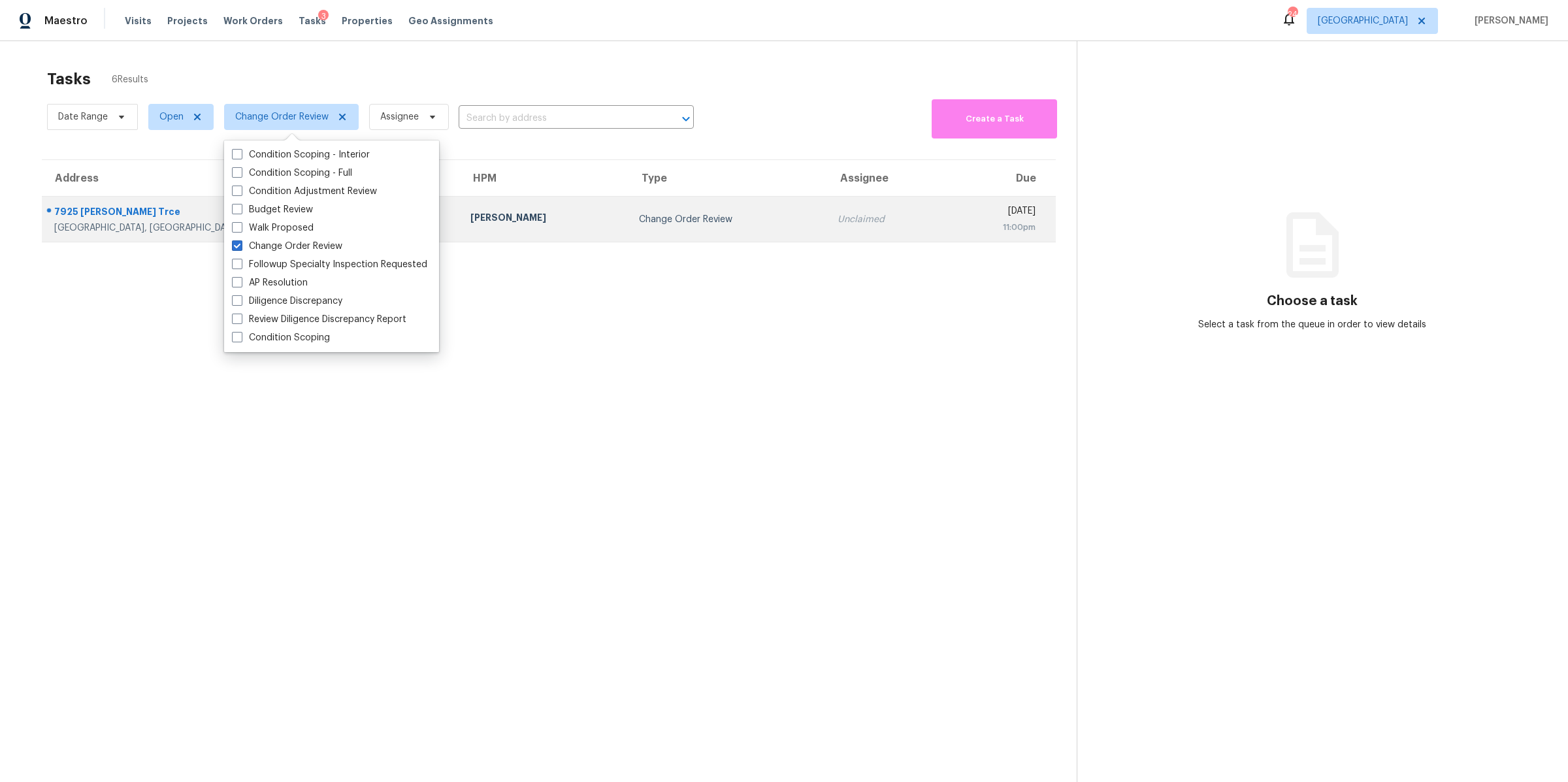
click at [98, 213] on div "7925 Boone Trce" at bounding box center [252, 213] width 395 height 16
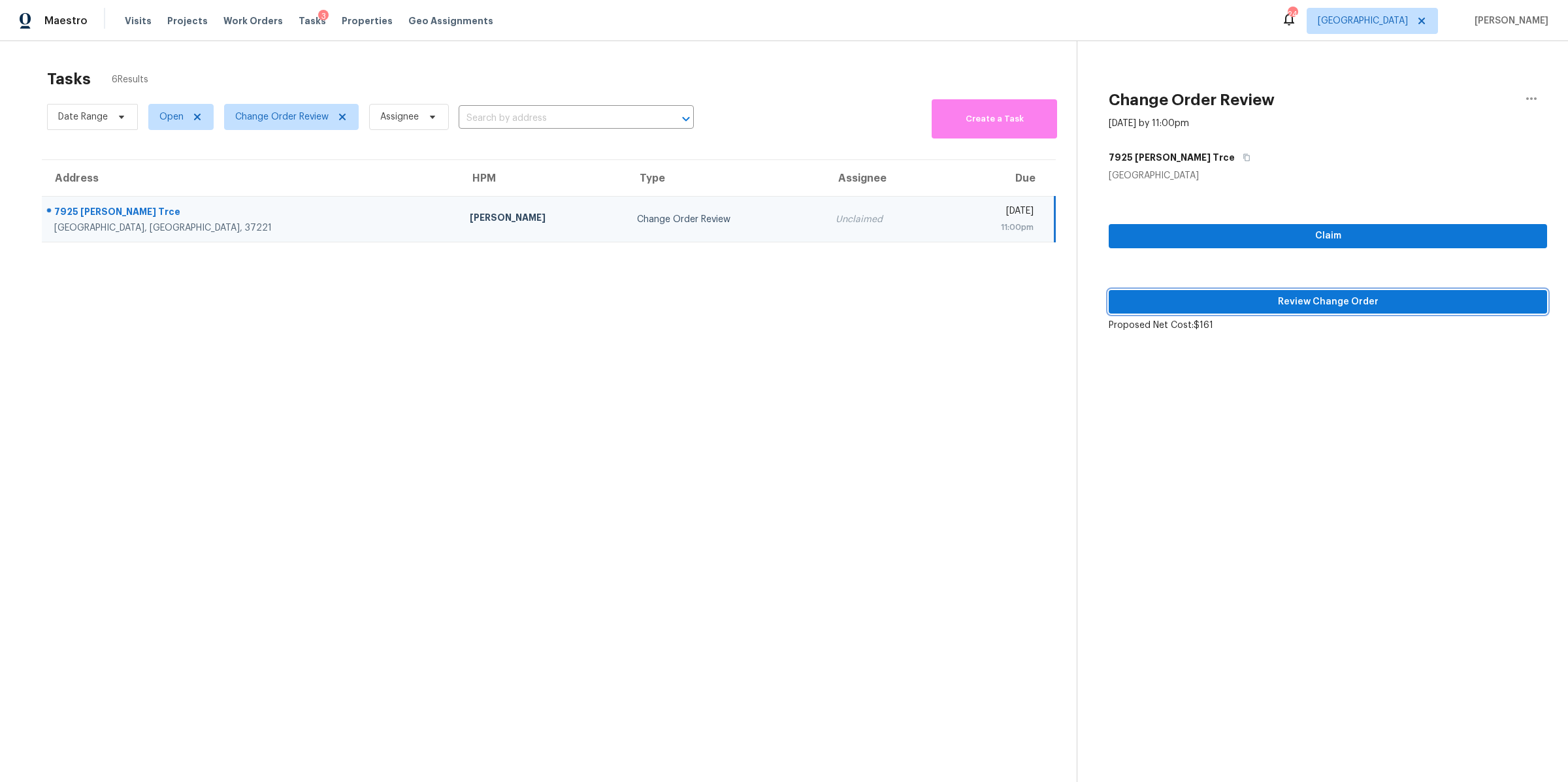
click at [1433, 290] on button "Review Change Order" at bounding box center [1328, 302] width 438 height 24
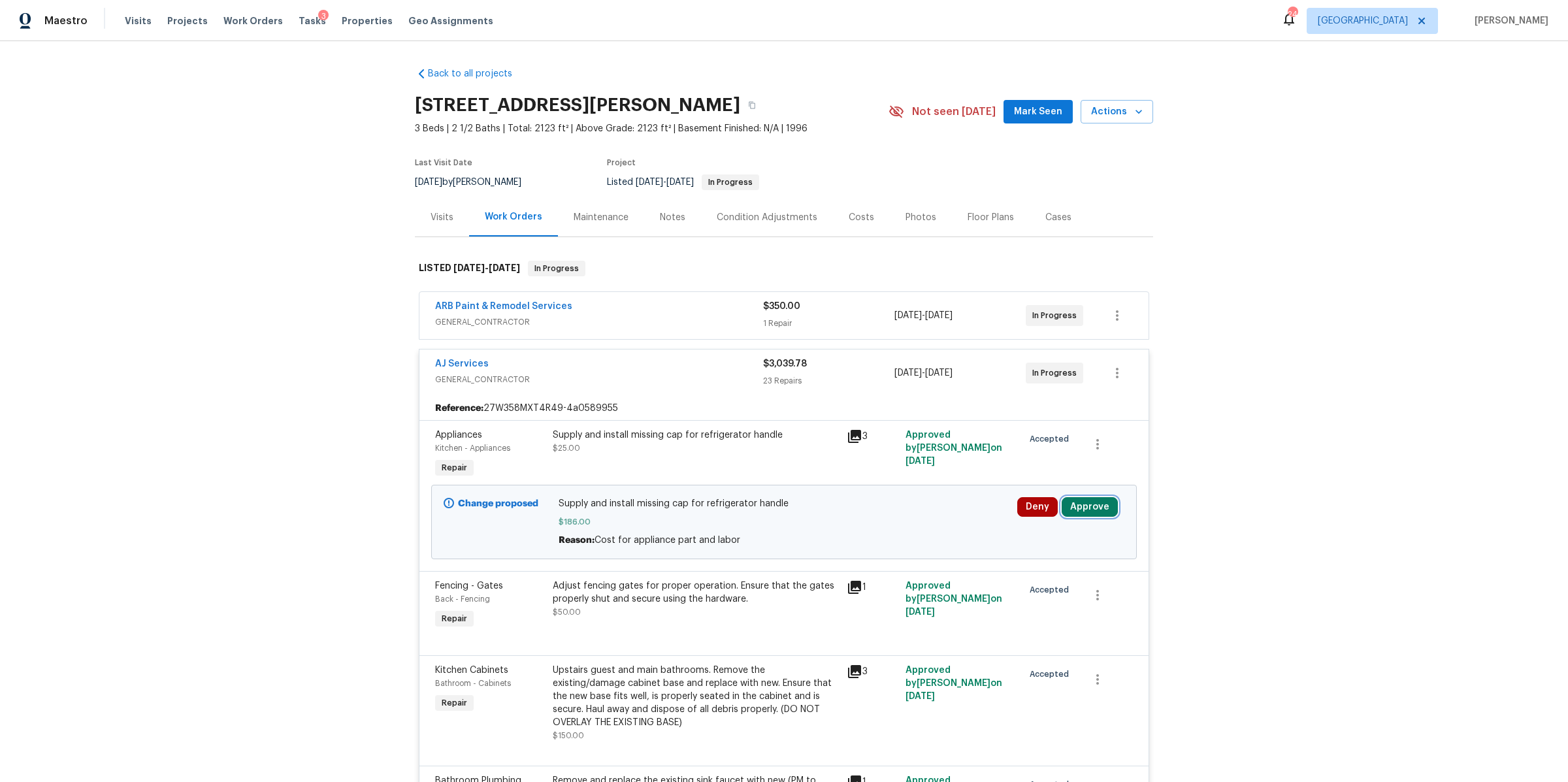
click at [1095, 507] on button "Approve" at bounding box center [1090, 507] width 56 height 20
click at [909, 521] on span "Approve" at bounding box center [896, 520] width 37 height 10
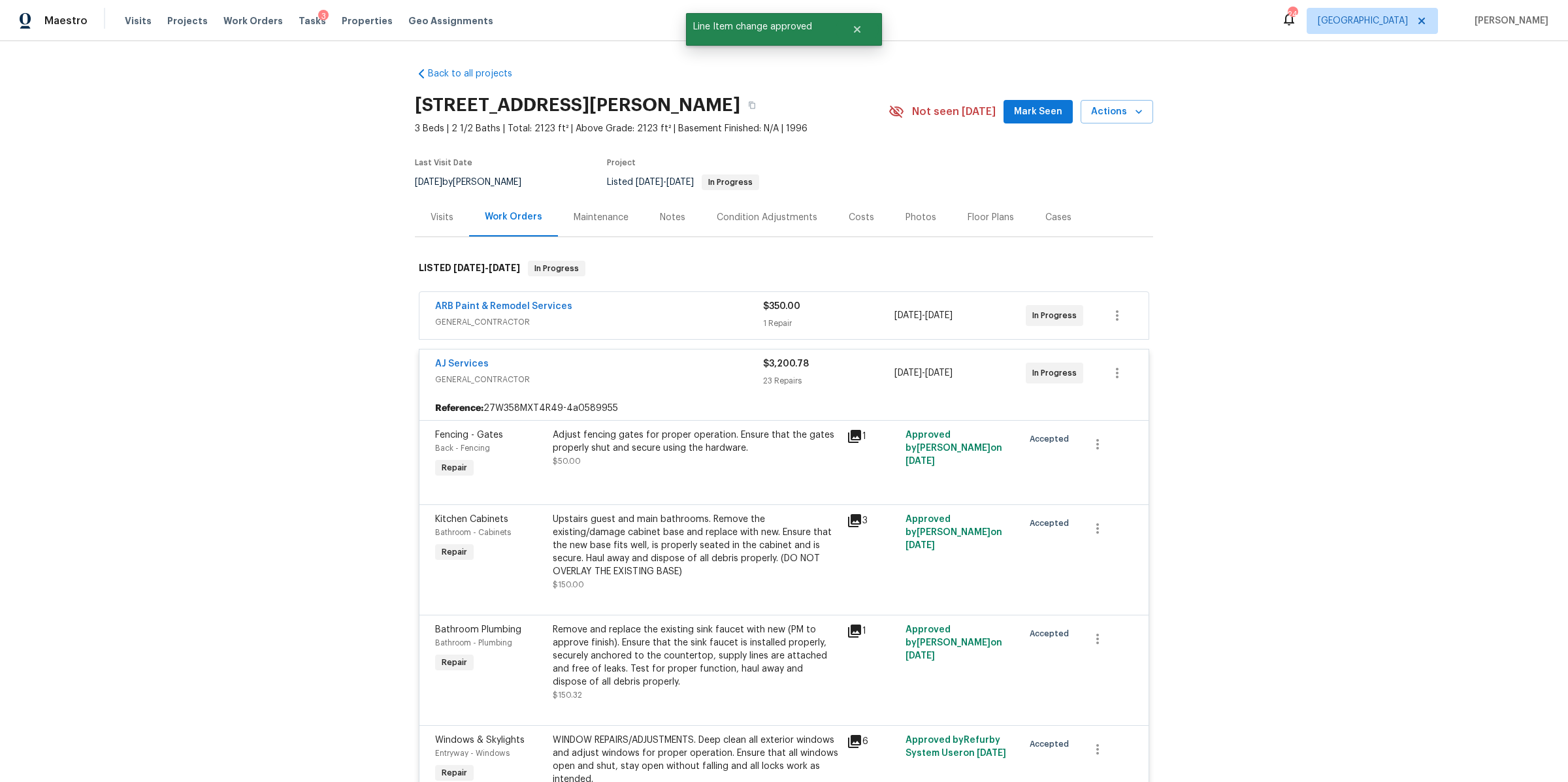
click at [588, 303] on div "ARB Paint & Remodel Services" at bounding box center [599, 308] width 328 height 16
